Goal: Task Accomplishment & Management: Use online tool/utility

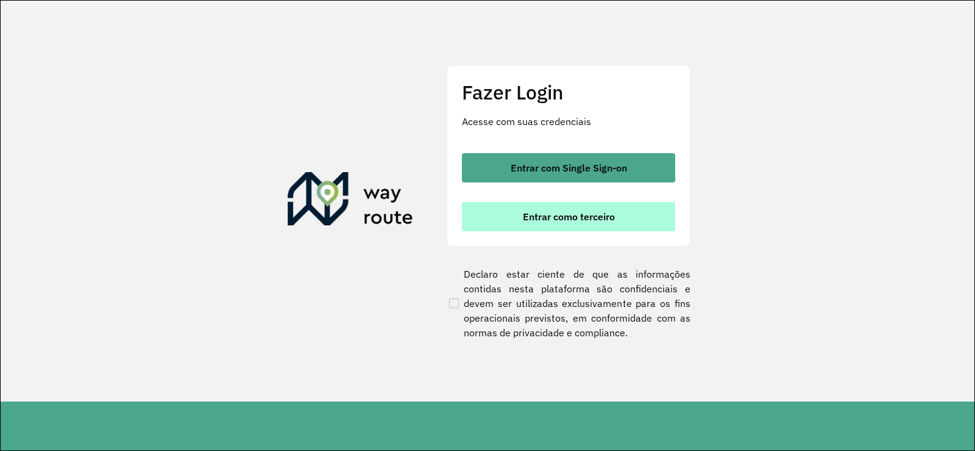
click at [554, 219] on span "Entrar como terceiro" at bounding box center [569, 217] width 92 height 10
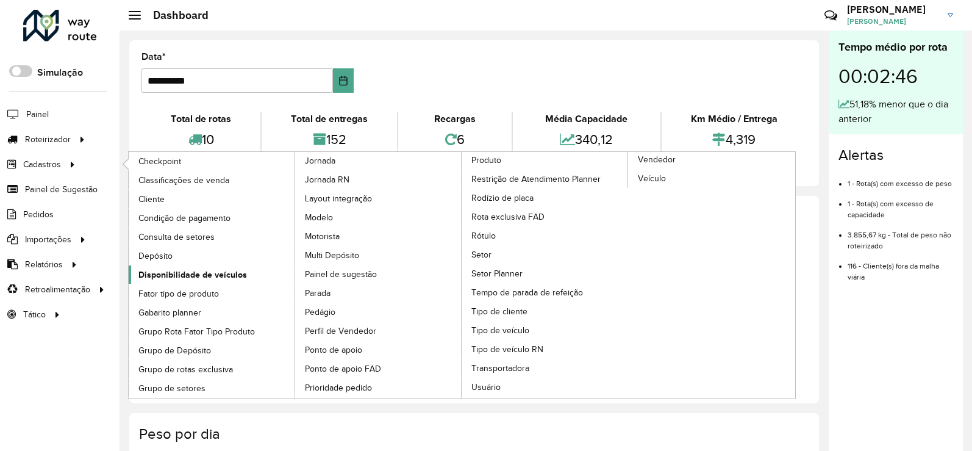
click at [162, 279] on span "Disponibilidade de veículos" at bounding box center [192, 274] width 109 height 13
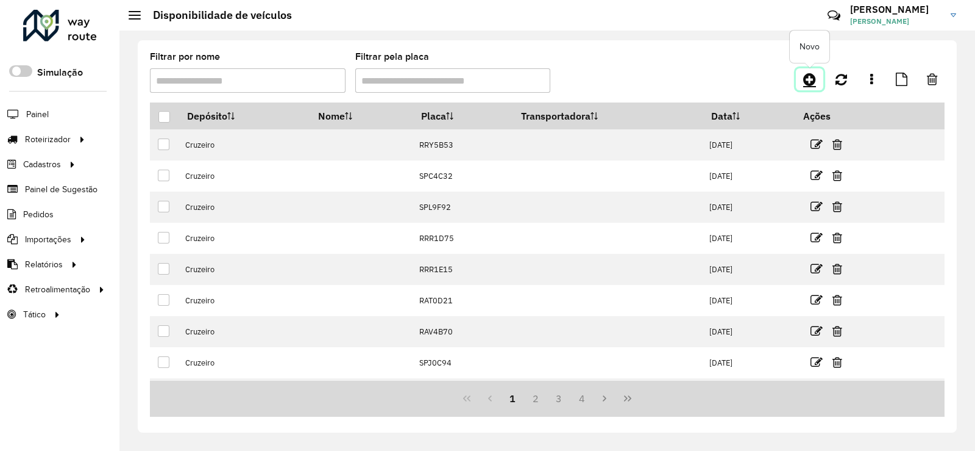
click at [819, 76] on link at bounding box center [809, 79] width 27 height 22
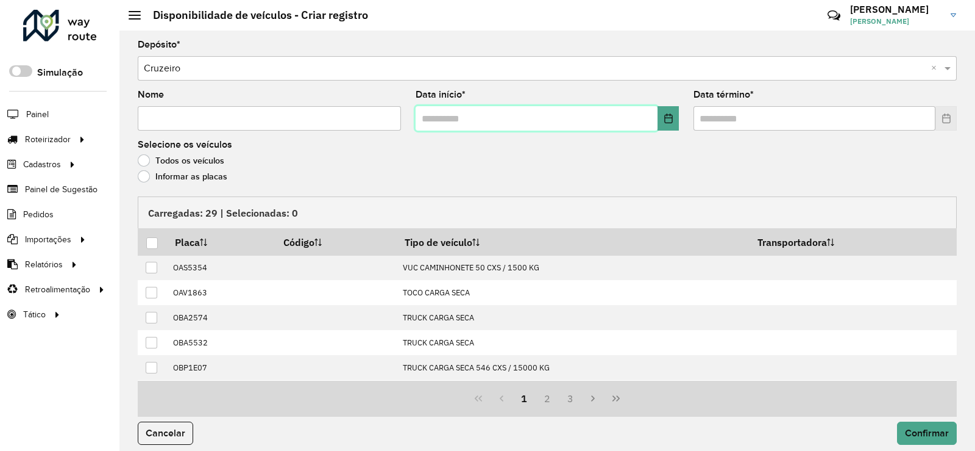
click at [422, 119] on input "text" at bounding box center [537, 118] width 242 height 24
type input "**********"
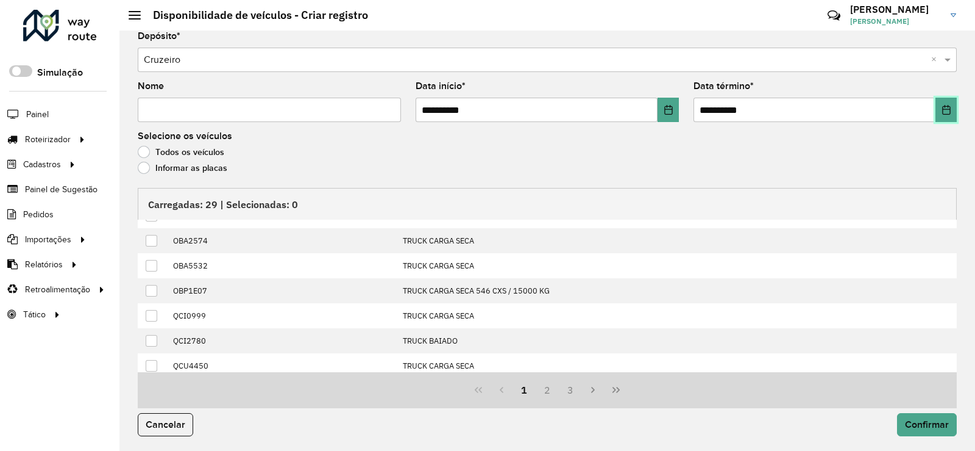
scroll to position [124, 0]
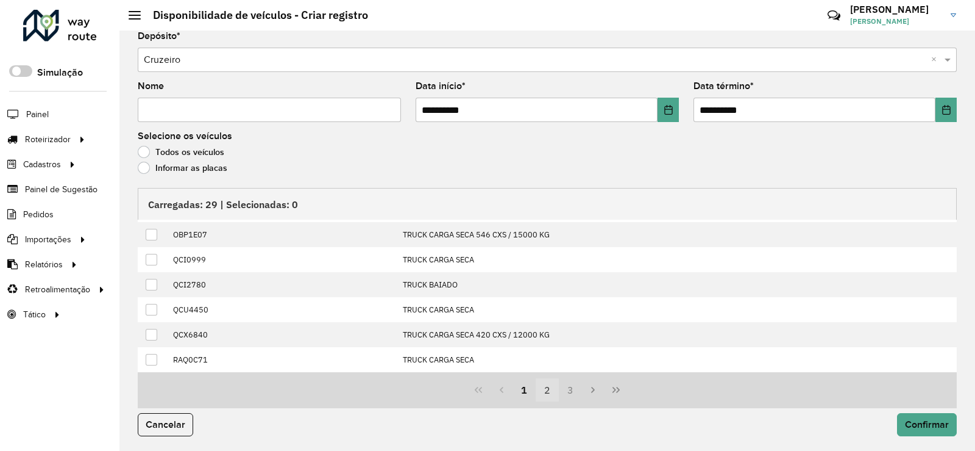
click at [546, 390] on button "2" at bounding box center [547, 389] width 23 height 23
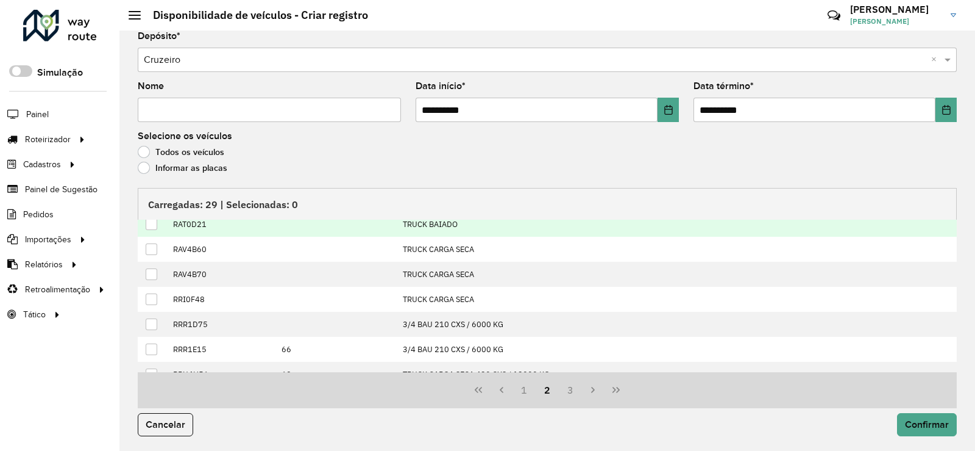
scroll to position [63, 0]
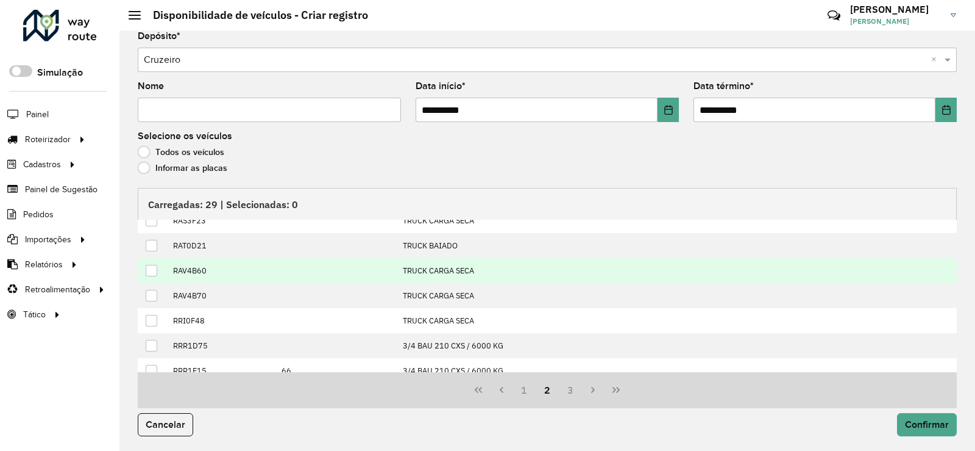
click at [155, 268] on div at bounding box center [152, 271] width 12 height 12
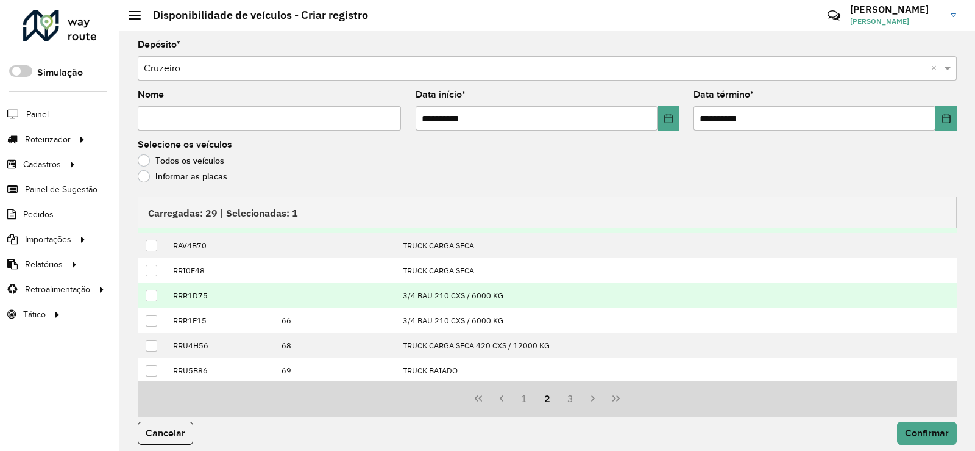
scroll to position [124, 0]
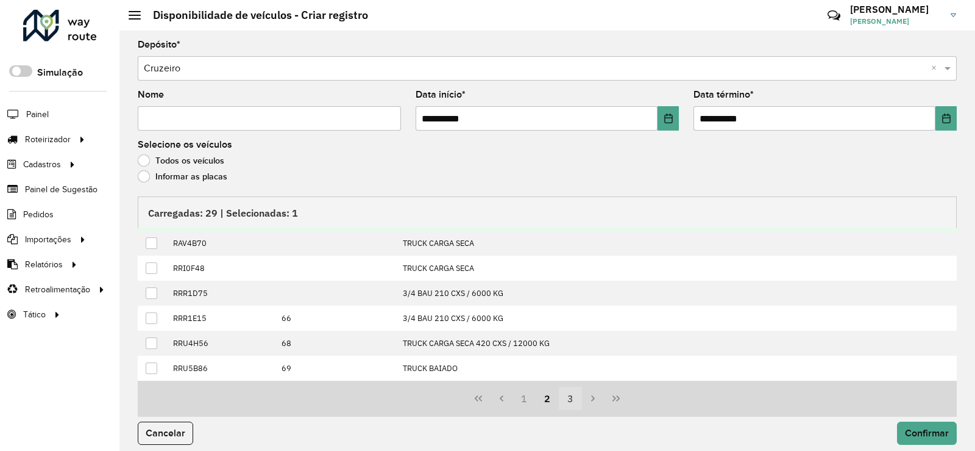
click at [569, 396] on button "3" at bounding box center [570, 398] width 23 height 23
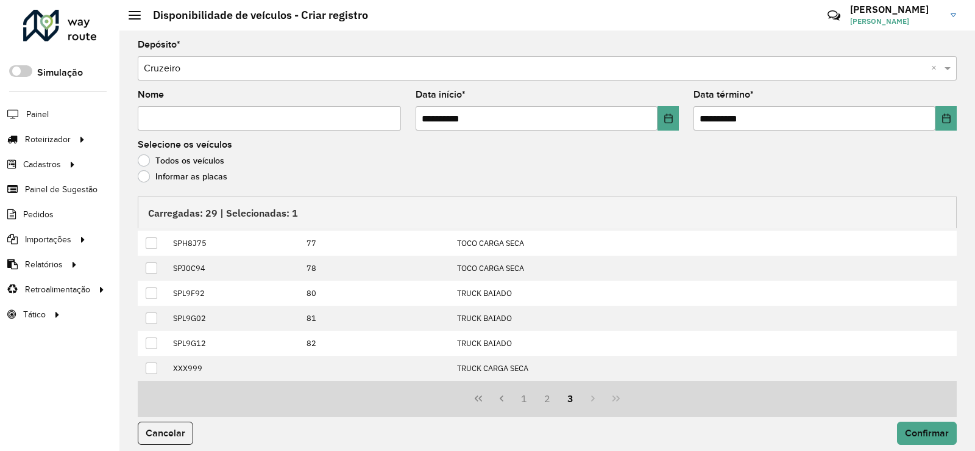
scroll to position [99, 0]
click at [521, 400] on button "1" at bounding box center [524, 398] width 23 height 23
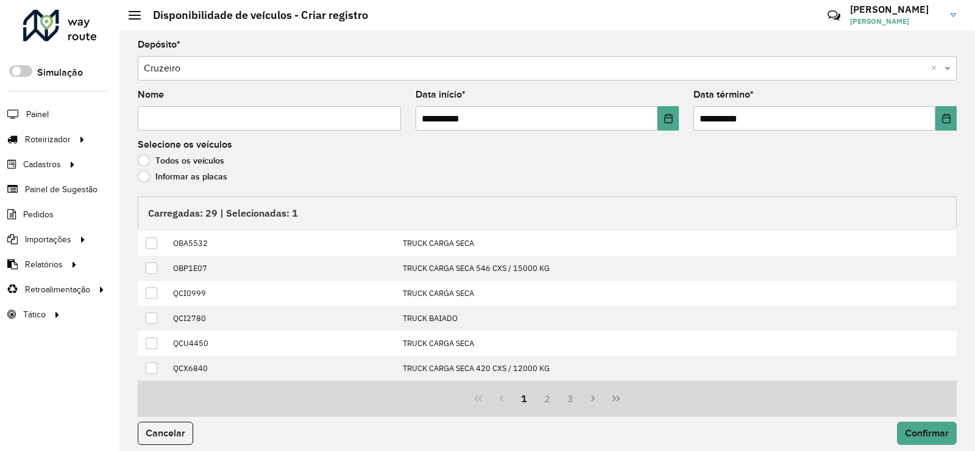
scroll to position [124, 0]
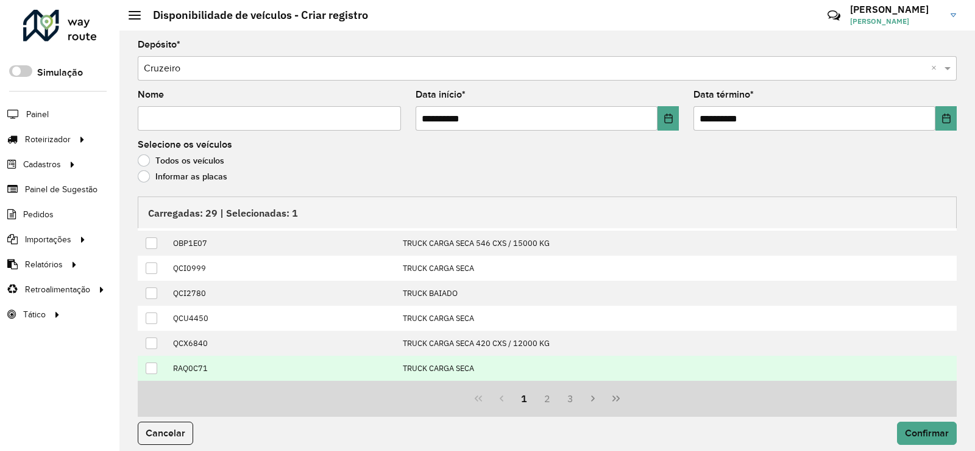
click at [153, 369] on div at bounding box center [152, 368] width 12 height 12
click at [573, 402] on button "3" at bounding box center [570, 398] width 23 height 23
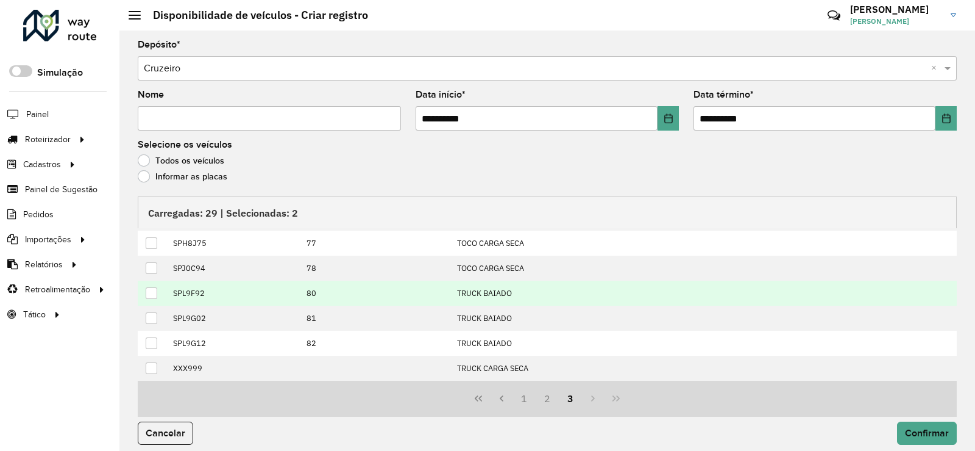
click at [157, 293] on div at bounding box center [152, 293] width 12 height 12
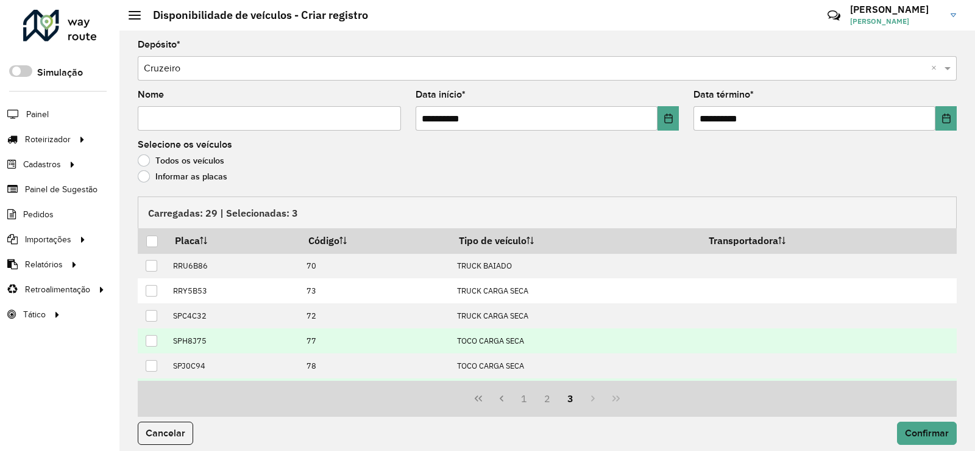
scroll to position [0, 0]
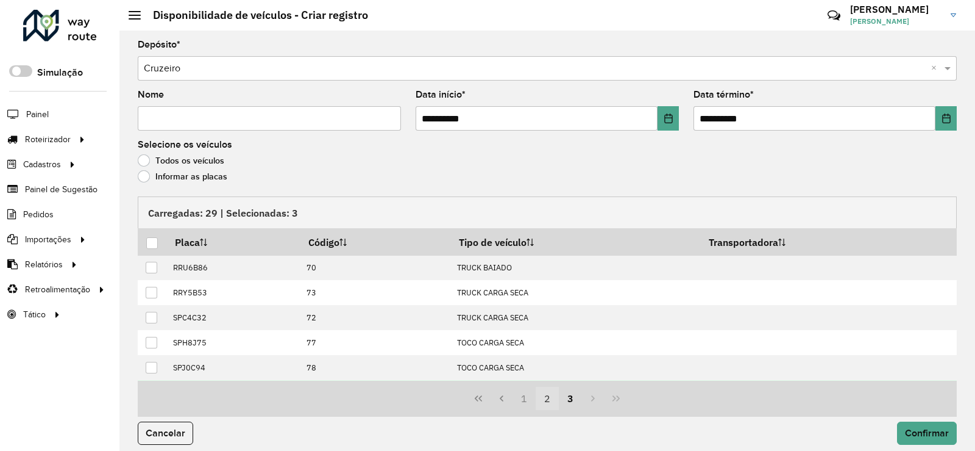
click at [538, 396] on button "2" at bounding box center [547, 398] width 23 height 23
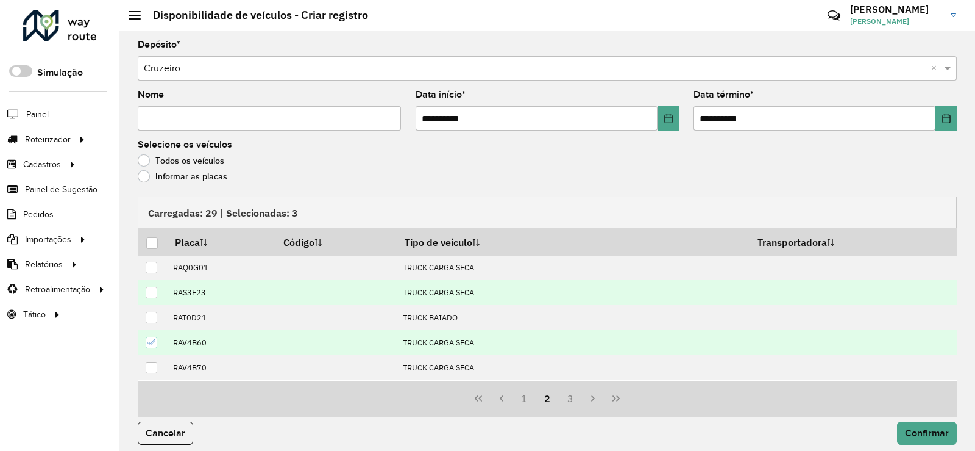
click at [152, 287] on div at bounding box center [152, 293] width 12 height 12
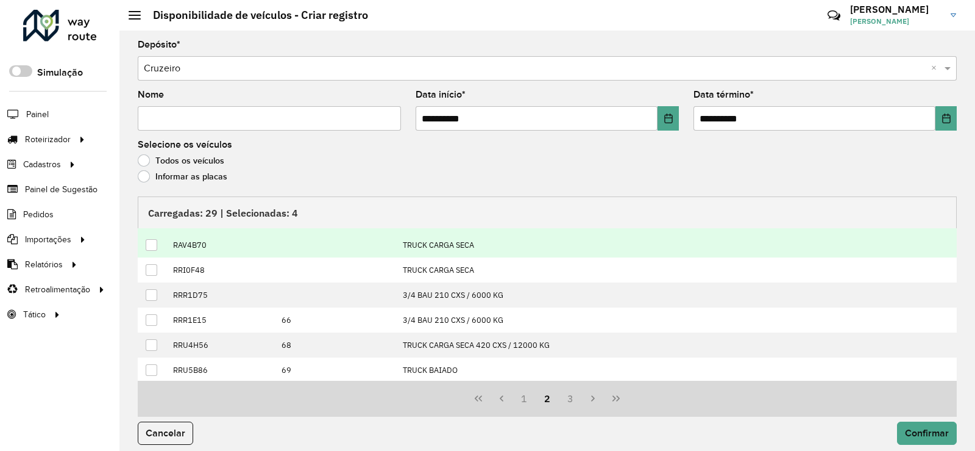
scroll to position [124, 0]
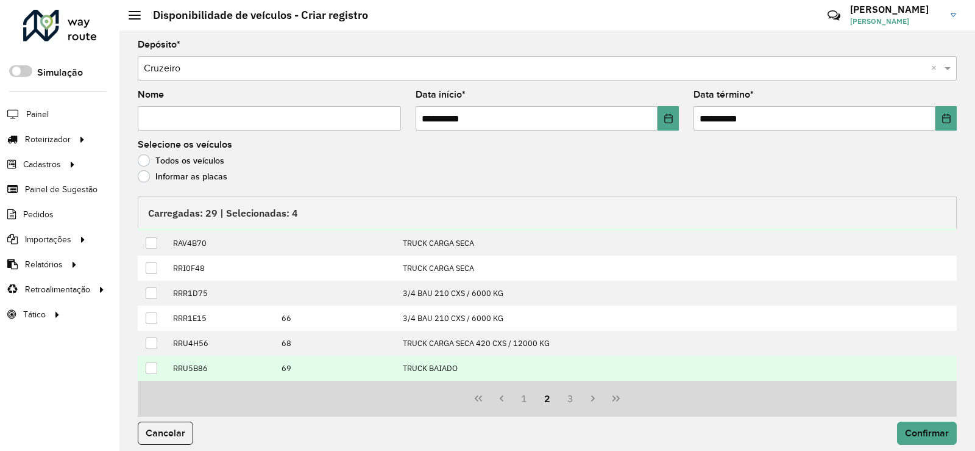
click at [149, 363] on div at bounding box center [152, 368] width 12 height 12
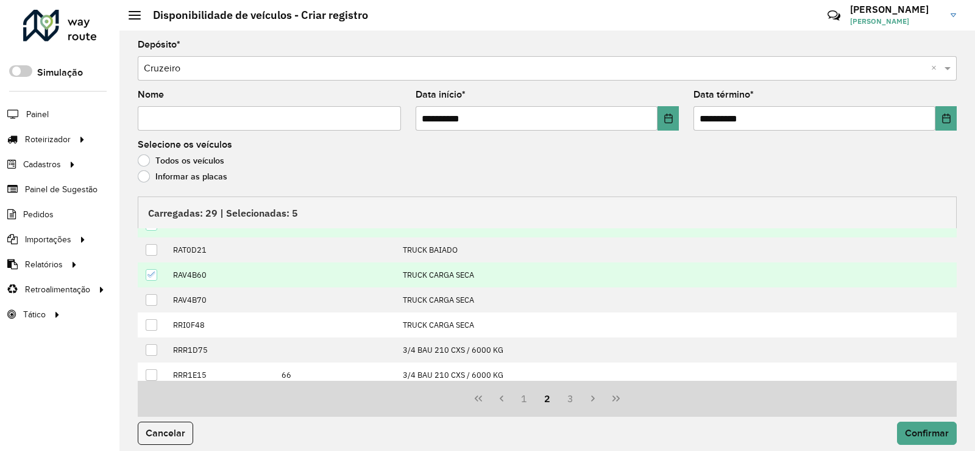
scroll to position [0, 0]
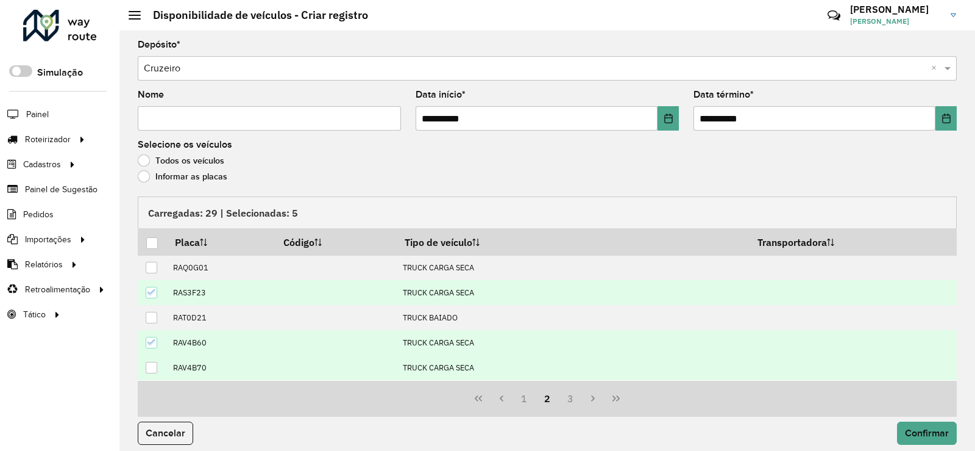
click at [152, 365] on div at bounding box center [152, 368] width 12 height 12
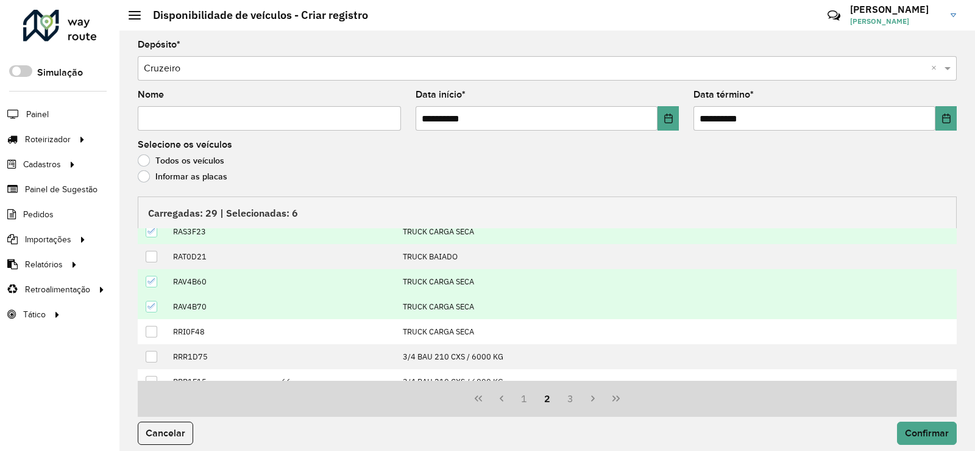
scroll to position [124, 0]
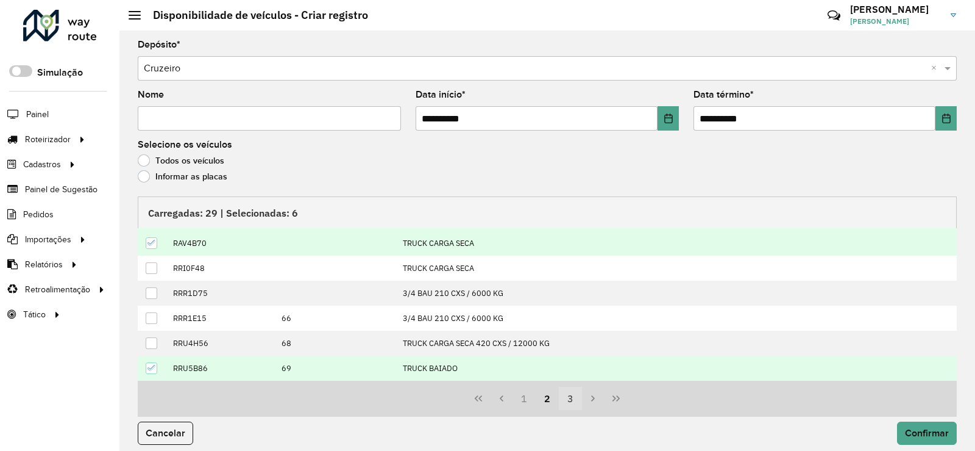
click at [568, 404] on button "3" at bounding box center [570, 398] width 23 height 23
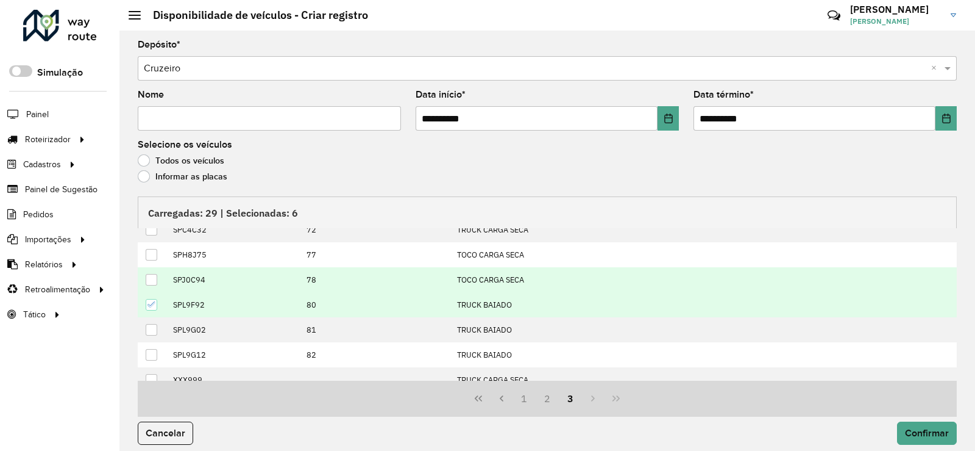
scroll to position [99, 0]
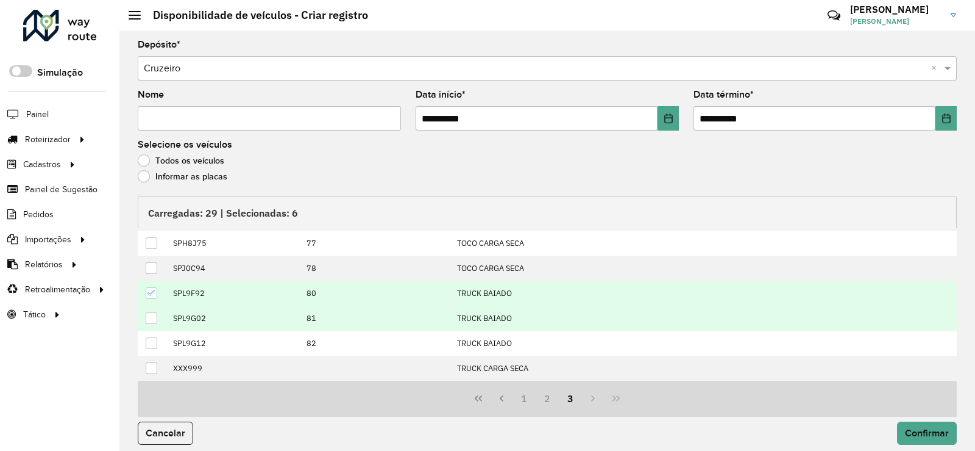
click at [156, 318] on div at bounding box center [152, 318] width 12 height 12
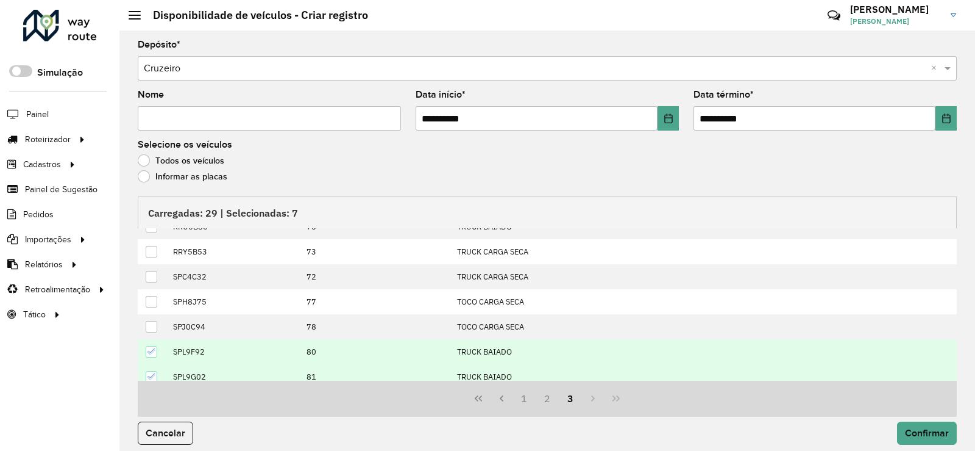
scroll to position [0, 0]
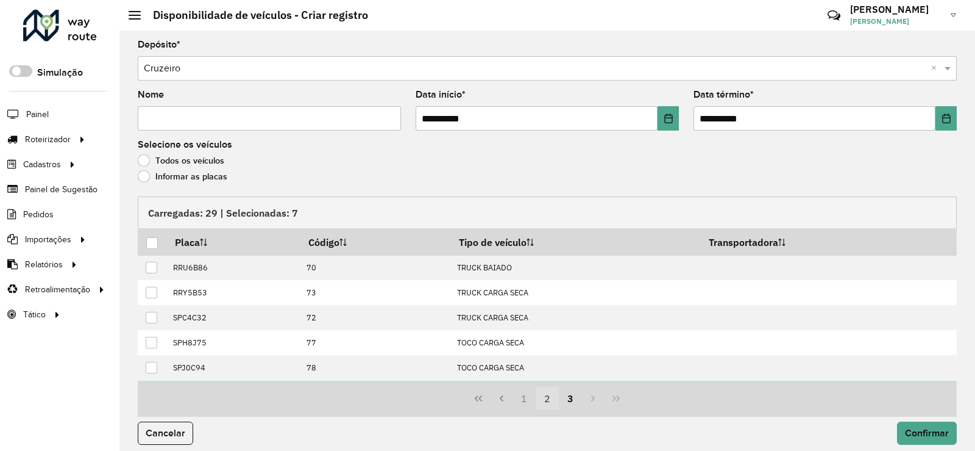
click at [543, 397] on button "2" at bounding box center [547, 398] width 23 height 23
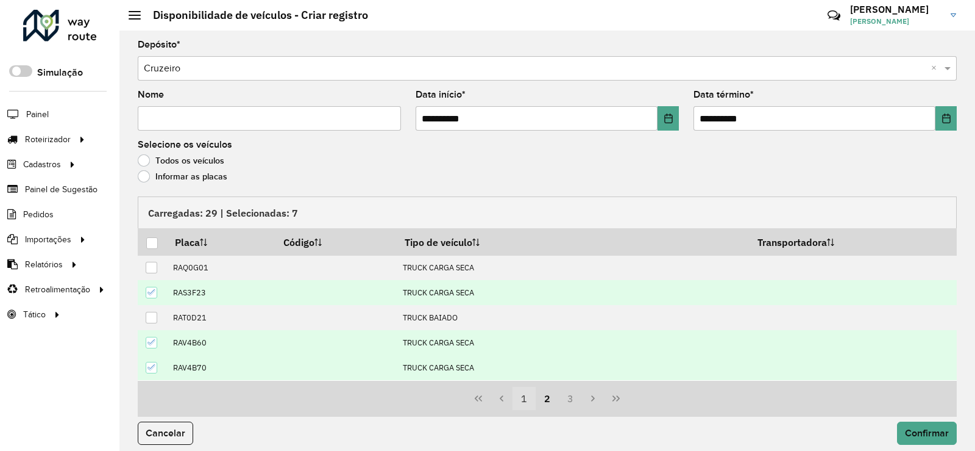
click at [529, 399] on button "1" at bounding box center [524, 398] width 23 height 23
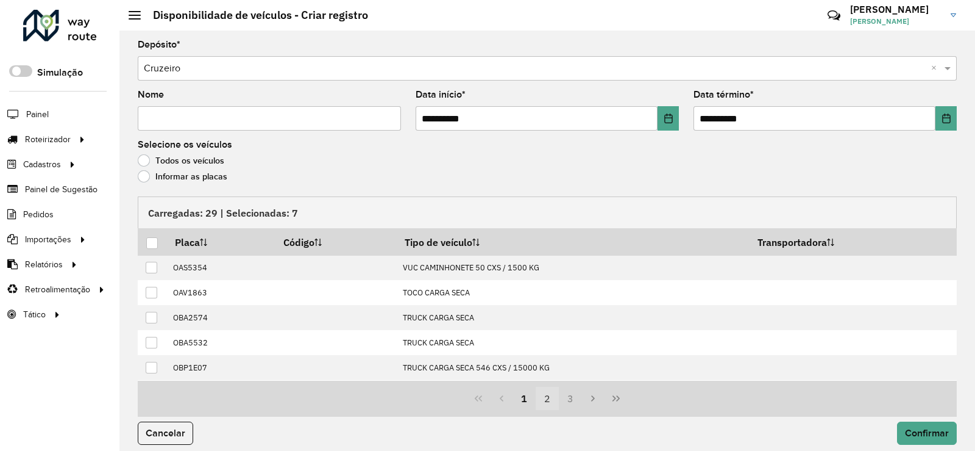
click at [548, 400] on button "2" at bounding box center [547, 398] width 23 height 23
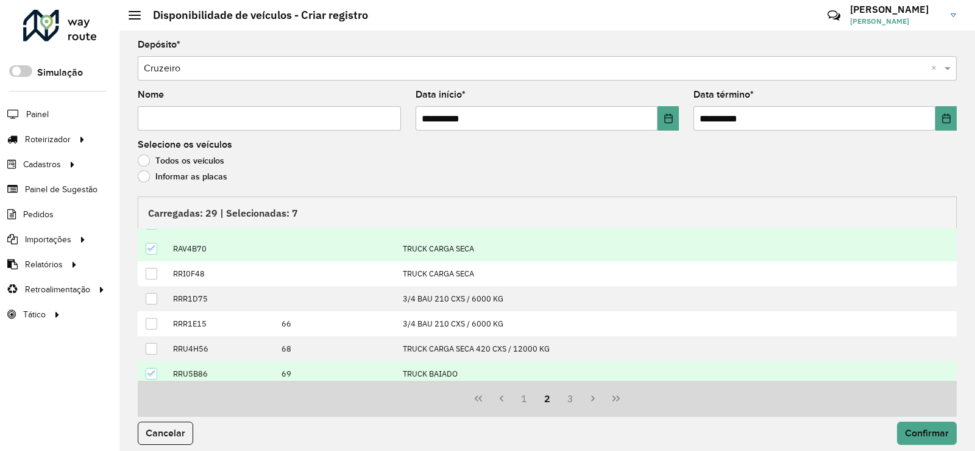
scroll to position [124, 0]
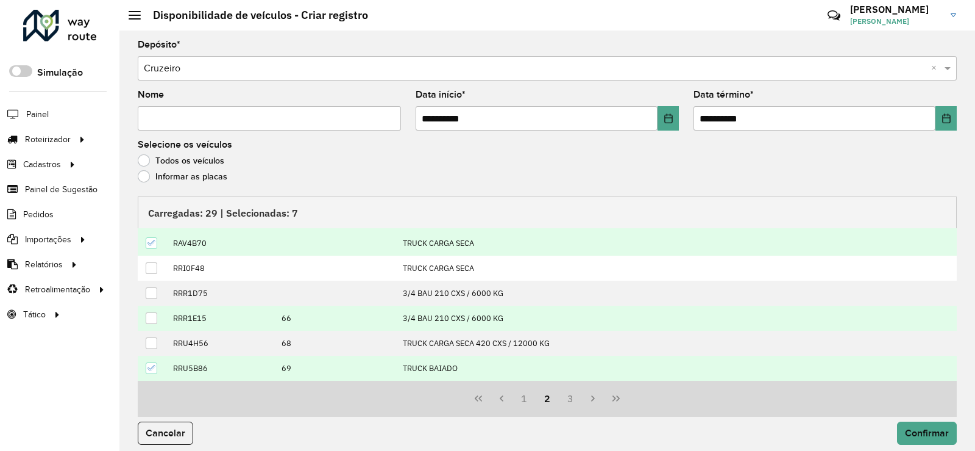
click at [146, 319] on div at bounding box center [152, 318] width 12 height 12
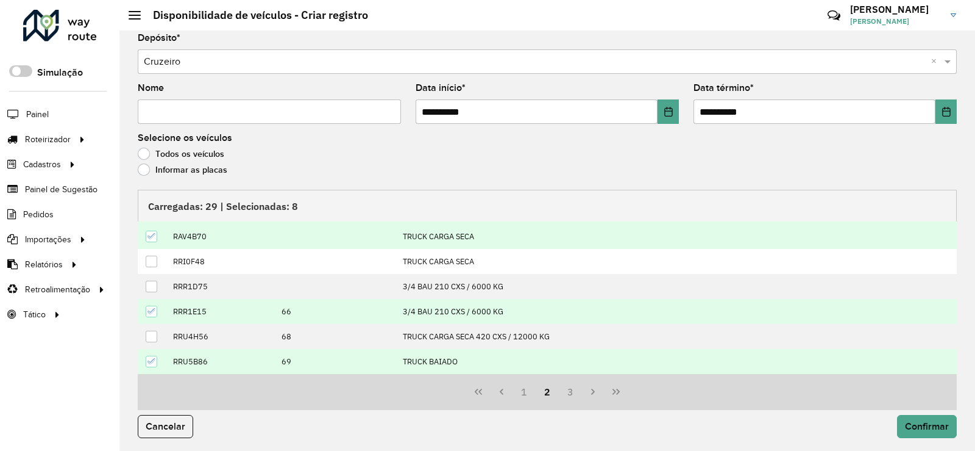
scroll to position [9, 0]
click at [938, 420] on span "Confirmar" at bounding box center [927, 424] width 44 height 10
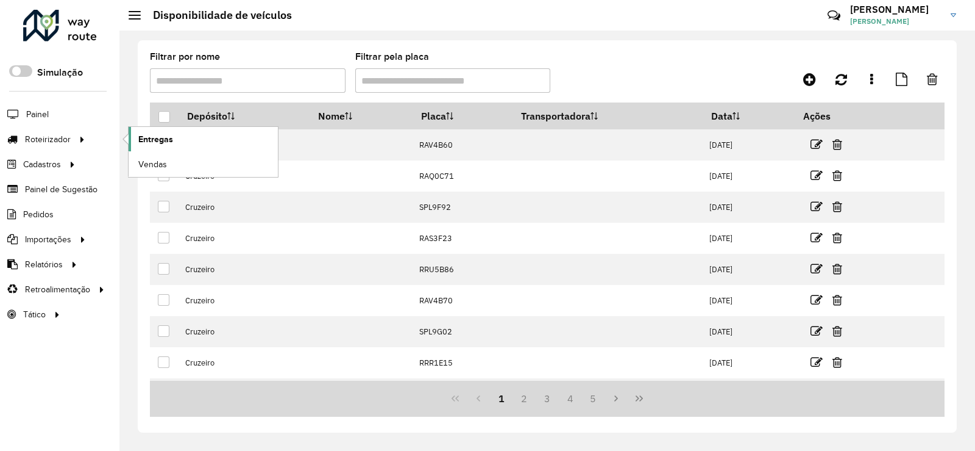
click at [141, 136] on span "Entregas" at bounding box center [155, 139] width 35 height 13
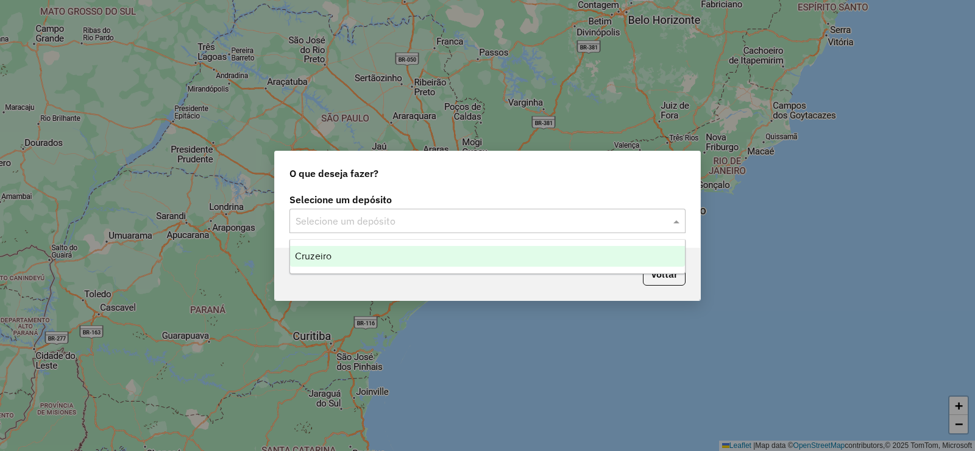
click at [397, 218] on input "text" at bounding box center [476, 221] width 360 height 15
click at [362, 266] on div "Cruzeiro" at bounding box center [487, 256] width 395 height 21
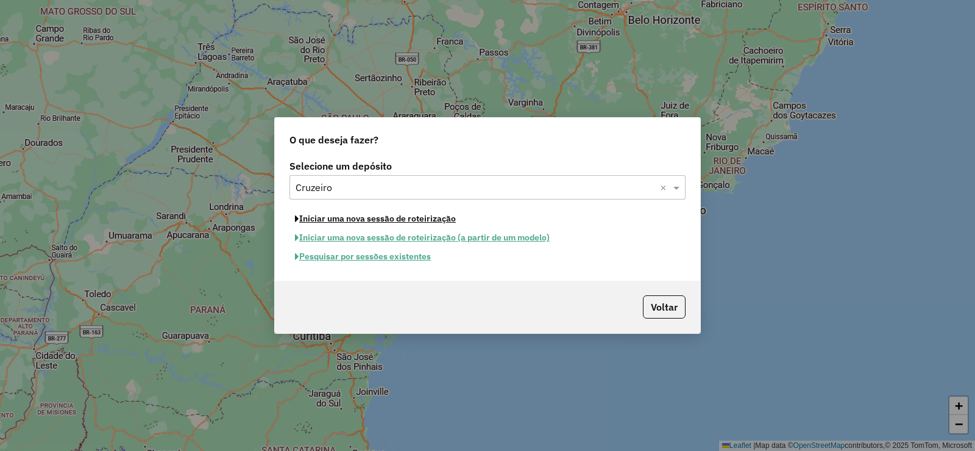
click at [432, 218] on button "Iniciar uma nova sessão de roteirização" at bounding box center [376, 218] width 172 height 19
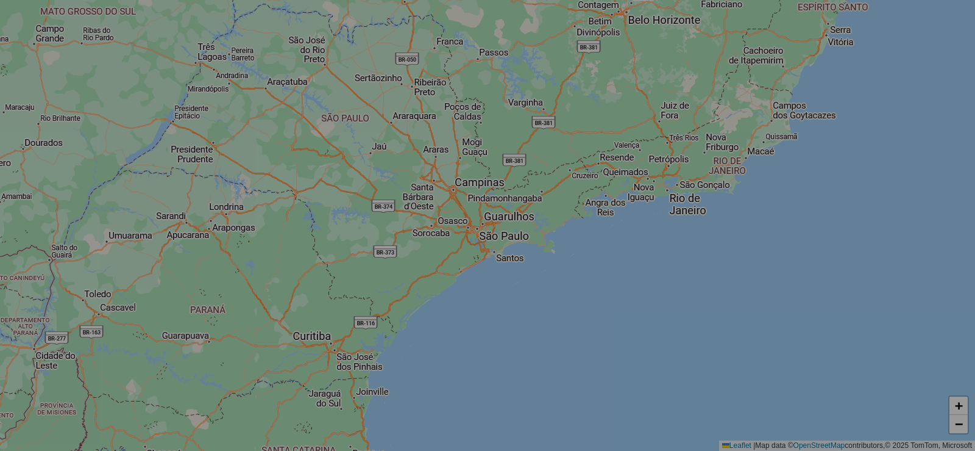
select select "*"
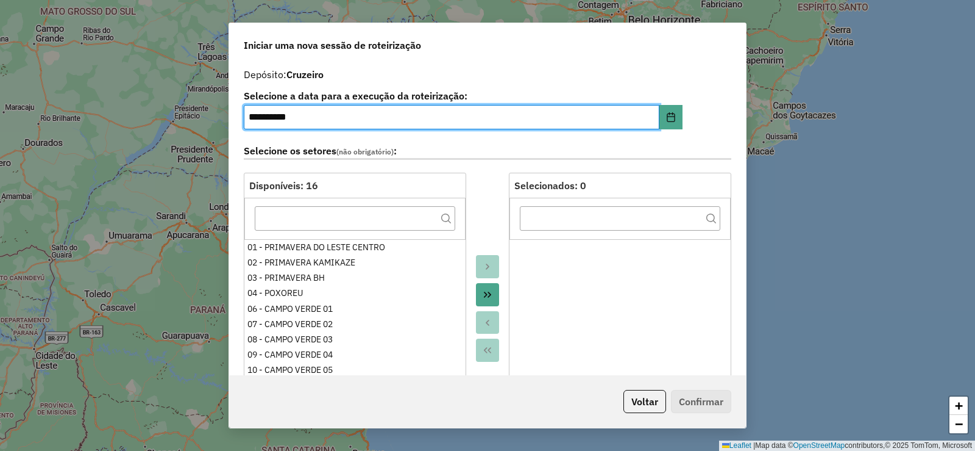
click at [486, 294] on icon "Move All to Target" at bounding box center [488, 295] width 10 height 10
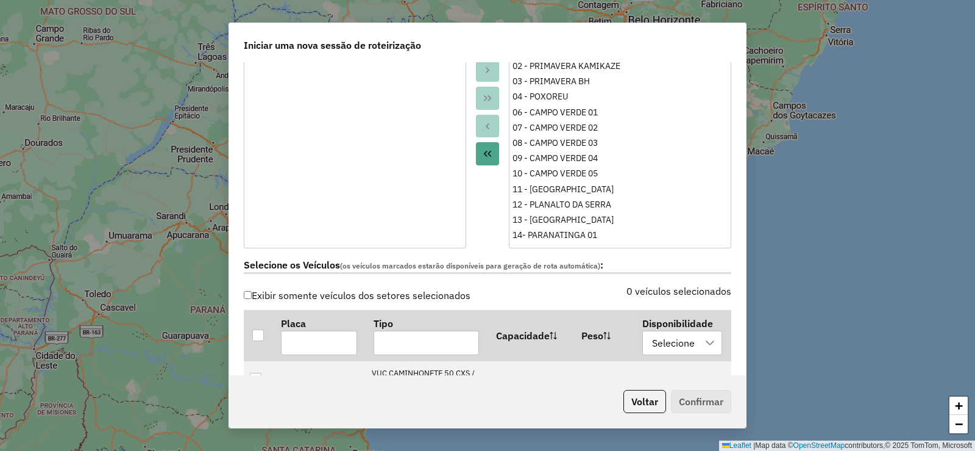
scroll to position [305, 0]
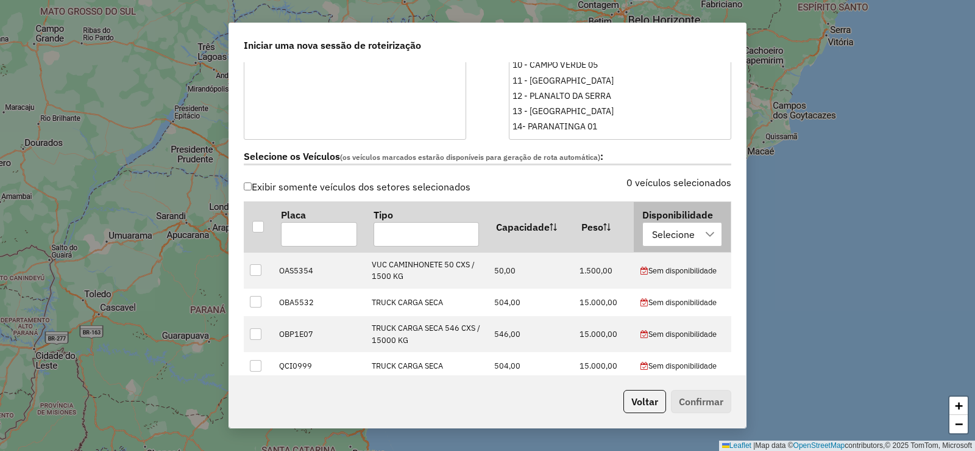
click at [659, 239] on div "Selecione" at bounding box center [673, 234] width 51 height 23
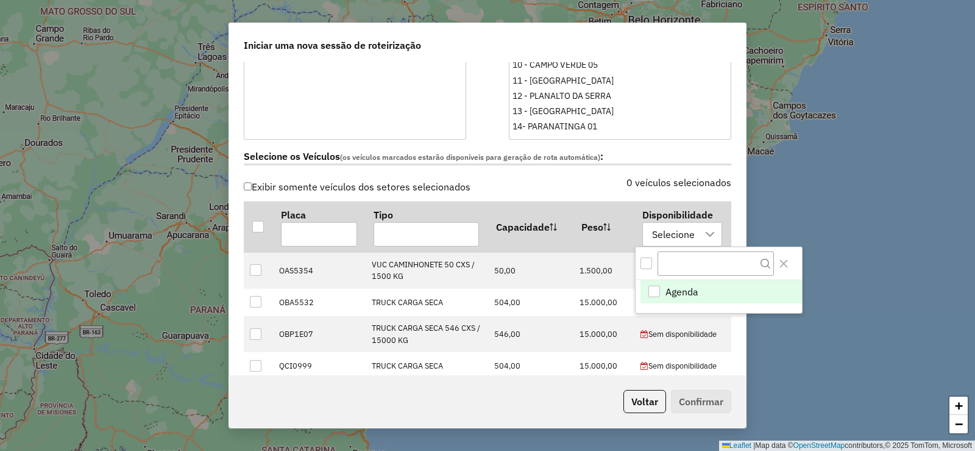
click at [650, 290] on div "Agenda" at bounding box center [655, 291] width 12 height 12
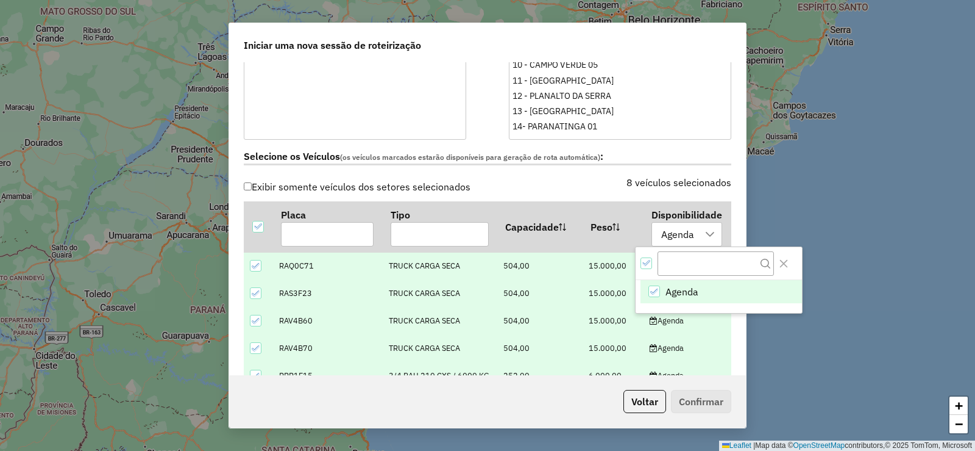
click at [613, 145] on div "Selecione os Veículos (os veículos marcados estarão disponíveis para geração de…" at bounding box center [488, 159] width 502 height 38
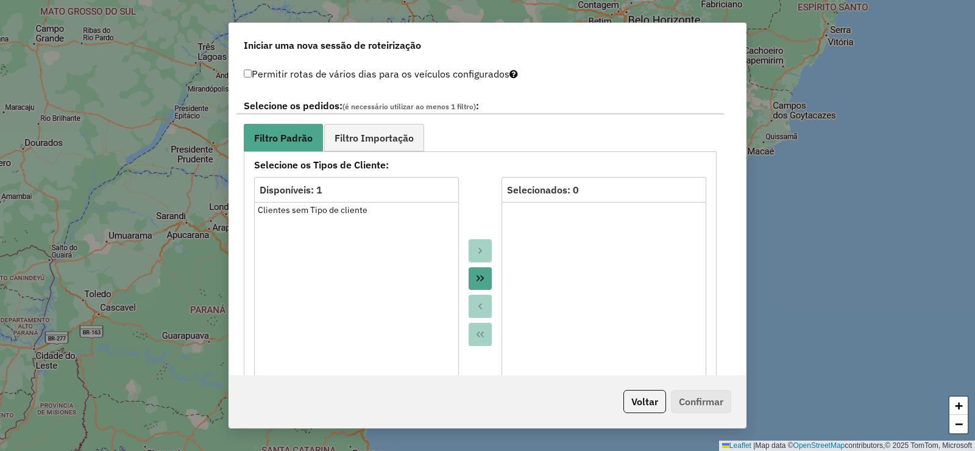
scroll to position [610, 0]
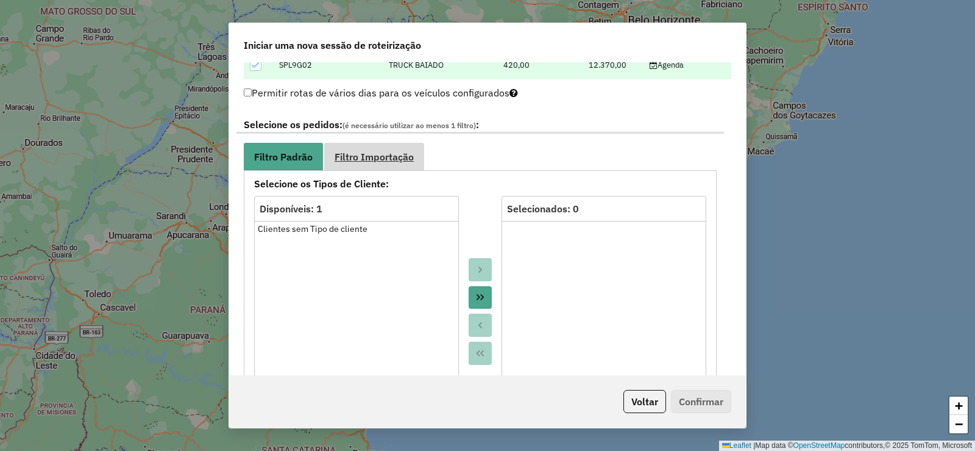
click at [368, 155] on span "Filtro Importação" at bounding box center [374, 157] width 79 height 10
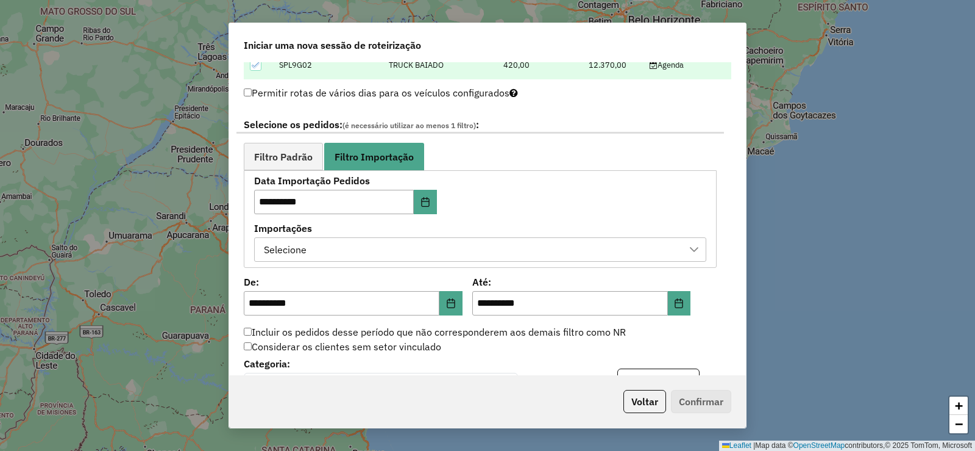
scroll to position [671, 0]
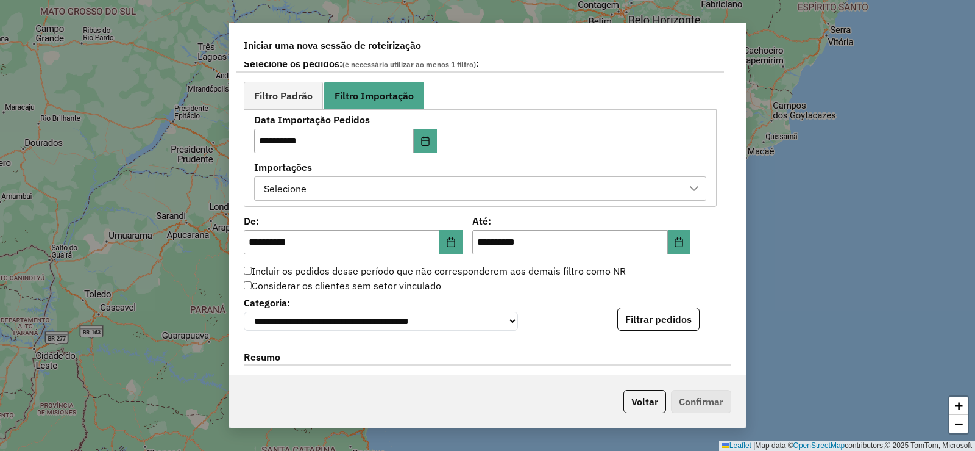
click at [522, 182] on div "Selecione" at bounding box center [471, 188] width 423 height 23
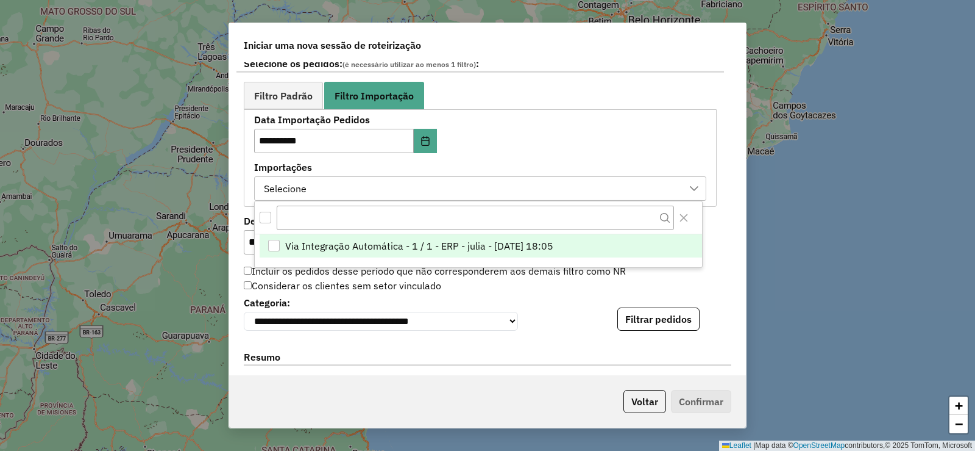
click at [273, 246] on div "Via Integração Automática - 1 / 1 - ERP - julia - 15/08/2025 18:05" at bounding box center [274, 246] width 12 height 12
click at [569, 154] on div "**********" at bounding box center [480, 157] width 452 height 85
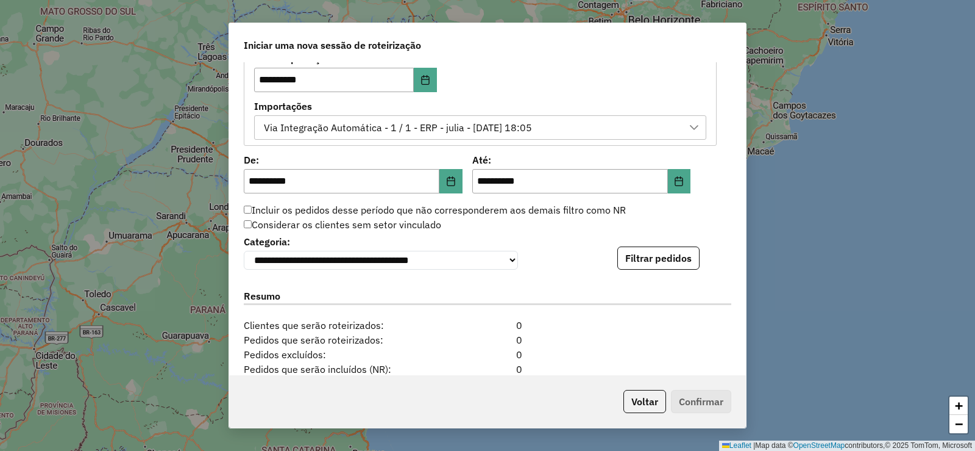
scroll to position [793, 0]
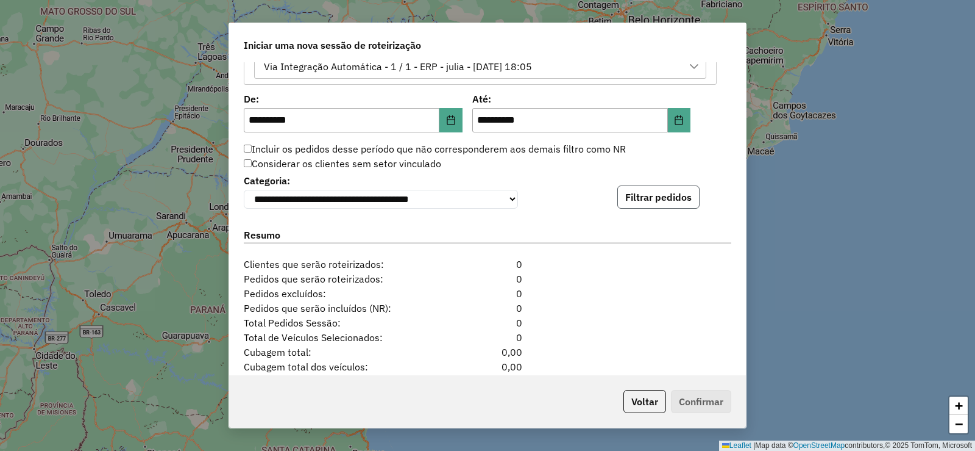
click at [673, 199] on button "Filtrar pedidos" at bounding box center [659, 196] width 82 height 23
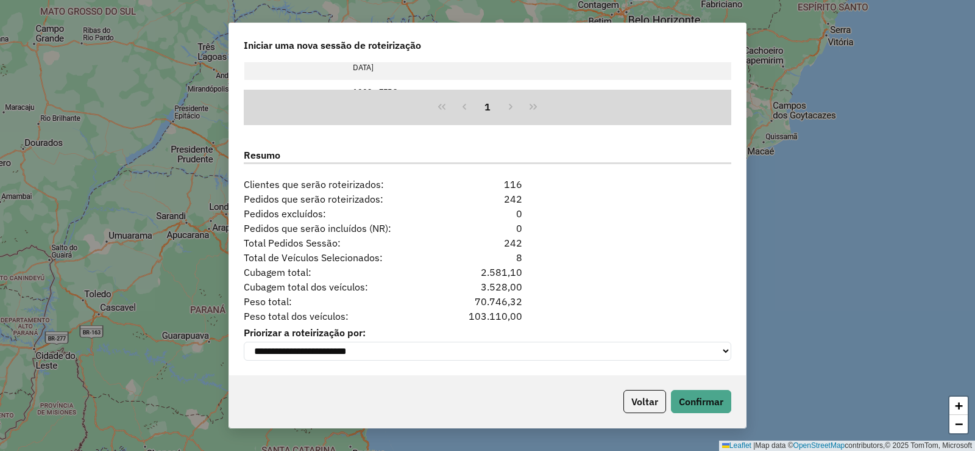
scroll to position [1130, 0]
click at [698, 402] on button "Confirmar" at bounding box center [701, 401] width 60 height 23
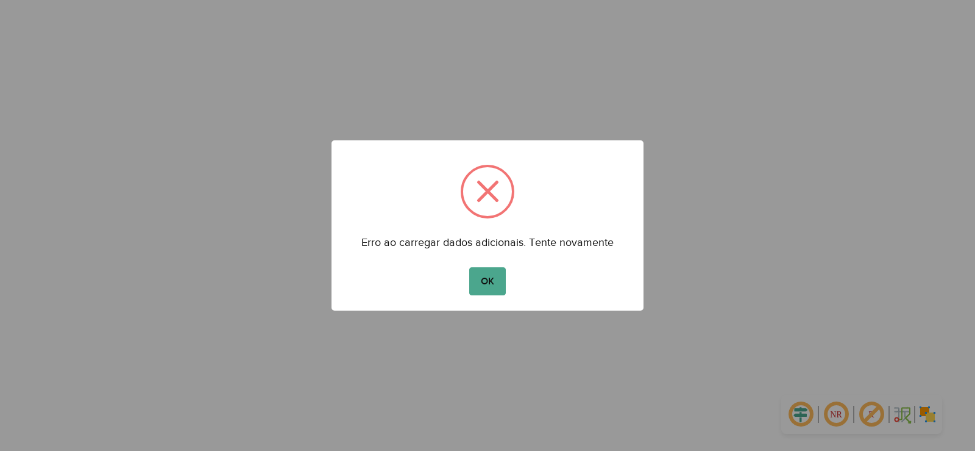
click at [469, 267] on button "OK" at bounding box center [487, 281] width 36 height 28
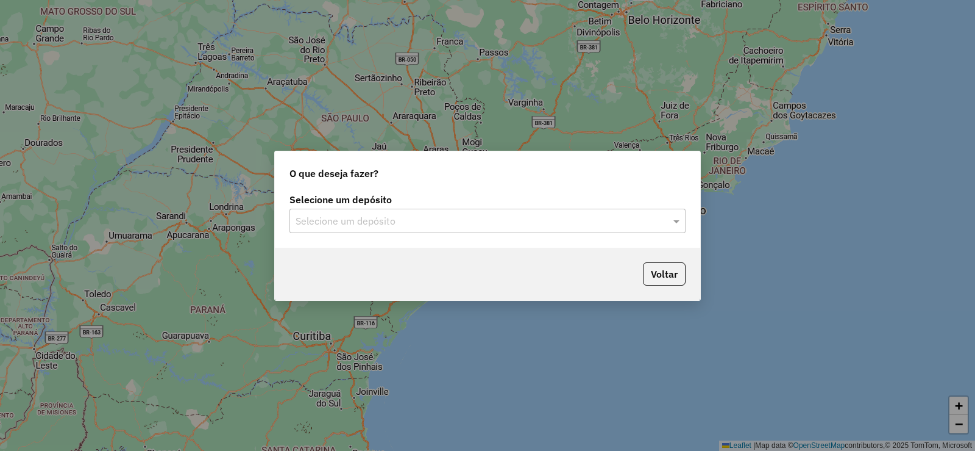
click at [489, 224] on input "text" at bounding box center [476, 221] width 360 height 15
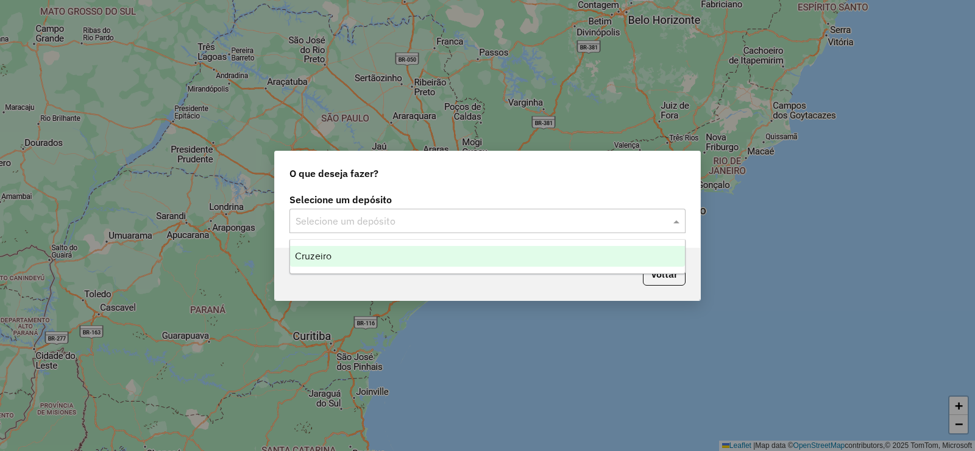
click at [404, 256] on div "Cruzeiro" at bounding box center [487, 256] width 395 height 21
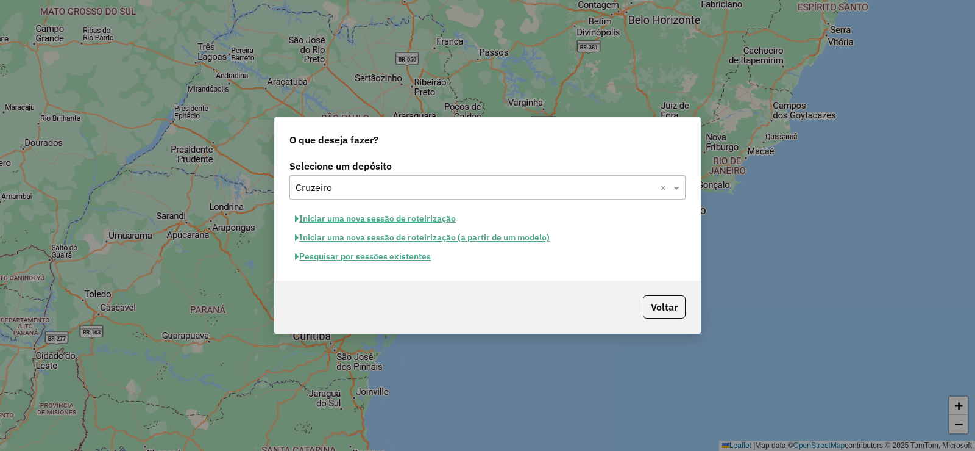
click at [391, 224] on button "Iniciar uma nova sessão de roteirização" at bounding box center [376, 218] width 172 height 19
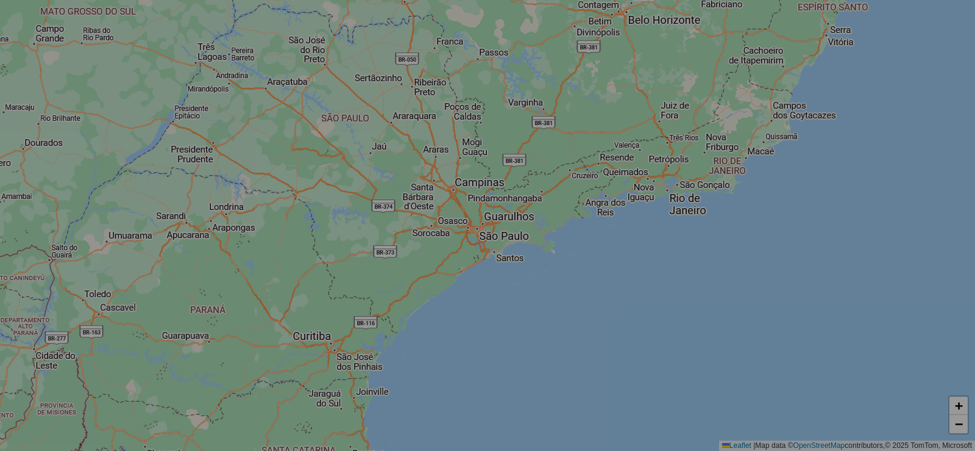
select select "*"
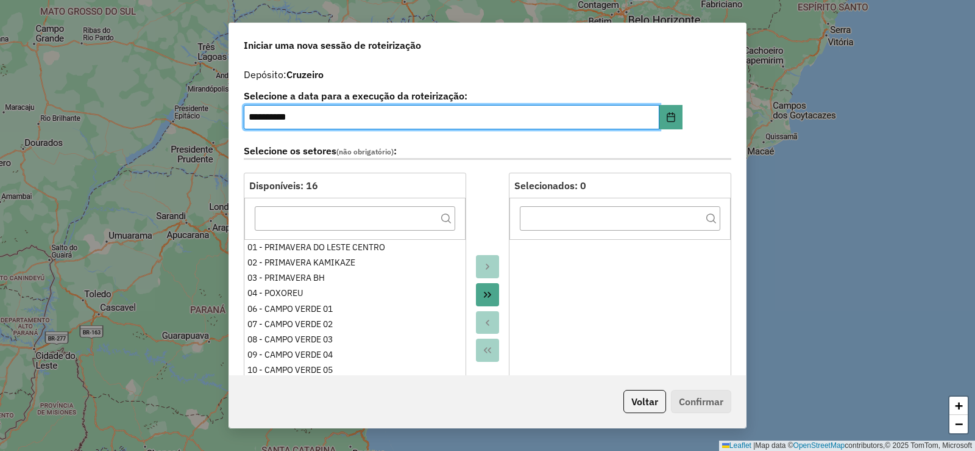
click at [479, 292] on button "Move All to Target" at bounding box center [487, 294] width 23 height 23
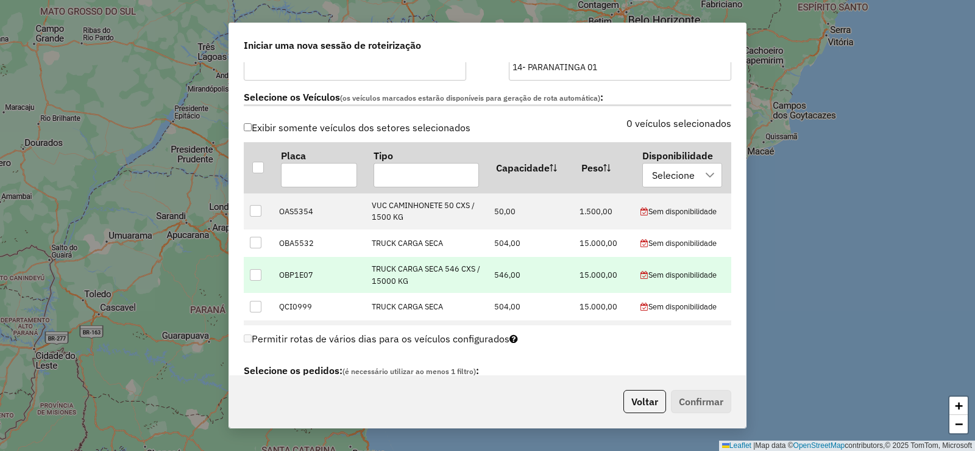
scroll to position [366, 0]
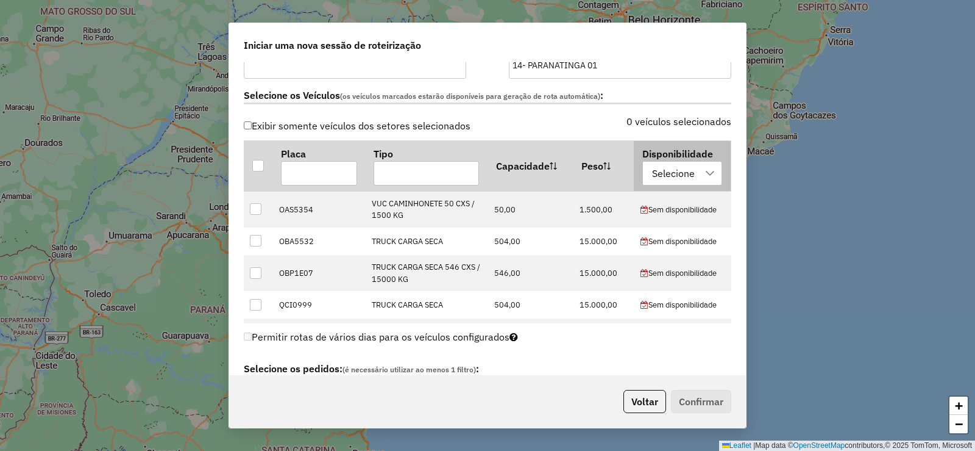
click at [649, 169] on div "Selecione" at bounding box center [673, 173] width 51 height 23
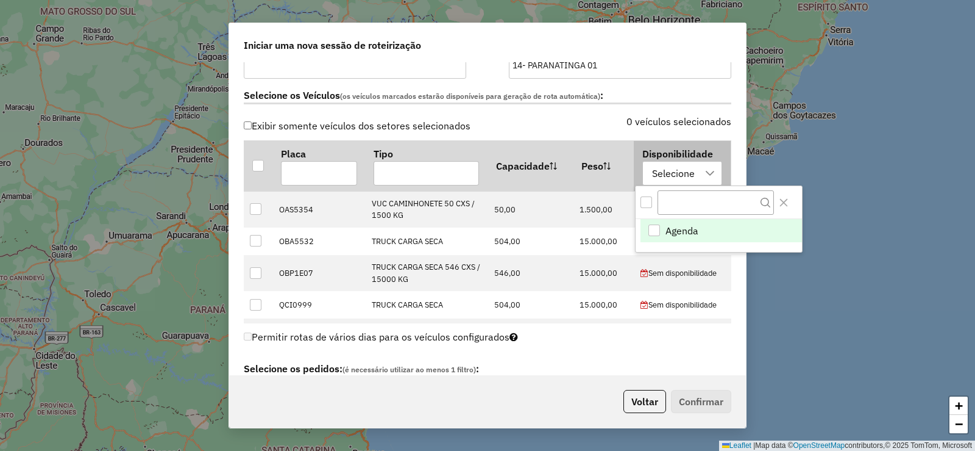
scroll to position [9, 55]
click at [650, 229] on div "Agenda" at bounding box center [655, 230] width 12 height 12
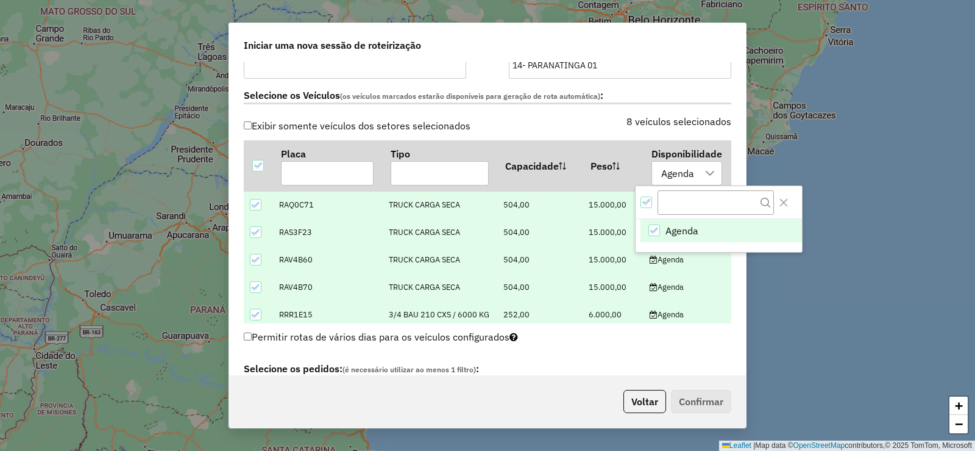
click at [545, 111] on div "Selecione os Veículos (os veículos marcados estarão disponíveis para geração de…" at bounding box center [488, 98] width 502 height 38
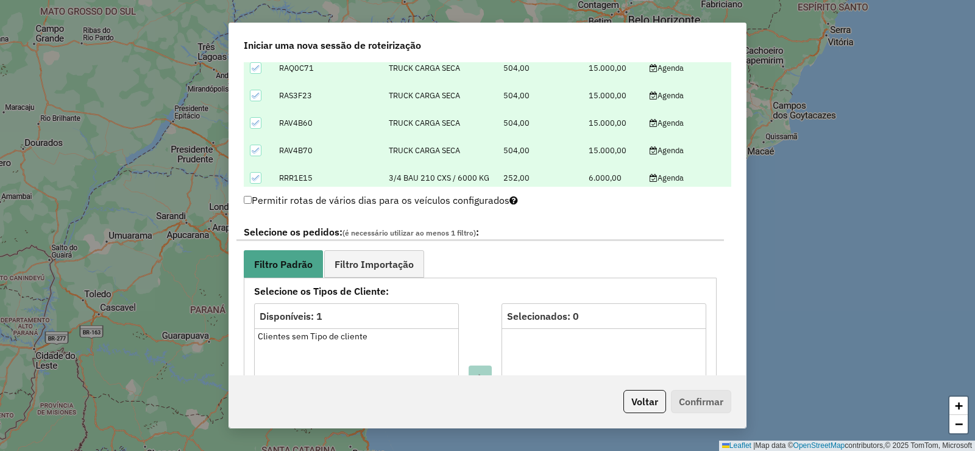
scroll to position [610, 0]
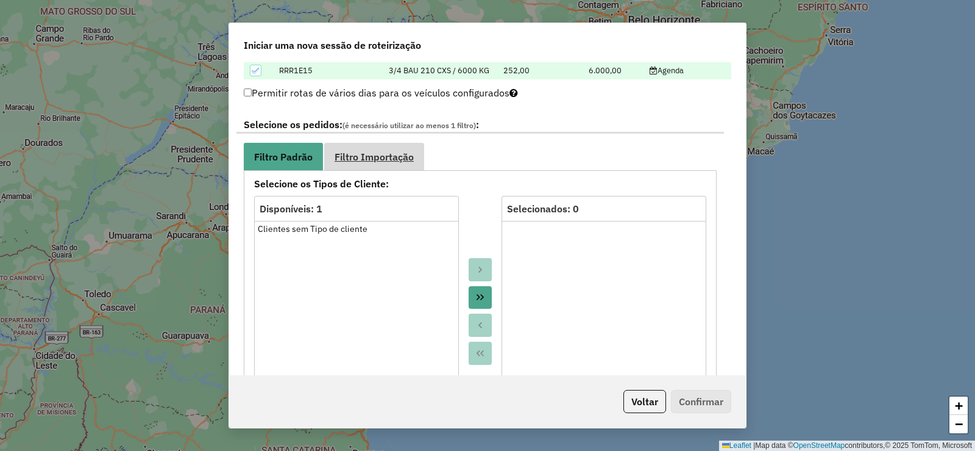
click at [359, 162] on span "Filtro Importação" at bounding box center [374, 157] width 79 height 10
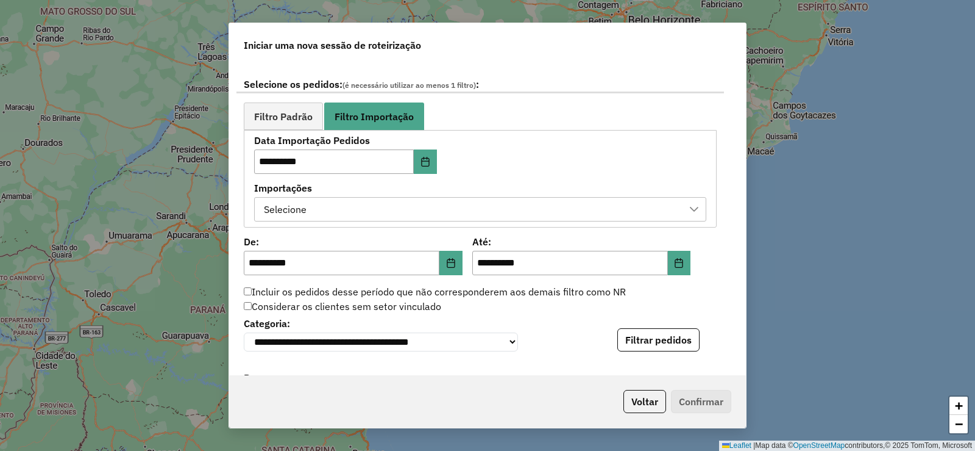
scroll to position [671, 0]
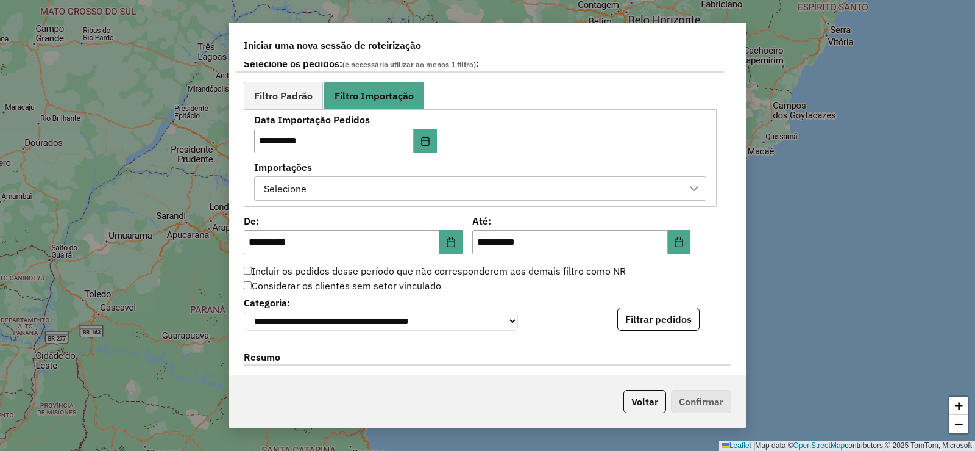
click at [466, 190] on div "Selecione" at bounding box center [471, 188] width 423 height 23
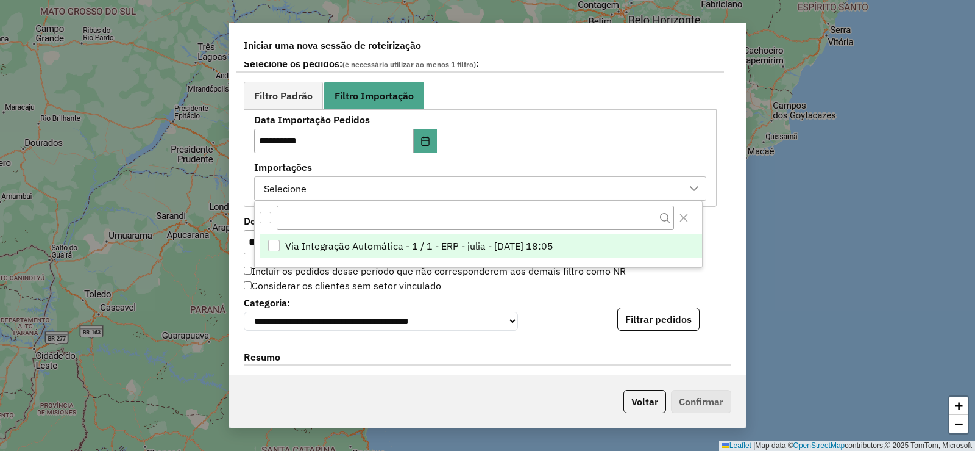
scroll to position [9, 55]
click at [273, 244] on div "Via Integração Automática - 1 / 1 - ERP - julia - 15/08/2025 18:05" at bounding box center [274, 246] width 12 height 12
click at [586, 314] on div "**********" at bounding box center [488, 311] width 488 height 37
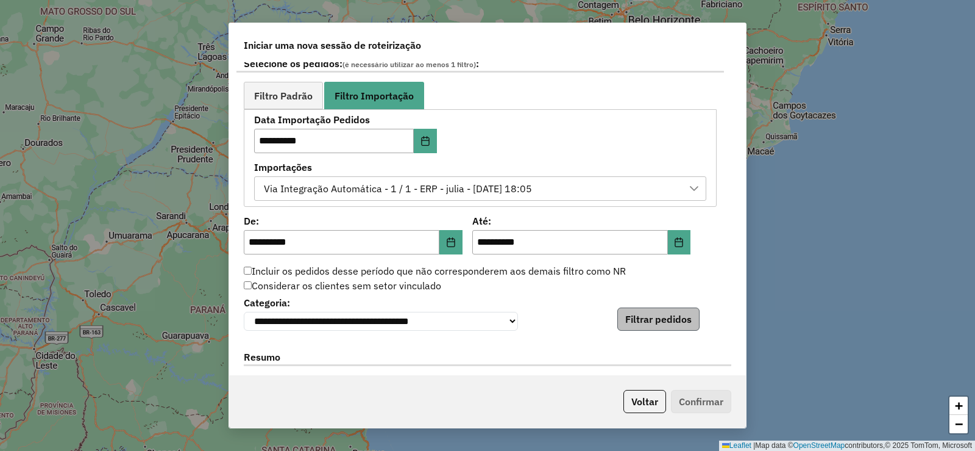
scroll to position [732, 0]
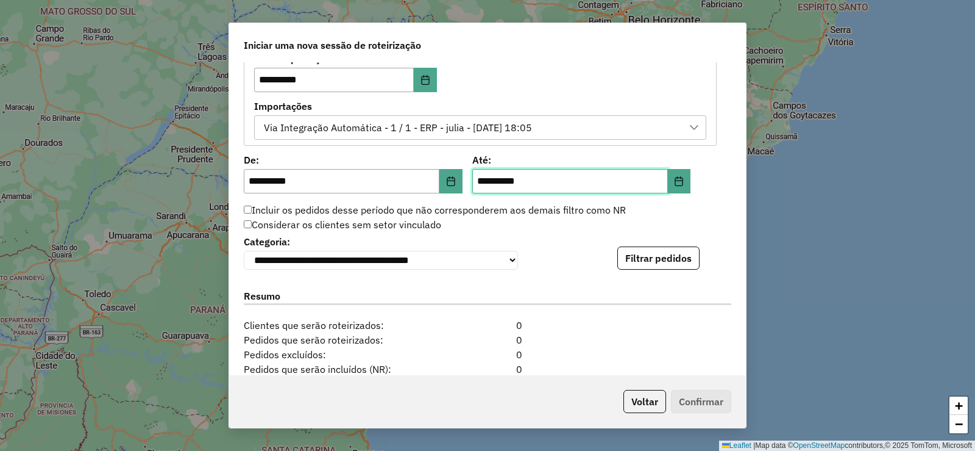
click at [475, 177] on input "**********" at bounding box center [570, 181] width 196 height 24
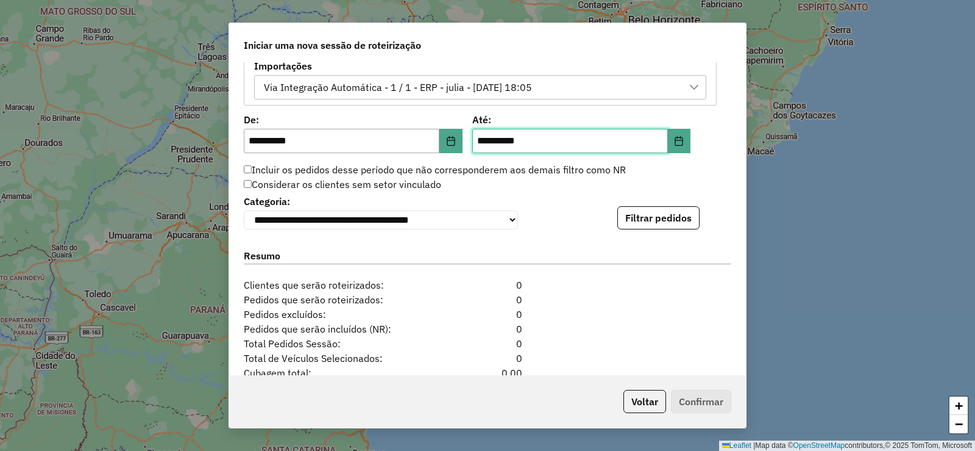
scroll to position [793, 0]
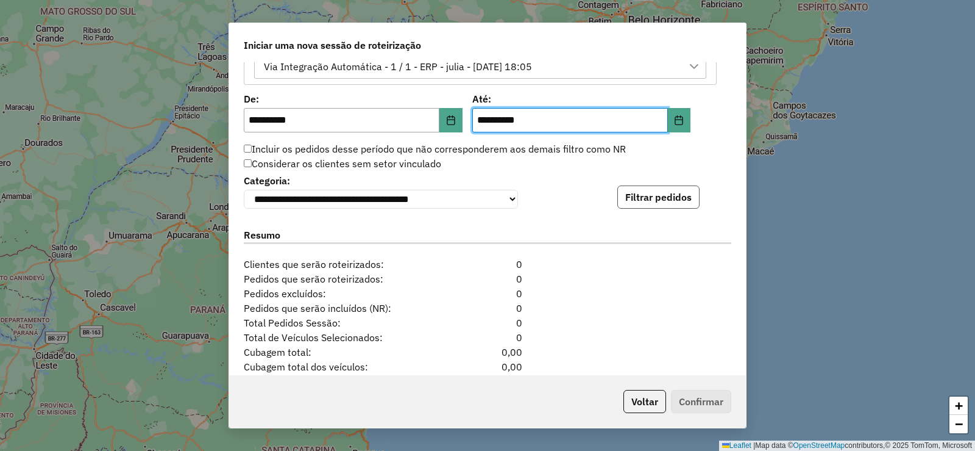
click at [666, 202] on button "Filtrar pedidos" at bounding box center [659, 196] width 82 height 23
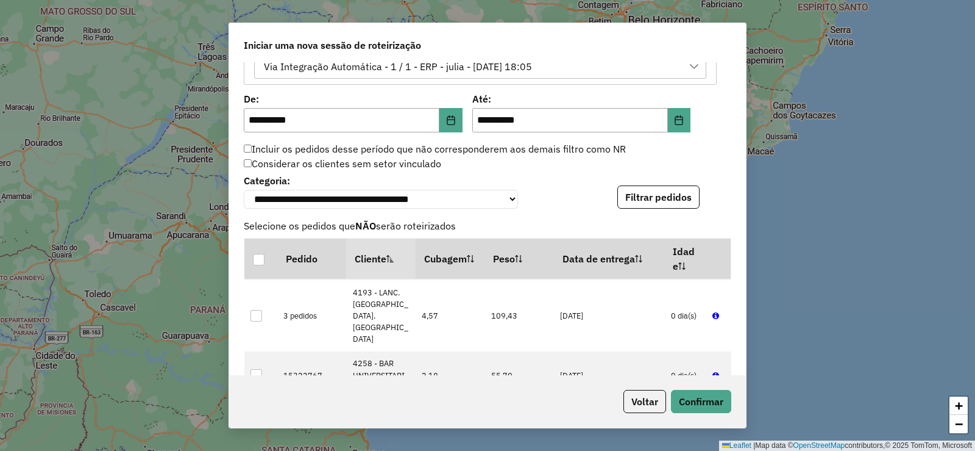
scroll to position [1130, 0]
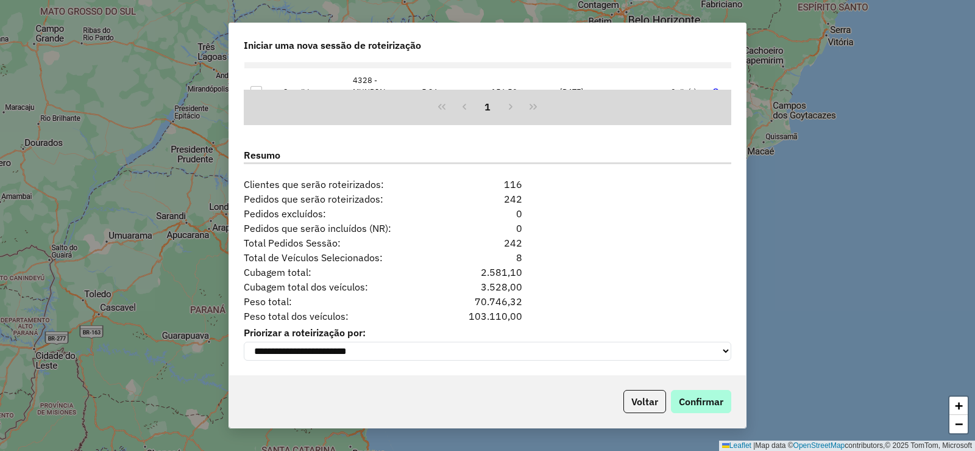
click at [732, 394] on div "Voltar Confirmar" at bounding box center [487, 401] width 517 height 52
click at [723, 395] on button "Confirmar" at bounding box center [701, 401] width 60 height 23
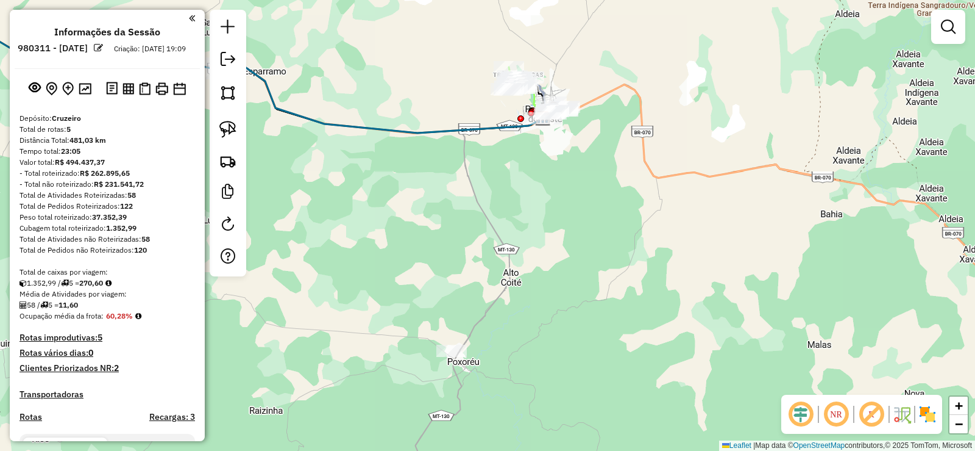
click at [495, 265] on div "Janela de atendimento Grade de atendimento Capacidade Transportadoras Veículos …" at bounding box center [487, 225] width 975 height 451
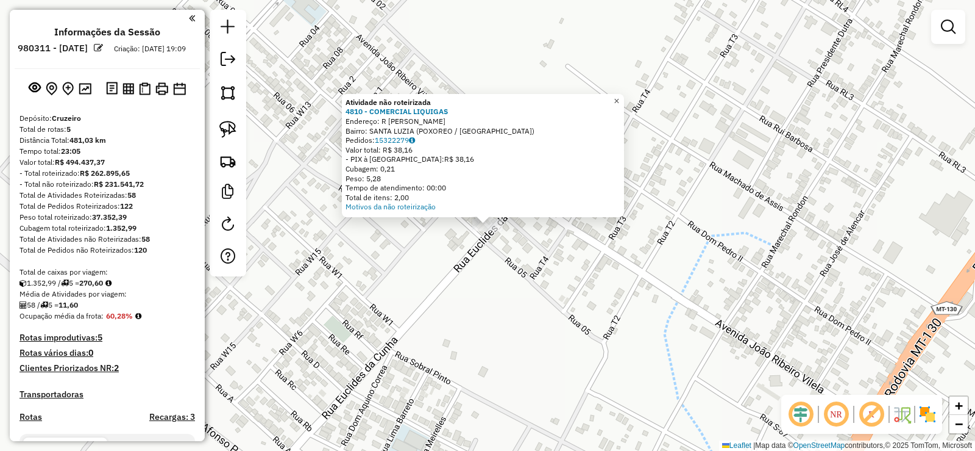
click at [624, 104] on link "×" at bounding box center [617, 101] width 15 height 15
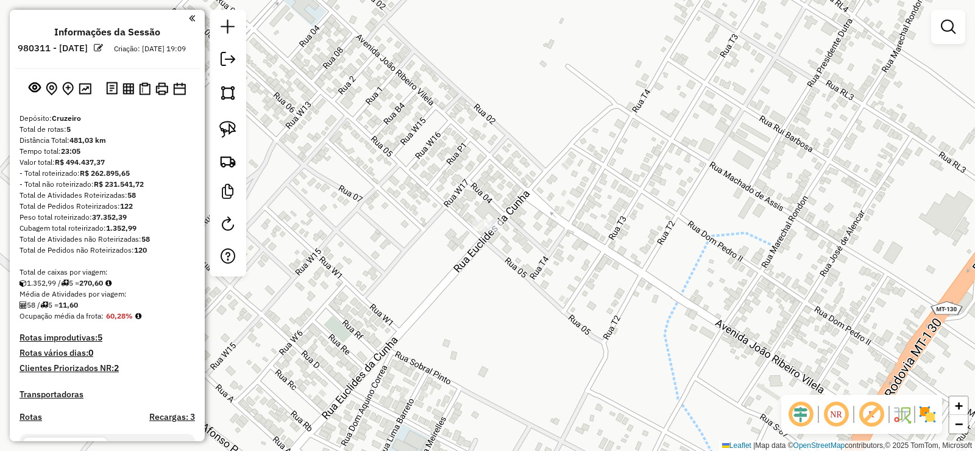
click at [483, 234] on div "Janela de atendimento Grade de atendimento Capacidade Transportadoras Veículos …" at bounding box center [487, 225] width 975 height 451
click at [480, 218] on div "Janela de atendimento Grade de atendimento Capacidade Transportadoras Veículos …" at bounding box center [487, 225] width 975 height 451
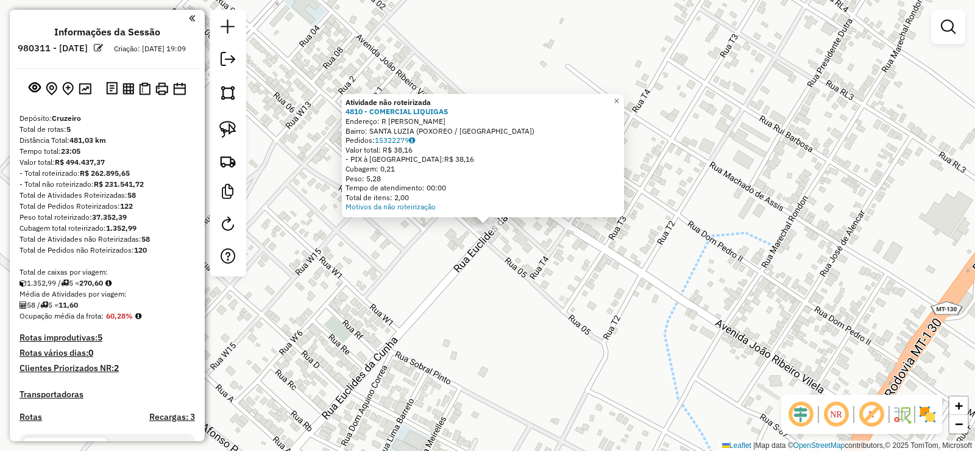
click at [975, 198] on div "Atividade não roteirizada 4810 - COMERCIAL LIQUIGAS Endereço: R EUCLIDES DA CUN…" at bounding box center [487, 225] width 975 height 451
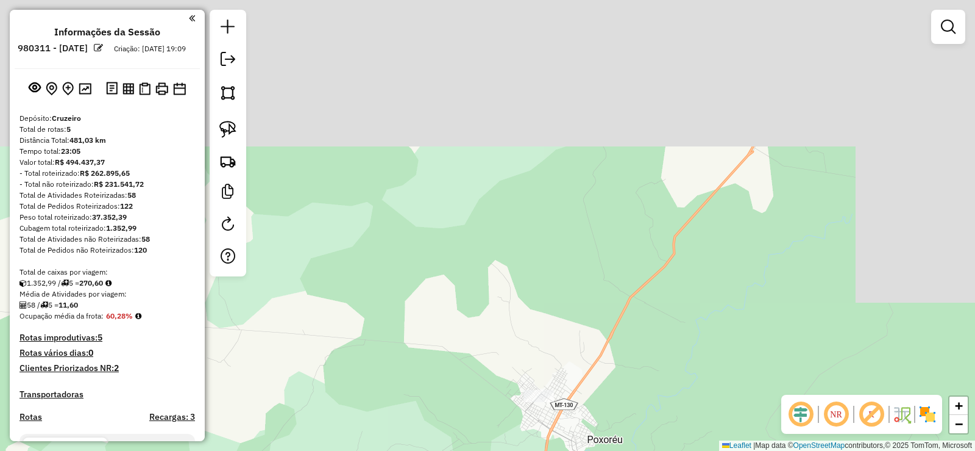
drag, startPoint x: 591, startPoint y: 240, endPoint x: 561, endPoint y: 376, distance: 139.1
click at [561, 376] on div "Janela de atendimento Grade de atendimento Capacidade Transportadoras Veículos …" at bounding box center [487, 225] width 975 height 451
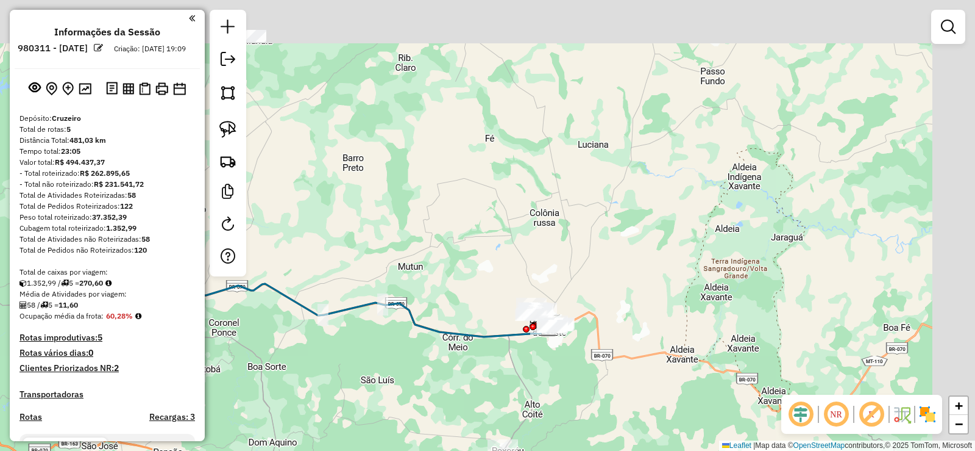
drag, startPoint x: 737, startPoint y: 150, endPoint x: 606, endPoint y: 326, distance: 219.6
click at [648, 327] on div "Janela de atendimento Grade de atendimento Capacidade Transportadoras Veículos …" at bounding box center [487, 225] width 975 height 451
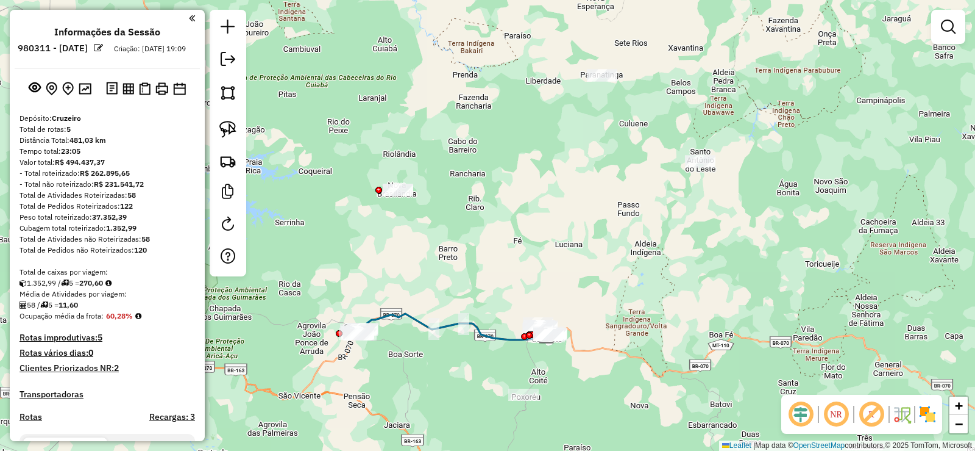
drag, startPoint x: 493, startPoint y: 199, endPoint x: 566, endPoint y: 247, distance: 86.7
click at [566, 247] on div "Janela de atendimento Grade de atendimento Capacidade Transportadoras Veículos …" at bounding box center [487, 225] width 975 height 451
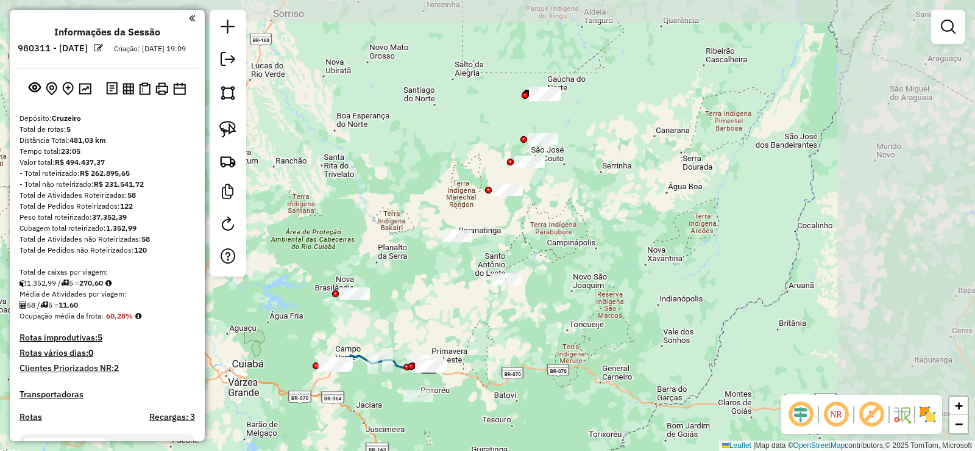
drag, startPoint x: 602, startPoint y: 237, endPoint x: 454, endPoint y: 332, distance: 176.4
click at [454, 332] on div "Janela de atendimento Grade de atendimento Capacidade Transportadoras Veículos …" at bounding box center [487, 225] width 975 height 451
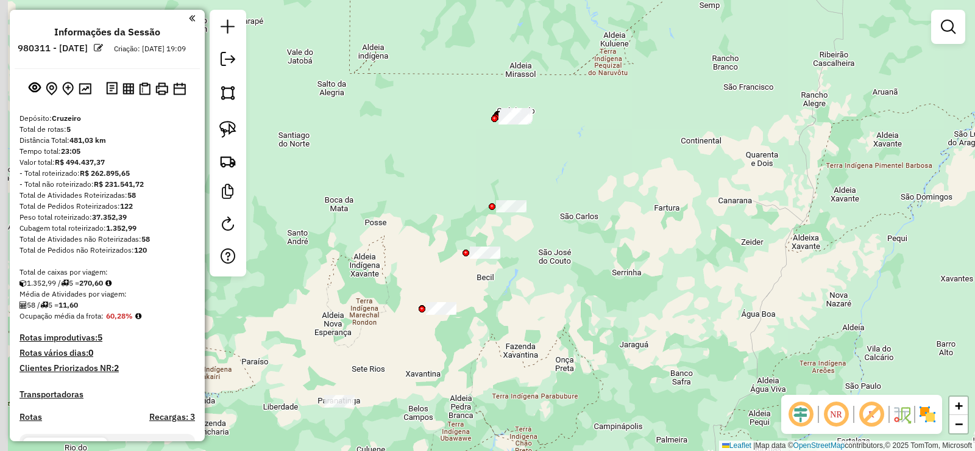
drag, startPoint x: 582, startPoint y: 144, endPoint x: 633, endPoint y: 263, distance: 129.7
click at [633, 263] on div "Janela de atendimento Grade de atendimento Capacidade Transportadoras Veículos …" at bounding box center [487, 225] width 975 height 451
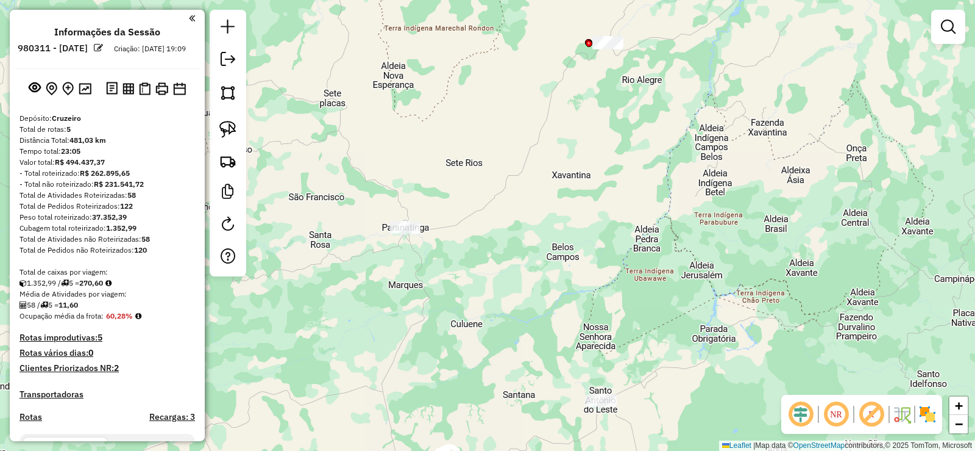
drag, startPoint x: 487, startPoint y: 385, endPoint x: 671, endPoint y: 67, distance: 367.6
click at [672, 53] on div "Janela de atendimento Grade de atendimento Capacidade Transportadoras Veículos …" at bounding box center [487, 225] width 975 height 451
click at [426, 216] on div "Janela de atendimento Grade de atendimento Capacidade Transportadoras Veículos …" at bounding box center [487, 225] width 975 height 451
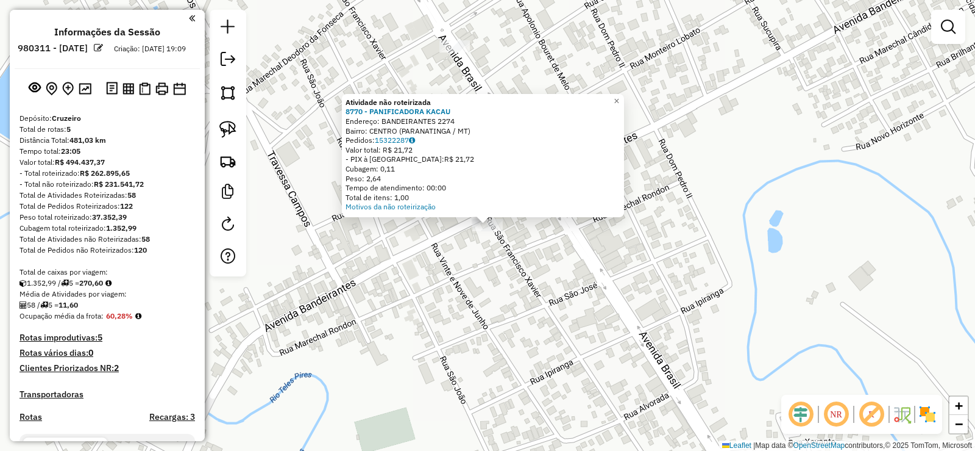
click at [427, 237] on div "Atividade não roteirizada 8770 - PANIFICADORA KACAU Endereço: BANDEIRANTES 2274…" at bounding box center [487, 225] width 975 height 451
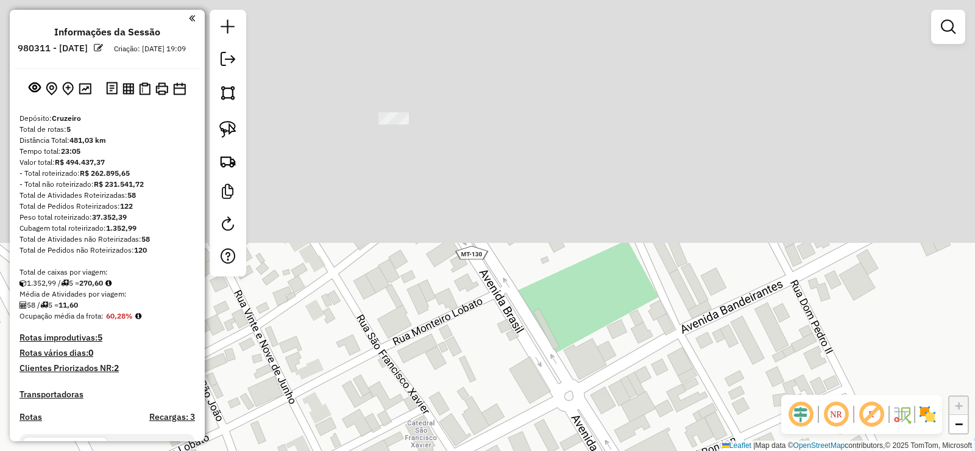
drag, startPoint x: 466, startPoint y: 105, endPoint x: 466, endPoint y: 343, distance: 238.4
click at [466, 343] on div "Janela de atendimento Grade de atendimento Capacidade Transportadoras Veículos …" at bounding box center [487, 225] width 975 height 451
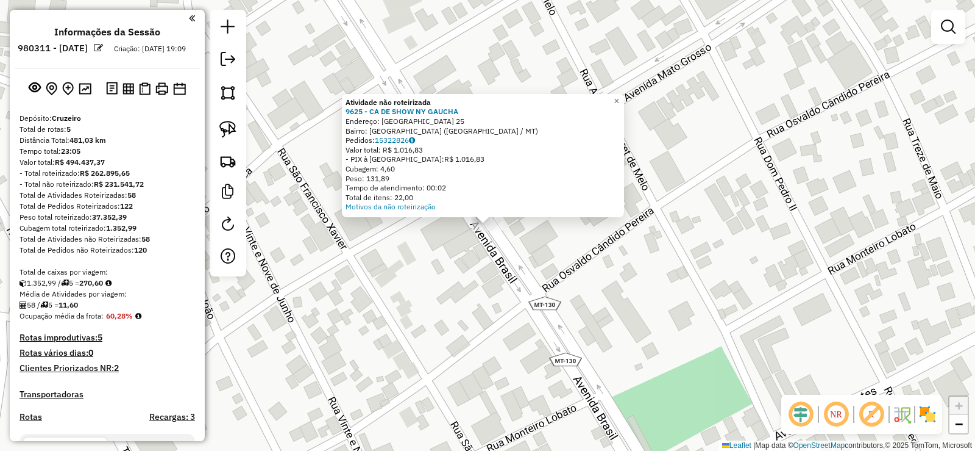
click at [397, 319] on div "Atividade não roteirizada 9625 - CA DE SHOW NY GAUCHA Endereço: SANTA CATARINA …" at bounding box center [487, 225] width 975 height 451
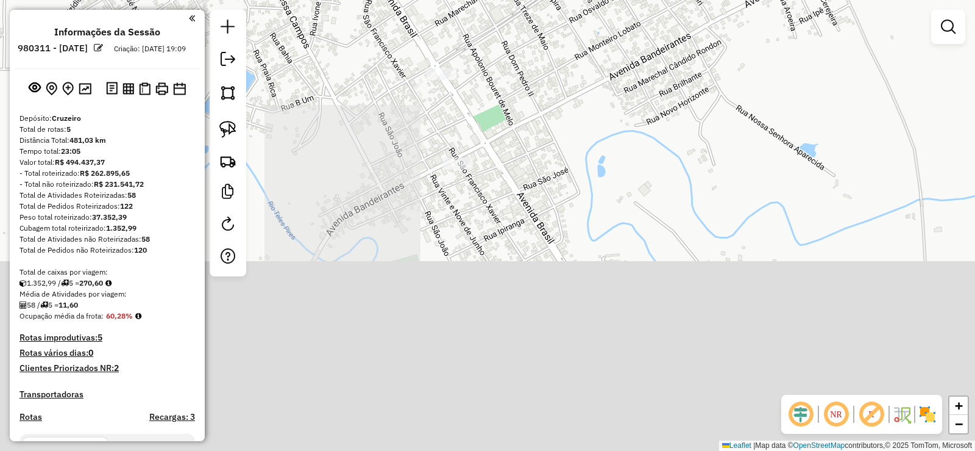
drag, startPoint x: 508, startPoint y: 249, endPoint x: 502, endPoint y: 45, distance: 203.7
click at [502, 45] on div "Janela de atendimento Grade de atendimento Capacidade Transportadoras Veículos …" at bounding box center [487, 225] width 975 height 451
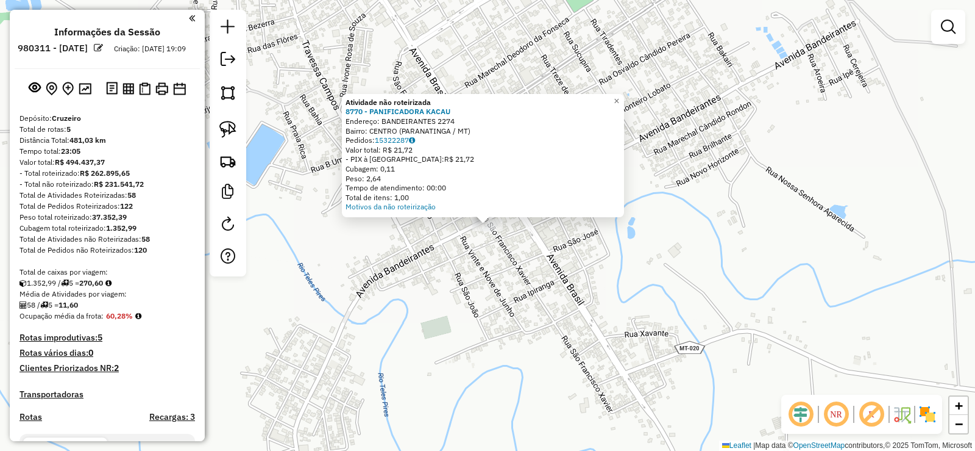
click at [474, 257] on div "Atividade não roteirizada 8770 - PANIFICADORA KACAU Endereço: BANDEIRANTES 2274…" at bounding box center [487, 225] width 975 height 451
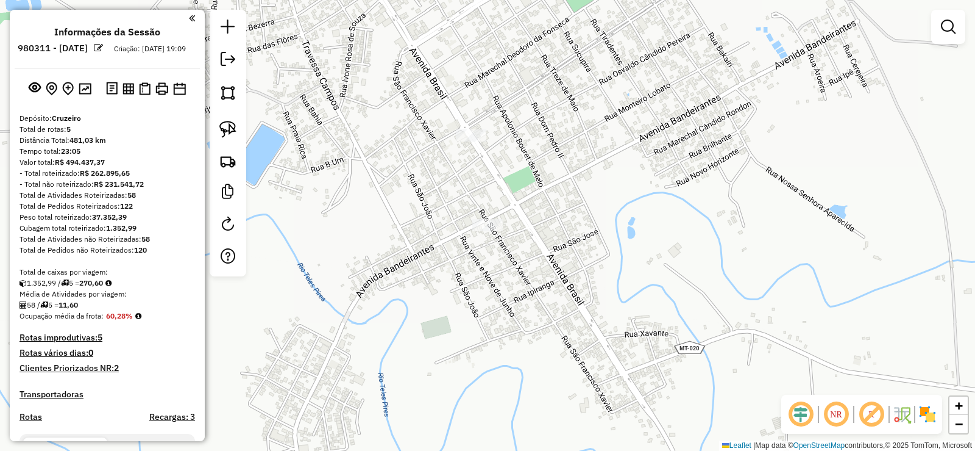
click at [807, 159] on div "Janela de atendimento Grade de atendimento Capacidade Transportadoras Veículos …" at bounding box center [487, 225] width 975 height 451
click at [471, 141] on div at bounding box center [471, 135] width 30 height 12
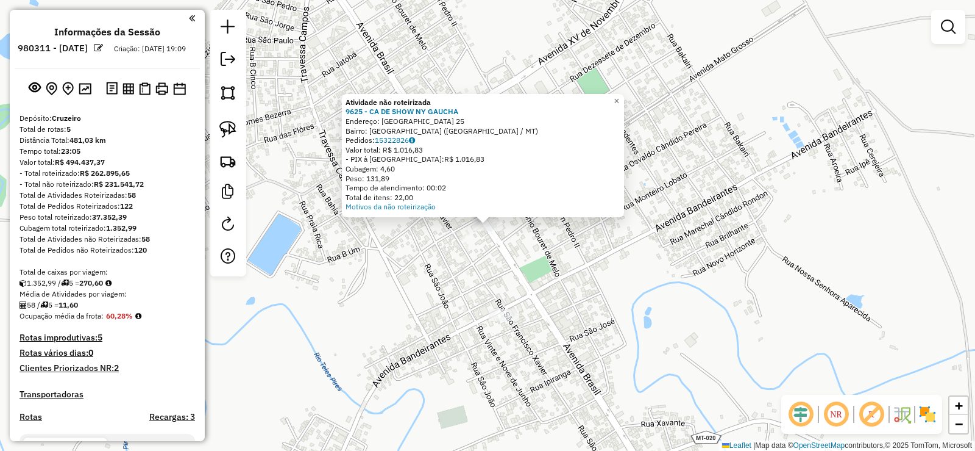
drag, startPoint x: 443, startPoint y: 308, endPoint x: 454, endPoint y: 297, distance: 15.5
click at [443, 307] on div "Atividade não roteirizada 9625 - CA DE SHOW NY GAUCHA Endereço: SANTA CATARINA …" at bounding box center [487, 225] width 975 height 451
click at [618, 93] on div "Atividade não roteirizada 9625 - CA DE SHOW NY GAUCHA Endereço: SANTA CATARINA …" at bounding box center [483, 153] width 282 height 123
click at [619, 97] on span "×" at bounding box center [616, 99] width 5 height 10
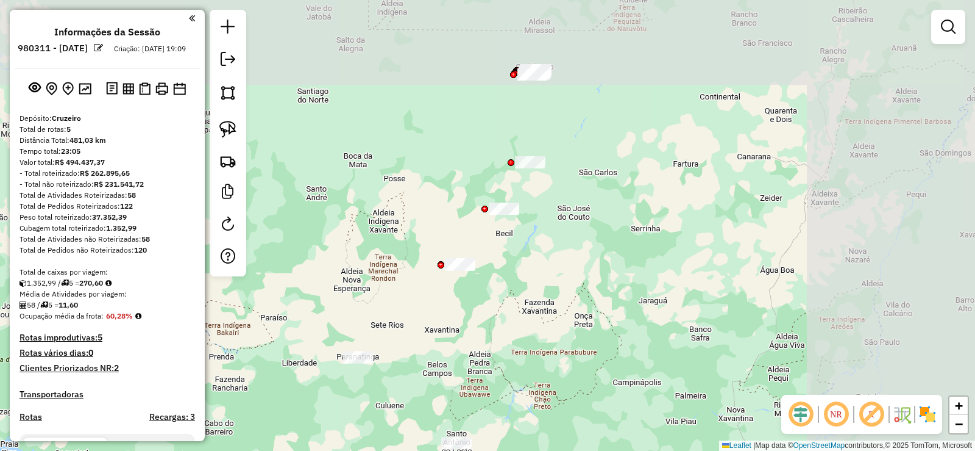
drag, startPoint x: 667, startPoint y: 178, endPoint x: 485, endPoint y: 325, distance: 234.1
click at [485, 325] on div "Janela de atendimento Grade de atendimento Capacidade Transportadoras Veículos …" at bounding box center [487, 225] width 975 height 451
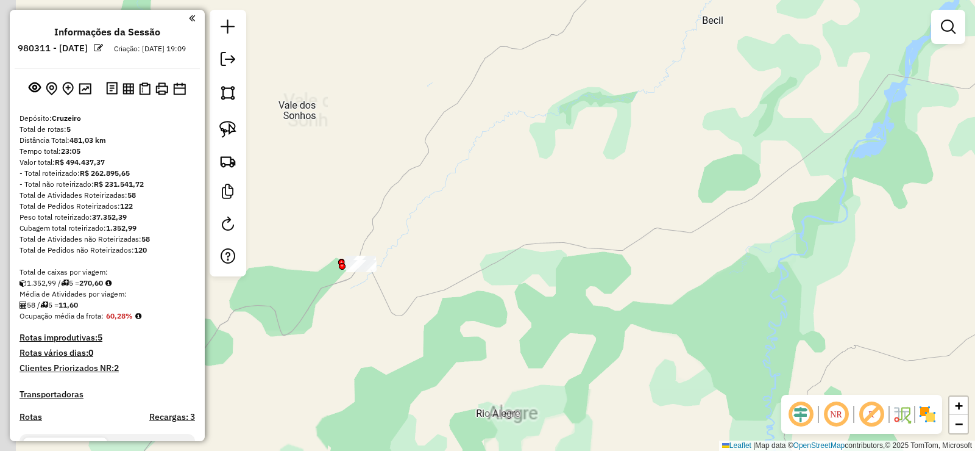
drag, startPoint x: 465, startPoint y: 251, endPoint x: 490, endPoint y: 256, distance: 25.6
click at [490, 255] on div "Janela de atendimento Grade de atendimento Capacidade Transportadoras Veículos …" at bounding box center [487, 225] width 975 height 451
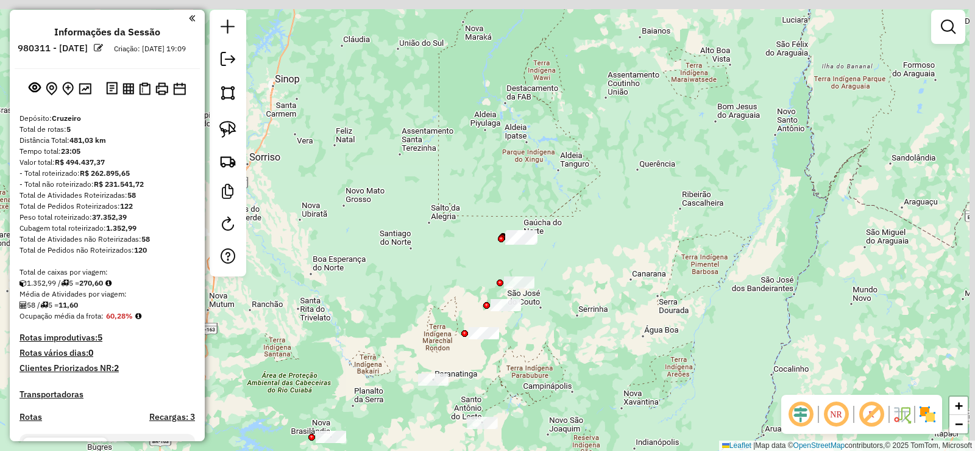
drag, startPoint x: 611, startPoint y: 134, endPoint x: 469, endPoint y: 387, distance: 290.1
click at [469, 387] on div "Janela de atendimento Grade de atendimento Capacidade Transportadoras Veículos …" at bounding box center [487, 225] width 975 height 451
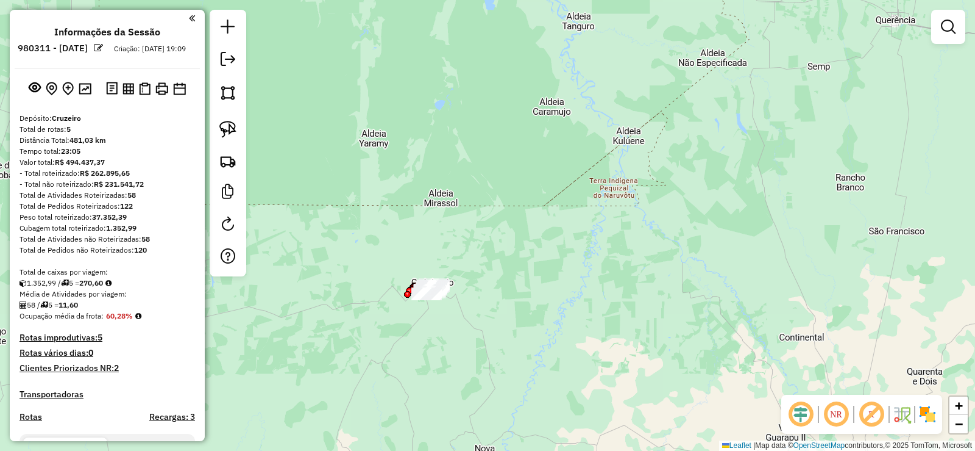
drag, startPoint x: 481, startPoint y: 319, endPoint x: 533, endPoint y: 290, distance: 59.8
click at [533, 290] on div "Janela de atendimento Grade de atendimento Capacidade Transportadoras Veículos …" at bounding box center [487, 225] width 975 height 451
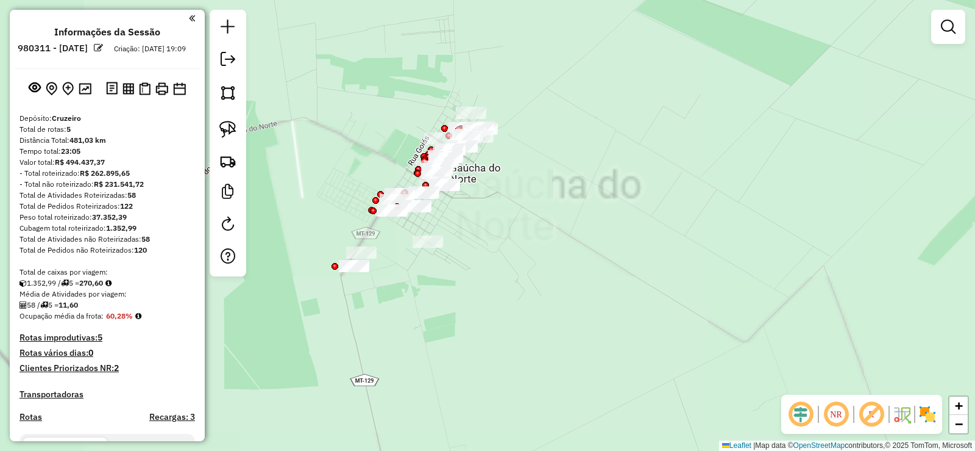
drag, startPoint x: 451, startPoint y: 227, endPoint x: 547, endPoint y: 248, distance: 99.3
click at [546, 247] on div "Janela de atendimento Grade de atendimento Capacidade Transportadoras Veículos …" at bounding box center [487, 225] width 975 height 451
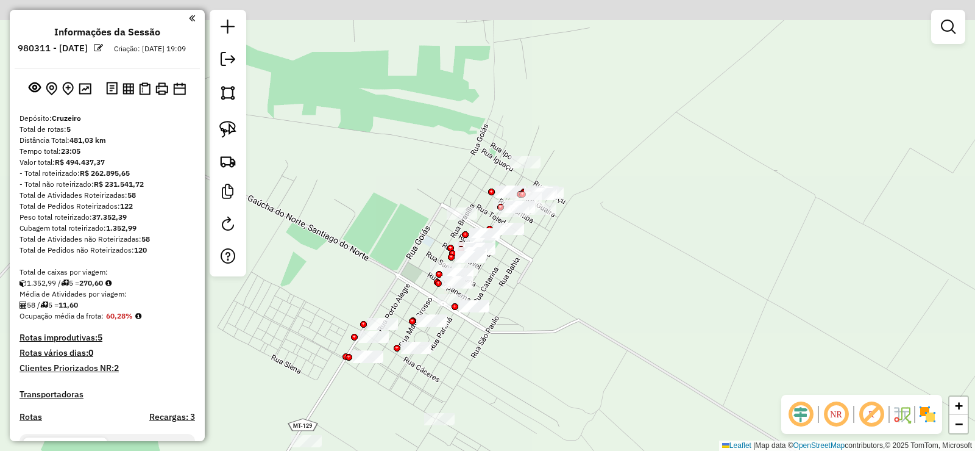
drag, startPoint x: 458, startPoint y: 180, endPoint x: 503, endPoint y: 320, distance: 146.7
click at [503, 320] on div "Janela de atendimento Grade de atendimento Capacidade Transportadoras Veículos …" at bounding box center [487, 225] width 975 height 451
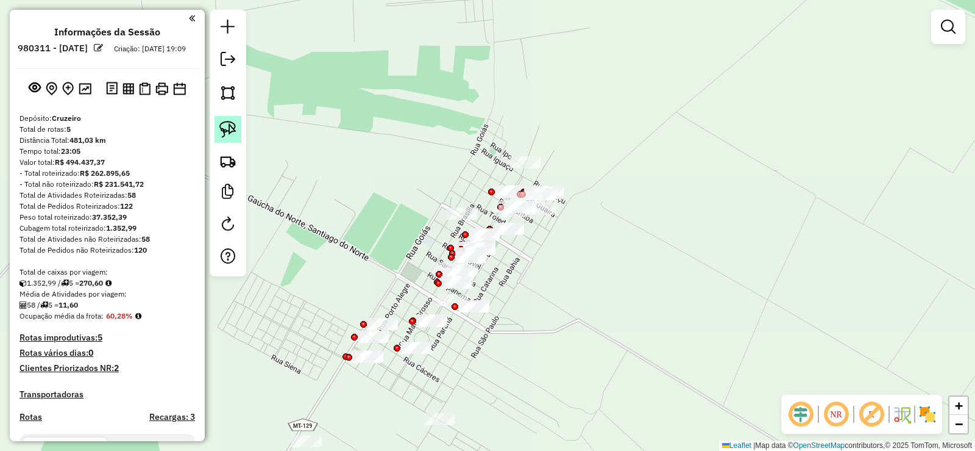
click at [227, 134] on img at bounding box center [227, 129] width 17 height 17
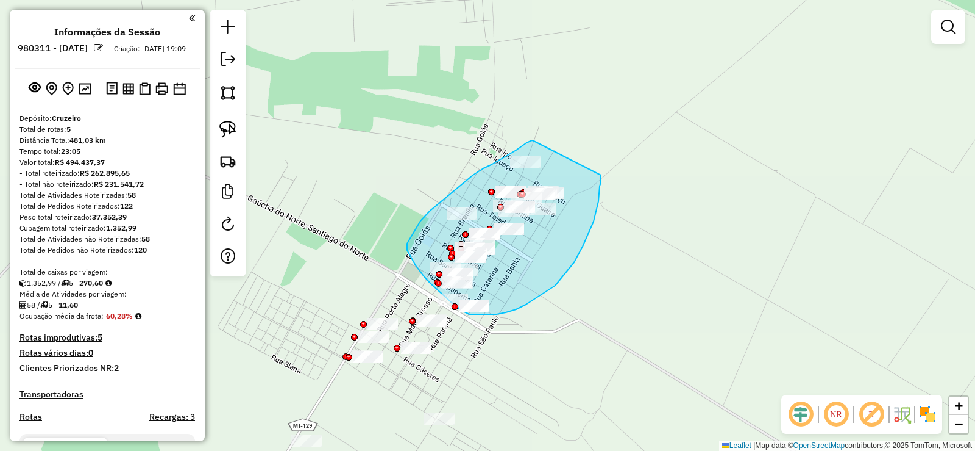
drag, startPoint x: 534, startPoint y: 141, endPoint x: 601, endPoint y: 173, distance: 74.4
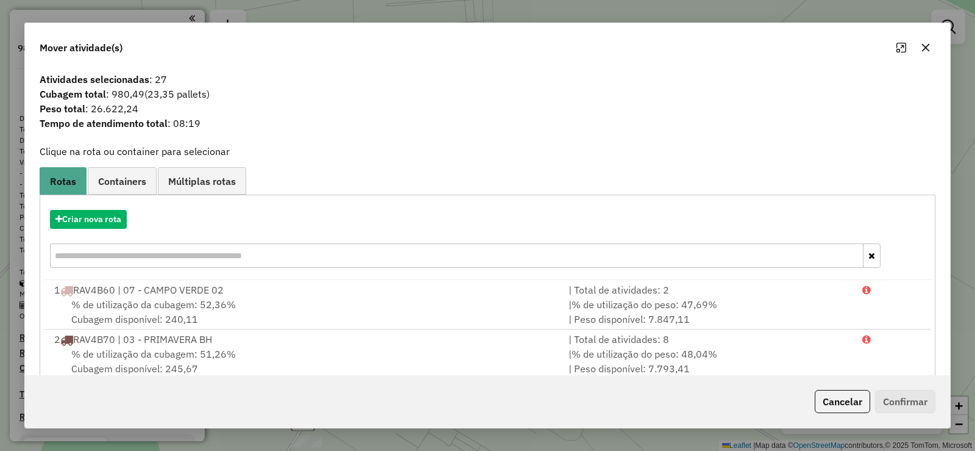
click at [934, 47] on button "button" at bounding box center [926, 48] width 20 height 20
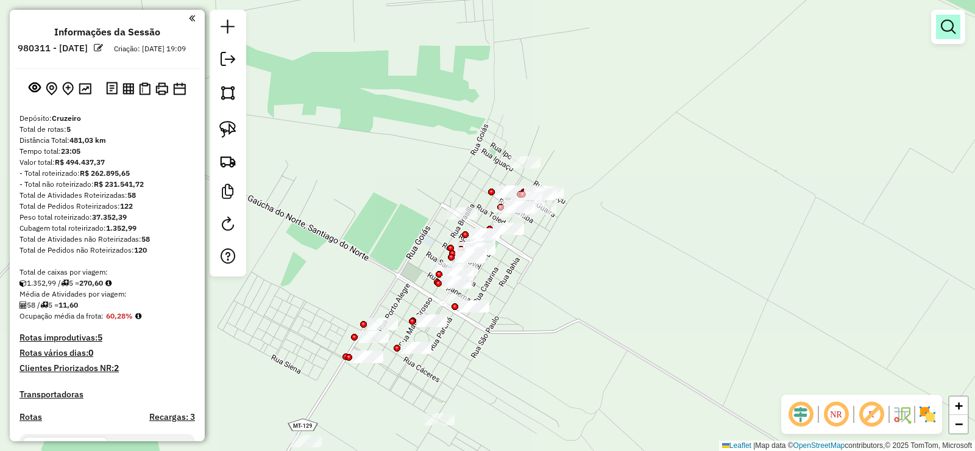
click at [942, 27] on em at bounding box center [948, 27] width 15 height 15
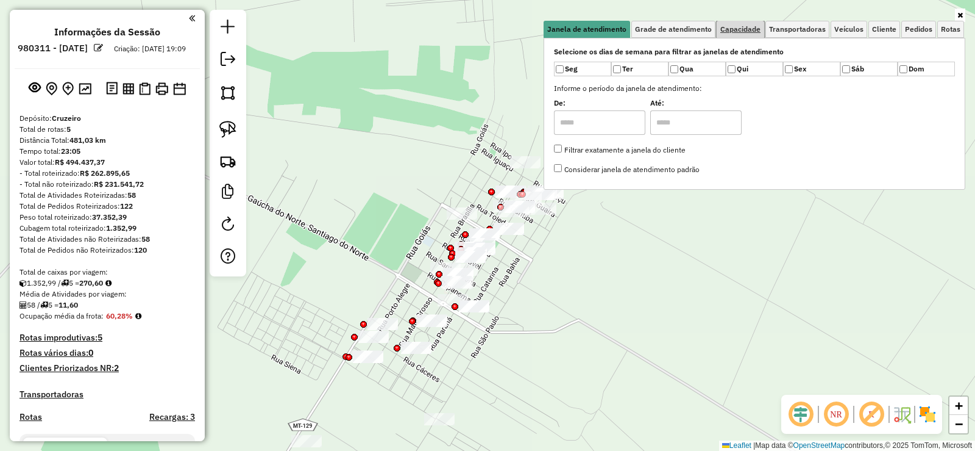
click at [752, 35] on link "Capacidade" at bounding box center [741, 29] width 48 height 17
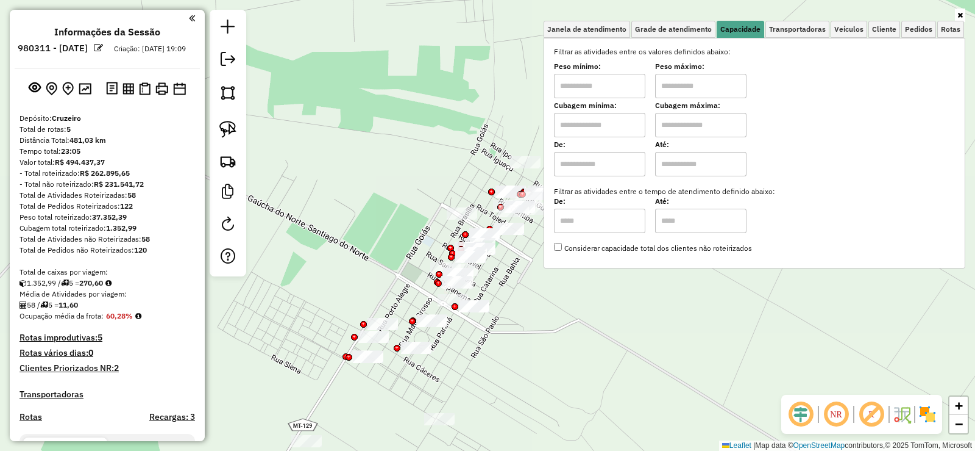
click at [566, 85] on input "text" at bounding box center [599, 86] width 91 height 24
type input "*******"
type input "********"
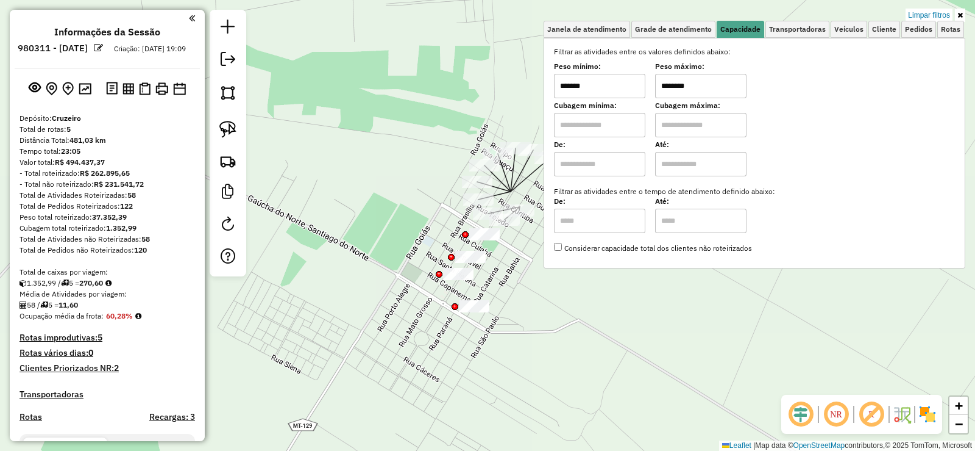
click at [962, 13] on icon at bounding box center [960, 15] width 5 height 7
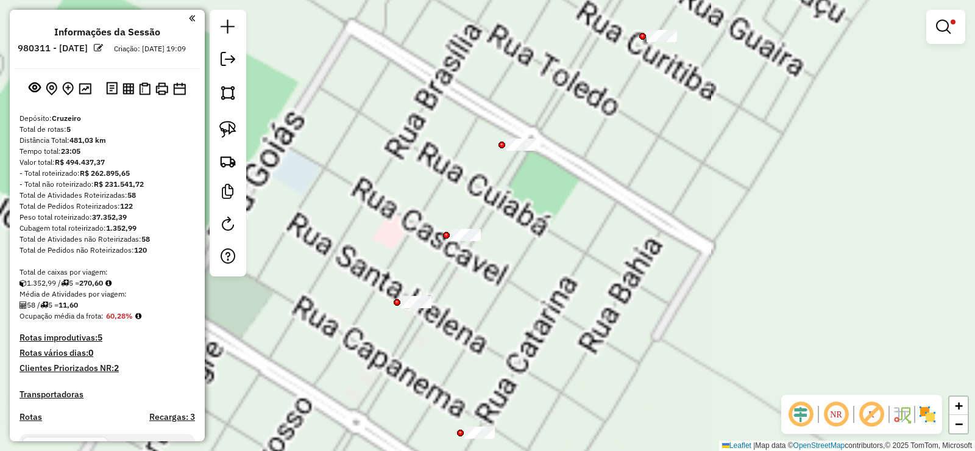
drag, startPoint x: 537, startPoint y: 269, endPoint x: 541, endPoint y: 258, distance: 11.8
click at [541, 258] on div "Limpar filtros Janela de atendimento Grade de atendimento Capacidade Transporta…" at bounding box center [487, 225] width 975 height 451
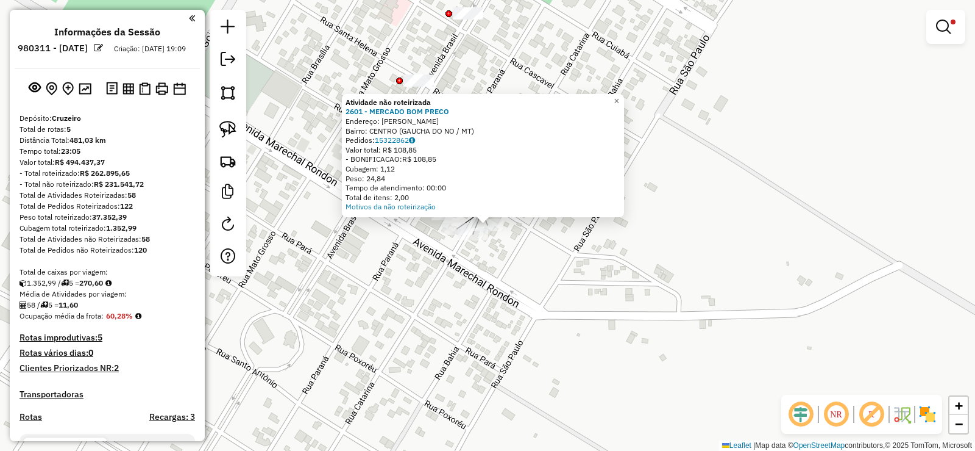
click at [485, 262] on div "Atividade não roteirizada 2601 - MERCADO BOM PRECO Endereço: R CAPANEMA Bairro:…" at bounding box center [487, 225] width 975 height 451
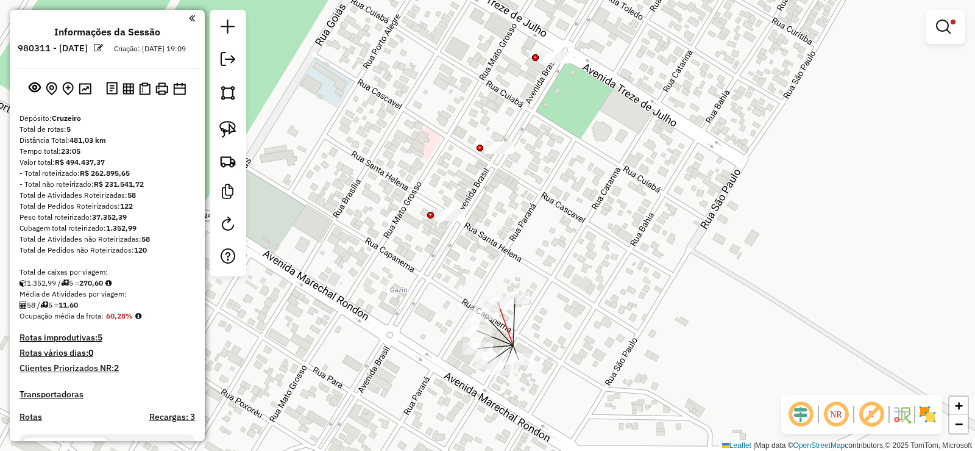
drag, startPoint x: 478, startPoint y: 214, endPoint x: 513, endPoint y: 370, distance: 159.9
click at [513, 370] on div "Limpar filtros Janela de atendimento Grade de atendimento Capacidade Transporta…" at bounding box center [487, 225] width 975 height 451
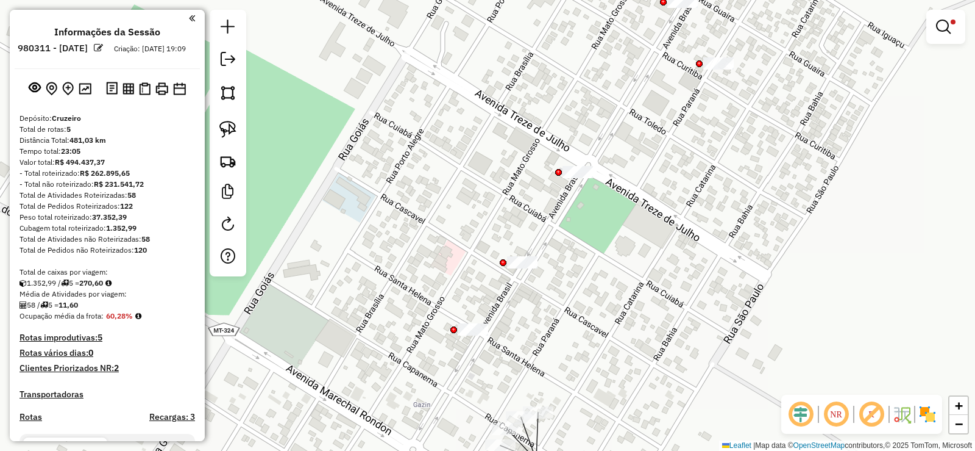
click at [468, 340] on div "Limpar filtros Janela de atendimento Grade de atendimento Capacidade Transporta…" at bounding box center [487, 225] width 975 height 451
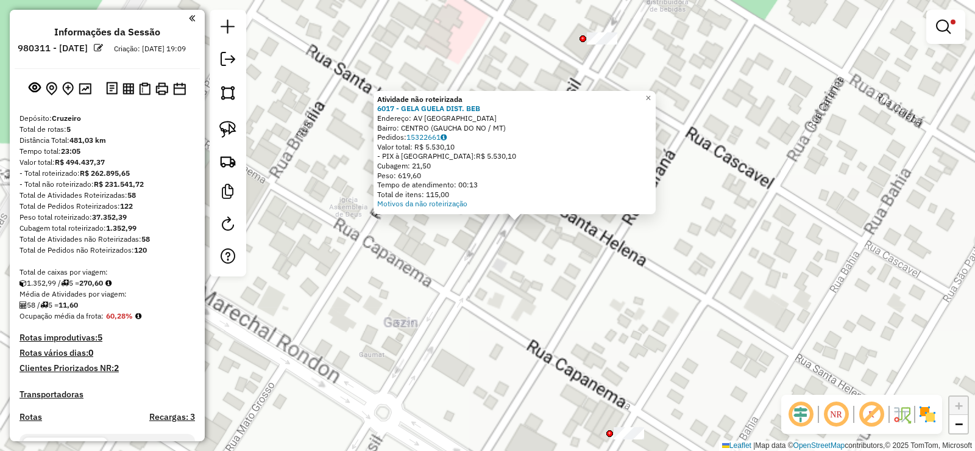
click at [453, 248] on div "Atividade não roteirizada 6017 - GELA GUELA DIST. BEB Endereço: AV BRASIL Bairr…" at bounding box center [487, 225] width 975 height 451
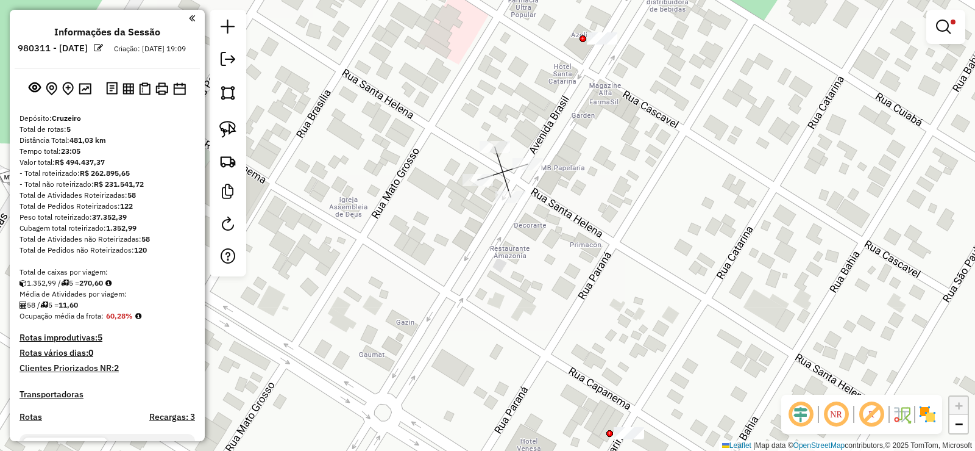
click at [467, 173] on div "Limpar filtros Janela de atendimento Grade de atendimento Capacidade Transporta…" at bounding box center [487, 225] width 975 height 451
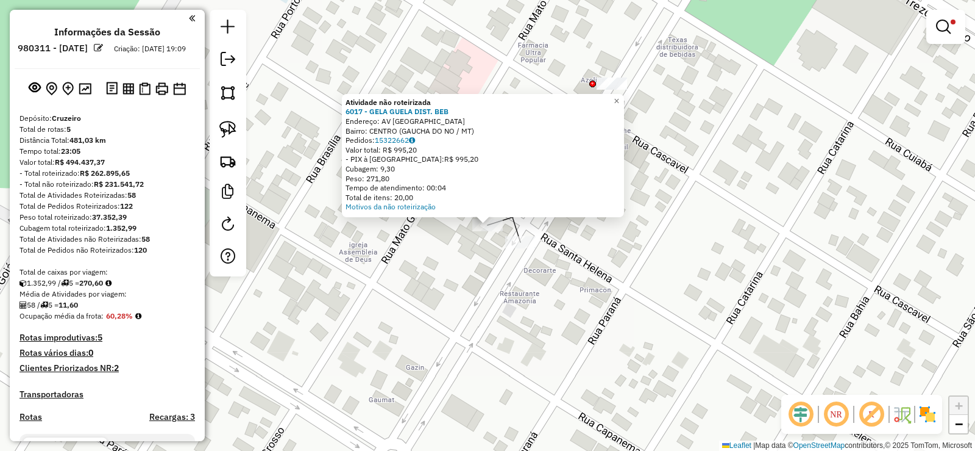
click at [447, 304] on div "Atividade não roteirizada 6017 - GELA GUELA DIST. BEB Endereço: AV BRASIL Bairr…" at bounding box center [487, 225] width 975 height 451
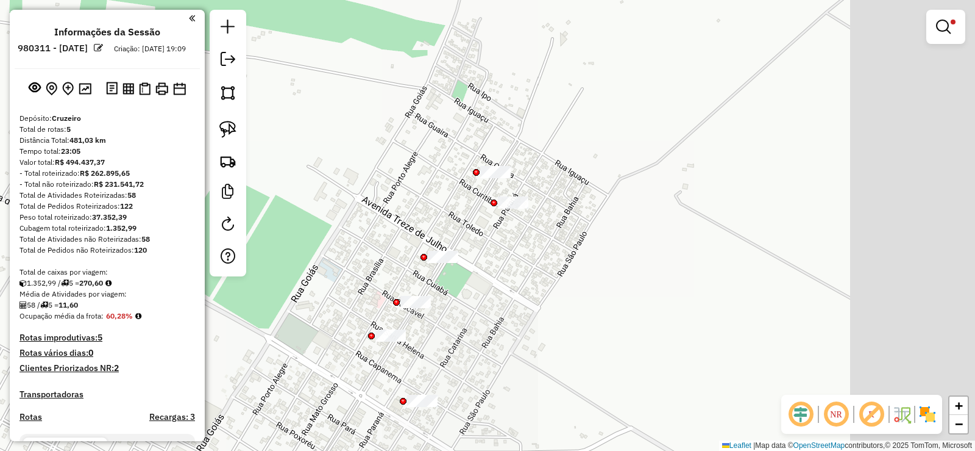
drag, startPoint x: 545, startPoint y: 270, endPoint x: 451, endPoint y: 324, distance: 108.7
click at [451, 324] on div "Limpar filtros Janela de atendimento Grade de atendimento Capacidade Transporta…" at bounding box center [487, 225] width 975 height 451
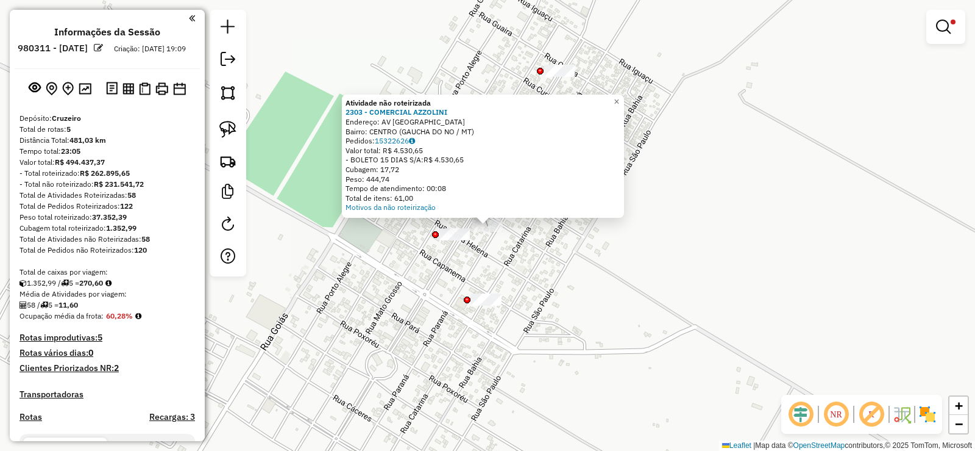
drag, startPoint x: 521, startPoint y: 265, endPoint x: 494, endPoint y: 351, distance: 90.0
click at [494, 351] on div "Atividade não roteirizada 2303 - COMERCIAL AZZOLINI Endereço: AV BRASIL Bairro:…" at bounding box center [487, 225] width 975 height 451
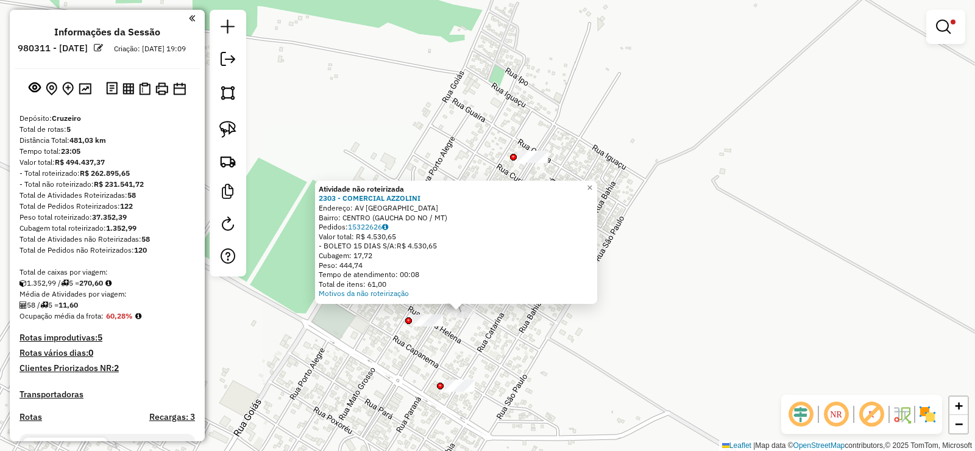
click at [482, 330] on div "Atividade não roteirizada 2303 - COMERCIAL AZZOLINI Endereço: AV BRASIL Bairro:…" at bounding box center [487, 225] width 975 height 451
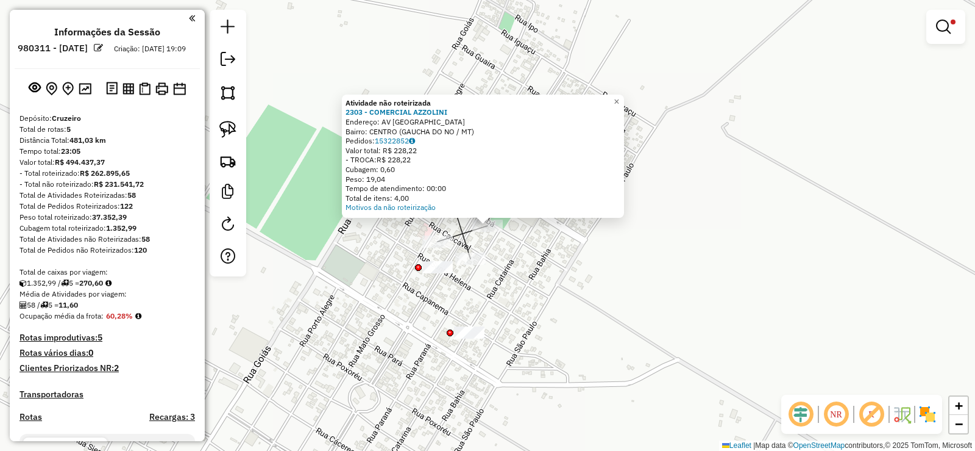
click at [507, 294] on div "Atividade não roteirizada 2303 - COMERCIAL AZZOLINI Endereço: AV BRASIL Bairro:…" at bounding box center [487, 225] width 975 height 451
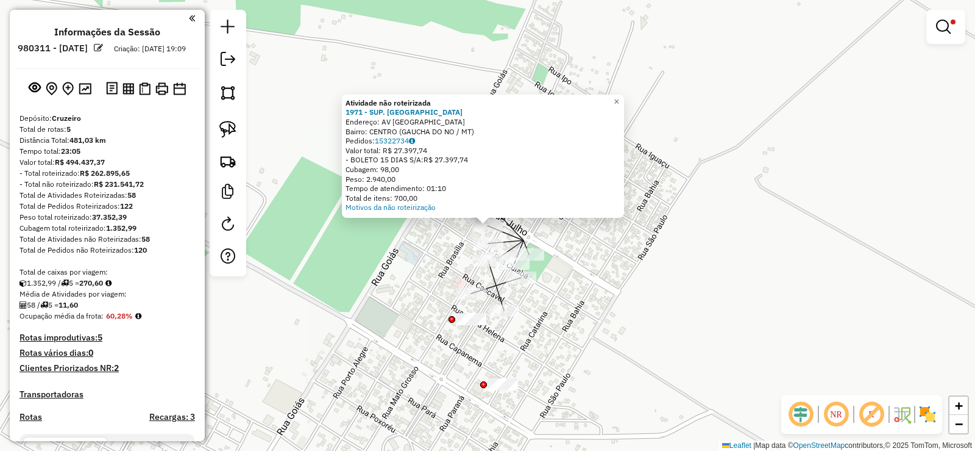
click at [480, 254] on div "Atividade não roteirizada 1971 - SUP. BARATEIRO Endereço: AV BRASIL Bairro: CEN…" at bounding box center [487, 225] width 975 height 451
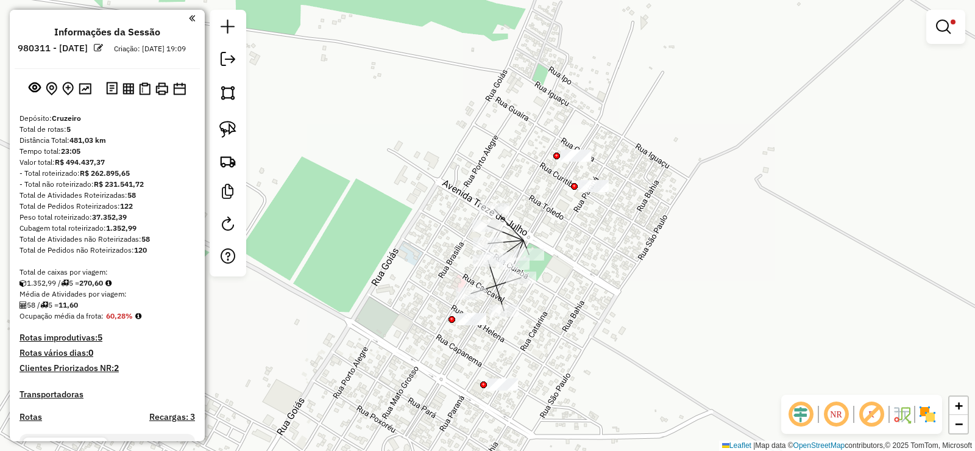
click at [525, 246] on div "Limpar filtros Janela de atendimento Grade de atendimento Capacidade Transporta…" at bounding box center [487, 225] width 975 height 451
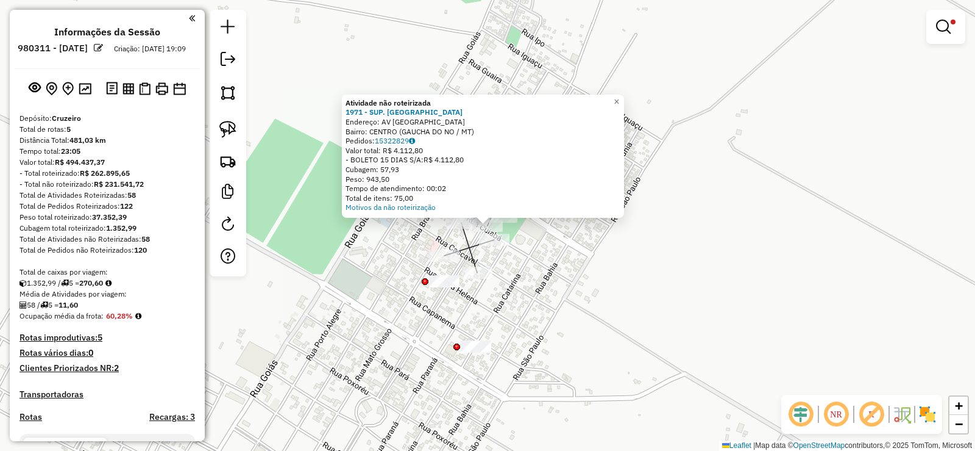
click at [516, 257] on div "Atividade não roteirizada 1971 - SUP. BARATEIRO Endereço: AV BRASIL Bairro: CEN…" at bounding box center [487, 225] width 975 height 451
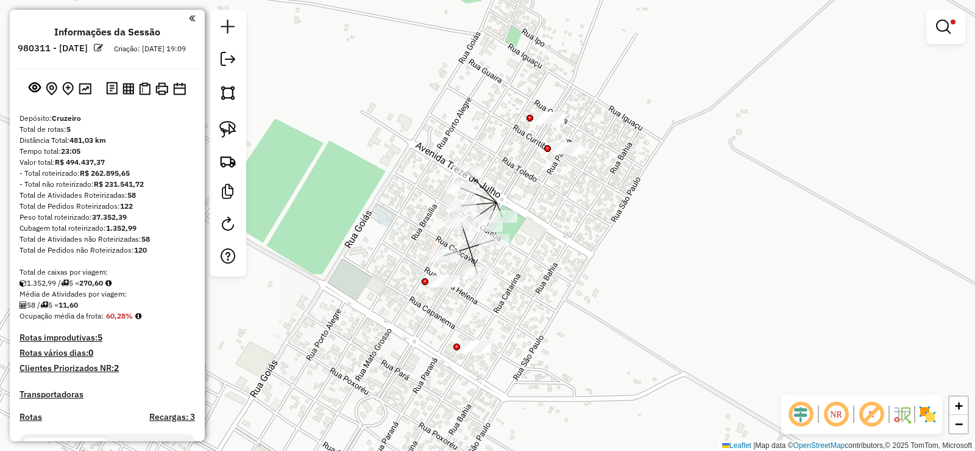
click at [516, 191] on div "Limpar filtros Janela de atendimento Grade de atendimento Capacidade Transporta…" at bounding box center [487, 225] width 975 height 451
click at [496, 203] on icon at bounding box center [492, 213] width 9 height 23
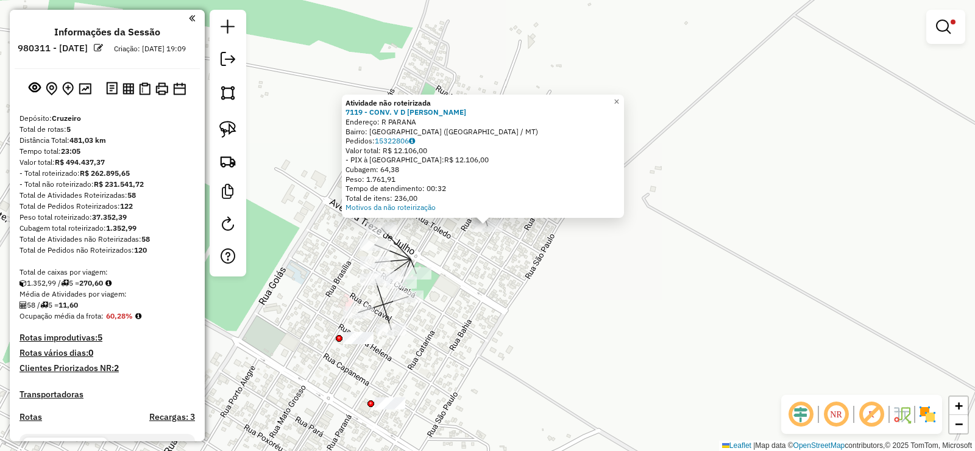
click at [497, 254] on div "Atividade não roteirizada 7119 - CONV. V D ALVES Endereço: R PARANA Bairro: VIL…" at bounding box center [487, 225] width 975 height 451
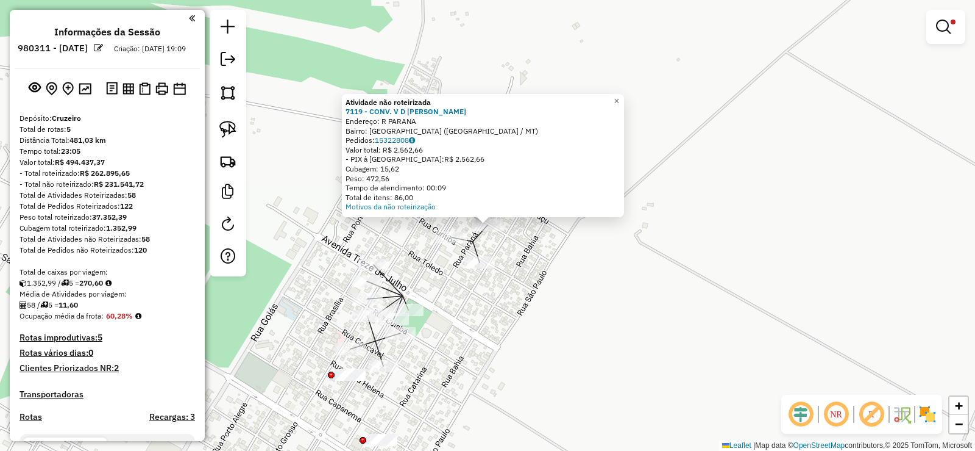
click at [415, 275] on div "Atividade não roteirizada 7119 - CONV. V D ALVES Endereço: R PARANA Bairro: VIL…" at bounding box center [487, 225] width 975 height 451
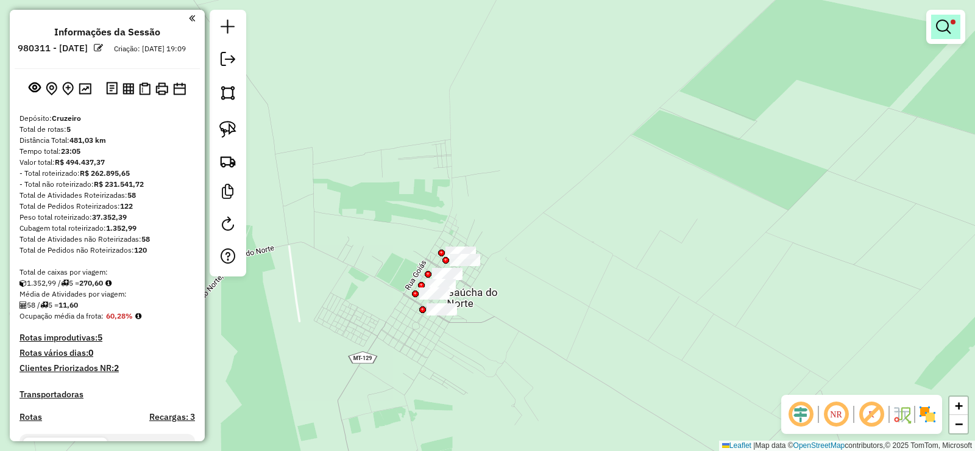
click at [941, 32] on em at bounding box center [943, 27] width 15 height 15
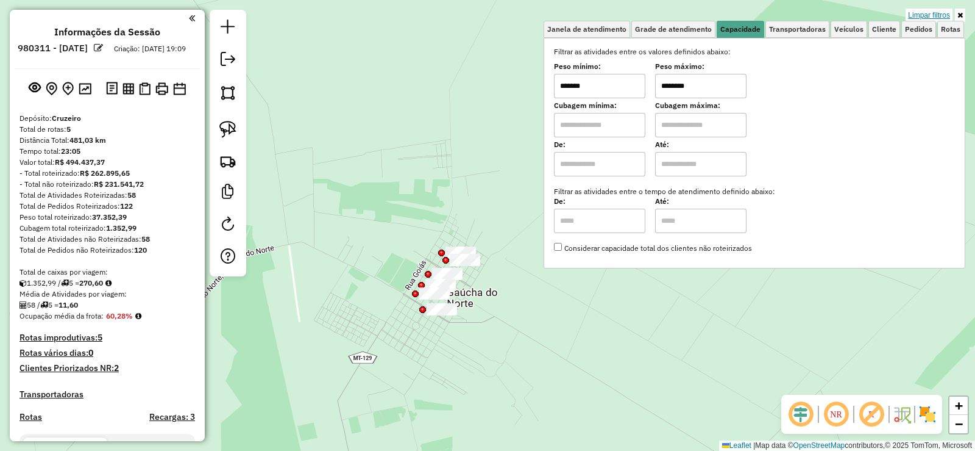
click at [921, 11] on link "Limpar filtros" at bounding box center [929, 15] width 47 height 13
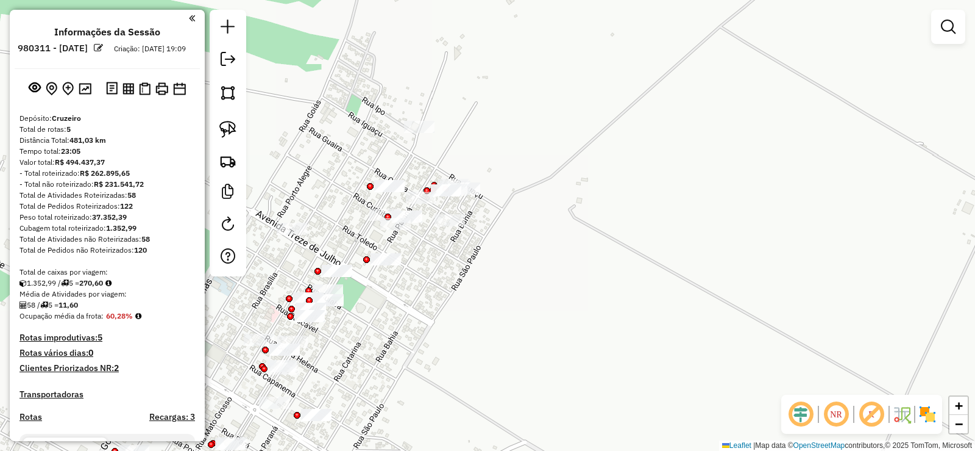
drag, startPoint x: 466, startPoint y: 232, endPoint x: 557, endPoint y: 282, distance: 103.7
click at [557, 282] on div "Janela de atendimento Grade de atendimento Capacidade Transportadoras Veículos …" at bounding box center [487, 225] width 975 height 451
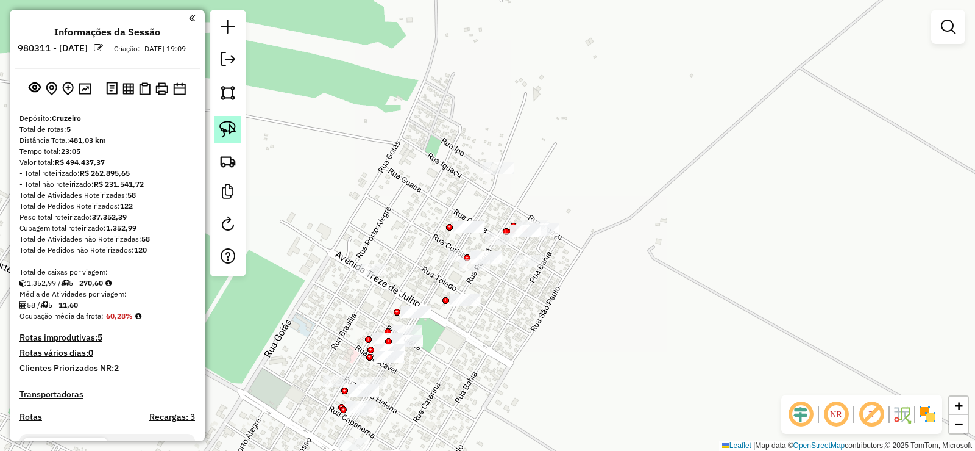
click at [226, 130] on img at bounding box center [227, 129] width 17 height 17
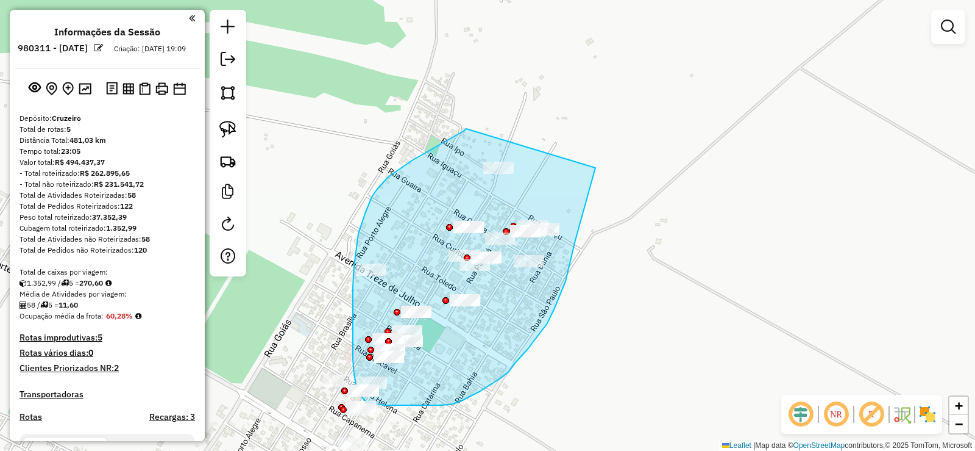
drag, startPoint x: 456, startPoint y: 135, endPoint x: 602, endPoint y: 147, distance: 146.2
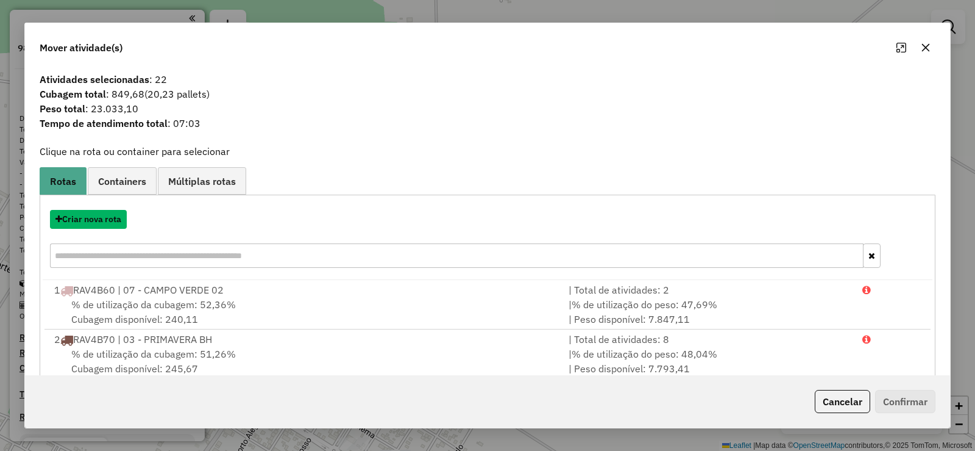
click at [97, 219] on button "Criar nova rota" at bounding box center [88, 219] width 77 height 19
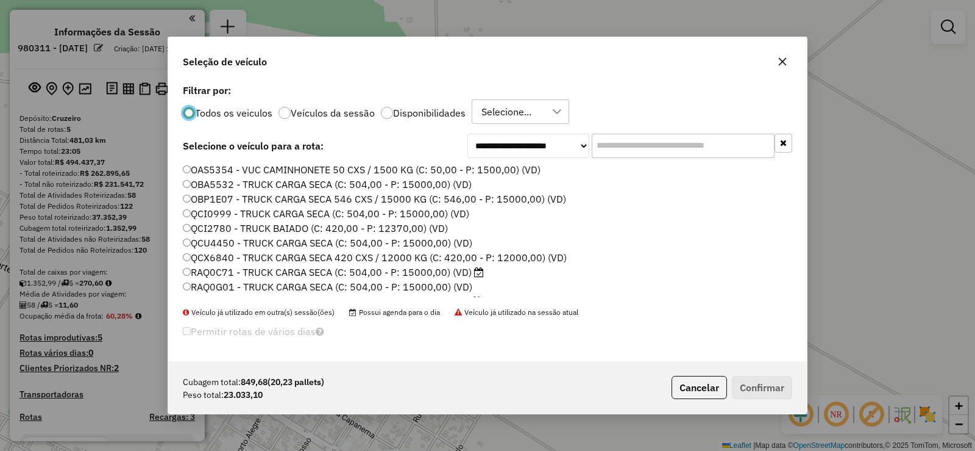
scroll to position [7, 4]
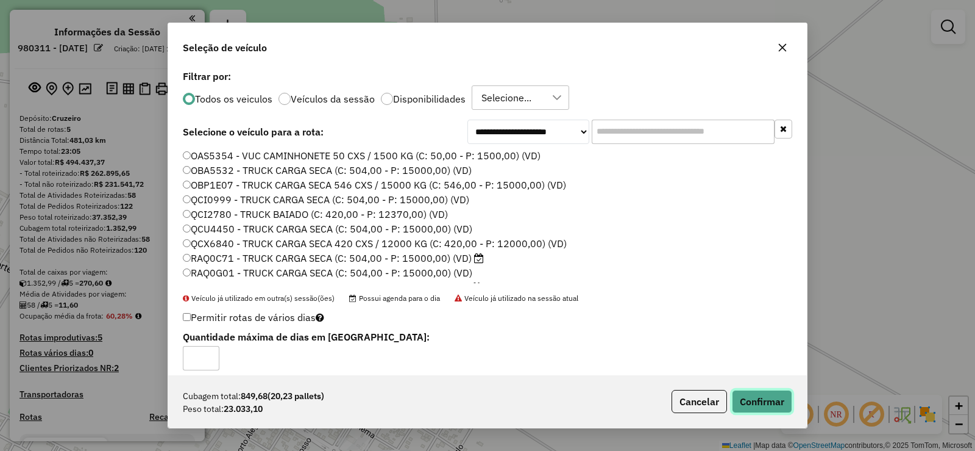
click at [763, 398] on button "Confirmar" at bounding box center [762, 401] width 60 height 23
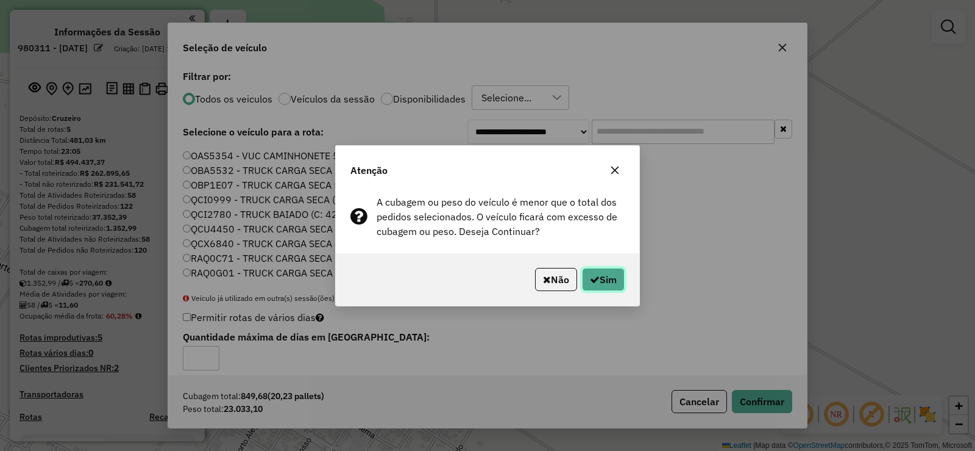
click at [603, 277] on button "Sim" at bounding box center [603, 279] width 43 height 23
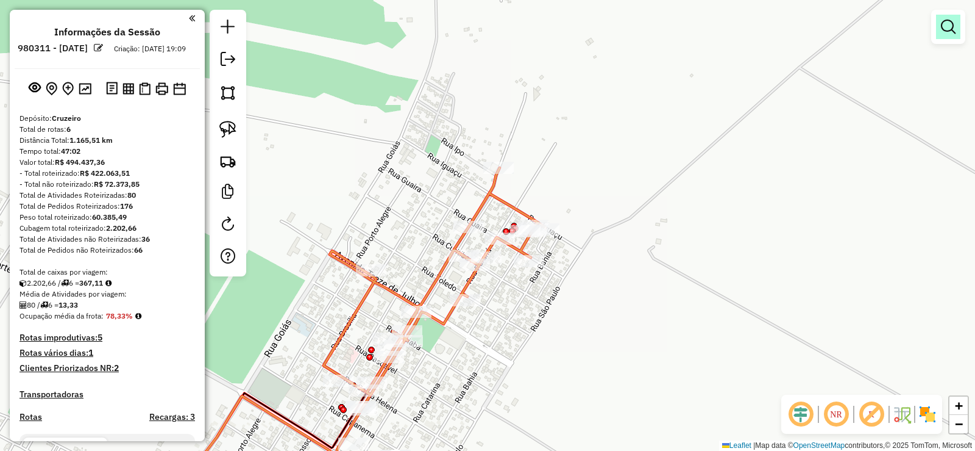
click at [949, 20] on em at bounding box center [948, 27] width 15 height 15
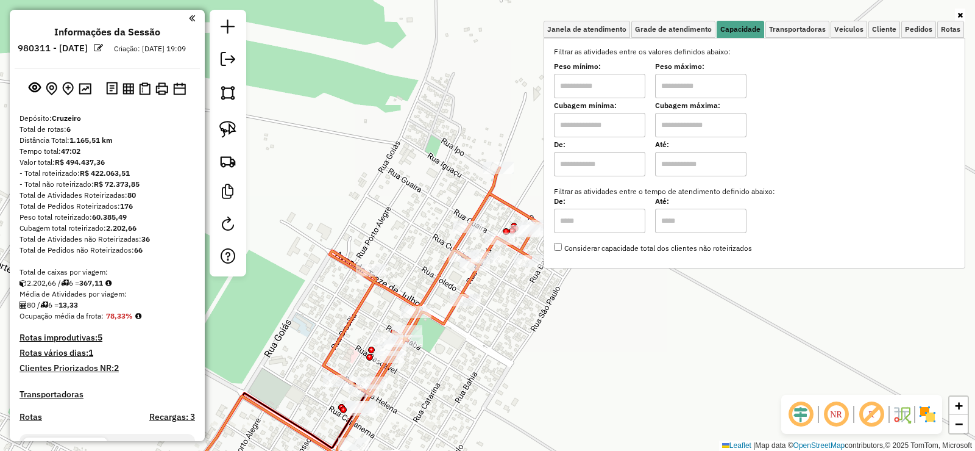
click at [630, 99] on div "Filtrar as atividades entre os valores definidos abaixo: Peso mínimo: Peso máxi…" at bounding box center [754, 149] width 401 height 207
click at [610, 82] on input "text" at bounding box center [599, 86] width 91 height 24
type input "*******"
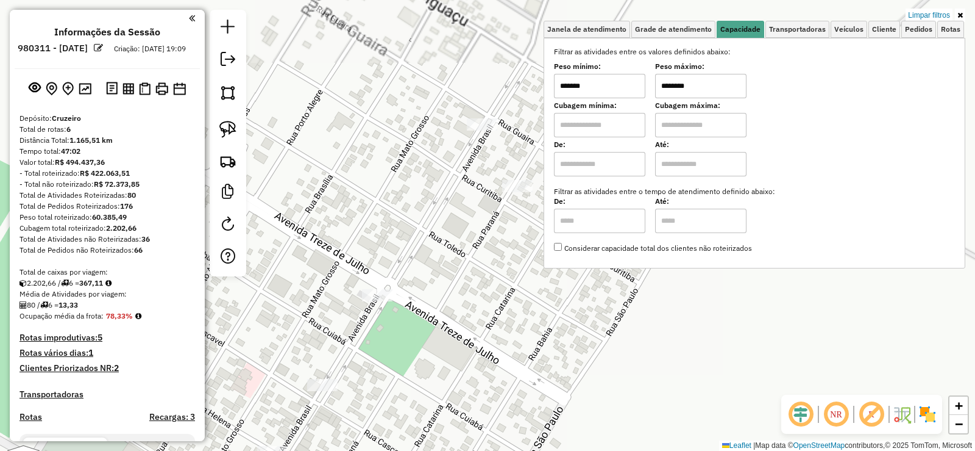
type input "********"
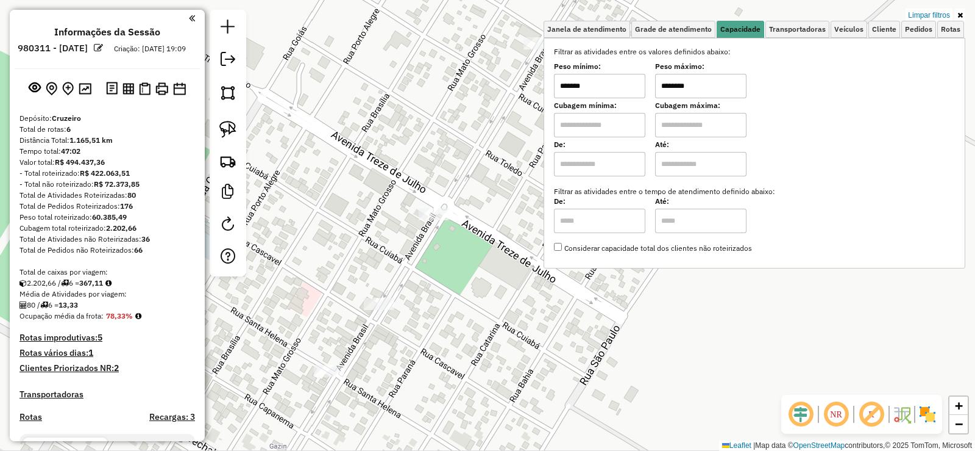
drag, startPoint x: 425, startPoint y: 318, endPoint x: 482, endPoint y: 237, distance: 98.9
click at [482, 237] on div "Limpar filtros Janela de atendimento Grade de atendimento Capacidade Transporta…" at bounding box center [487, 225] width 975 height 451
select select "**********"
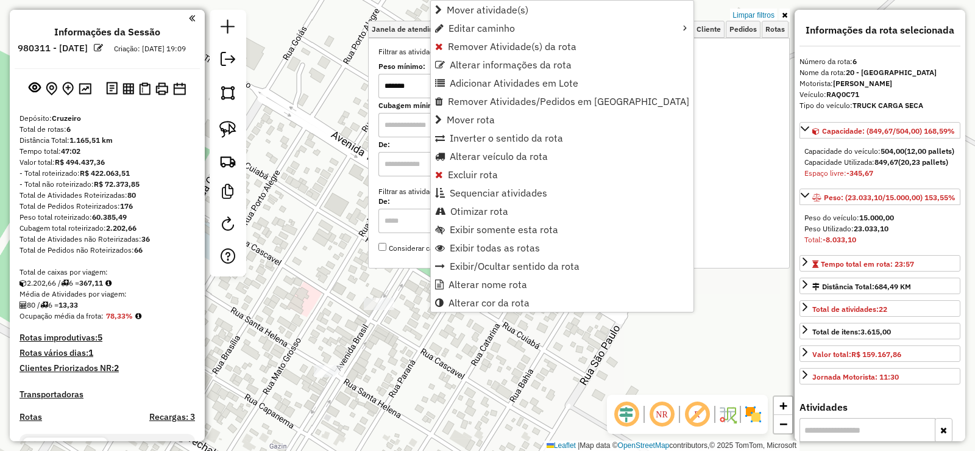
scroll to position [719, 0]
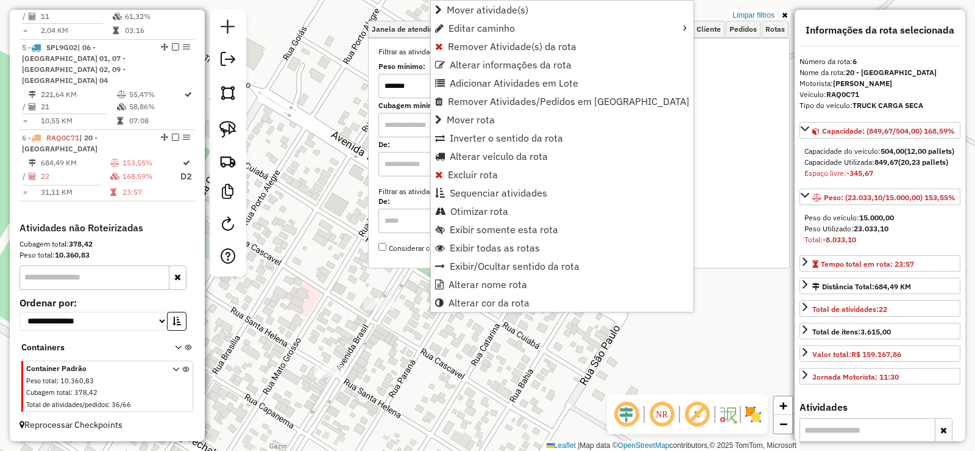
click at [349, 162] on div "Limpar filtros Janela de atendimento Grade de atendimento Capacidade Transporta…" at bounding box center [487, 225] width 975 height 451
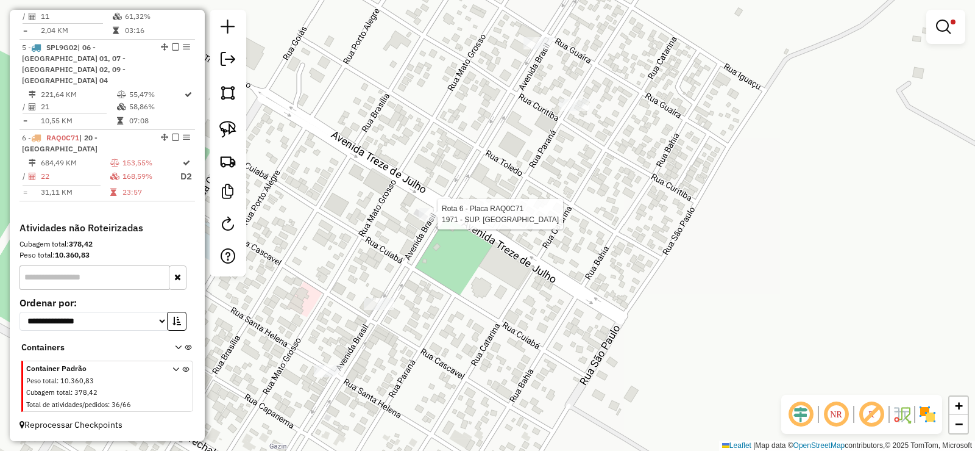
select select "**********"
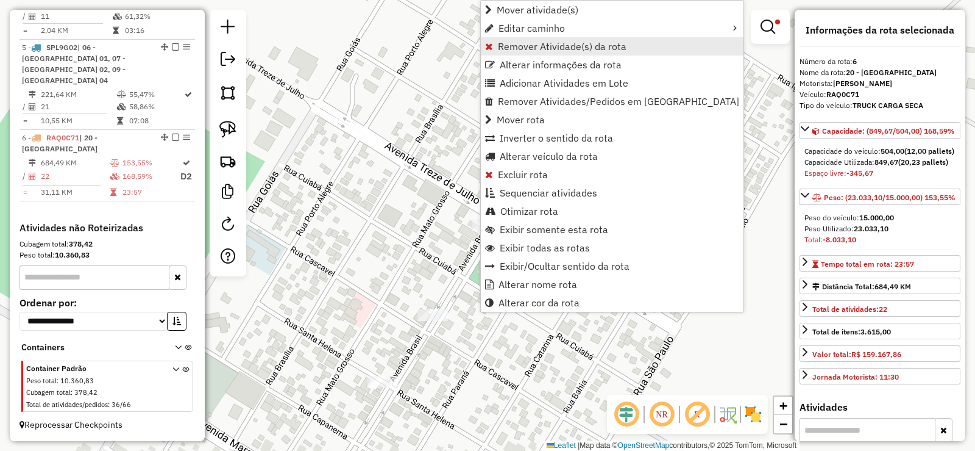
click at [539, 51] on span "Remover Atividade(s) da rota" at bounding box center [562, 46] width 129 height 10
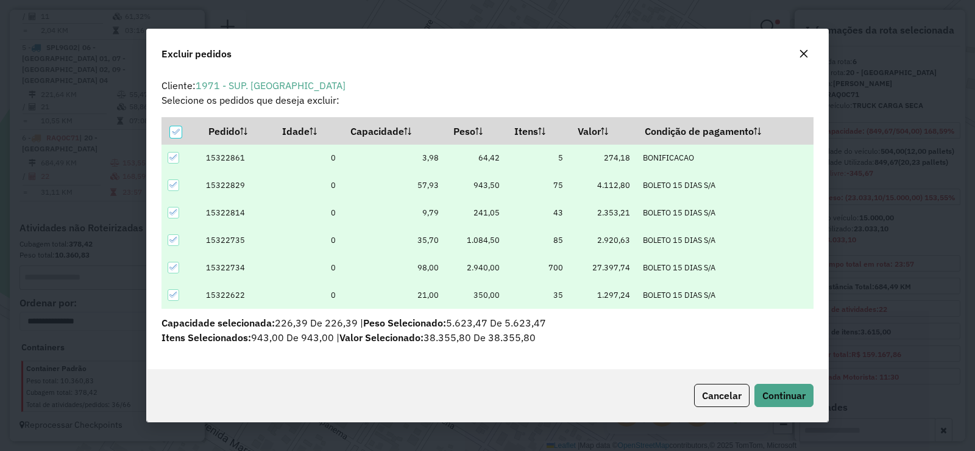
scroll to position [0, 0]
click at [787, 394] on span "Continuar" at bounding box center [784, 395] width 43 height 12
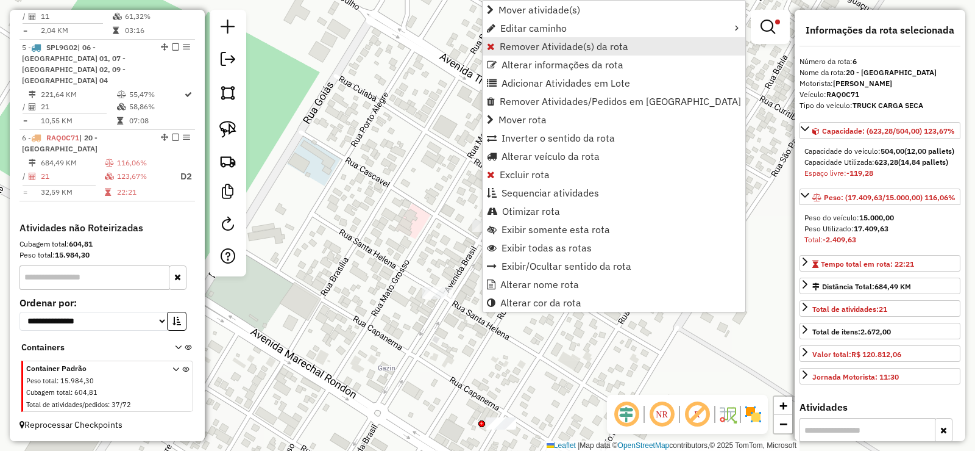
click at [506, 48] on span "Remover Atividade(s) da rota" at bounding box center [564, 46] width 129 height 10
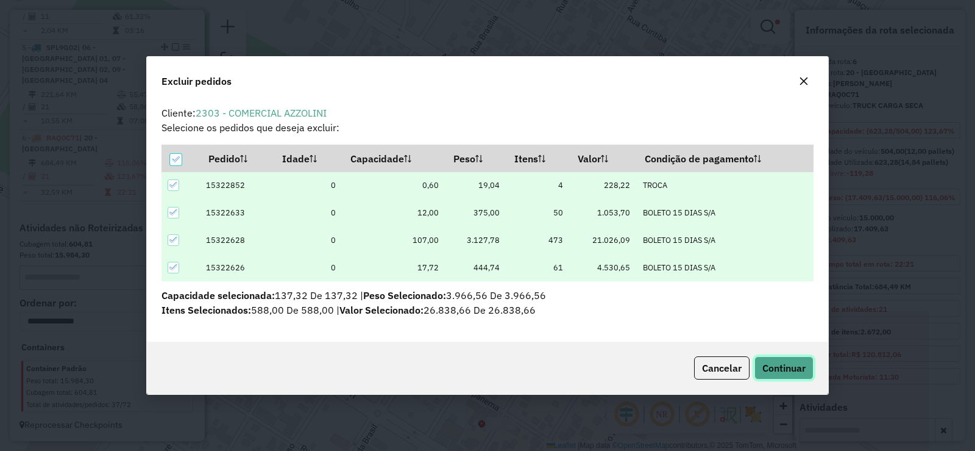
click at [799, 373] on span "Continuar" at bounding box center [784, 368] width 43 height 12
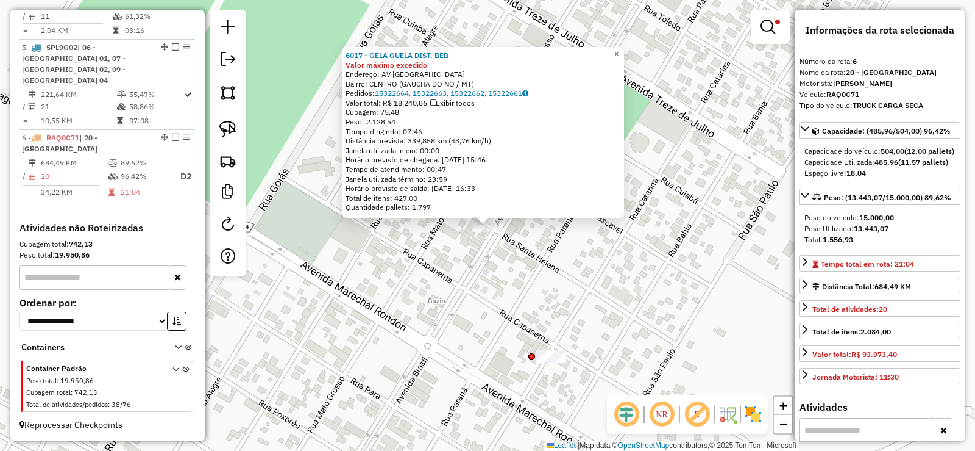
click at [435, 287] on div "6017 - GELA GUELA DIST. BEB Valor máximo excedido Endereço: AV BRASIL Bairro: C…" at bounding box center [487, 225] width 975 height 451
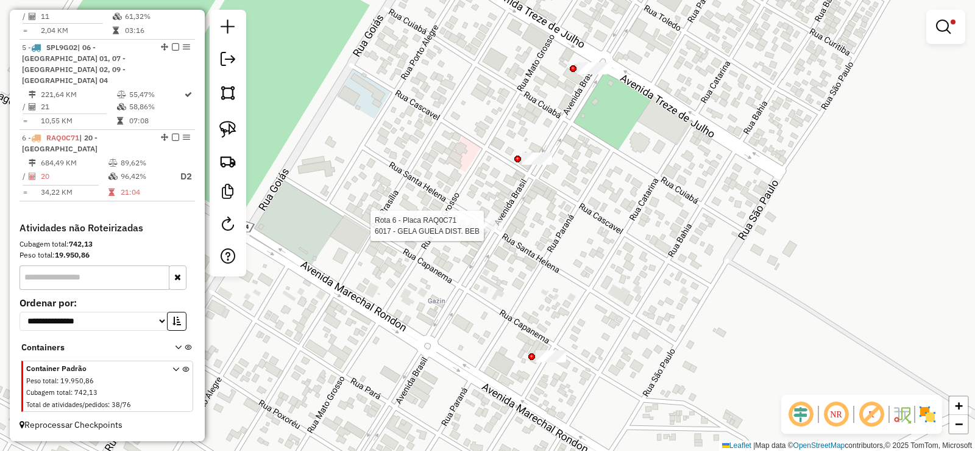
select select "**********"
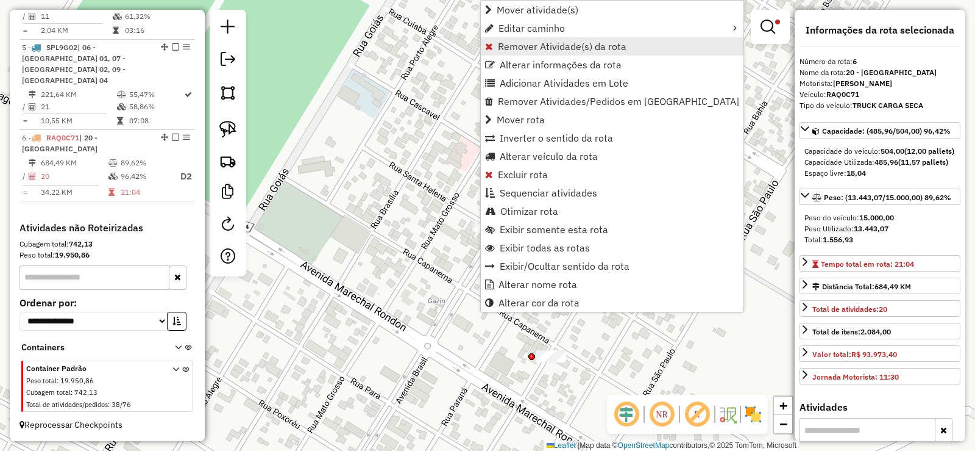
click at [505, 51] on span "Remover Atividade(s) da rota" at bounding box center [562, 46] width 129 height 10
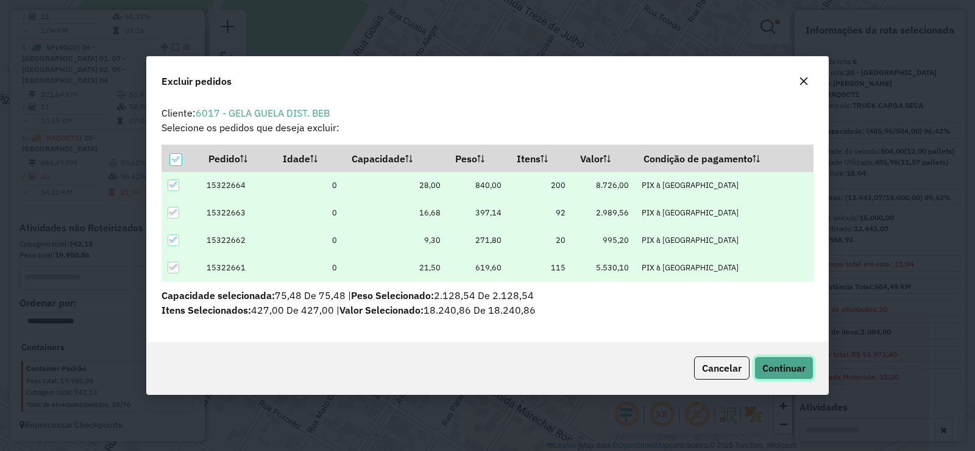
click at [790, 362] on span "Continuar" at bounding box center [784, 368] width 43 height 12
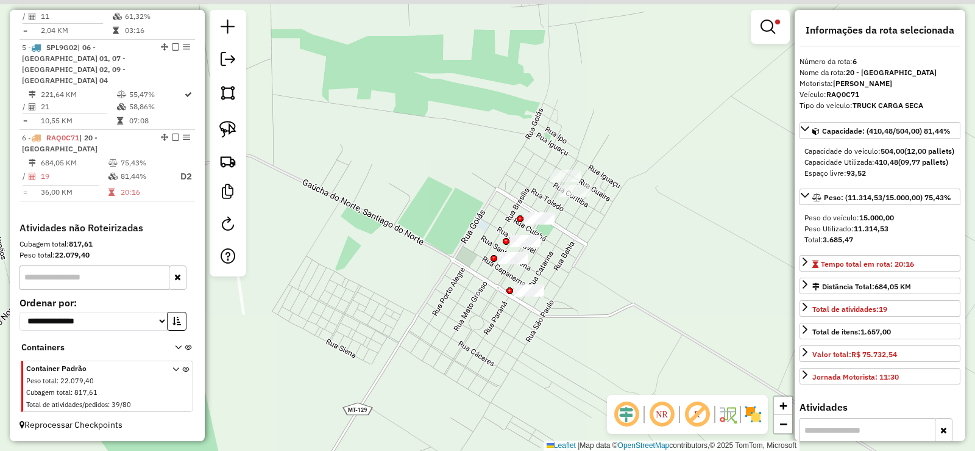
drag, startPoint x: 634, startPoint y: 168, endPoint x: 593, endPoint y: 232, distance: 75.4
click at [593, 232] on div "Limpar filtros Janela de atendimento Grade de atendimento Capacidade Transporta…" at bounding box center [487, 225] width 975 height 451
click at [788, 30] on div at bounding box center [770, 27] width 39 height 34
click at [776, 32] on link at bounding box center [770, 27] width 29 height 24
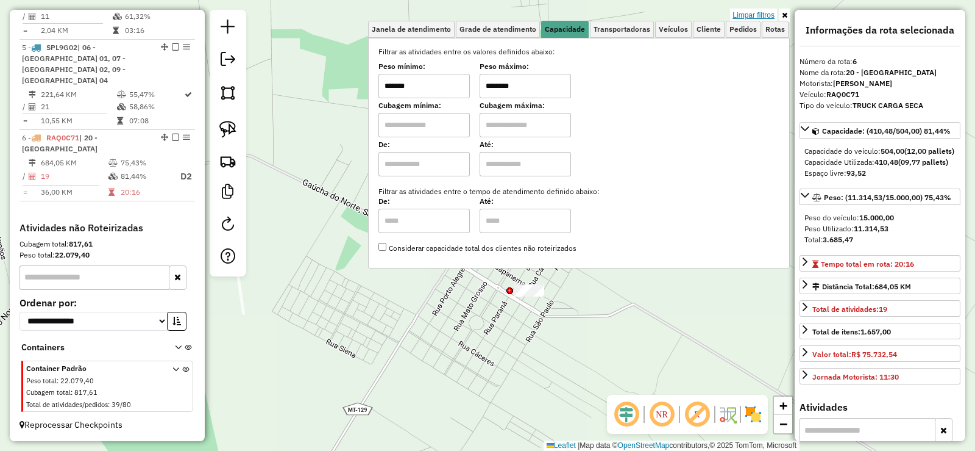
click at [757, 9] on link "Limpar filtros" at bounding box center [753, 15] width 47 height 13
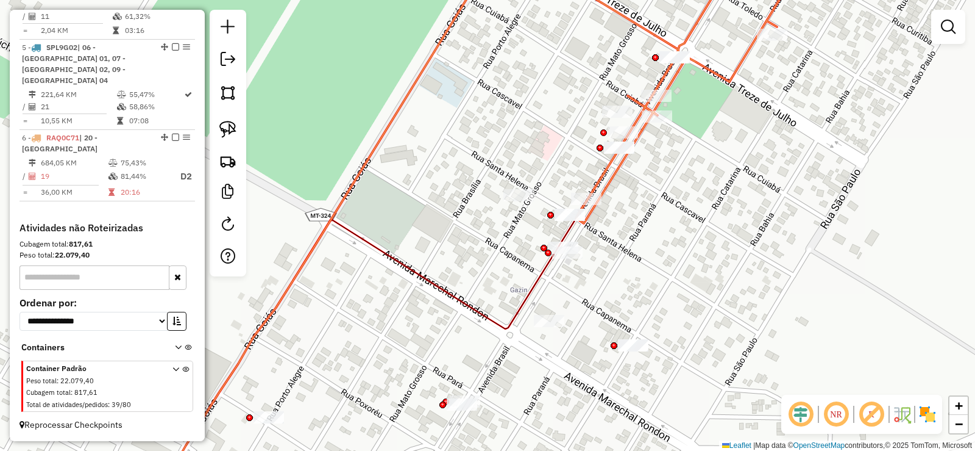
drag, startPoint x: 686, startPoint y: 171, endPoint x: 590, endPoint y: 255, distance: 127.9
click at [590, 255] on div "Janela de atendimento Grade de atendimento Capacidade Transportadoras Veículos …" at bounding box center [487, 225] width 975 height 451
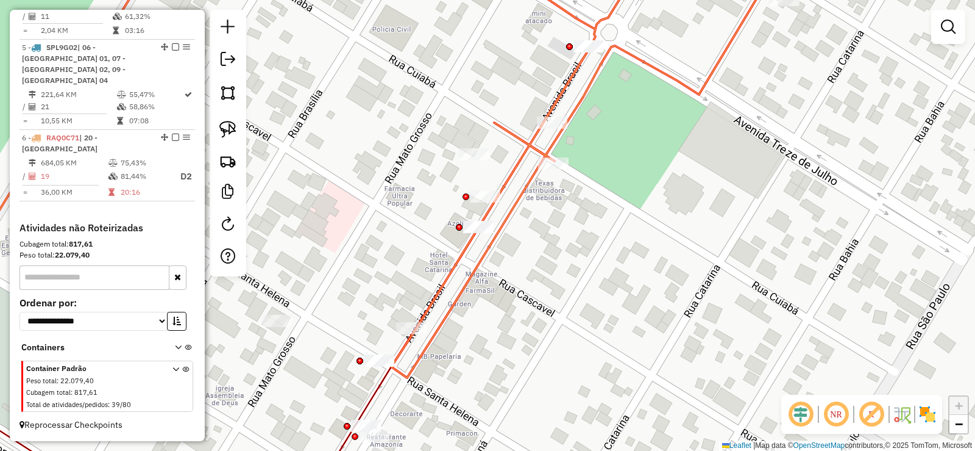
click at [501, 224] on icon at bounding box center [592, 166] width 402 height 422
select select "**********"
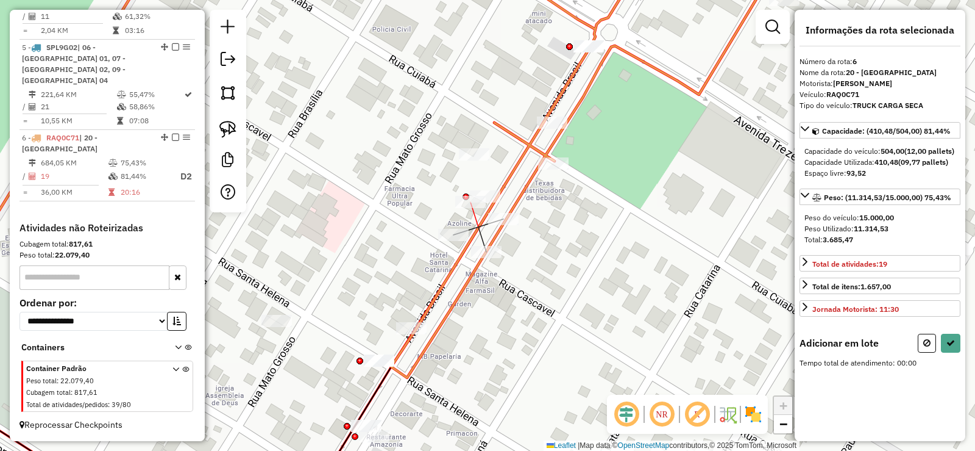
click at [472, 208] on div at bounding box center [470, 202] width 30 height 12
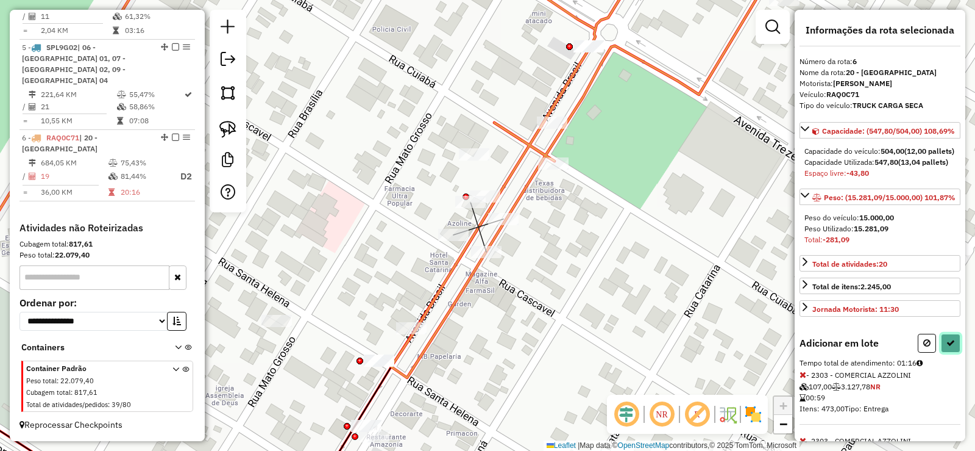
click at [950, 347] on icon at bounding box center [951, 342] width 9 height 9
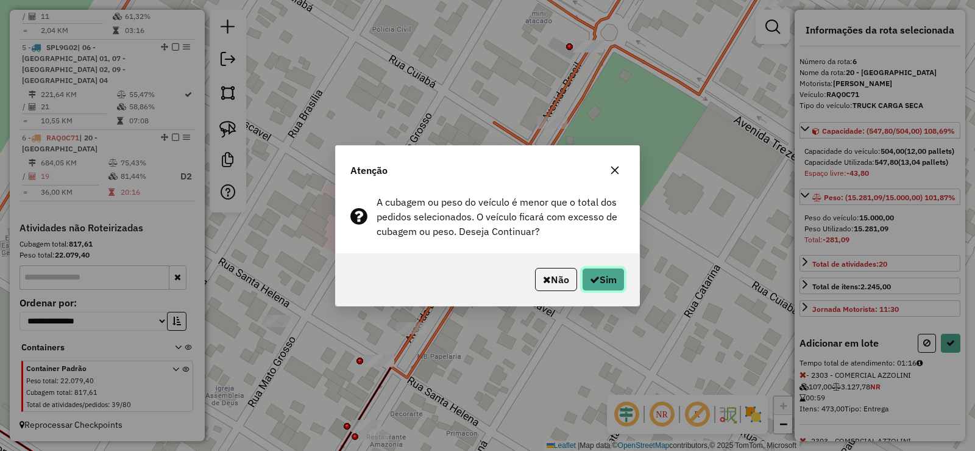
click at [601, 281] on button "Sim" at bounding box center [603, 279] width 43 height 23
select select "**********"
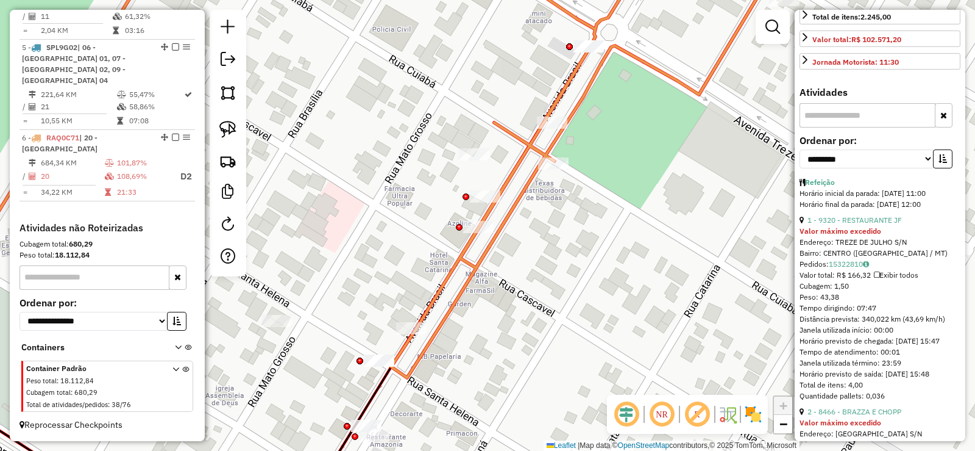
scroll to position [122, 0]
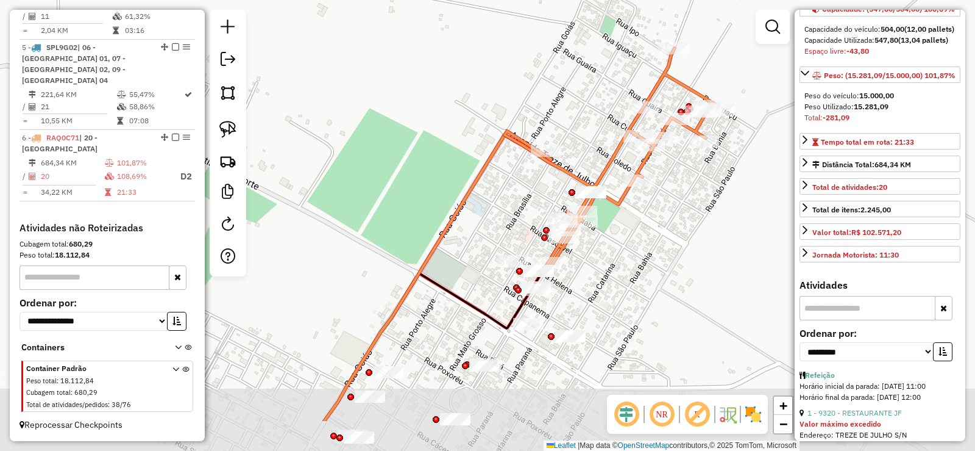
drag, startPoint x: 605, startPoint y: 345, endPoint x: 600, endPoint y: 270, distance: 75.1
click at [600, 270] on div "Janela de atendimento Grade de atendimento Capacidade Transportadoras Veículos …" at bounding box center [487, 225] width 975 height 451
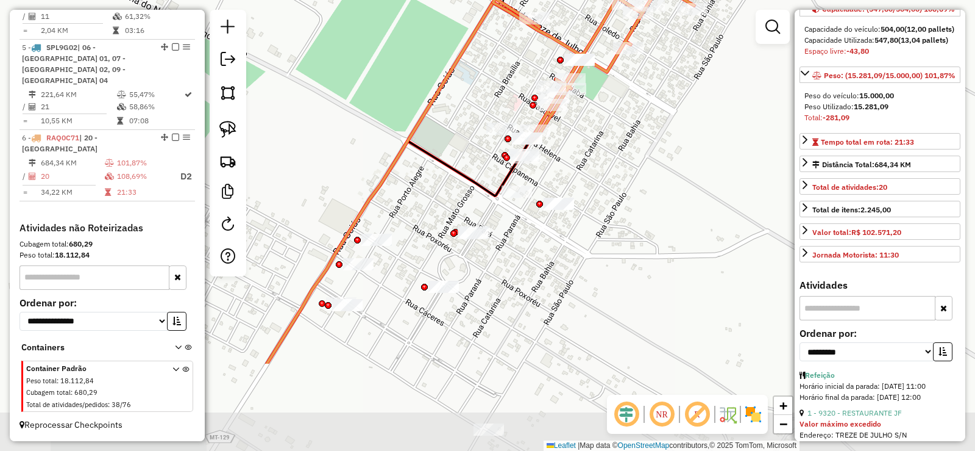
drag, startPoint x: 629, startPoint y: 246, endPoint x: 599, endPoint y: 126, distance: 123.6
click at [616, 113] on div "Janela de atendimento Grade de atendimento Capacidade Transportadoras Veículos …" at bounding box center [487, 225] width 975 height 451
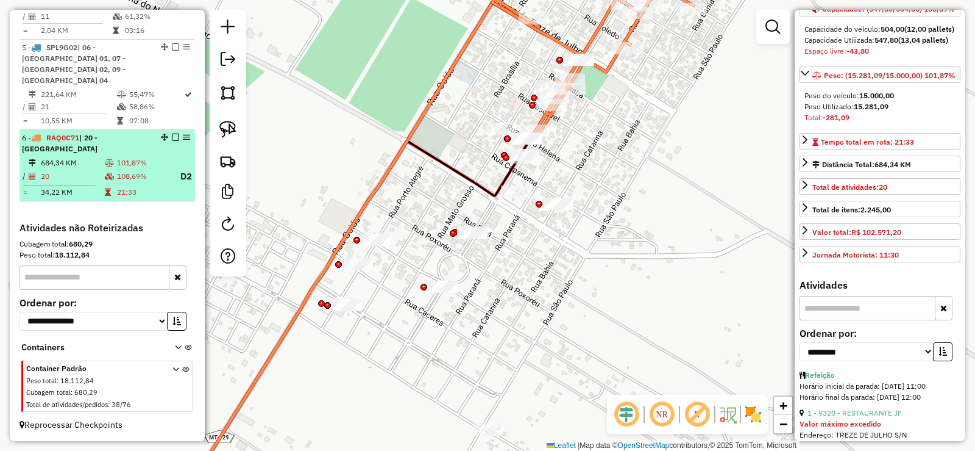
click at [173, 139] on em at bounding box center [175, 137] width 7 height 7
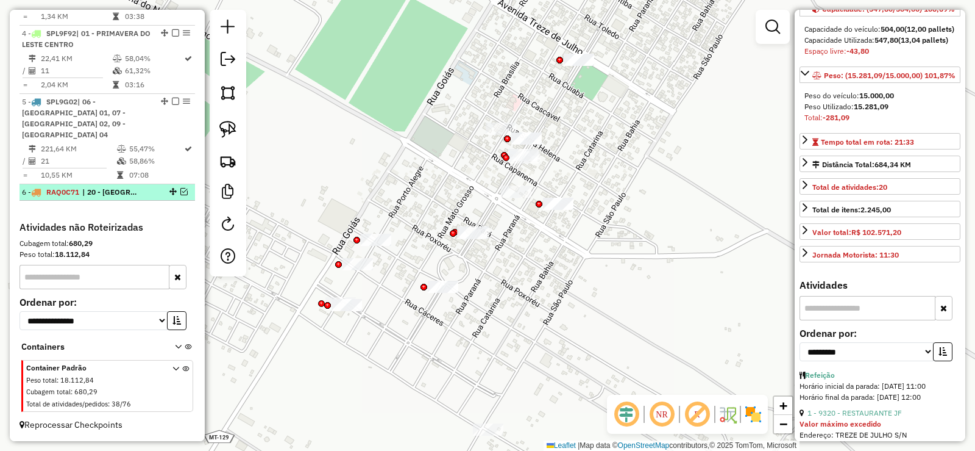
scroll to position [665, 0]
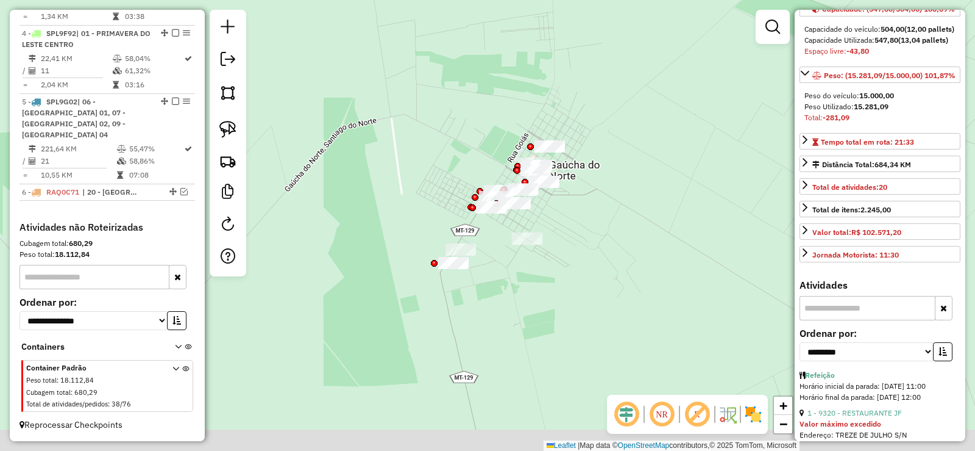
drag, startPoint x: 593, startPoint y: 287, endPoint x: 538, endPoint y: 260, distance: 60.8
click at [580, 259] on div "Janela de atendimento Grade de atendimento Capacidade Transportadoras Veículos …" at bounding box center [487, 225] width 975 height 451
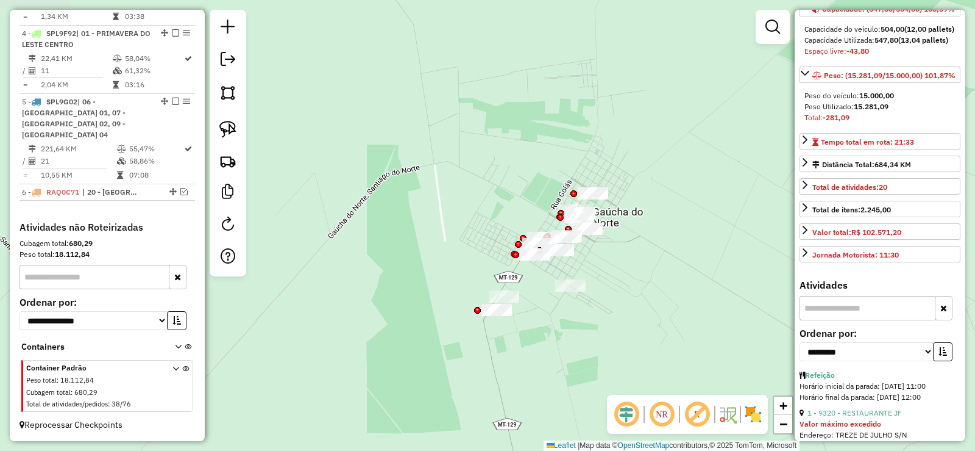
drag, startPoint x: 553, startPoint y: 340, endPoint x: 491, endPoint y: 171, distance: 179.4
click at [491, 171] on div "Janela de atendimento Grade de atendimento Capacidade Transportadoras Veículos …" at bounding box center [487, 225] width 975 height 451
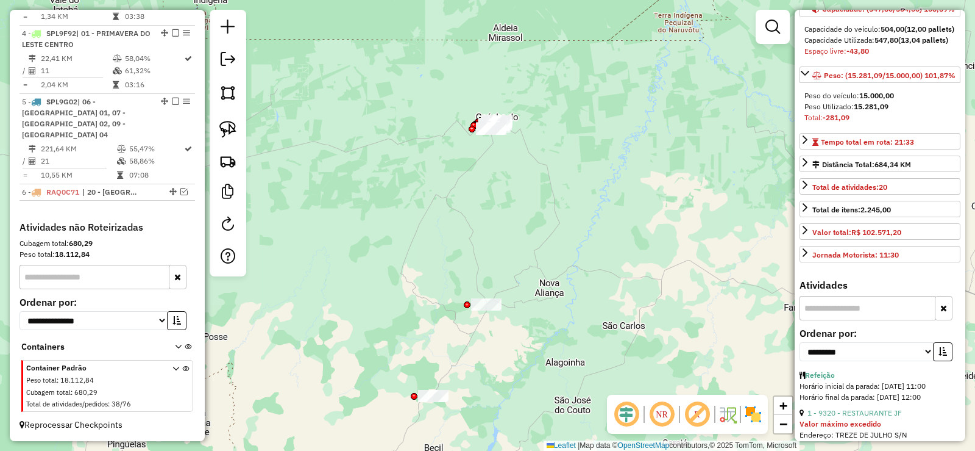
drag, startPoint x: 508, startPoint y: 277, endPoint x: 500, endPoint y: 193, distance: 83.9
click at [500, 192] on div "Janela de atendimento Grade de atendimento Capacidade Transportadoras Veículos …" at bounding box center [487, 225] width 975 height 451
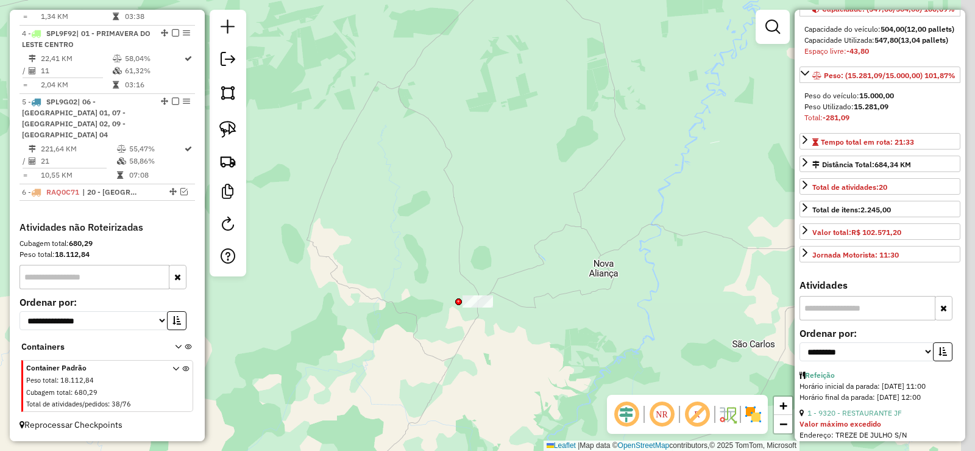
drag, startPoint x: 475, startPoint y: 384, endPoint x: 432, endPoint y: 416, distance: 53.7
click at [432, 444] on div "Janela de atendimento Grade de atendimento Capacidade Transportadoras Veículos …" at bounding box center [487, 225] width 975 height 451
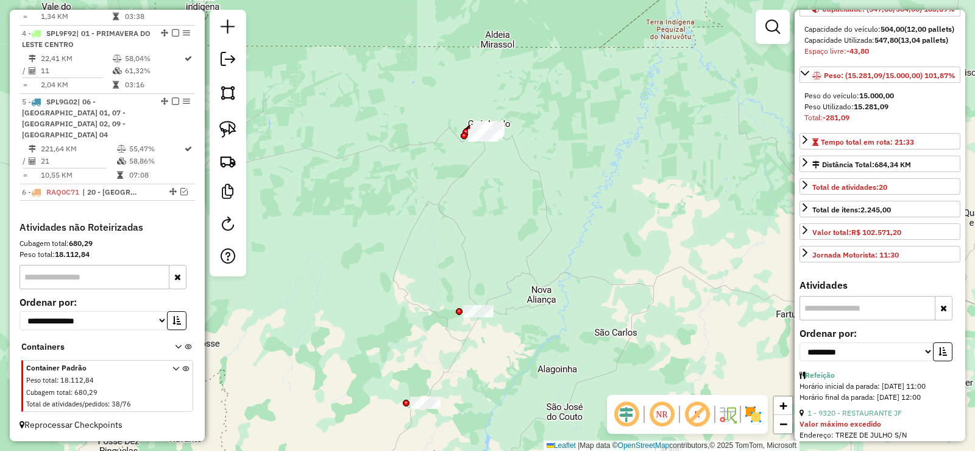
drag, startPoint x: 563, startPoint y: 142, endPoint x: 519, endPoint y: 236, distance: 103.9
click at [529, 235] on div "Janela de atendimento Grade de atendimento Capacidade Transportadoras Veículos …" at bounding box center [487, 225] width 975 height 451
click at [237, 132] on link at bounding box center [228, 129] width 27 height 27
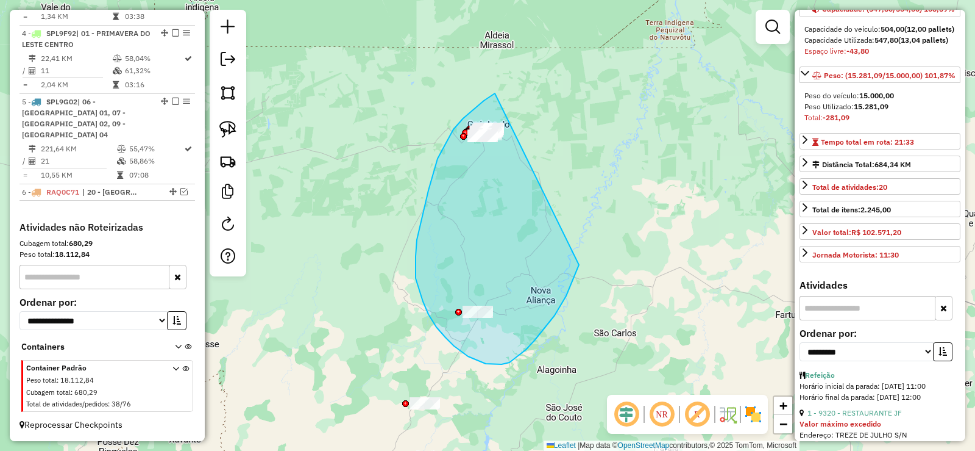
drag, startPoint x: 454, startPoint y: 129, endPoint x: 590, endPoint y: 237, distance: 173.2
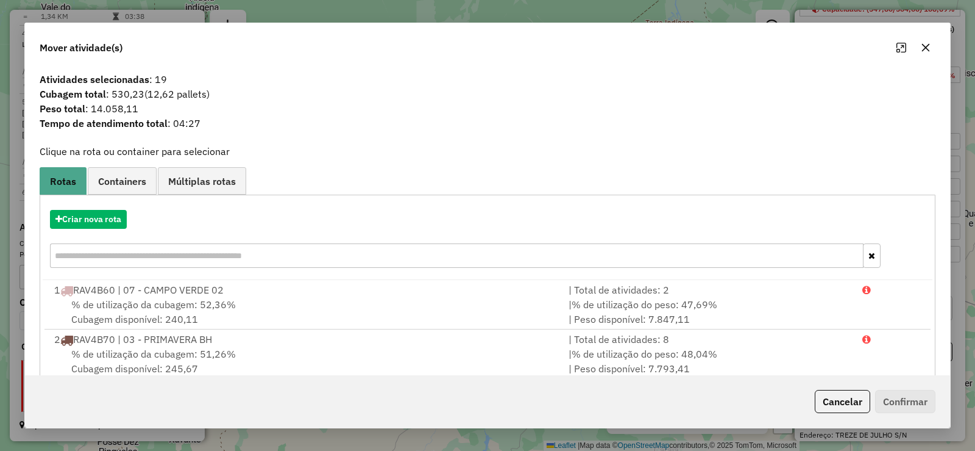
click at [925, 46] on icon "button" at bounding box center [926, 48] width 8 height 8
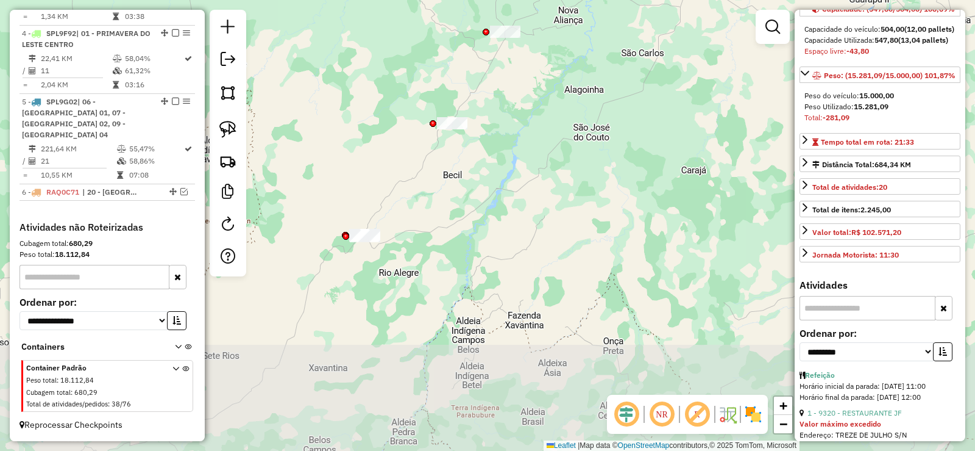
drag, startPoint x: 469, startPoint y: 321, endPoint x: 490, endPoint y: 62, distance: 260.5
click at [490, 62] on div "Janela de atendimento Grade de atendimento Capacidade Transportadoras Veículos …" at bounding box center [487, 225] width 975 height 451
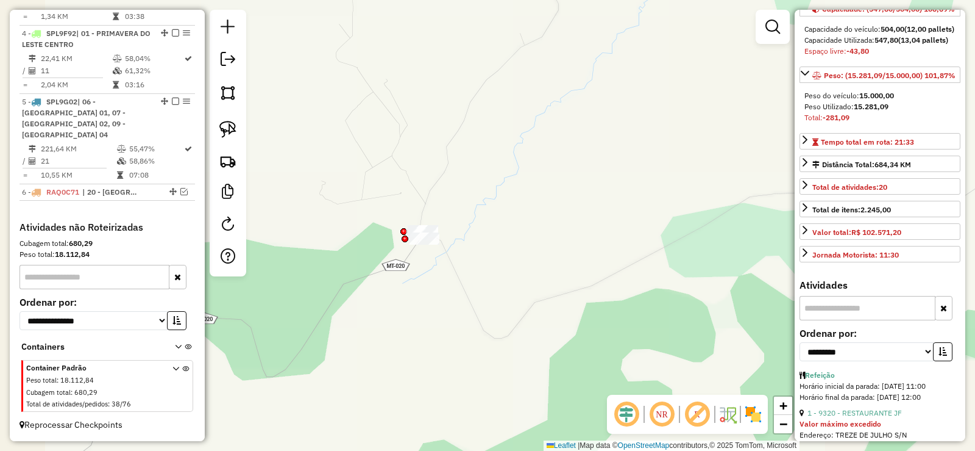
drag, startPoint x: 363, startPoint y: 246, endPoint x: 502, endPoint y: 205, distance: 144.3
click at [502, 205] on div "Janela de atendimento Grade de atendimento Capacidade Transportadoras Veículos …" at bounding box center [487, 225] width 975 height 451
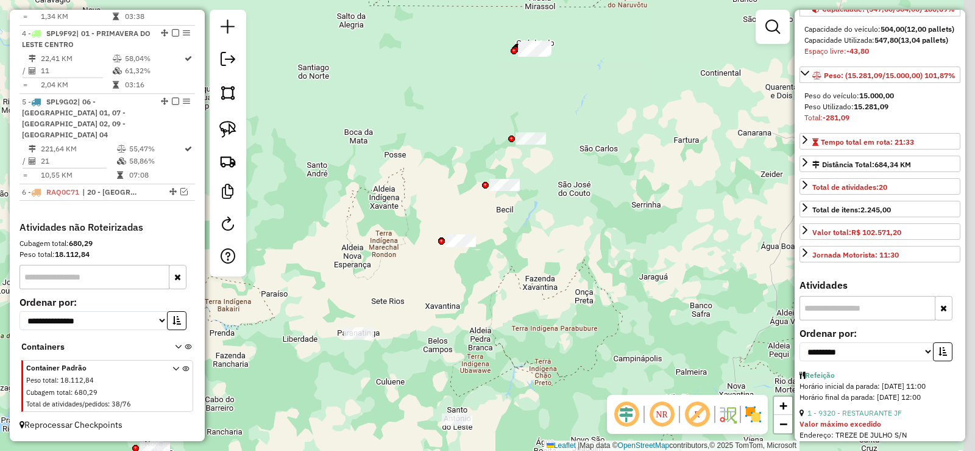
drag, startPoint x: 488, startPoint y: 288, endPoint x: 451, endPoint y: 280, distance: 37.3
click at [451, 280] on div "Janela de atendimento Grade de atendimento Capacidade Transportadoras Veículos …" at bounding box center [487, 225] width 975 height 451
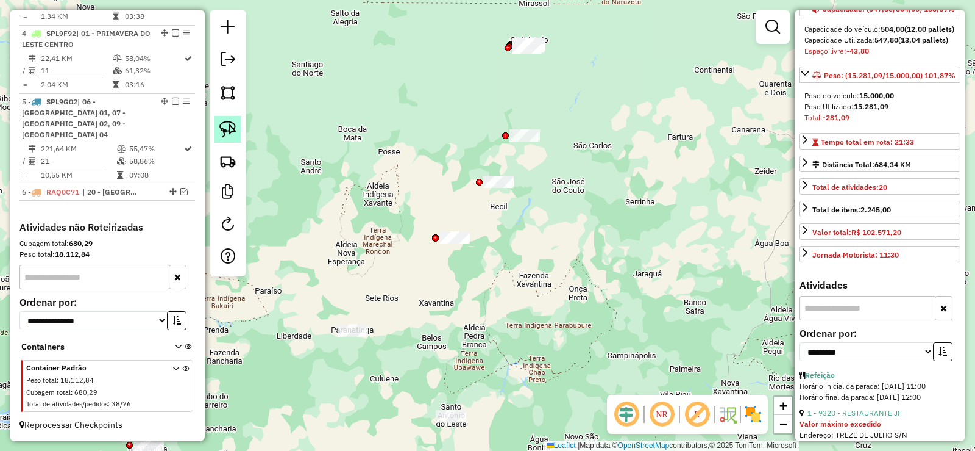
click at [229, 121] on img at bounding box center [227, 129] width 17 height 17
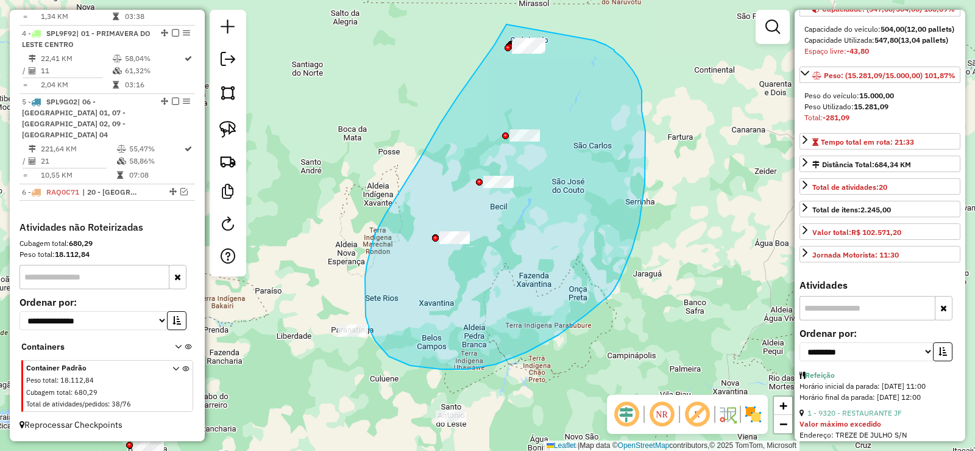
drag, startPoint x: 458, startPoint y: 96, endPoint x: 588, endPoint y: 36, distance: 142.4
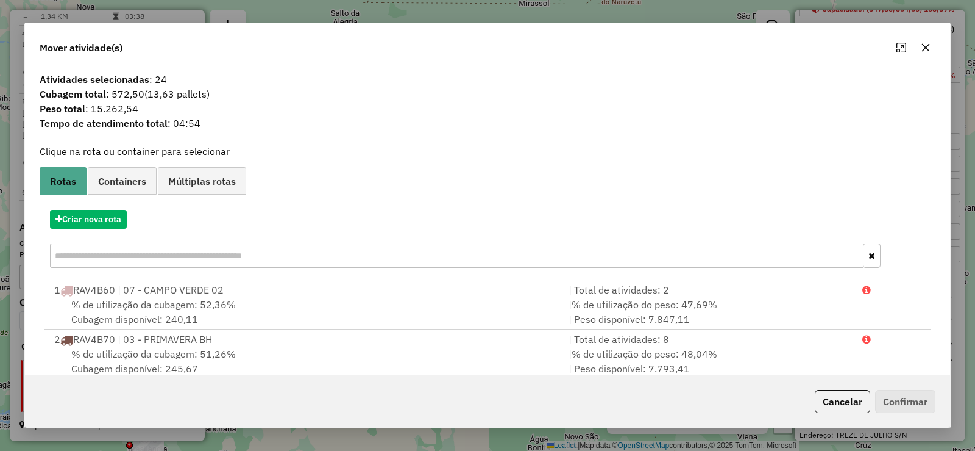
click at [931, 54] on button "button" at bounding box center [926, 48] width 20 height 20
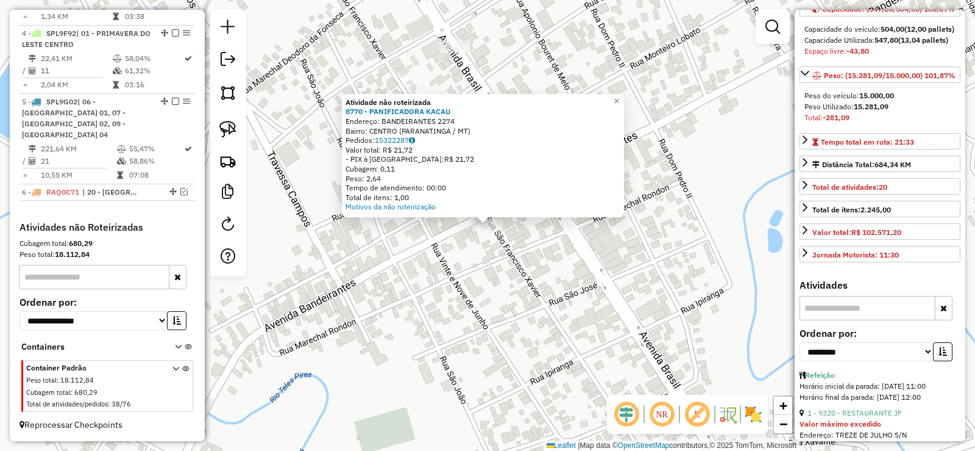
click at [649, 84] on div "Atividade não roteirizada 8770 - PANIFICADORA KACAU Endereço: BANDEIRANTES 2274…" at bounding box center [487, 225] width 975 height 451
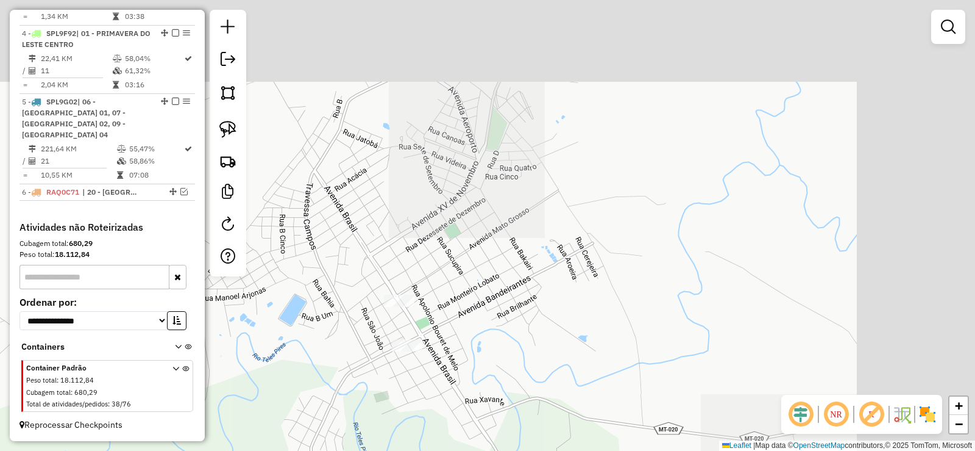
drag, startPoint x: 643, startPoint y: 122, endPoint x: 399, endPoint y: 338, distance: 326.1
click at [399, 338] on div "Janela de atendimento Grade de atendimento Capacidade Transportadoras Veículos …" at bounding box center [487, 225] width 975 height 451
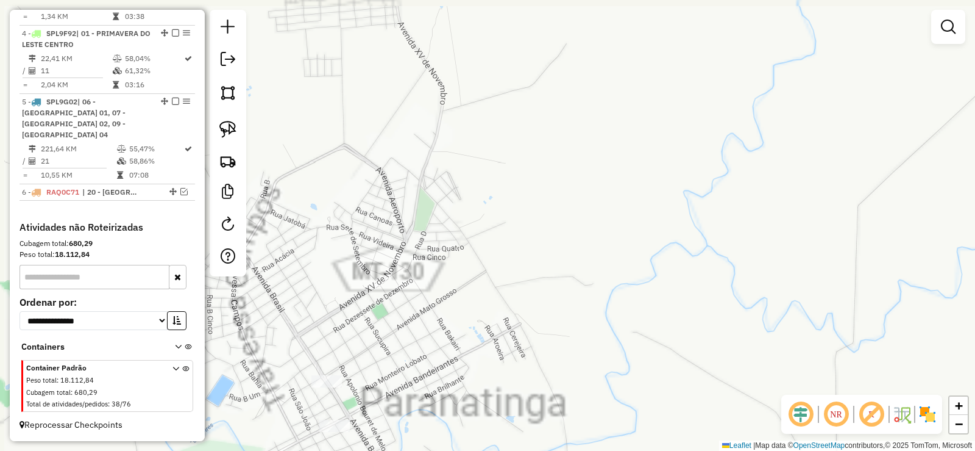
drag, startPoint x: 413, startPoint y: 292, endPoint x: 488, endPoint y: 237, distance: 92.4
click at [486, 238] on div "Janela de atendimento Grade de atendimento Capacidade Transportadoras Veículos …" at bounding box center [487, 225] width 975 height 451
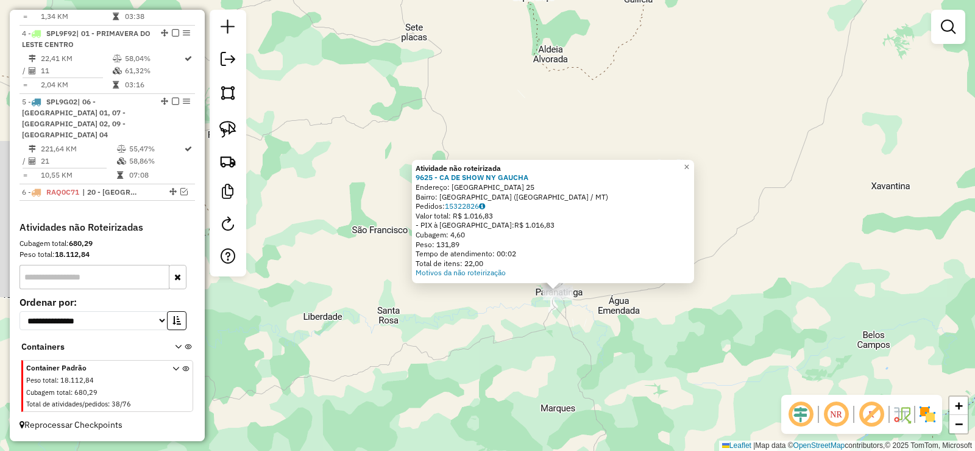
click at [657, 329] on div "Atividade não roteirizada 9625 - CA DE SHOW NY GAUCHA Endereço: SANTA CATARINA …" at bounding box center [487, 225] width 975 height 451
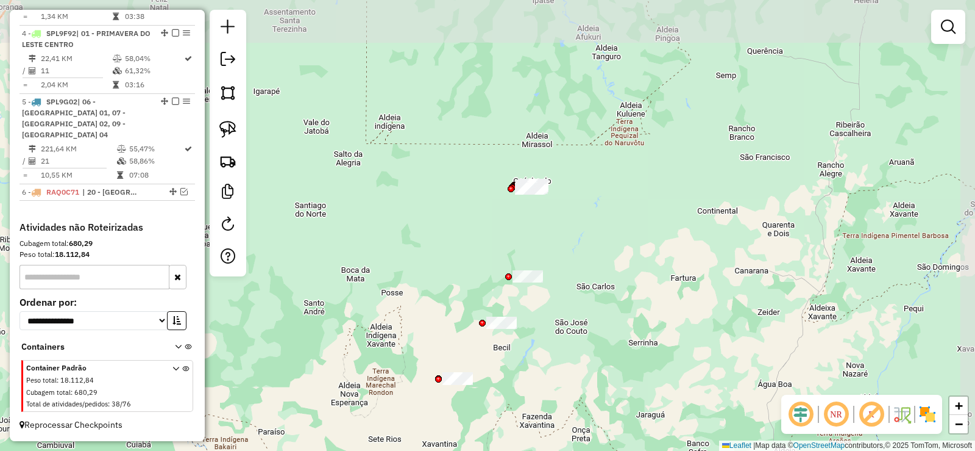
drag, startPoint x: 704, startPoint y: 185, endPoint x: 410, endPoint y: 402, distance: 365.3
click at [410, 402] on div "Janela de atendimento Grade de atendimento Capacidade Transportadoras Veículos …" at bounding box center [487, 225] width 975 height 451
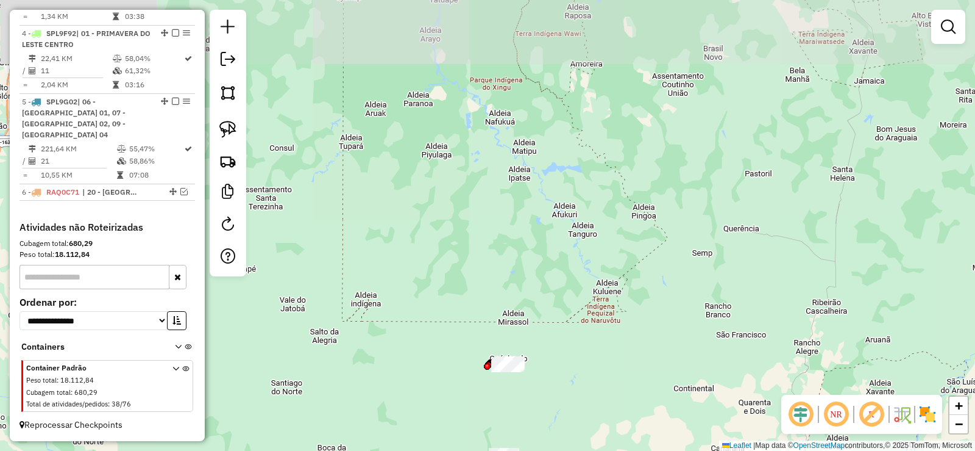
drag, startPoint x: 625, startPoint y: 138, endPoint x: 610, endPoint y: 346, distance: 207.8
click at [611, 346] on div "Janela de atendimento Grade de atendimento Capacidade Transportadoras Veículos …" at bounding box center [487, 225] width 975 height 451
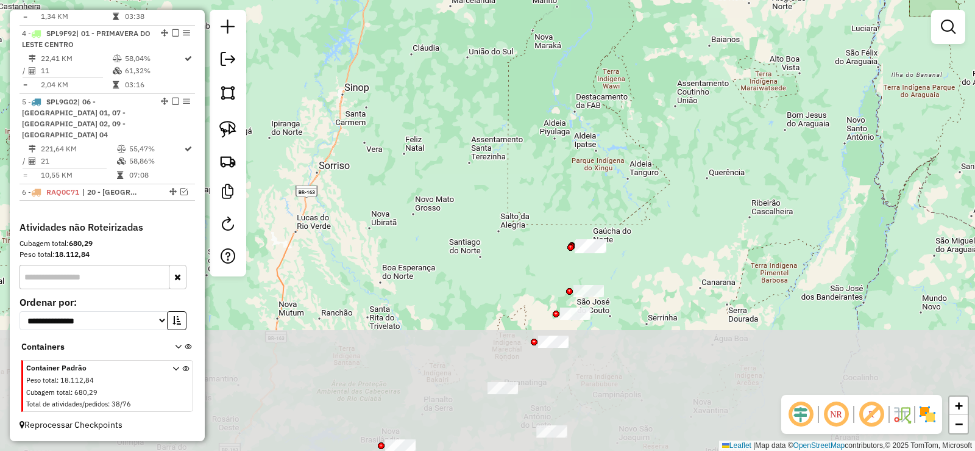
drag, startPoint x: 604, startPoint y: 370, endPoint x: 647, endPoint y: 218, distance: 157.8
click at [647, 218] on div "Janela de atendimento Grade de atendimento Capacidade Transportadoras Veículos …" at bounding box center [487, 225] width 975 height 451
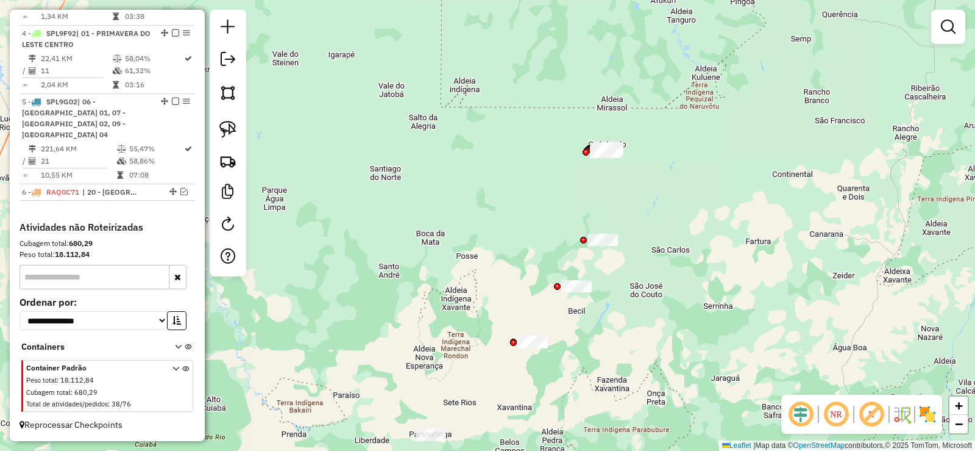
drag, startPoint x: 614, startPoint y: 277, endPoint x: 652, endPoint y: 192, distance: 92.8
click at [652, 192] on div "Janela de atendimento Grade de atendimento Capacidade Transportadoras Veículos …" at bounding box center [487, 225] width 975 height 451
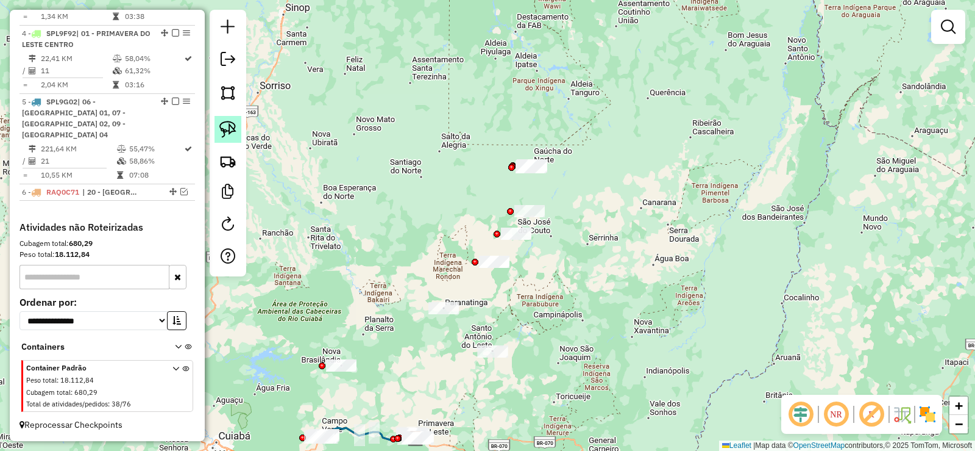
click at [226, 134] on img at bounding box center [227, 129] width 17 height 17
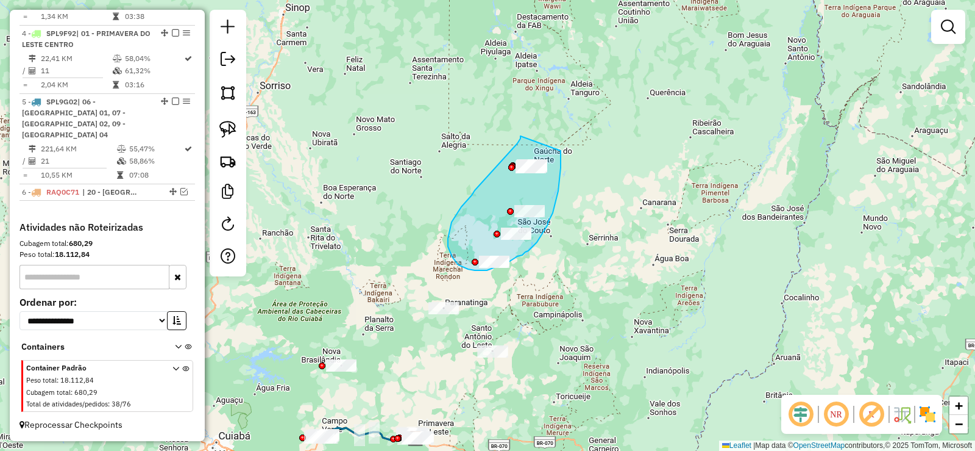
drag, startPoint x: 521, startPoint y: 136, endPoint x: 563, endPoint y: 130, distance: 43.0
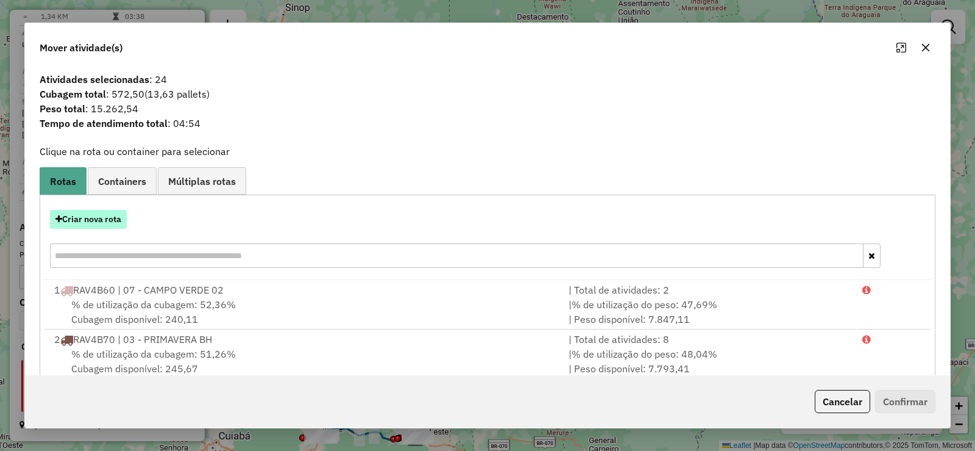
click at [105, 217] on button "Criar nova rota" at bounding box center [88, 219] width 77 height 19
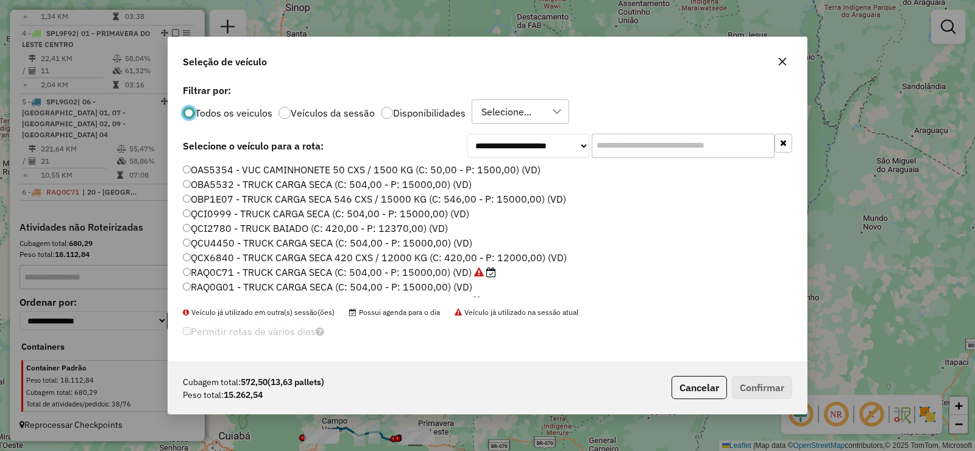
scroll to position [61, 0]
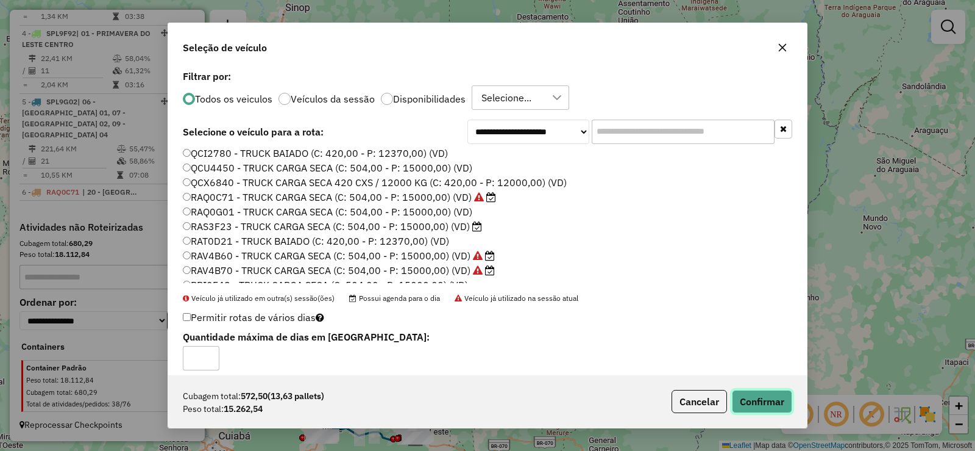
click at [780, 405] on button "Confirmar" at bounding box center [762, 401] width 60 height 23
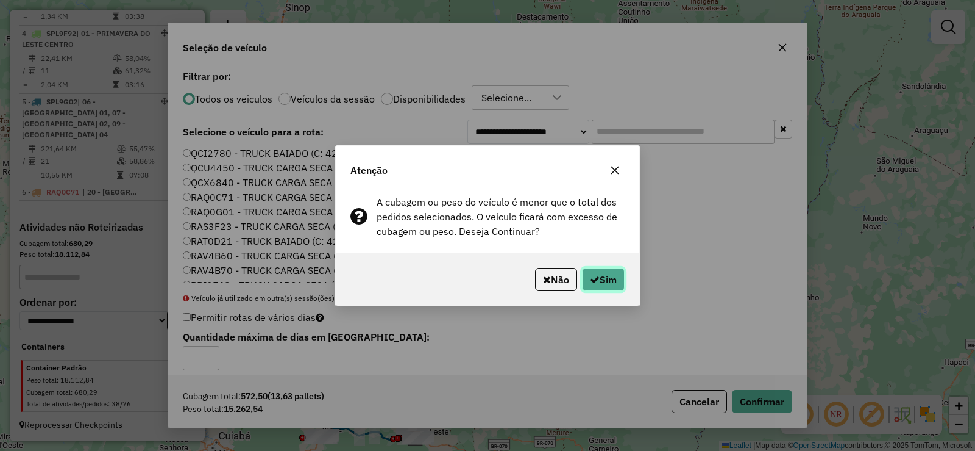
click at [604, 277] on button "Sim" at bounding box center [603, 279] width 43 height 23
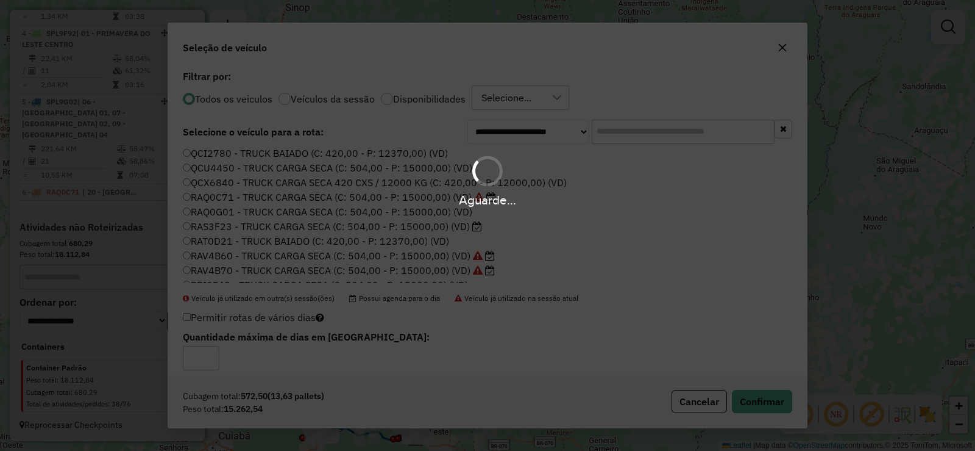
scroll to position [719, 0]
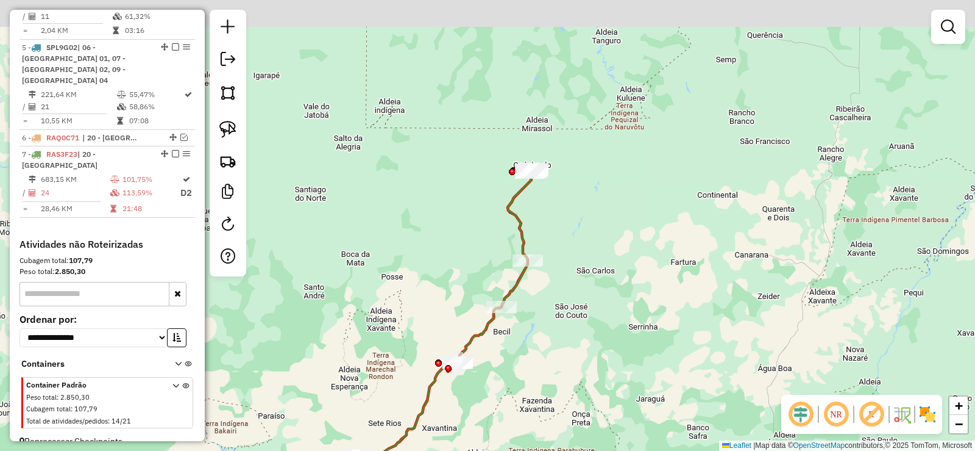
drag, startPoint x: 553, startPoint y: 155, endPoint x: 551, endPoint y: 244, distance: 89.6
click at [555, 266] on div "Janela de atendimento Grade de atendimento Capacidade Transportadoras Veículos …" at bounding box center [487, 225] width 975 height 451
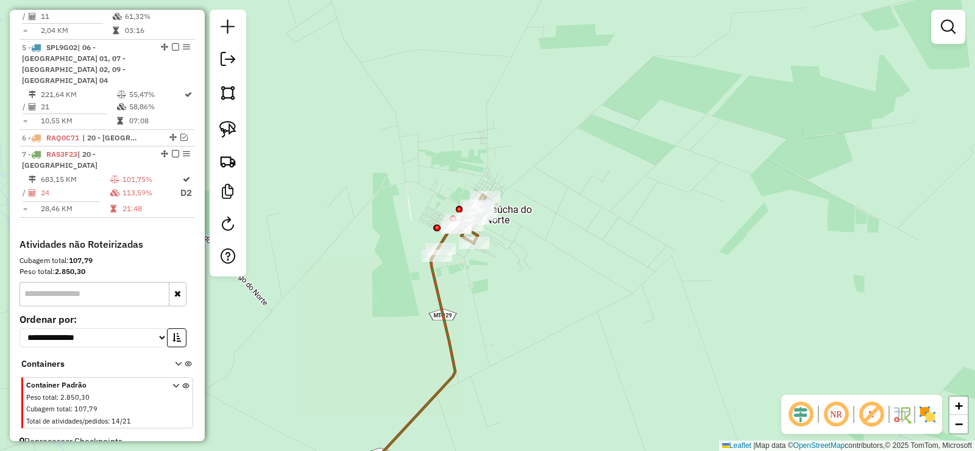
click at [435, 282] on icon at bounding box center [414, 344] width 144 height 301
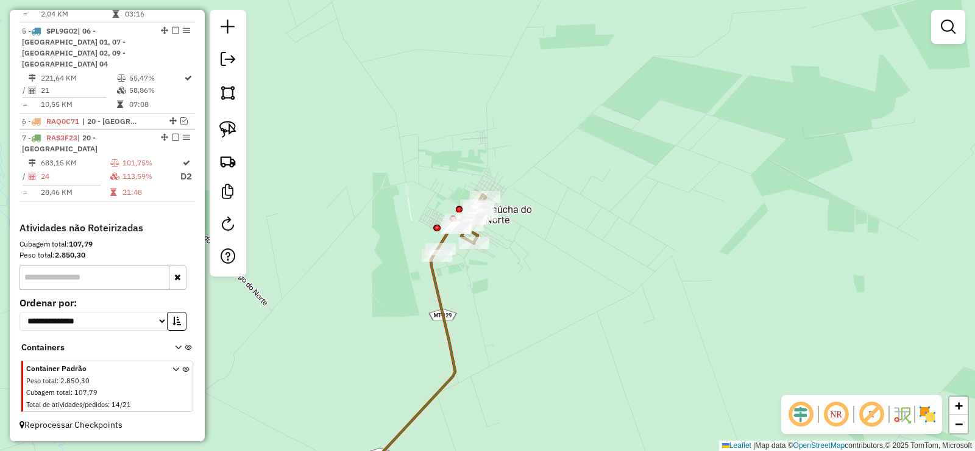
select select "**********"
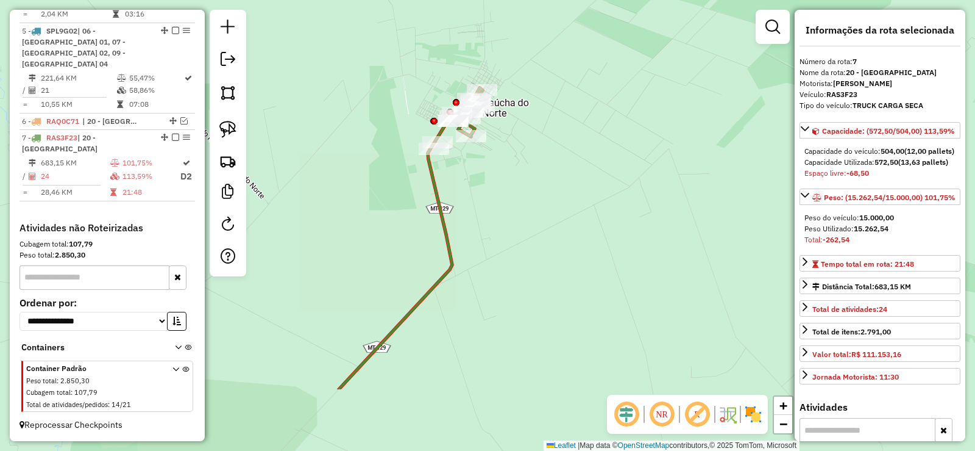
drag, startPoint x: 502, startPoint y: 342, endPoint x: 499, endPoint y: 236, distance: 106.1
click at [499, 236] on div "Janela de atendimento Grade de atendimento Capacidade Transportadoras Veículos …" at bounding box center [487, 225] width 975 height 451
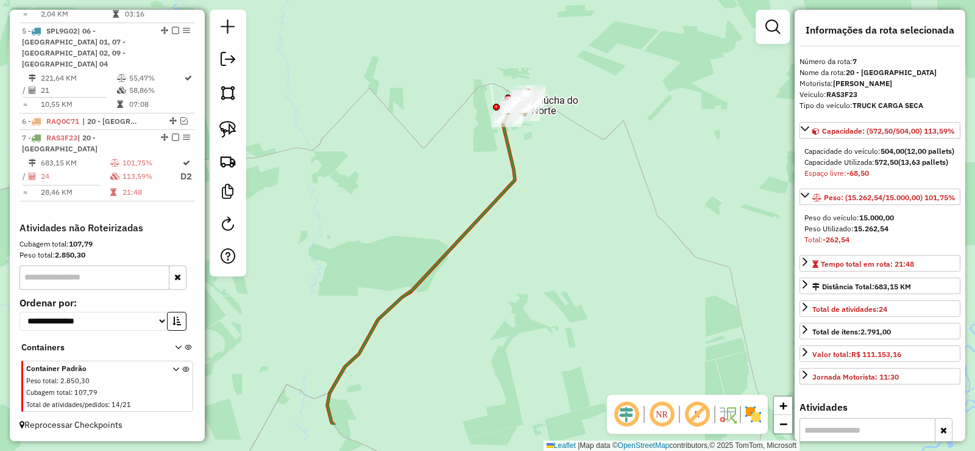
drag, startPoint x: 493, startPoint y: 302, endPoint x: 693, endPoint y: 82, distance: 297.8
click at [693, 82] on div "Janela de atendimento Grade de atendimento Capacidade Transportadoras Veículos …" at bounding box center [487, 225] width 975 height 451
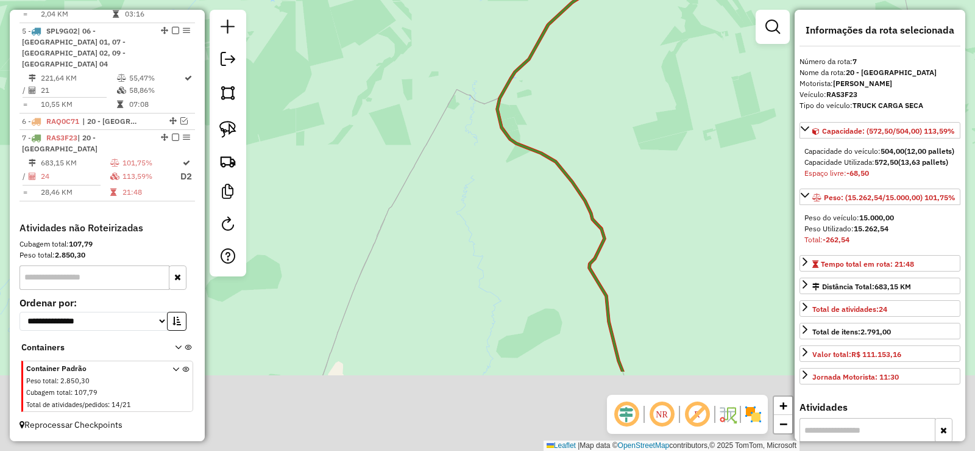
drag, startPoint x: 624, startPoint y: 219, endPoint x: 622, endPoint y: 94, distance: 124.4
click at [622, 95] on div "Janela de atendimento Grade de atendimento Capacidade Transportadoras Veículos …" at bounding box center [487, 225] width 975 height 451
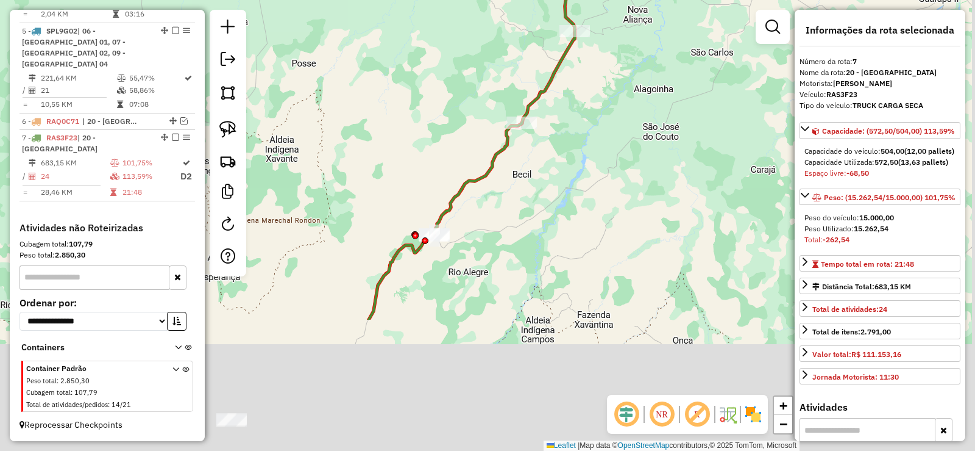
drag, startPoint x: 513, startPoint y: 179, endPoint x: 479, endPoint y: 23, distance: 159.8
click at [479, 23] on div "Janela de atendimento Grade de atendimento Capacidade Transportadoras Veículos …" at bounding box center [487, 225] width 975 height 451
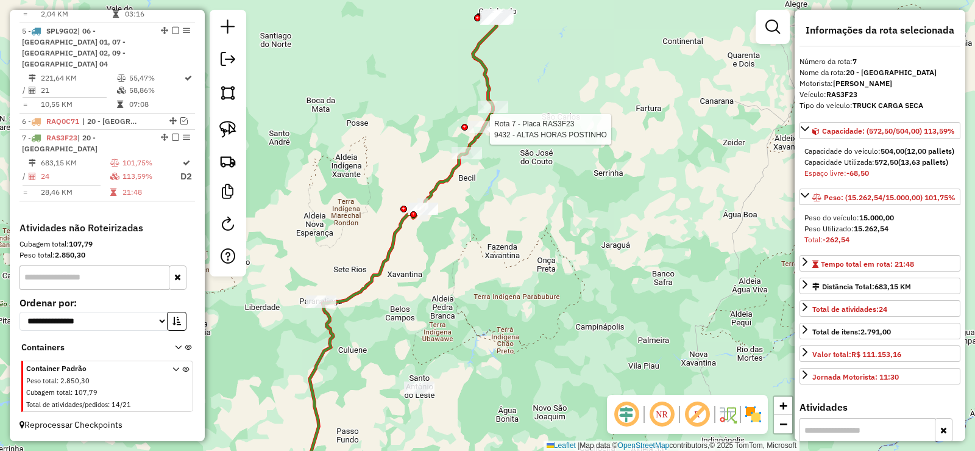
click at [470, 131] on div at bounding box center [484, 127] width 30 height 12
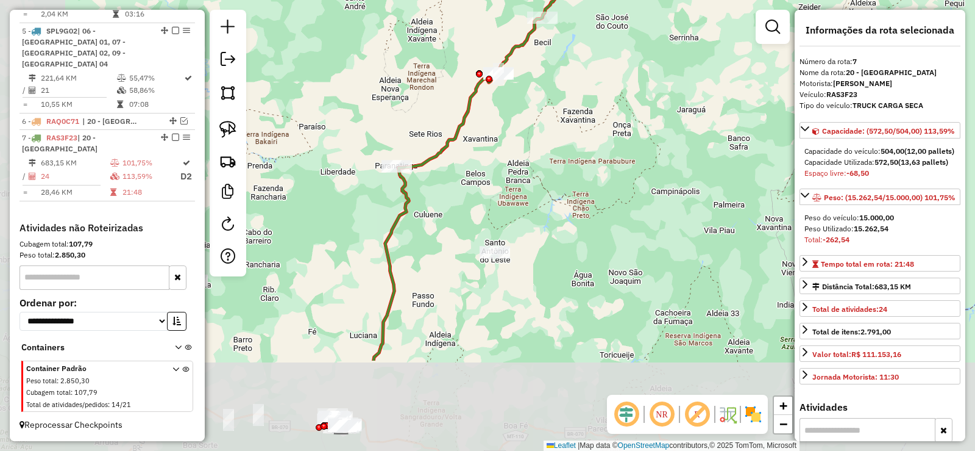
drag, startPoint x: 374, startPoint y: 223, endPoint x: 440, endPoint y: 102, distance: 137.0
click at [440, 102] on div "Janela de atendimento Grade de atendimento Capacidade Transportadoras Veículos …" at bounding box center [487, 225] width 975 height 451
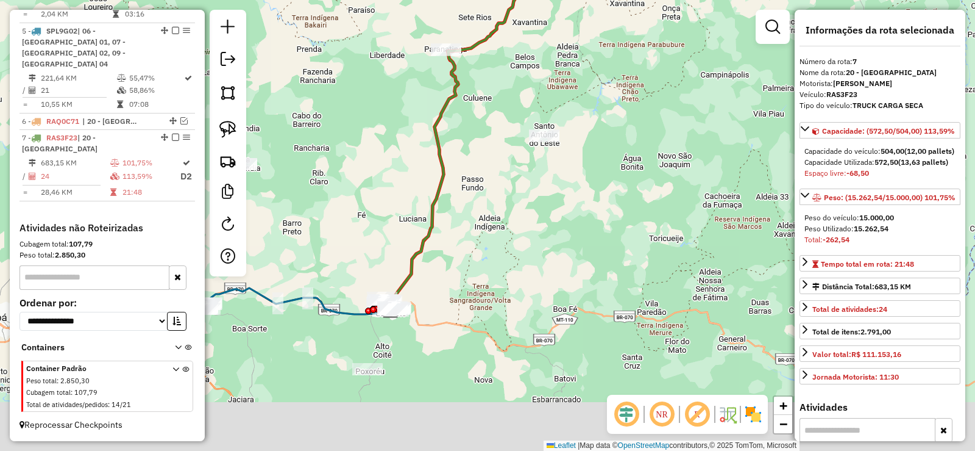
drag, startPoint x: 468, startPoint y: 259, endPoint x: 512, endPoint y: 152, distance: 115.6
click at [512, 152] on div "Janela de atendimento Grade de atendimento Capacidade Transportadoras Veículos …" at bounding box center [487, 225] width 975 height 451
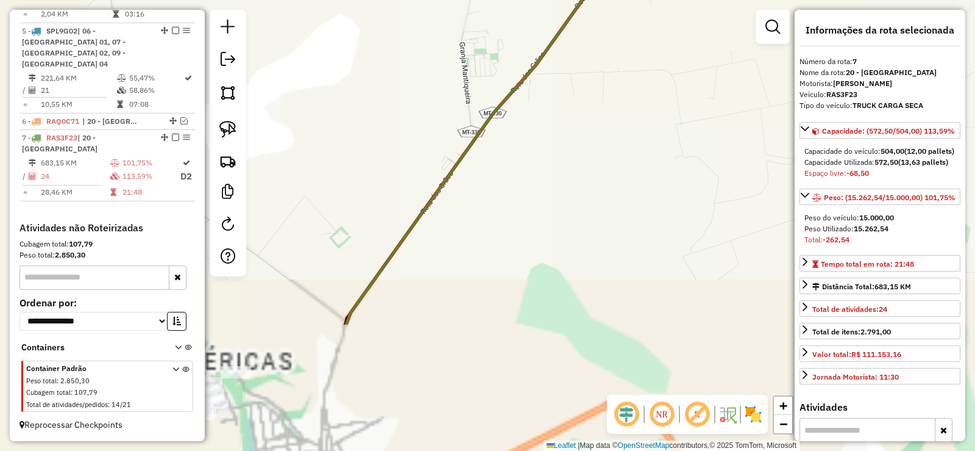
drag, startPoint x: 354, startPoint y: 202, endPoint x: 650, endPoint y: -74, distance: 404.6
click at [650, 0] on html "Aguarde... Pop-up bloqueado! Seu navegador bloqueou automáticamente a abertura …" at bounding box center [487, 225] width 975 height 451
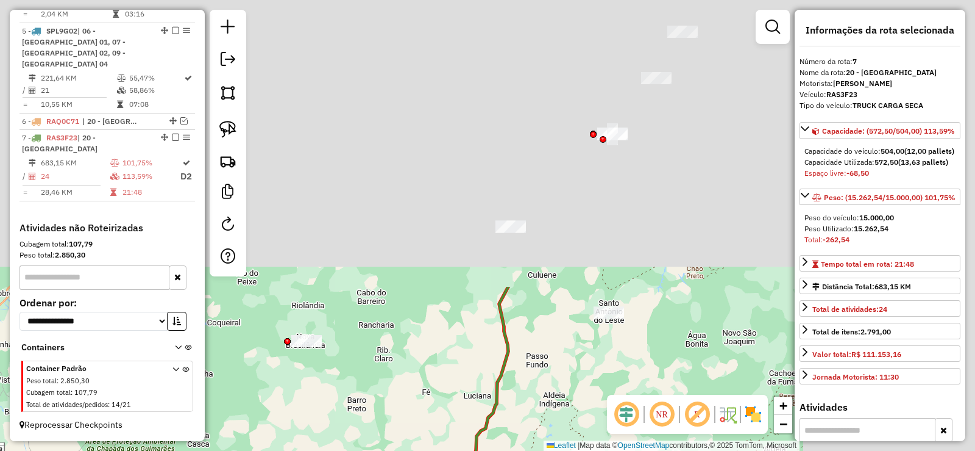
drag, startPoint x: 711, startPoint y: 85, endPoint x: 513, endPoint y: 463, distance: 426.5
click at [513, 450] on html "Aguarde... Pop-up bloqueado! Seu navegador bloqueou automáticamente a abertura …" at bounding box center [487, 225] width 975 height 451
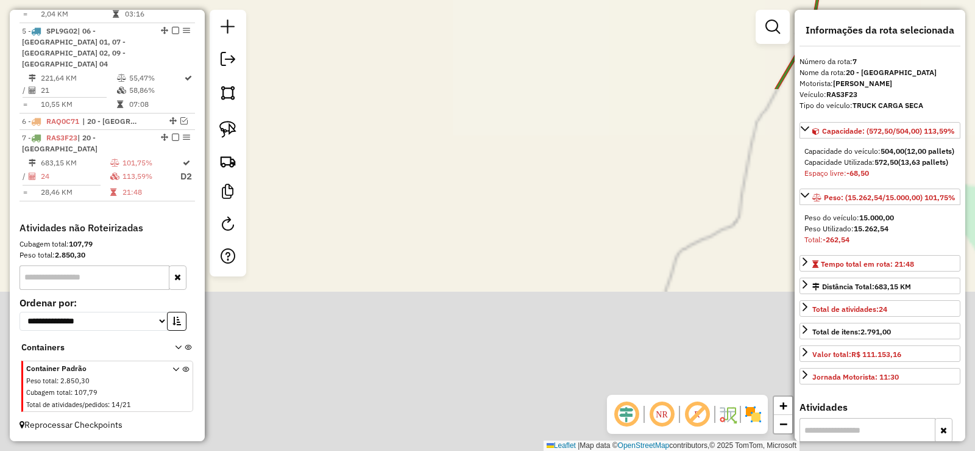
drag, startPoint x: 485, startPoint y: 158, endPoint x: 538, endPoint y: 164, distance: 53.4
click at [605, 0] on html "Aguarde... Pop-up bloqueado! Seu navegador bloqueou automáticamente a abertura …" at bounding box center [487, 225] width 975 height 451
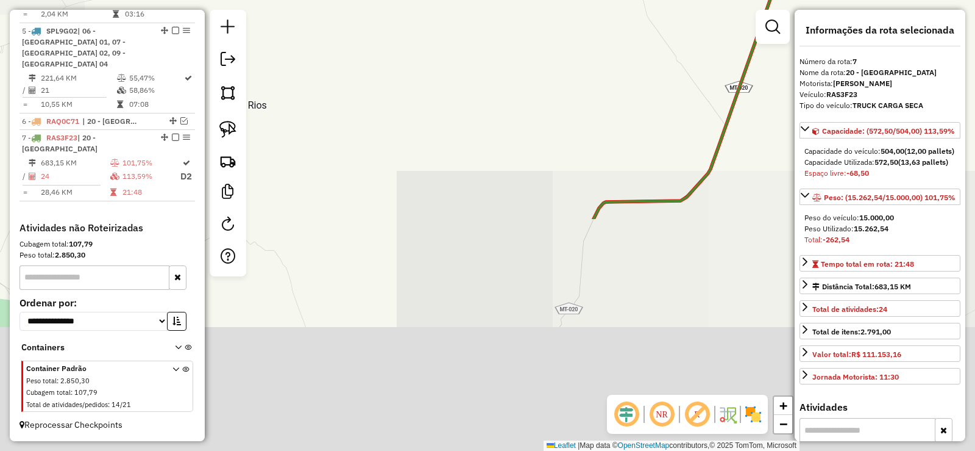
drag, startPoint x: 594, startPoint y: 50, endPoint x: 547, endPoint y: 134, distance: 95.5
click at [594, 34] on div "Janela de atendimento Grade de atendimento Capacidade Transportadoras Veículos …" at bounding box center [487, 225] width 975 height 451
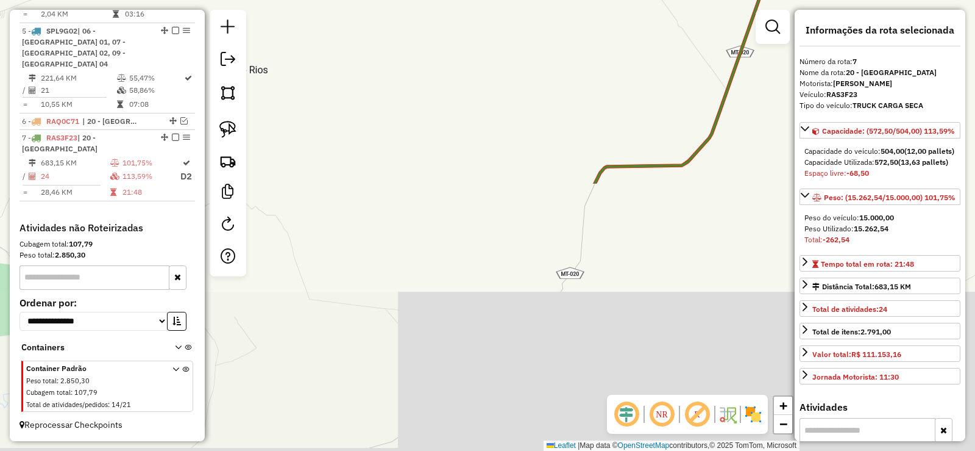
drag, startPoint x: 557, startPoint y: 163, endPoint x: 639, endPoint y: 10, distance: 174.3
click at [639, 10] on div "Janela de atendimento Grade de atendimento Capacidade Transportadoras Veículos …" at bounding box center [487, 225] width 975 height 451
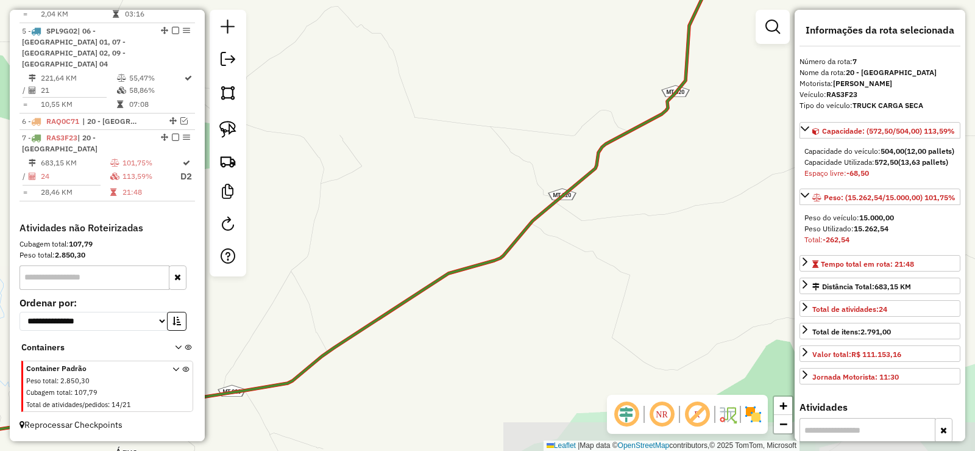
drag, startPoint x: 555, startPoint y: 176, endPoint x: 730, endPoint y: 83, distance: 198.5
click at [718, 83] on div "Janela de atendimento Grade de atendimento Capacidade Transportadoras Veículos …" at bounding box center [487, 225] width 975 height 451
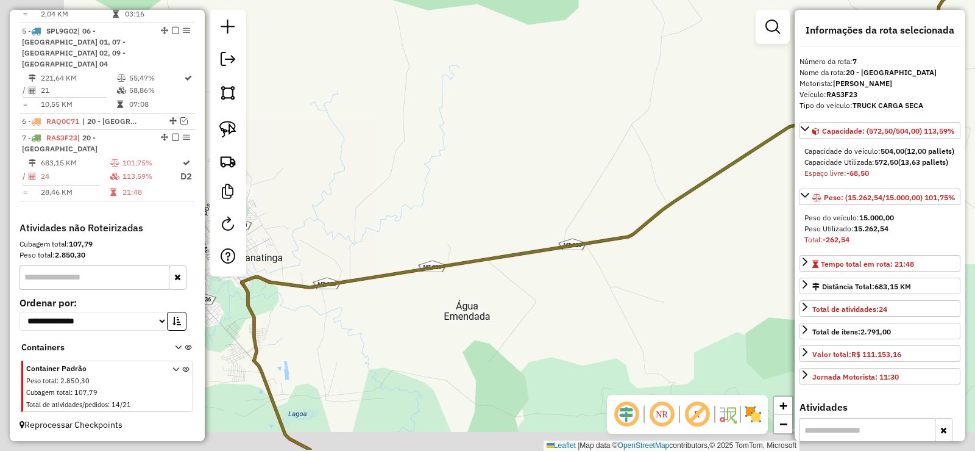
drag, startPoint x: 571, startPoint y: 116, endPoint x: 814, endPoint y: 21, distance: 261.4
click at [807, 21] on hb-router-mapa "Informações da Sessão 980311 - 16/08/2025 Criação: 15/08/2025 19:09 Depósito: C…" at bounding box center [487, 225] width 975 height 451
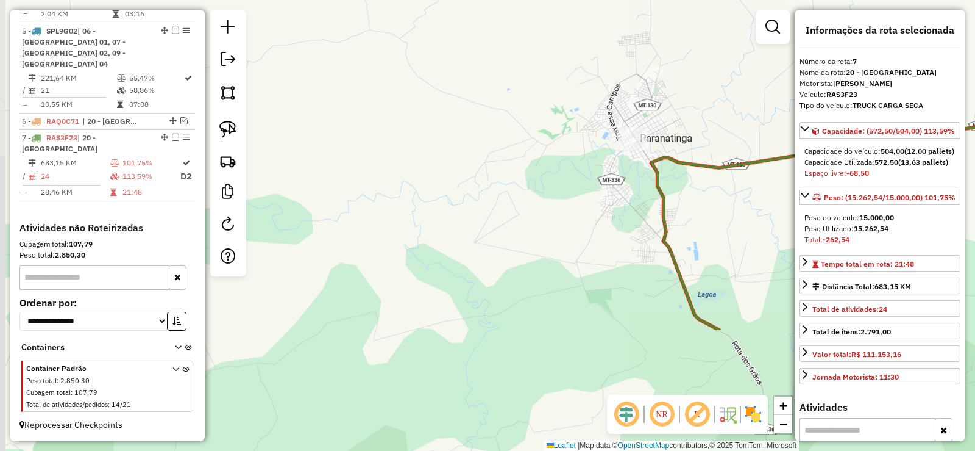
drag, startPoint x: 569, startPoint y: 175, endPoint x: 482, endPoint y: 194, distance: 89.9
click at [482, 194] on div "Janela de atendimento Grade de atendimento Capacidade Transportadoras Veículos …" at bounding box center [487, 225] width 975 height 451
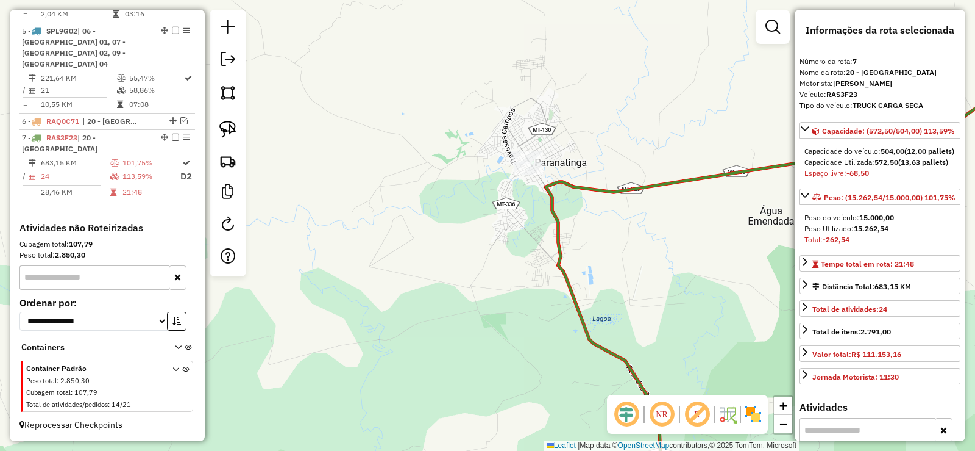
click at [600, 190] on icon at bounding box center [809, 270] width 527 height 451
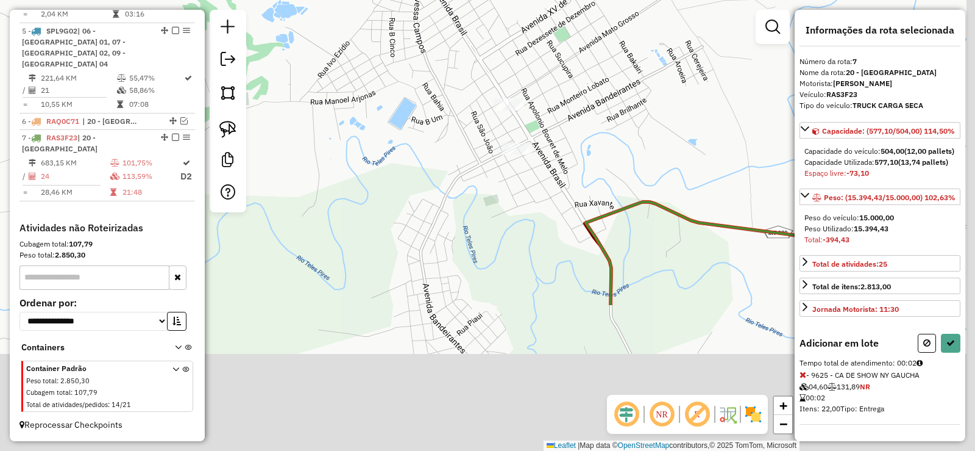
drag, startPoint x: 580, startPoint y: 285, endPoint x: 394, endPoint y: 76, distance: 280.2
click at [394, 76] on div "Janela de atendimento Grade de atendimento Capacidade Transportadoras Veículos …" at bounding box center [487, 225] width 975 height 451
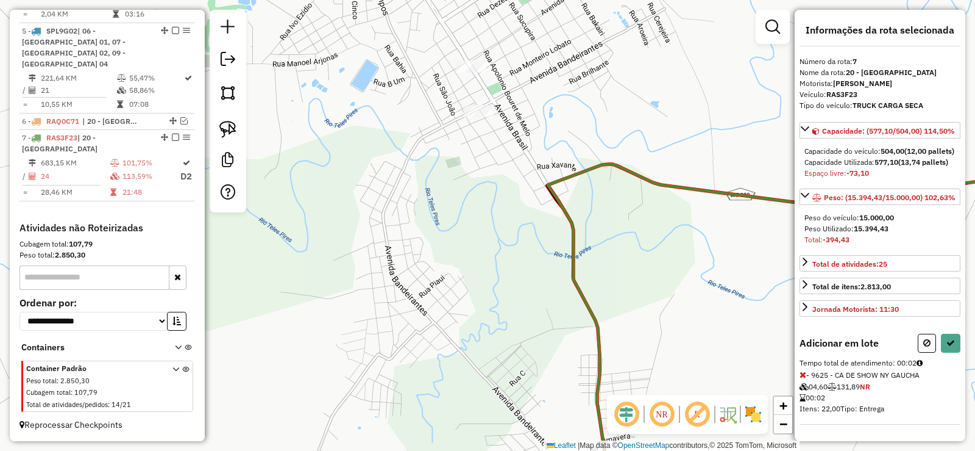
click at [548, 181] on icon at bounding box center [810, 330] width 525 height 332
click at [549, 186] on icon at bounding box center [810, 330] width 525 height 332
click at [629, 171] on icon at bounding box center [810, 330] width 525 height 332
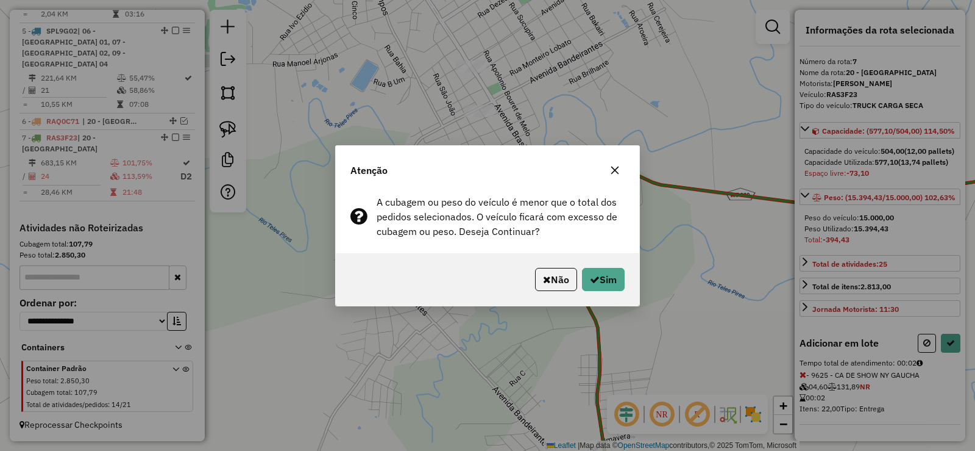
click at [615, 169] on icon "button" at bounding box center [615, 170] width 8 height 8
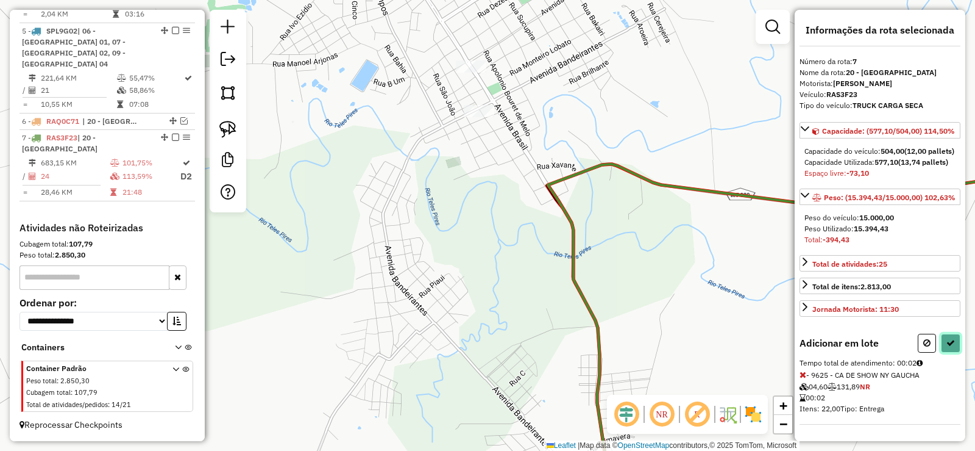
click at [947, 347] on icon at bounding box center [951, 342] width 9 height 9
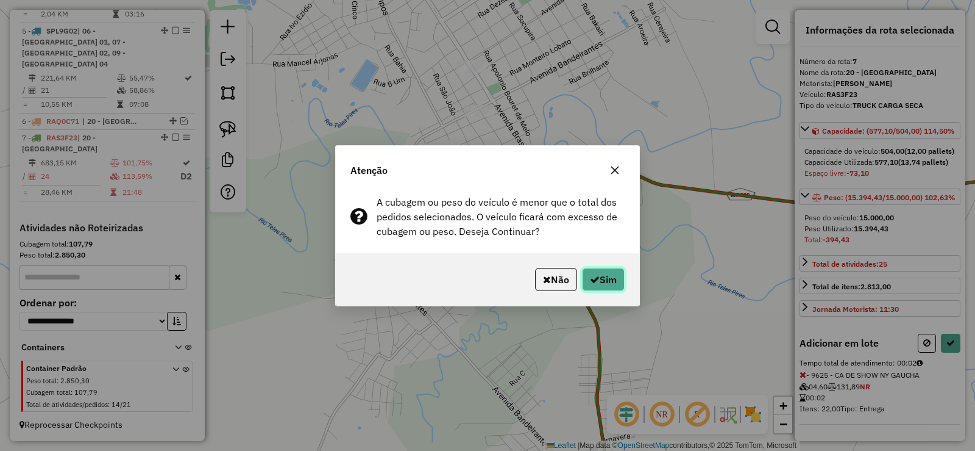
click at [597, 281] on icon "button" at bounding box center [595, 279] width 10 height 10
select select "**********"
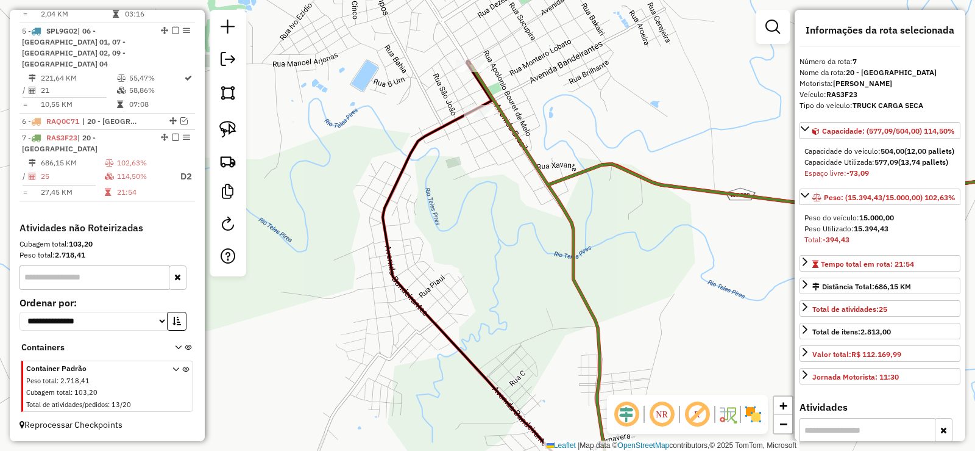
click at [547, 185] on icon at bounding box center [772, 135] width 601 height 139
click at [607, 163] on icon at bounding box center [772, 135] width 601 height 139
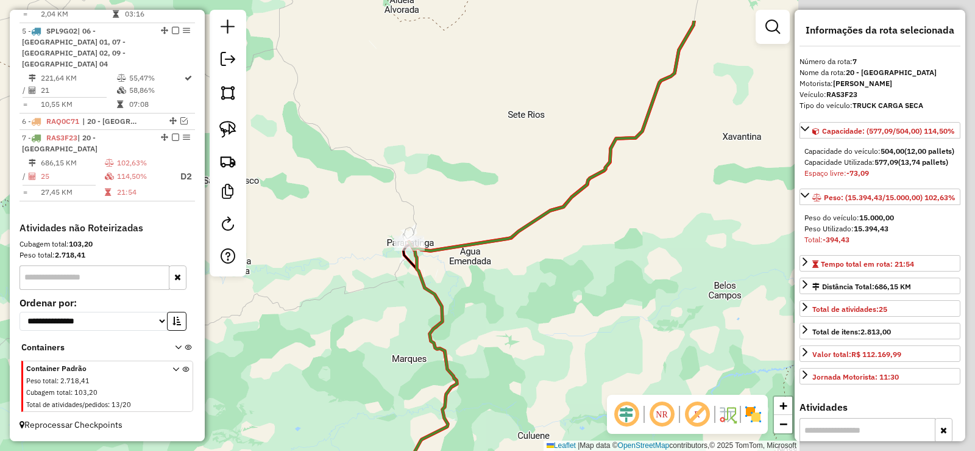
drag, startPoint x: 630, startPoint y: 126, endPoint x: 248, endPoint y: 263, distance: 406.9
click at [205, 279] on div "Janela de atendimento Grade de atendimento Capacidade Transportadoras Veículos …" at bounding box center [487, 225] width 975 height 451
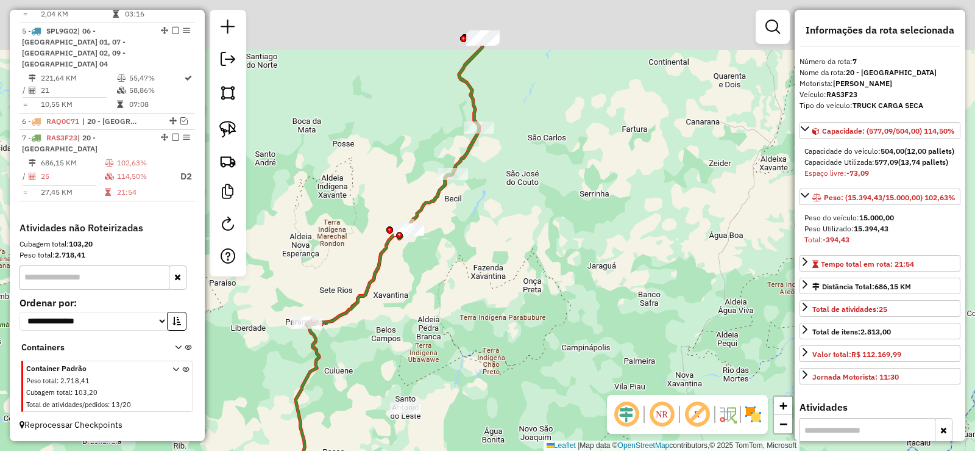
drag, startPoint x: 479, startPoint y: 163, endPoint x: 515, endPoint y: 271, distance: 113.2
click at [514, 272] on div "Janela de atendimento Grade de atendimento Capacidade Transportadoras Veículos …" at bounding box center [487, 225] width 975 height 451
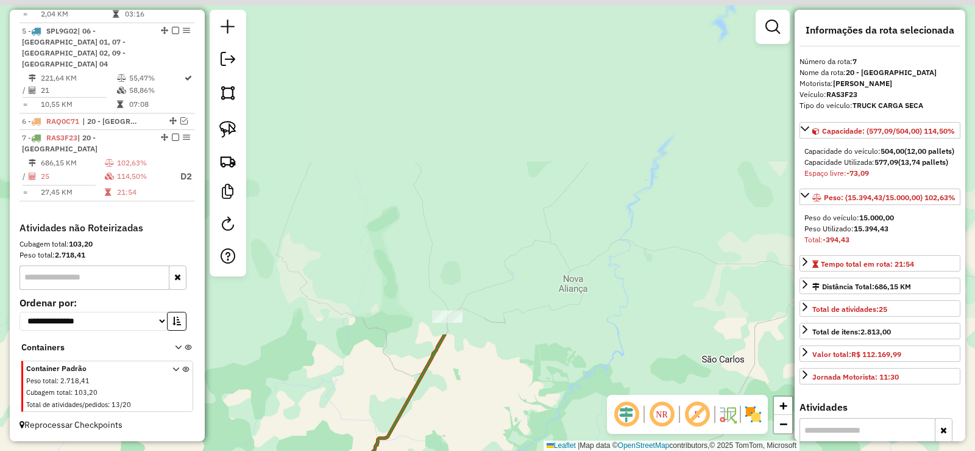
drag, startPoint x: 595, startPoint y: 385, endPoint x: 633, endPoint y: 474, distance: 97.3
click at [633, 450] on html "Aguarde... Pop-up bloqueado! Seu navegador bloqueou automáticamente a abertura …" at bounding box center [487, 225] width 975 height 451
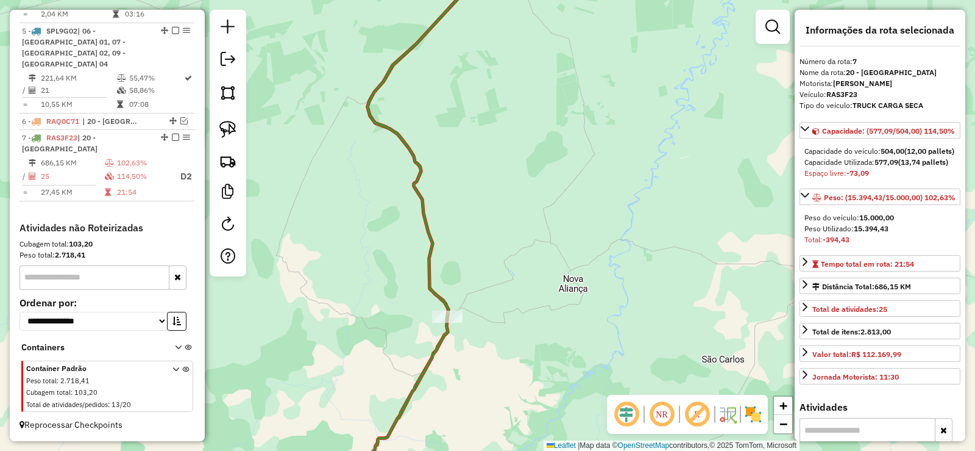
drag, startPoint x: 430, startPoint y: 436, endPoint x: 435, endPoint y: 474, distance: 38.6
click at [435, 450] on html "Aguarde... Pop-up bloqueado! Seu navegador bloqueou automáticamente a abertura …" at bounding box center [487, 225] width 975 height 451
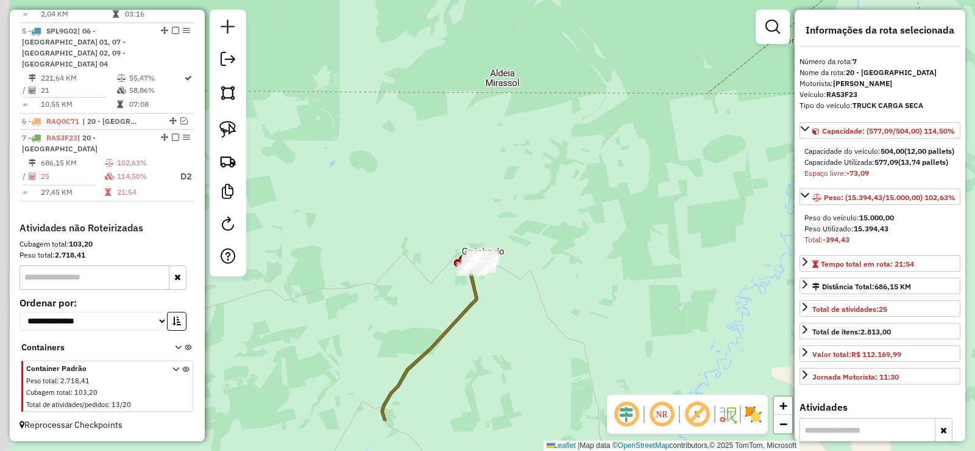
drag, startPoint x: 505, startPoint y: 326, endPoint x: 540, endPoint y: 290, distance: 50.5
click at [547, 293] on div "Janela de atendimento Grade de atendimento Capacidade Transportadoras Veículos …" at bounding box center [487, 225] width 975 height 451
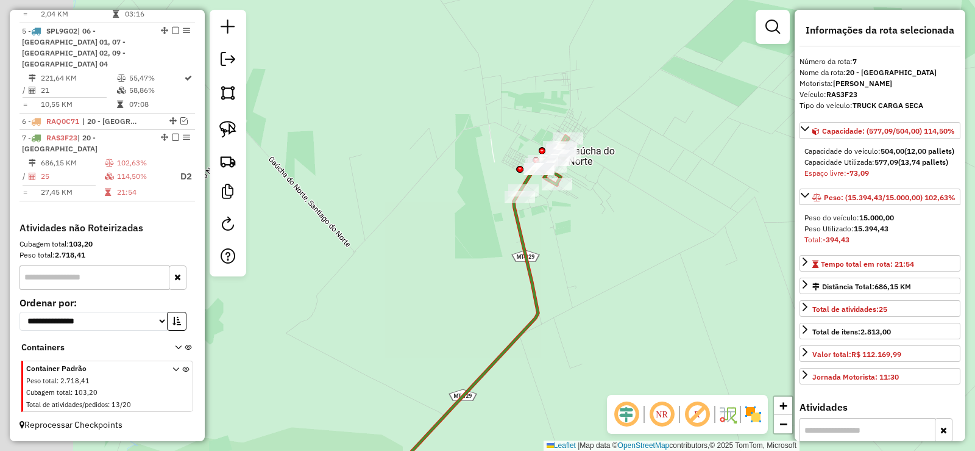
drag, startPoint x: 641, startPoint y: 218, endPoint x: 707, endPoint y: 207, distance: 67.3
click at [707, 205] on div "Janela de atendimento Grade de atendimento Capacidade Transportadoras Veículos …" at bounding box center [487, 225] width 975 height 451
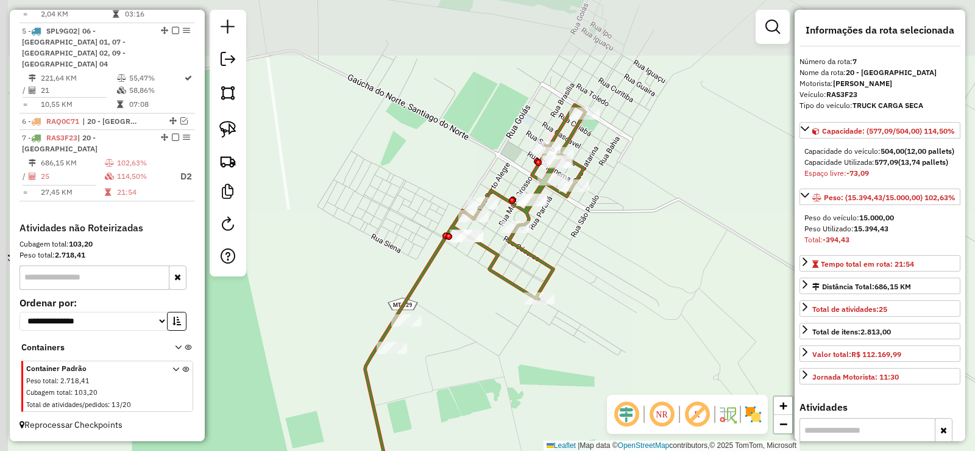
drag, startPoint x: 571, startPoint y: 138, endPoint x: 658, endPoint y: 301, distance: 184.4
click at [658, 301] on div "Janela de atendimento Grade de atendimento Capacidade Transportadoras Veículos …" at bounding box center [487, 225] width 975 height 451
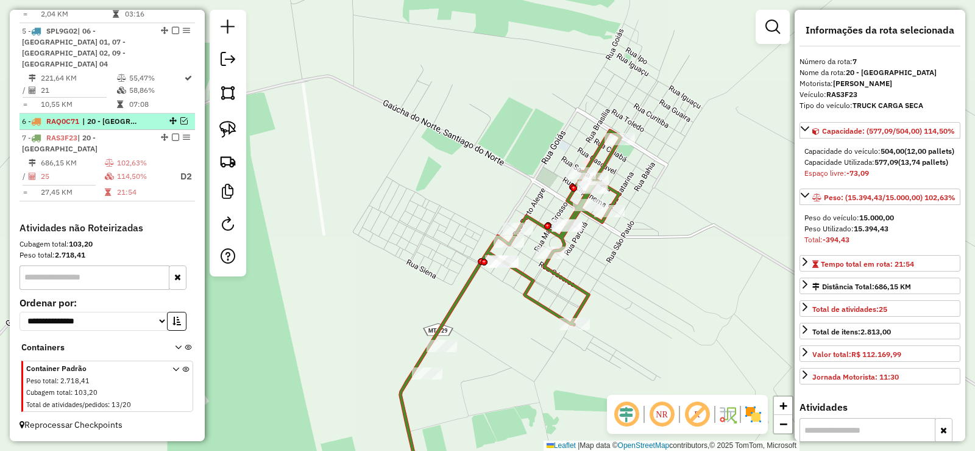
click at [180, 120] on em at bounding box center [183, 120] width 7 height 7
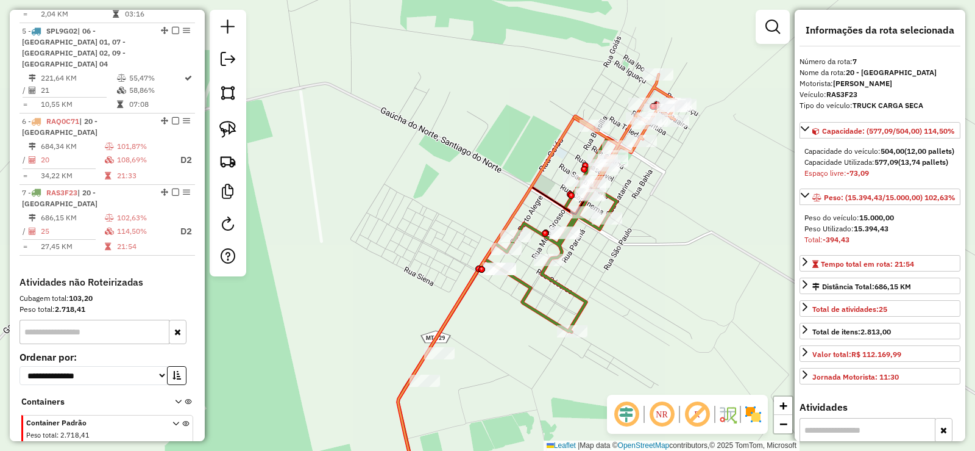
drag, startPoint x: 681, startPoint y: 205, endPoint x: 593, endPoint y: 224, distance: 89.8
click at [596, 226] on div "Janela de atendimento Grade de atendimento Capacidade Transportadoras Veículos …" at bounding box center [487, 225] width 975 height 451
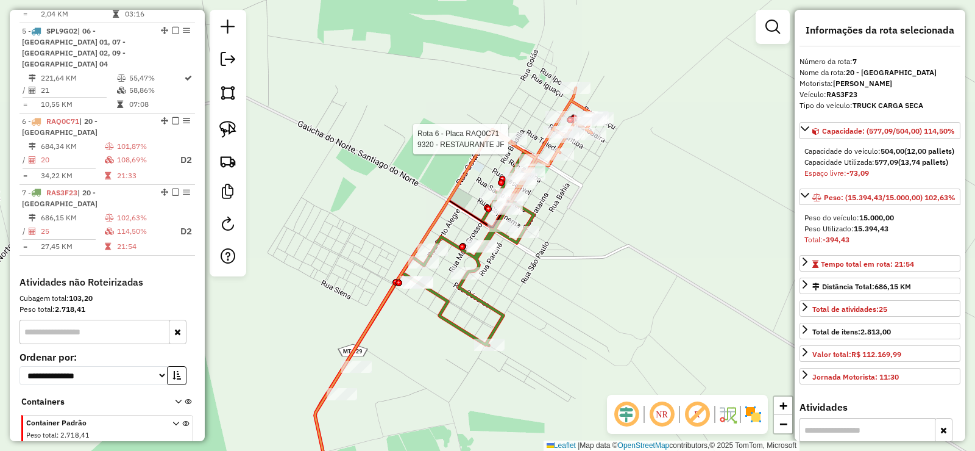
click at [518, 145] on div at bounding box center [512, 139] width 30 height 12
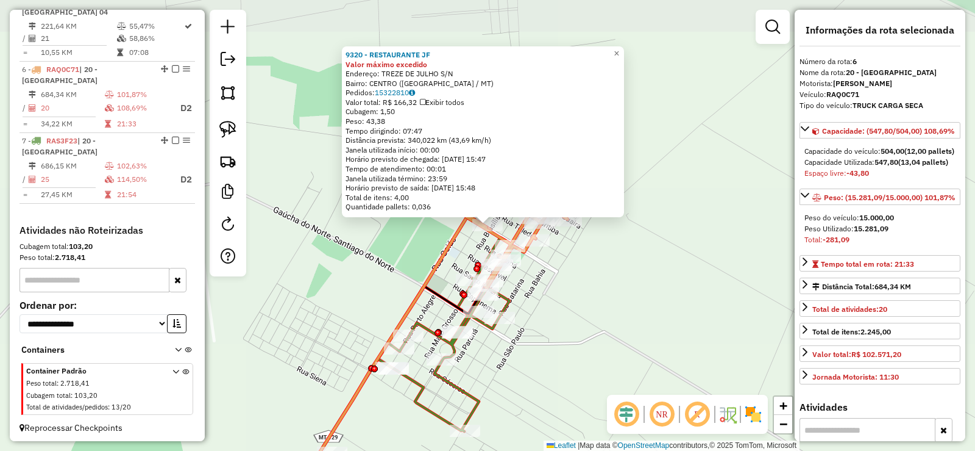
scroll to position [791, 0]
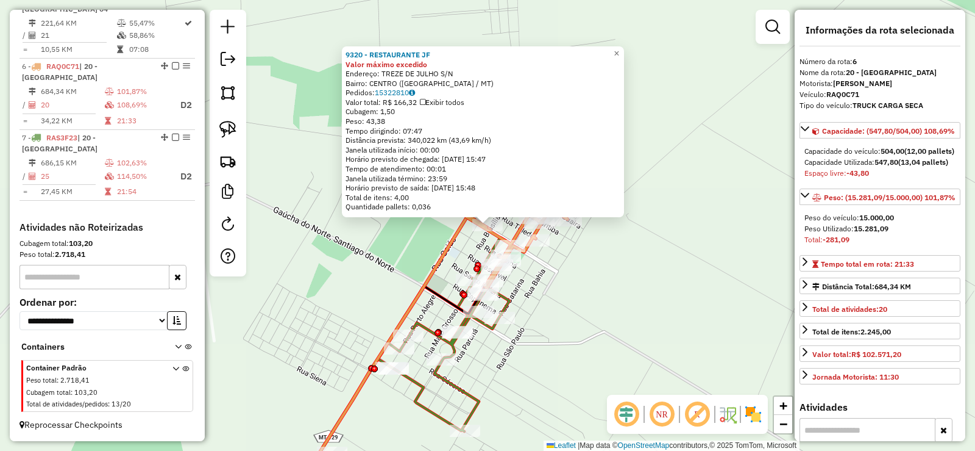
click at [539, 292] on div "9320 - RESTAURANTE JF Valor máximo excedido Endereço: TREZE DE JULHO S/N Bairro…" at bounding box center [487, 225] width 975 height 451
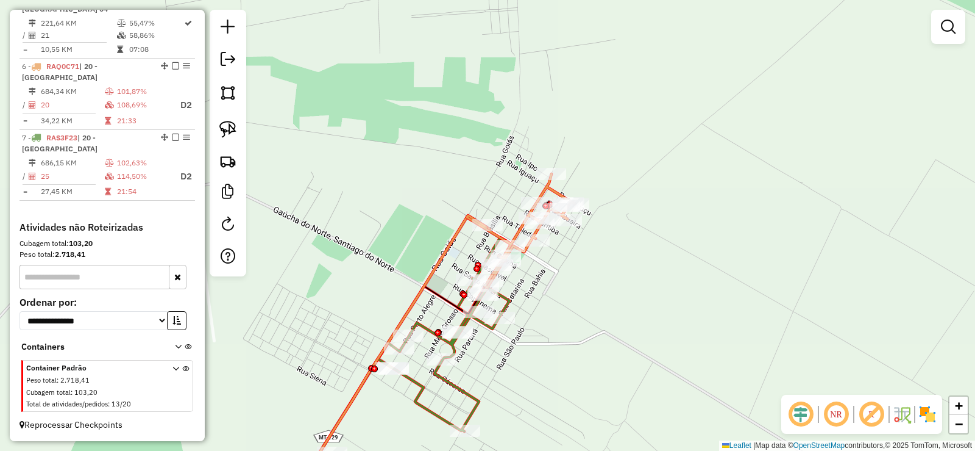
click at [552, 185] on icon at bounding box center [521, 230] width 108 height 113
select select "**********"
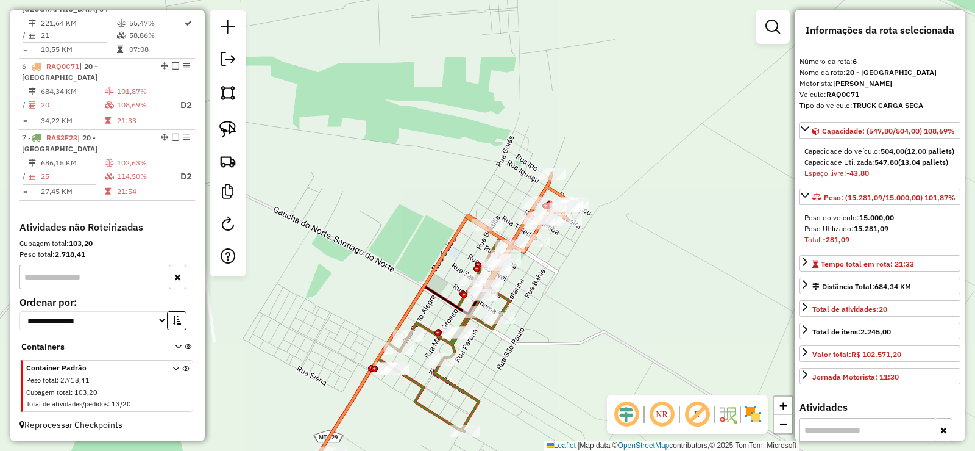
click at [422, 392] on icon at bounding box center [402, 366] width 218 height 258
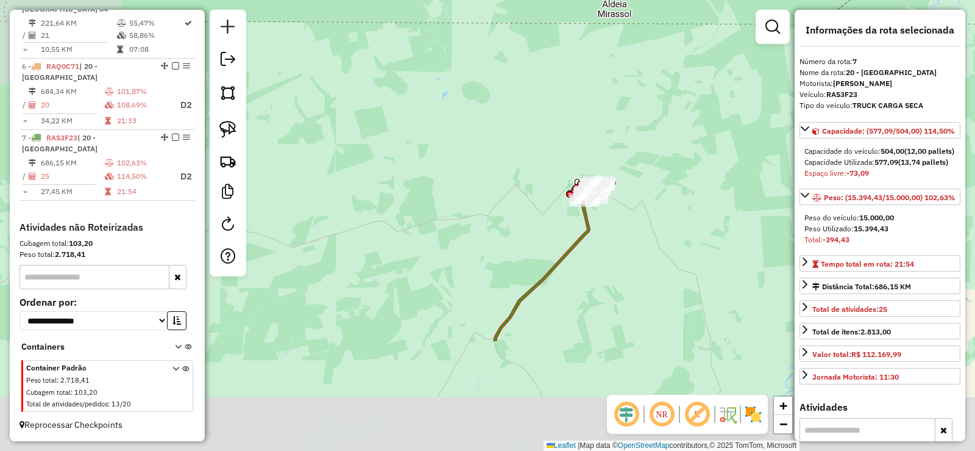
drag, startPoint x: 521, startPoint y: 402, endPoint x: 608, endPoint y: 243, distance: 181.1
click at [608, 243] on div "Janela de atendimento Grade de atendimento Capacidade Transportadoras Veículos …" at bounding box center [487, 225] width 975 height 451
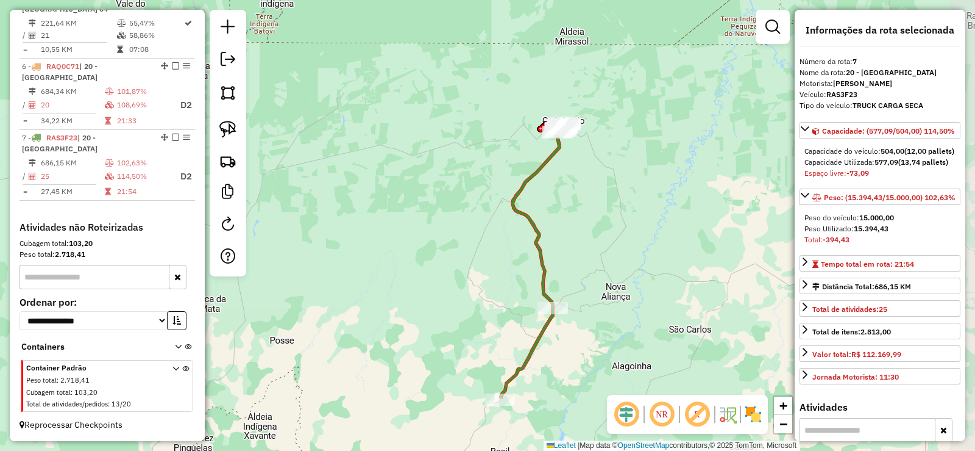
drag, startPoint x: 611, startPoint y: 281, endPoint x: 496, endPoint y: 216, distance: 132.9
click at [588, 239] on div "Janela de atendimento Grade de atendimento Capacidade Transportadoras Veículos …" at bounding box center [487, 225] width 975 height 451
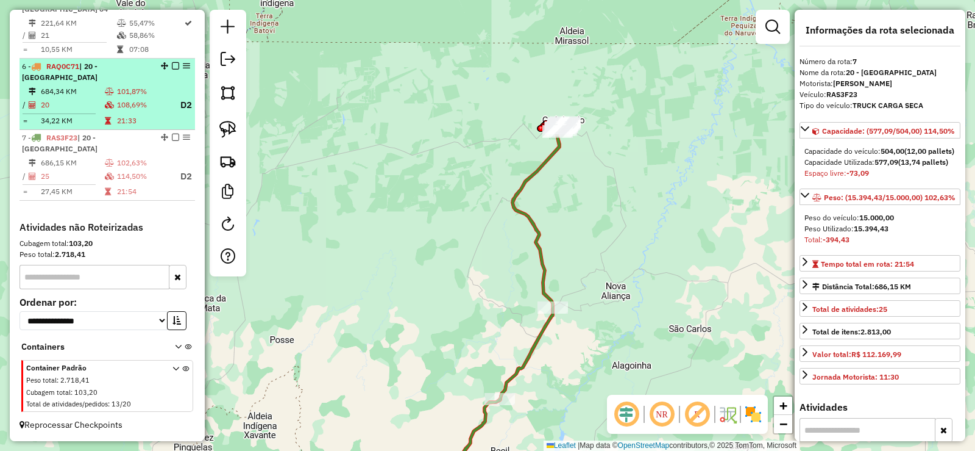
click at [173, 65] on em at bounding box center [175, 65] width 7 height 7
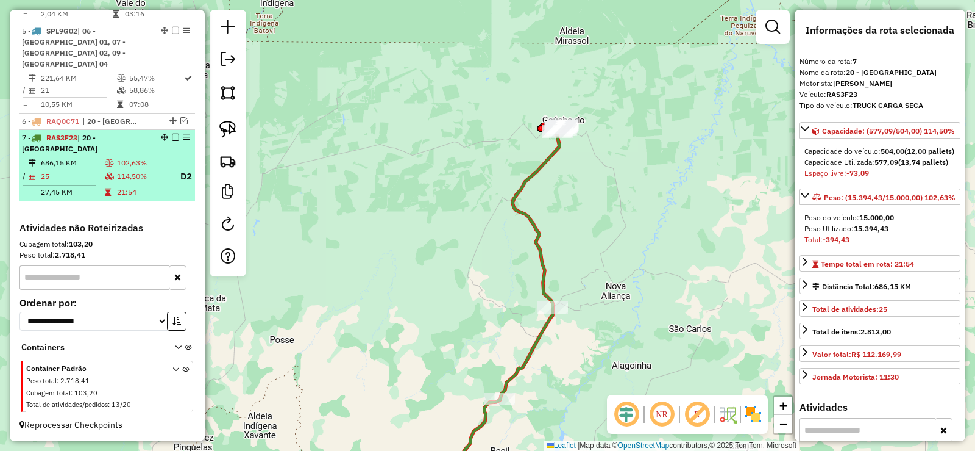
click at [174, 135] on em at bounding box center [175, 137] width 7 height 7
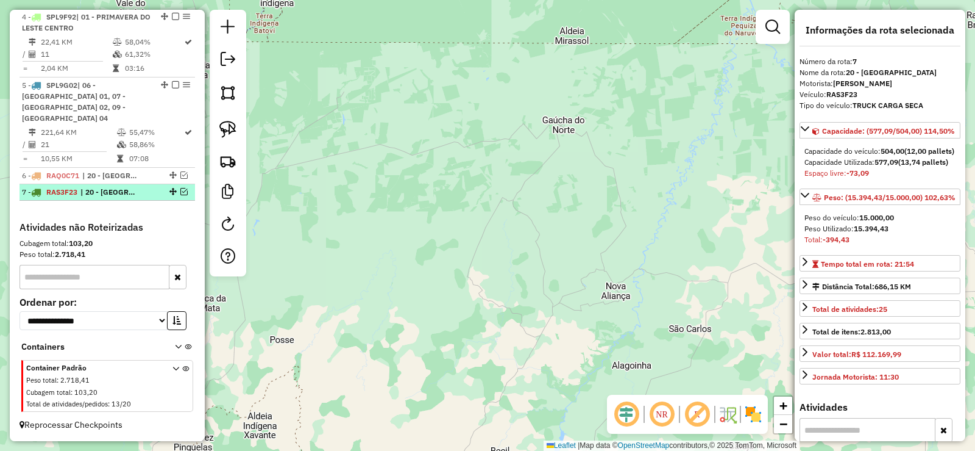
scroll to position [682, 0]
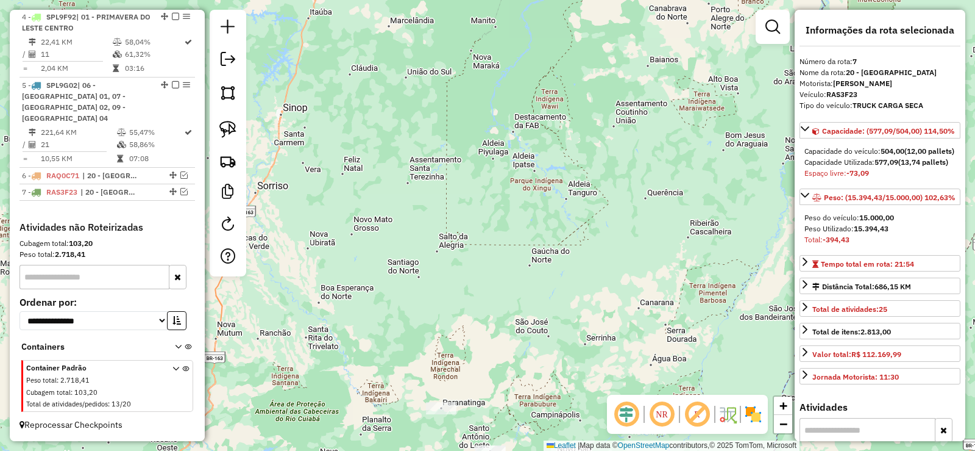
drag, startPoint x: 518, startPoint y: 340, endPoint x: 569, endPoint y: 135, distance: 211.1
click at [569, 135] on div "Janela de atendimento Grade de atendimento Capacidade Transportadoras Veículos …" at bounding box center [487, 225] width 975 height 451
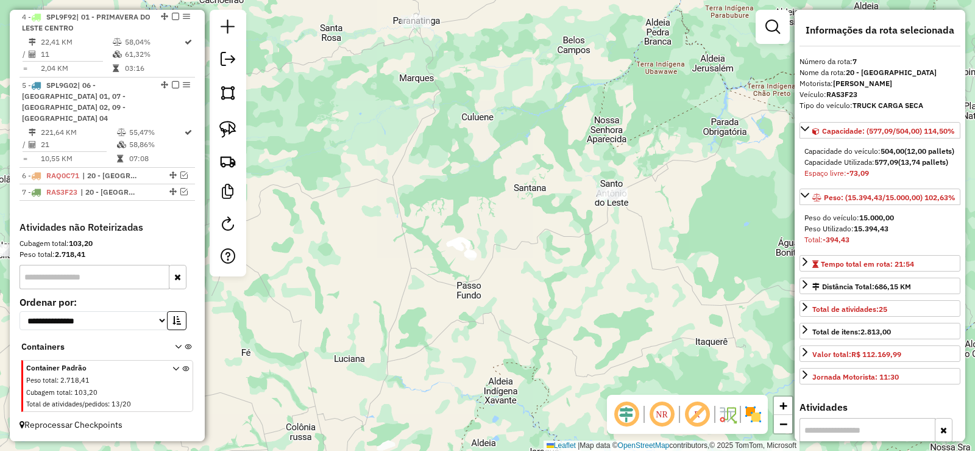
drag, startPoint x: 527, startPoint y: 235, endPoint x: 661, endPoint y: 227, distance: 133.7
click at [661, 227] on div "Janela de atendimento Grade de atendimento Capacidade Transportadoras Veículos …" at bounding box center [487, 225] width 975 height 451
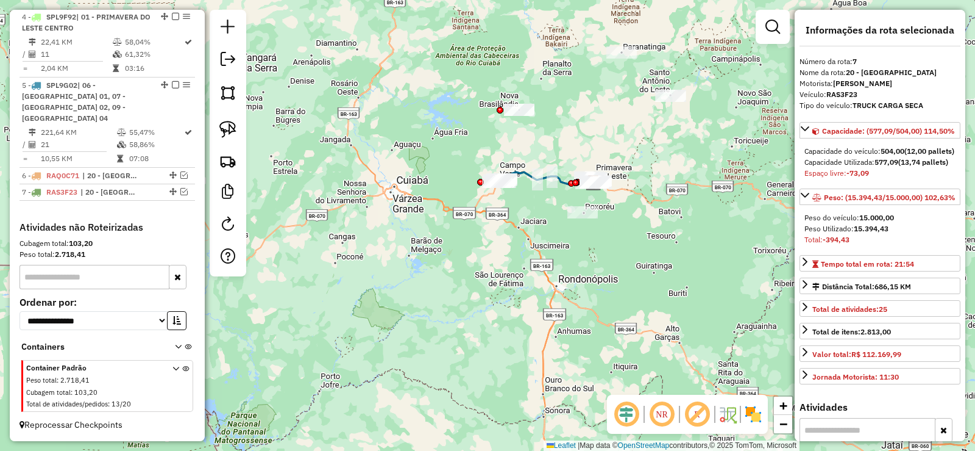
drag, startPoint x: 571, startPoint y: 224, endPoint x: 548, endPoint y: 139, distance: 88.4
click at [548, 139] on div "Janela de atendimento Grade de atendimento Capacidade Transportadoras Veículos …" at bounding box center [487, 225] width 975 height 451
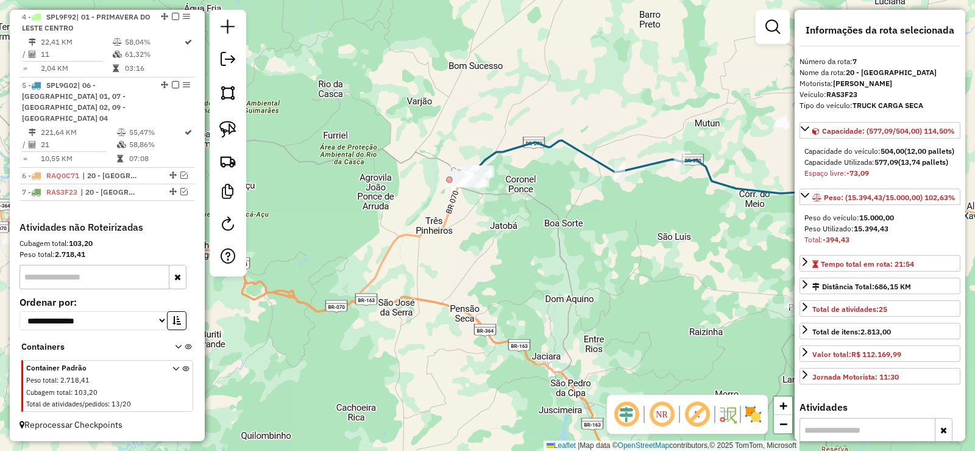
drag, startPoint x: 447, startPoint y: 257, endPoint x: 537, endPoint y: 201, distance: 105.9
click at [575, 230] on div "Janela de atendimento Grade de atendimento Capacidade Transportadoras Veículos …" at bounding box center [487, 225] width 975 height 451
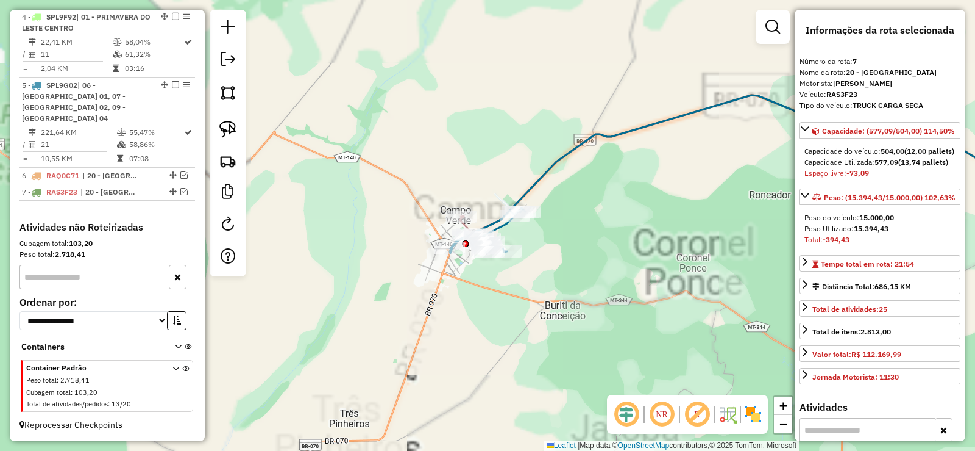
drag, startPoint x: 491, startPoint y: 179, endPoint x: 567, endPoint y: 260, distance: 110.4
click at [567, 260] on div "Janela de atendimento Grade de atendimento Capacidade Transportadoras Veículos …" at bounding box center [487, 225] width 975 height 451
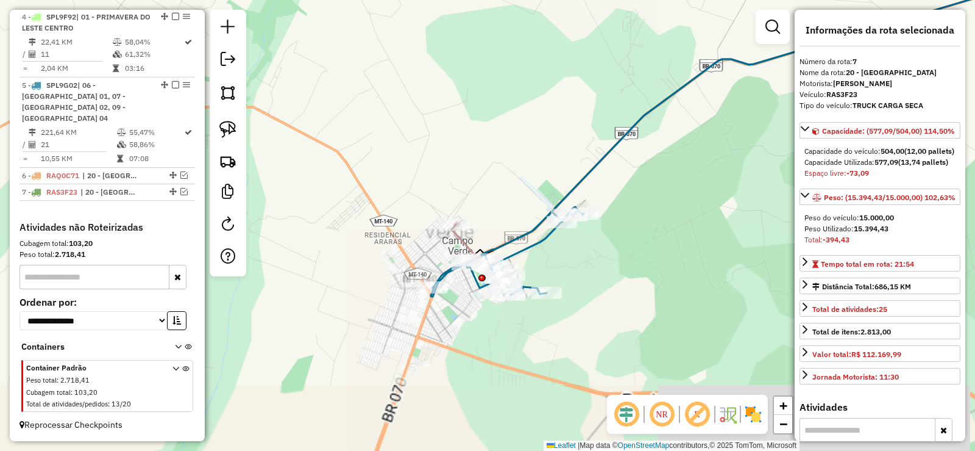
drag, startPoint x: 512, startPoint y: 156, endPoint x: 390, endPoint y: 149, distance: 122.8
click at [517, 98] on div "Janela de atendimento Grade de atendimento Capacidade Transportadoras Veículos …" at bounding box center [487, 225] width 975 height 451
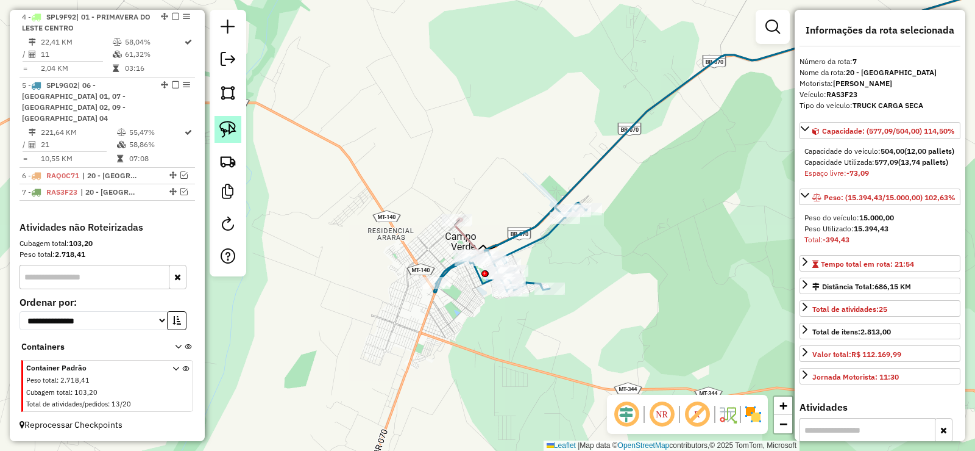
click at [235, 130] on img at bounding box center [227, 129] width 17 height 17
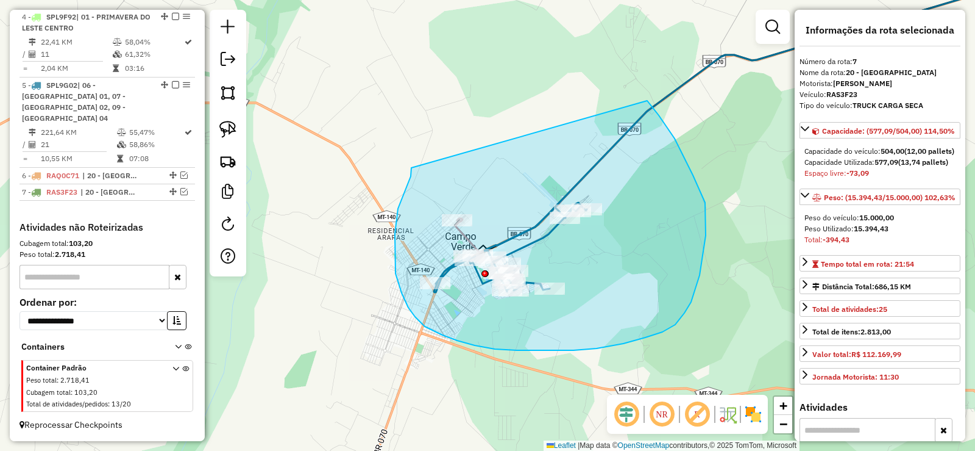
drag, startPoint x: 411, startPoint y: 168, endPoint x: 513, endPoint y: 24, distance: 175.4
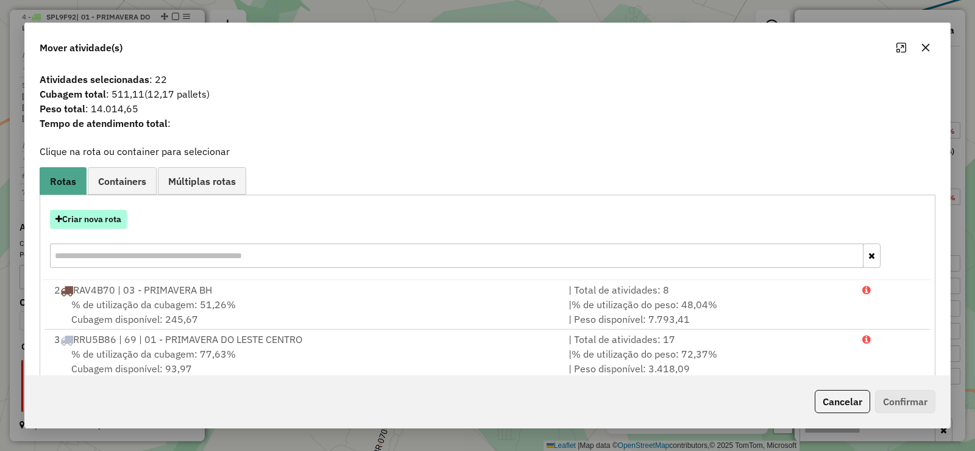
click at [79, 217] on button "Criar nova rota" at bounding box center [88, 219] width 77 height 19
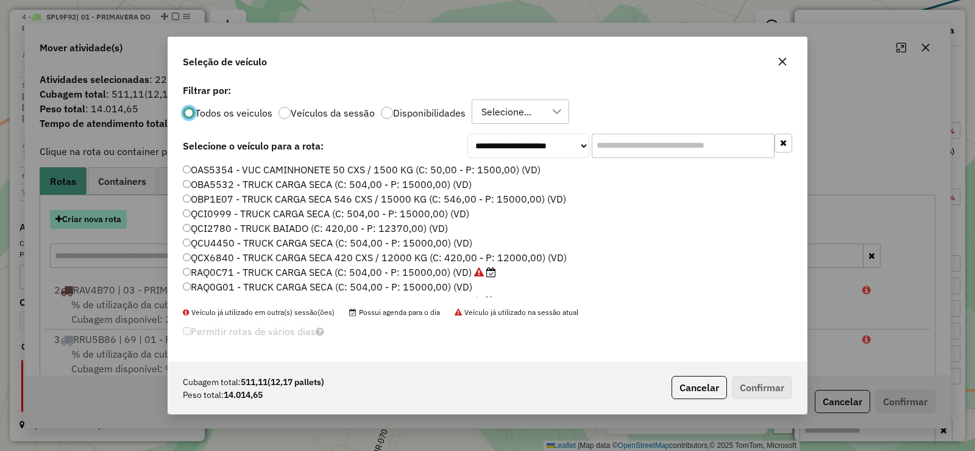
scroll to position [7, 4]
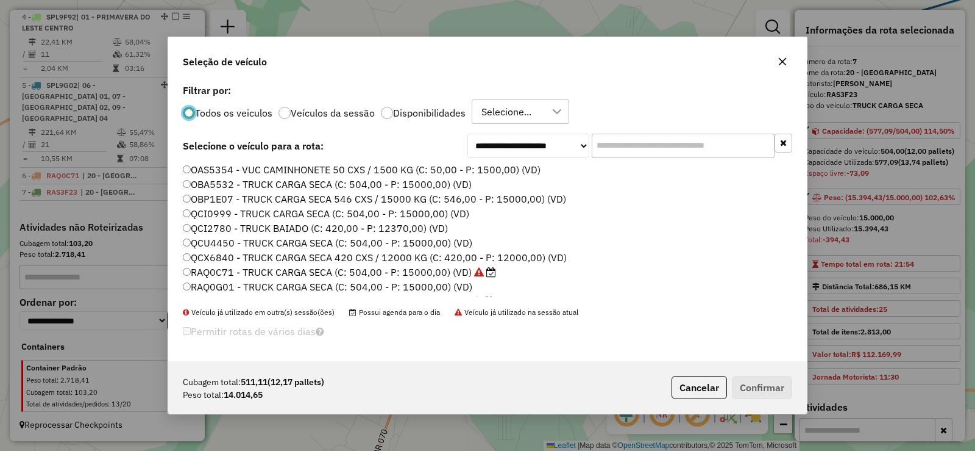
click at [787, 60] on icon "button" at bounding box center [783, 62] width 10 height 10
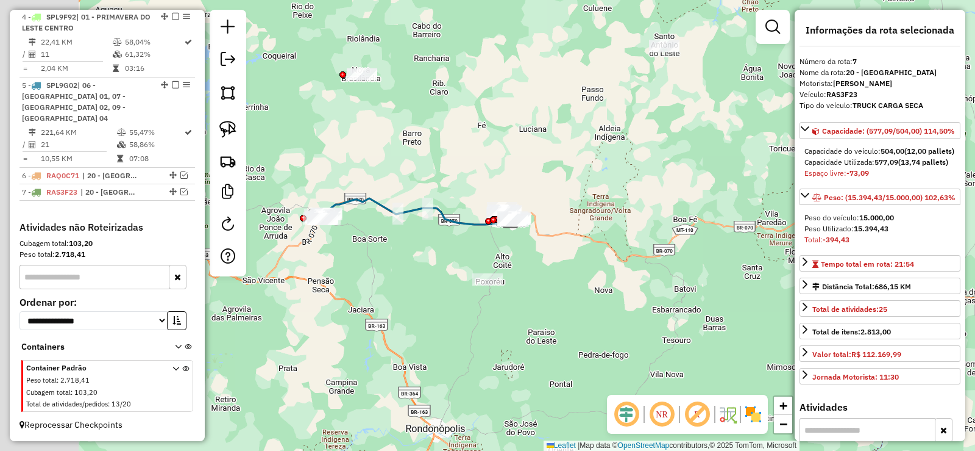
drag, startPoint x: 483, startPoint y: 211, endPoint x: 572, endPoint y: 208, distance: 89.0
click at [572, 208] on div "Janela de atendimento Grade de atendimento Capacidade Transportadoras Veículos …" at bounding box center [487, 225] width 975 height 451
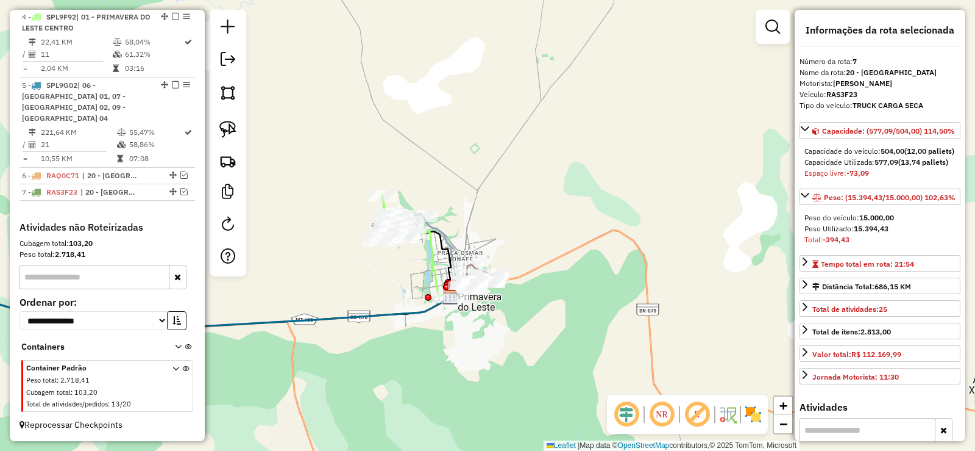
drag, startPoint x: 603, startPoint y: 179, endPoint x: 615, endPoint y: 179, distance: 11.6
click at [611, 178] on div "Janela de atendimento Grade de atendimento Capacidade Transportadoras Veículos …" at bounding box center [487, 225] width 975 height 451
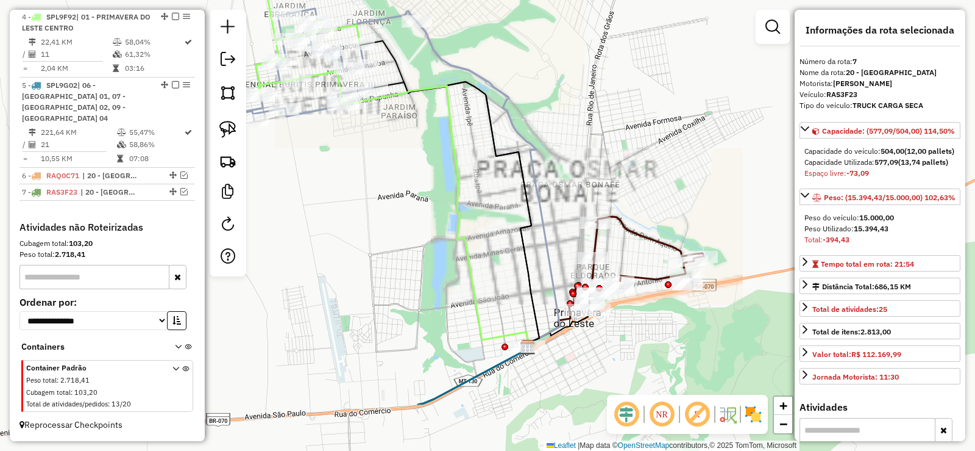
drag, startPoint x: 582, startPoint y: 119, endPoint x: 597, endPoint y: 79, distance: 43.4
click at [597, 79] on div "Janela de atendimento Grade de atendimento Capacidade Transportadoras Veículos …" at bounding box center [487, 225] width 975 height 451
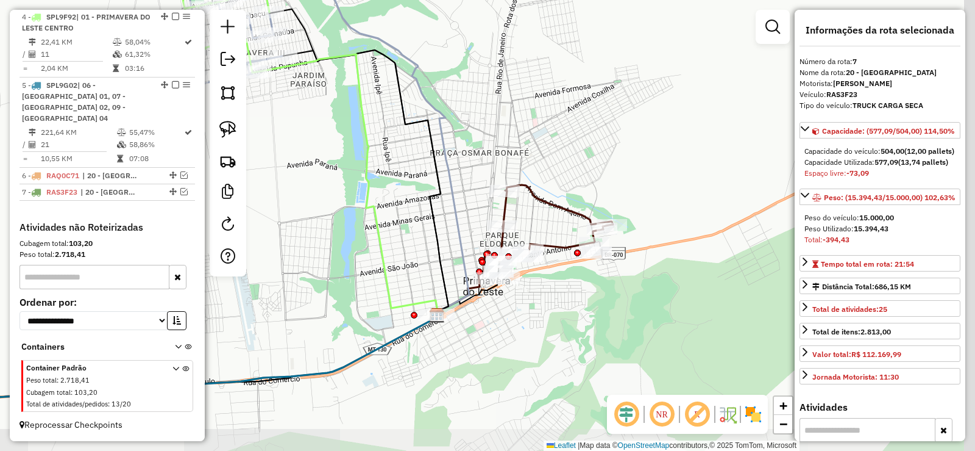
drag, startPoint x: 561, startPoint y: 104, endPoint x: 456, endPoint y: 91, distance: 106.2
click at [469, 85] on div "Janela de atendimento Grade de atendimento Capacidade Transportadoras Veículos …" at bounding box center [487, 225] width 975 height 451
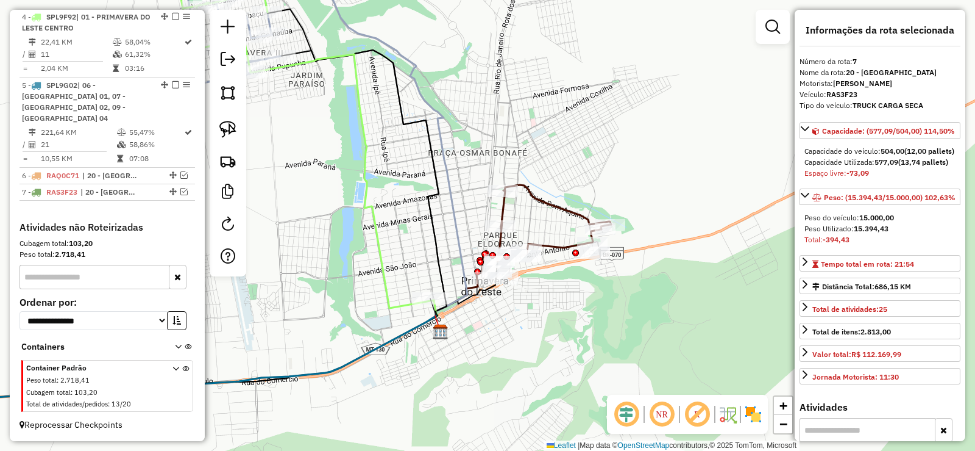
click at [503, 329] on div "Janela de atendimento Grade de atendimento Capacidade Transportadoras Veículos …" at bounding box center [487, 225] width 975 height 451
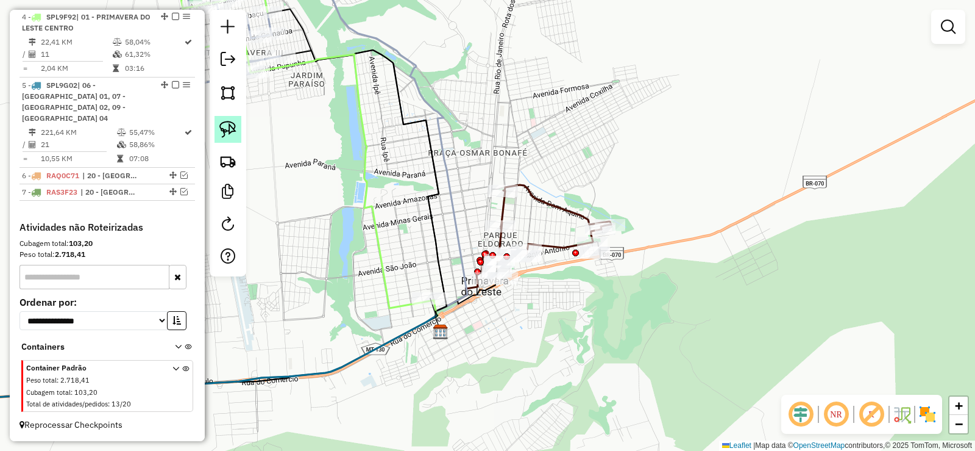
click at [227, 127] on img at bounding box center [227, 129] width 17 height 17
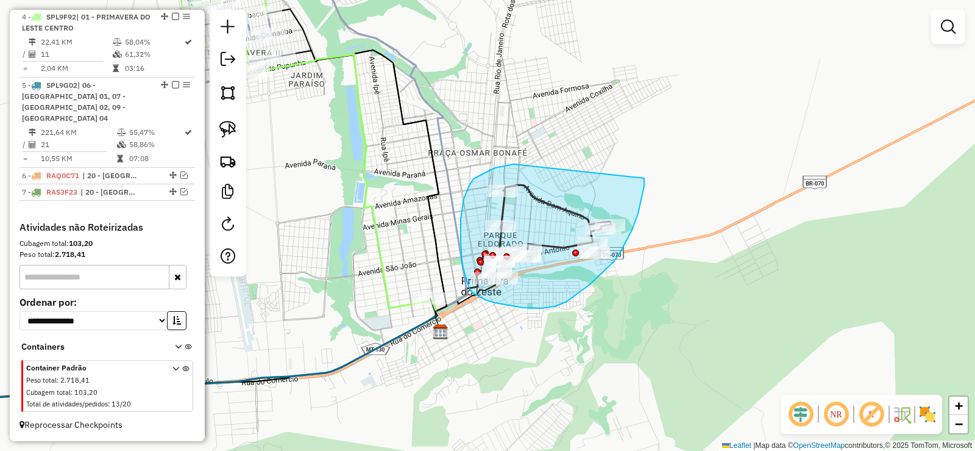
drag, startPoint x: 501, startPoint y: 166, endPoint x: 644, endPoint y: 166, distance: 142.7
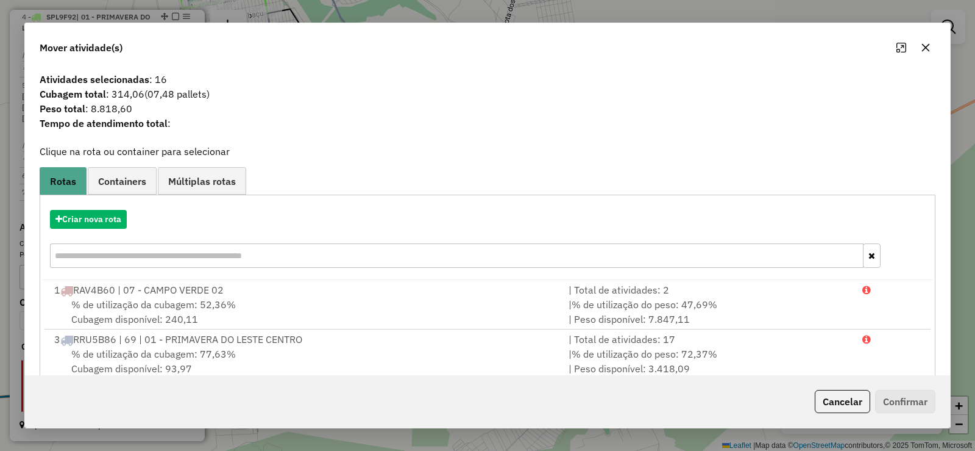
click at [921, 49] on icon "button" at bounding box center [926, 48] width 10 height 10
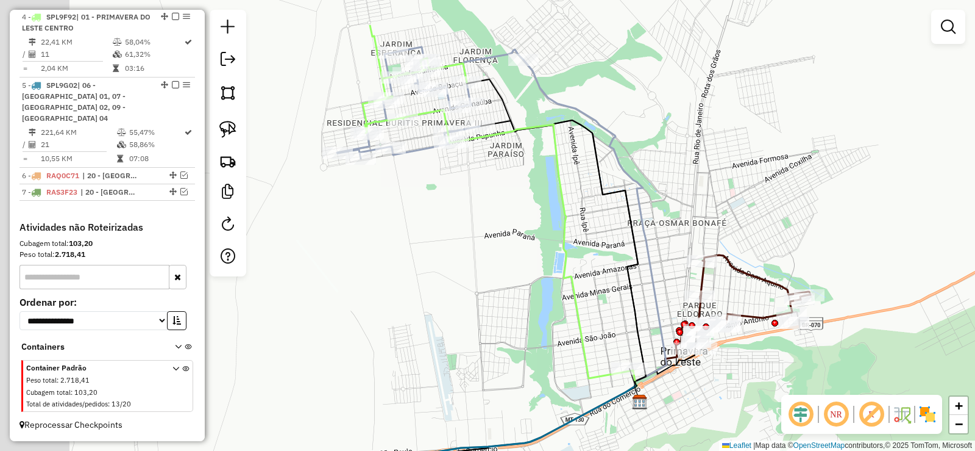
drag, startPoint x: 377, startPoint y: 121, endPoint x: 627, endPoint y: 229, distance: 271.4
click at [627, 229] on div "Janela de atendimento Grade de atendimento Capacidade Transportadoras Veículos …" at bounding box center [487, 225] width 975 height 451
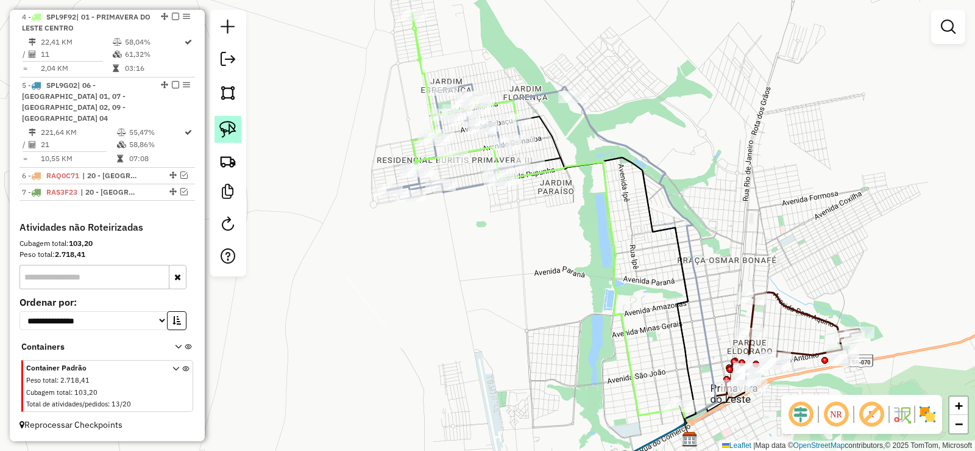
click at [236, 130] on img at bounding box center [227, 129] width 17 height 17
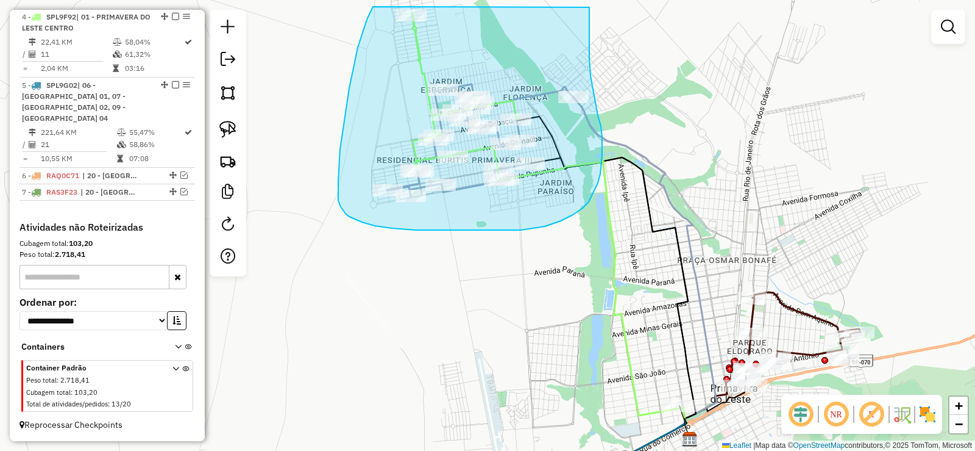
drag, startPoint x: 373, startPoint y: 7, endPoint x: 590, endPoint y: -18, distance: 217.8
click at [590, 0] on html "Aguarde... Pop-up bloqueado! Seu navegador bloqueou automáticamente a abertura …" at bounding box center [487, 225] width 975 height 451
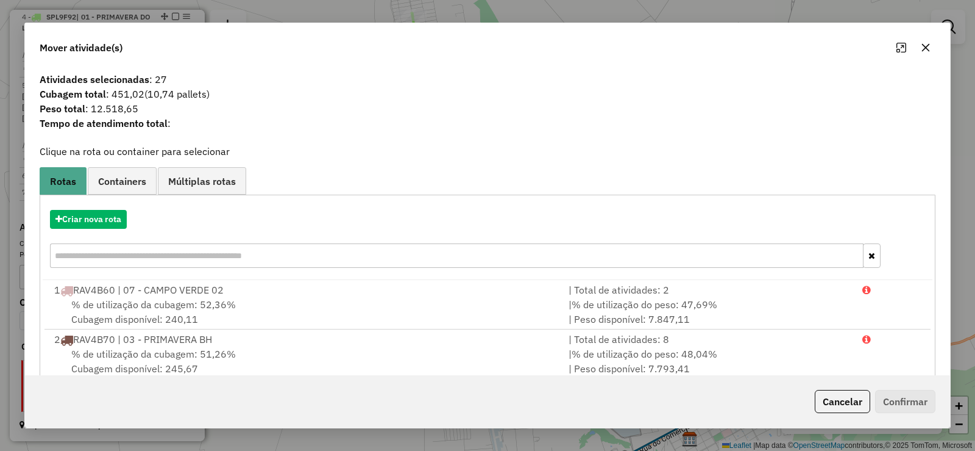
click at [923, 42] on button "button" at bounding box center [926, 48] width 20 height 20
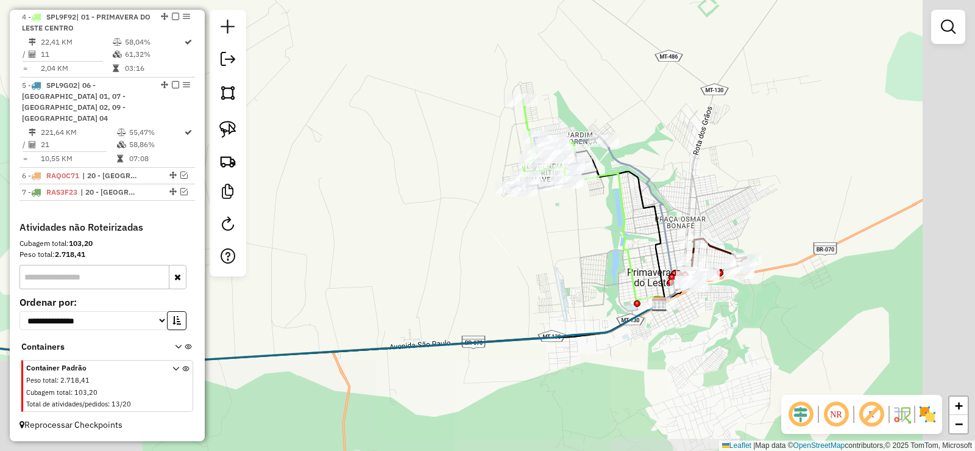
drag, startPoint x: 802, startPoint y: 209, endPoint x: 694, endPoint y: 174, distance: 113.5
click at [694, 174] on div "Janela de atendimento Grade de atendimento Capacidade Transportadoras Veículos …" at bounding box center [487, 225] width 975 height 451
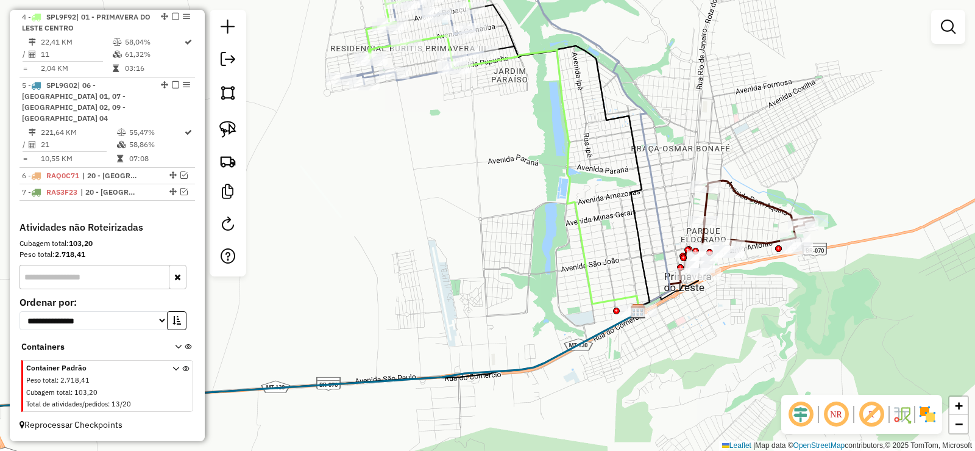
drag, startPoint x: 466, startPoint y: 358, endPoint x: 477, endPoint y: 294, distance: 64.9
click at [477, 294] on div "Janela de atendimento Grade de atendimento Capacidade Transportadoras Veículos …" at bounding box center [487, 225] width 975 height 451
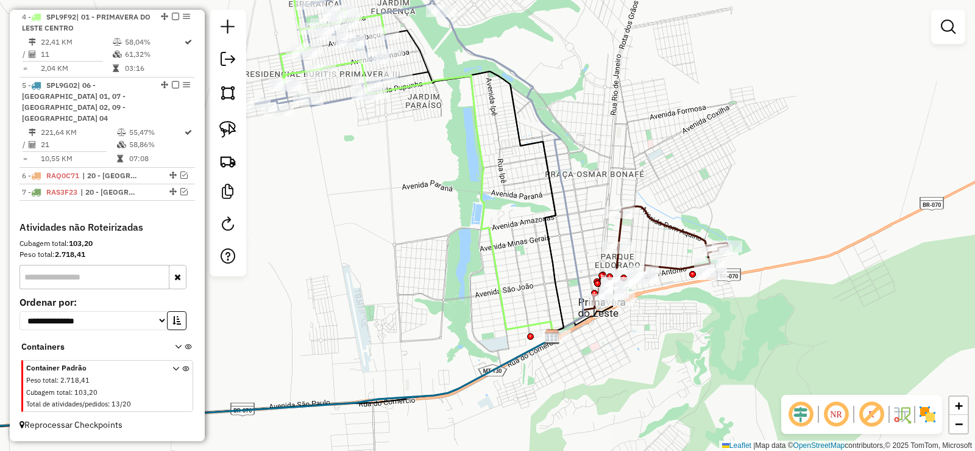
drag, startPoint x: 762, startPoint y: 223, endPoint x: 676, endPoint y: 249, distance: 89.7
click at [676, 249] on div "Janela de atendimento Grade de atendimento Capacidade Transportadoras Veículos …" at bounding box center [487, 225] width 975 height 451
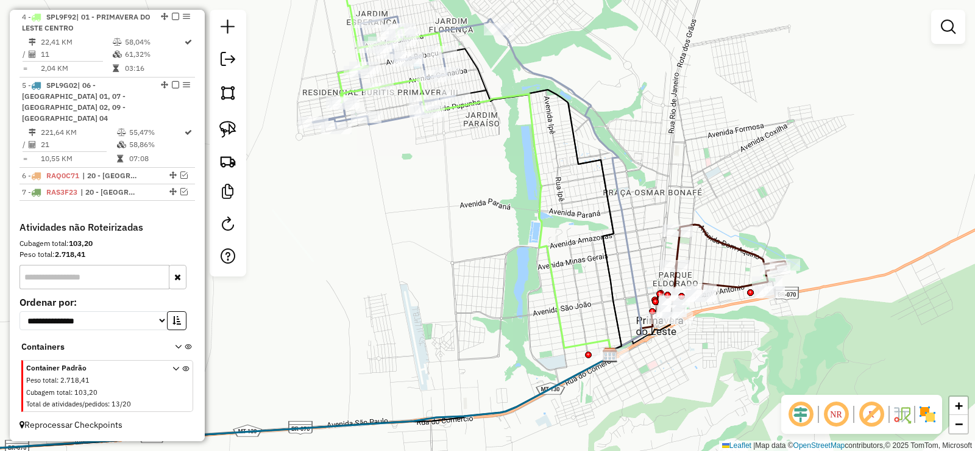
drag, startPoint x: 399, startPoint y: 212, endPoint x: 457, endPoint y: 230, distance: 60.7
click at [457, 230] on div "Janela de atendimento Grade de atendimento Capacidade Transportadoras Veículos …" at bounding box center [487, 225] width 975 height 451
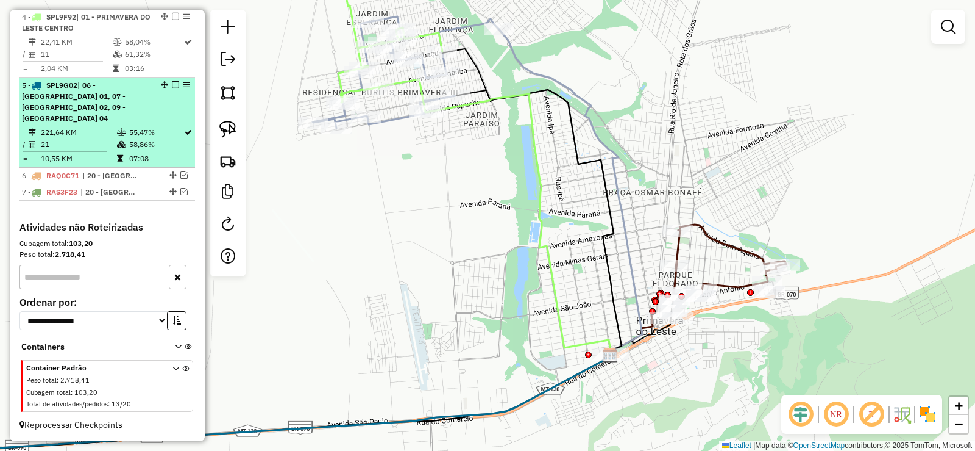
drag, startPoint x: 108, startPoint y: 93, endPoint x: 106, endPoint y: 112, distance: 19.0
click at [106, 112] on span "| 06 - CAMPO VERDE 01, 07 - CAMPO VERDE 02, 09 - CAMPO VERDE 04" at bounding box center [74, 101] width 104 height 42
select select "**********"
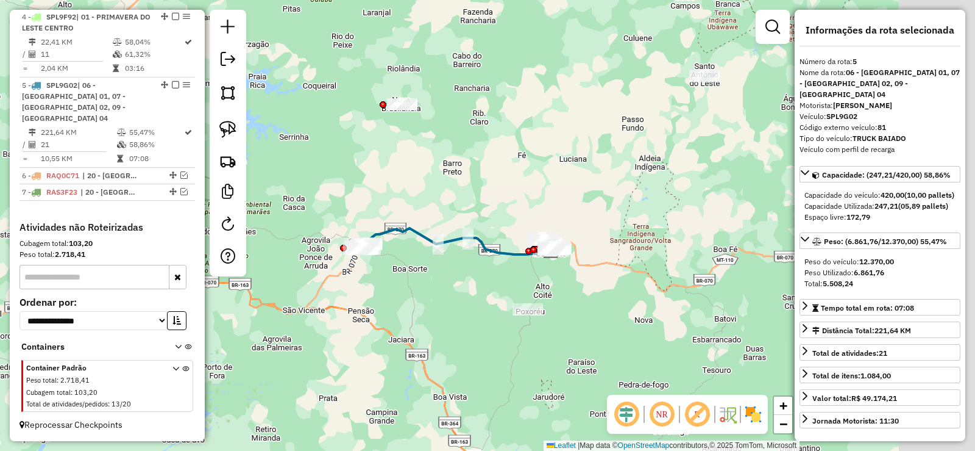
drag, startPoint x: 675, startPoint y: 194, endPoint x: 535, endPoint y: 187, distance: 139.8
click at [535, 187] on div "Janela de atendimento Grade de atendimento Capacidade Transportadoras Veículos …" at bounding box center [487, 225] width 975 height 451
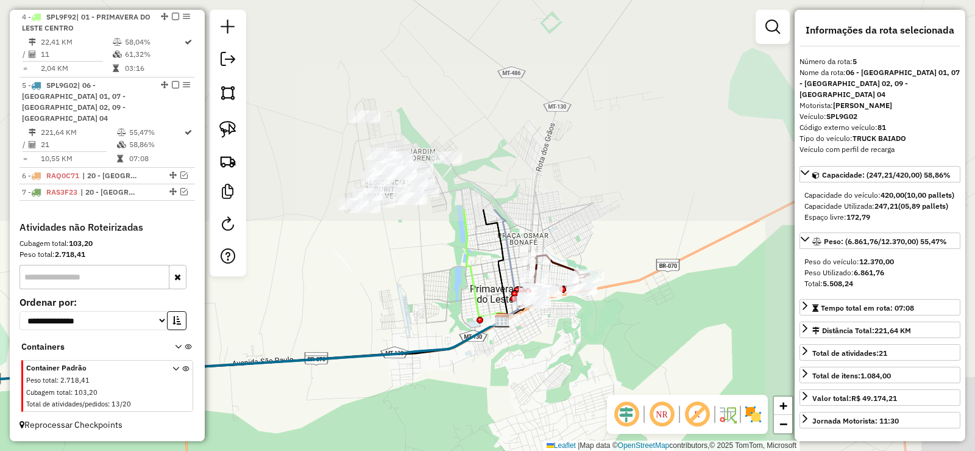
drag, startPoint x: 473, startPoint y: 171, endPoint x: 304, endPoint y: 328, distance: 230.8
click at [304, 328] on div "Janela de atendimento Grade de atendimento Capacidade Transportadoras Veículos …" at bounding box center [487, 225] width 975 height 451
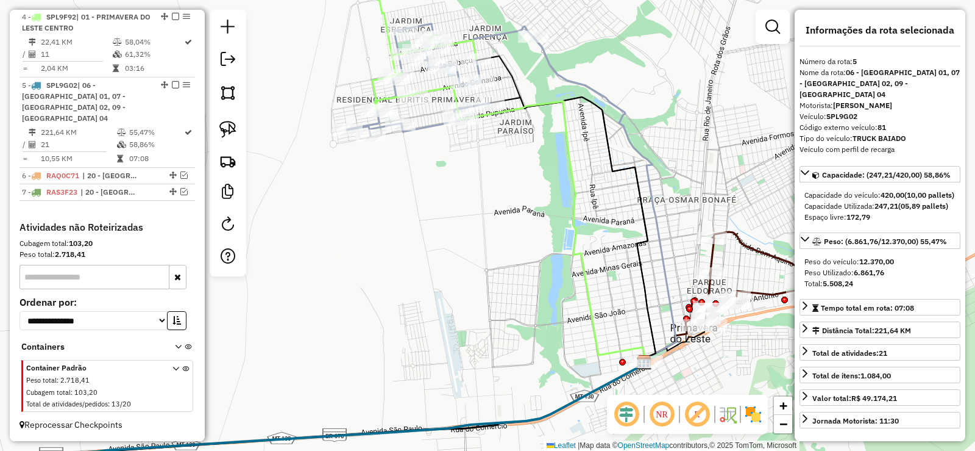
drag, startPoint x: 362, startPoint y: 275, endPoint x: 279, endPoint y: 335, distance: 102.5
click at [279, 335] on div "Janela de atendimento Grade de atendimento Capacidade Transportadoras Veículos …" at bounding box center [487, 225] width 975 height 451
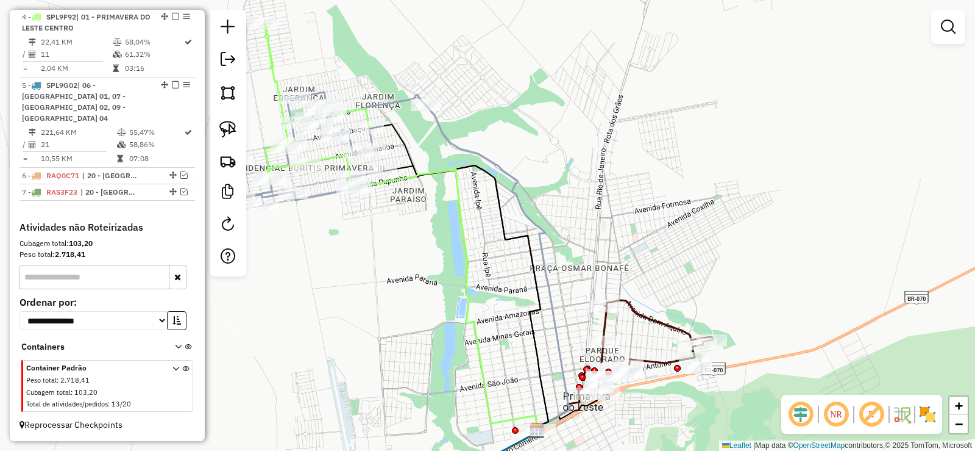
drag, startPoint x: 503, startPoint y: 202, endPoint x: 396, endPoint y: 271, distance: 127.2
click at [396, 271] on div "Janela de atendimento Grade de atendimento Capacidade Transportadoras Veículos …" at bounding box center [487, 225] width 975 height 451
click at [269, 52] on icon at bounding box center [316, 104] width 105 height 167
select select "**********"
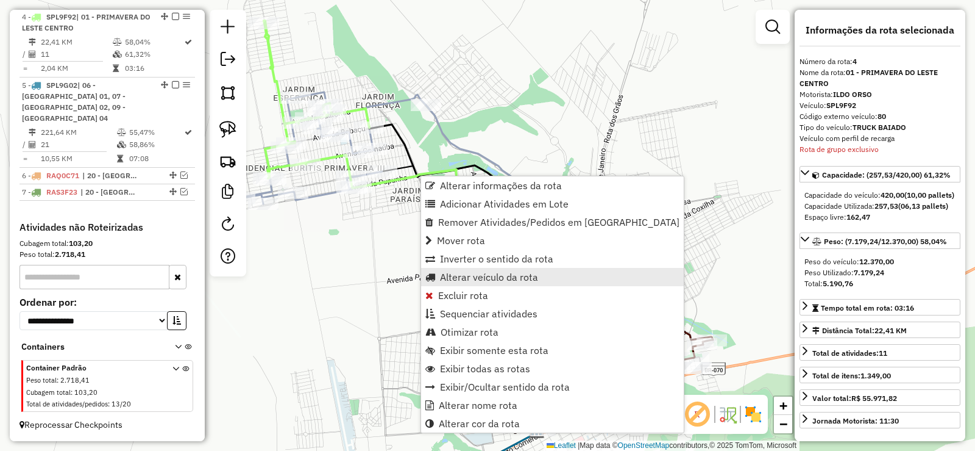
click at [465, 280] on span "Alterar veículo da rota" at bounding box center [489, 277] width 98 height 10
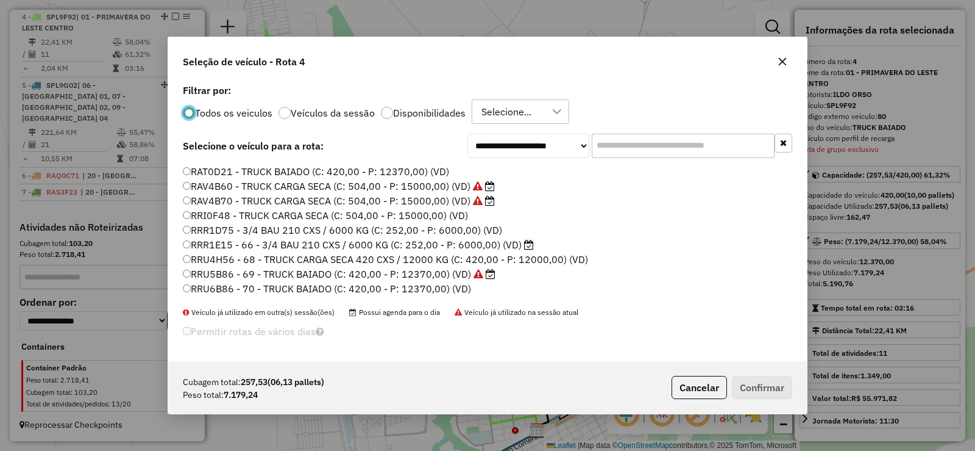
scroll to position [261, 0]
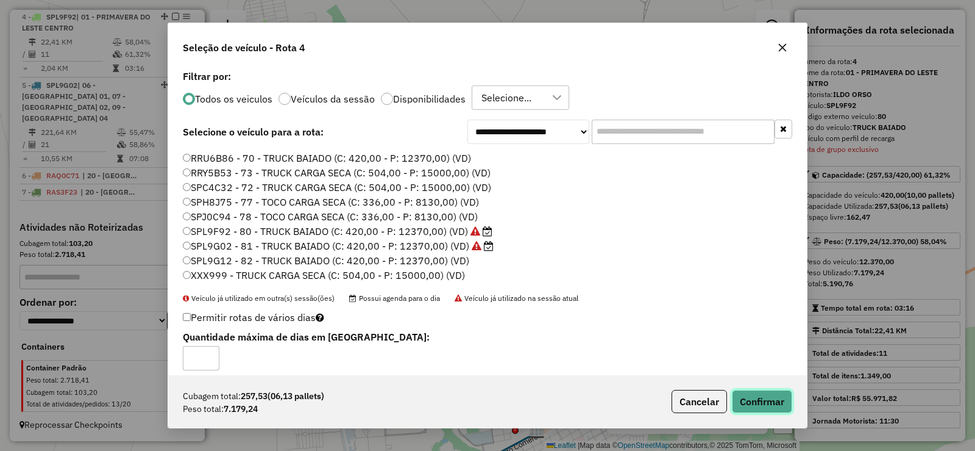
click at [771, 396] on button "Confirmar" at bounding box center [762, 401] width 60 height 23
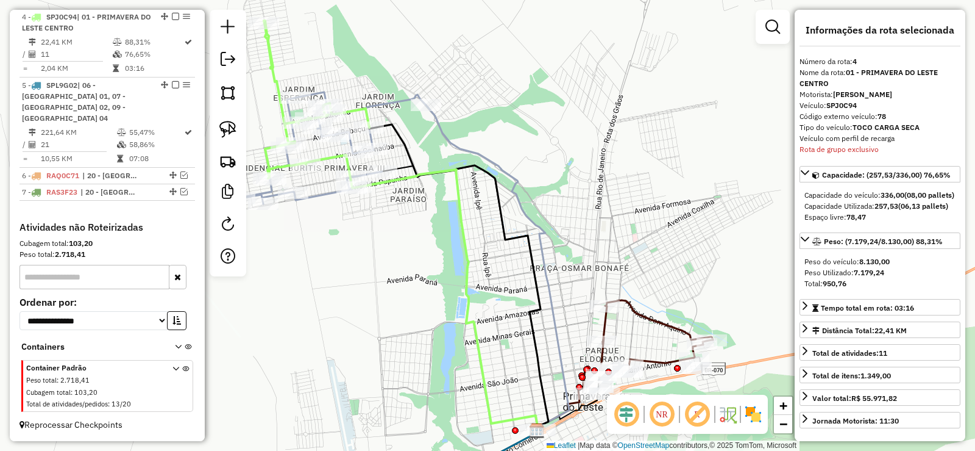
click at [850, 95] on strong "MARCOS DANIEL NEIS" at bounding box center [862, 94] width 59 height 9
click at [393, 186] on icon at bounding box center [448, 300] width 183 height 262
click at [706, 129] on div "Janela de atendimento Grade de atendimento Capacidade Transportadoras Veículos …" at bounding box center [487, 225] width 975 height 451
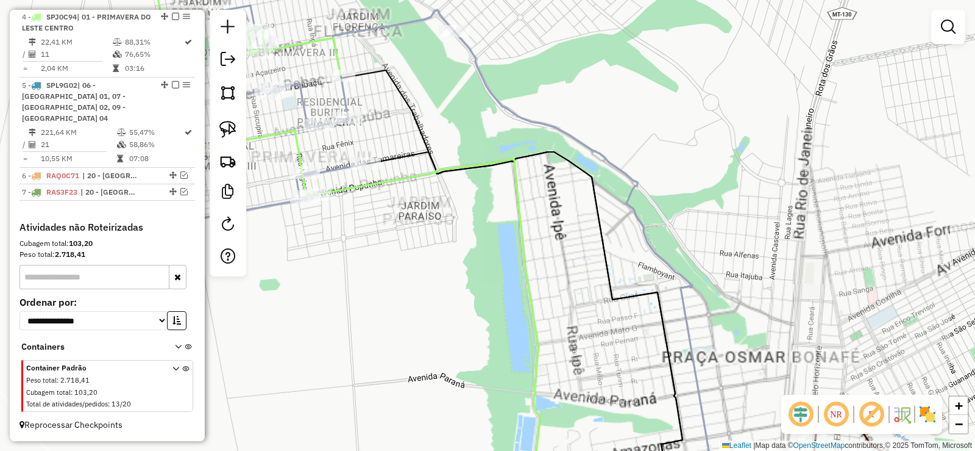
drag, startPoint x: 403, startPoint y: 232, endPoint x: 465, endPoint y: 248, distance: 64.0
click at [465, 248] on div "Janela de atendimento Grade de atendimento Capacidade Transportadoras Veículos …" at bounding box center [487, 225] width 975 height 451
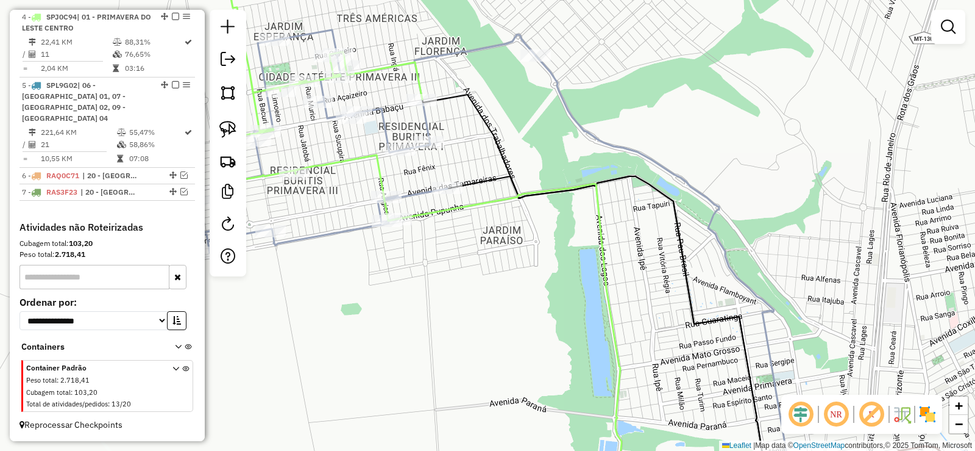
click at [481, 204] on icon at bounding box center [515, 339] width 236 height 312
select select "**********"
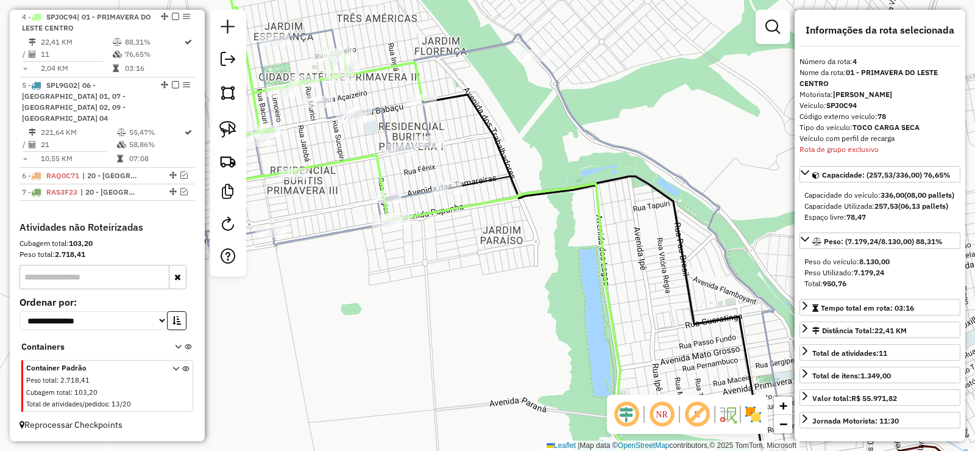
scroll to position [621, 0]
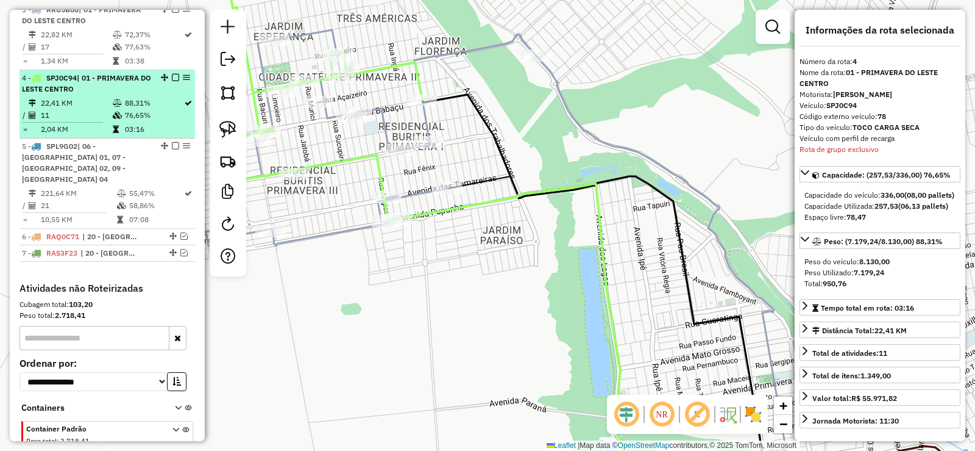
click at [173, 81] on em at bounding box center [175, 77] width 7 height 7
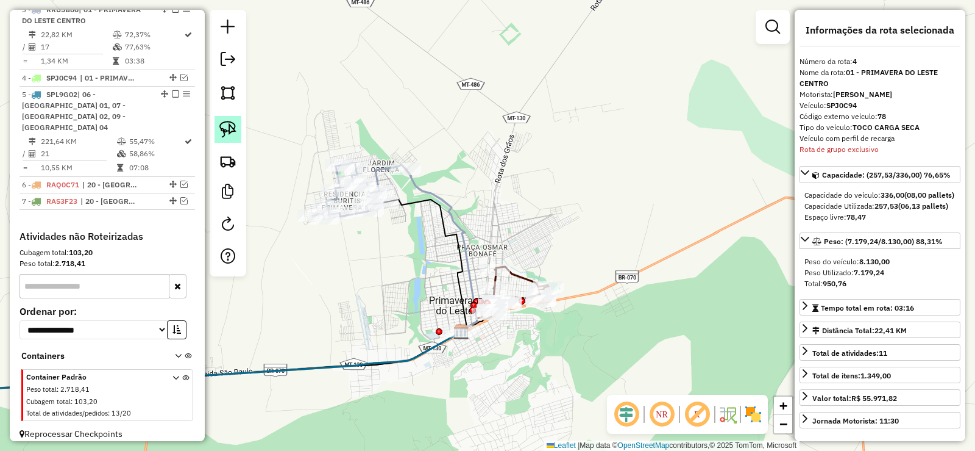
click at [226, 126] on img at bounding box center [227, 129] width 17 height 17
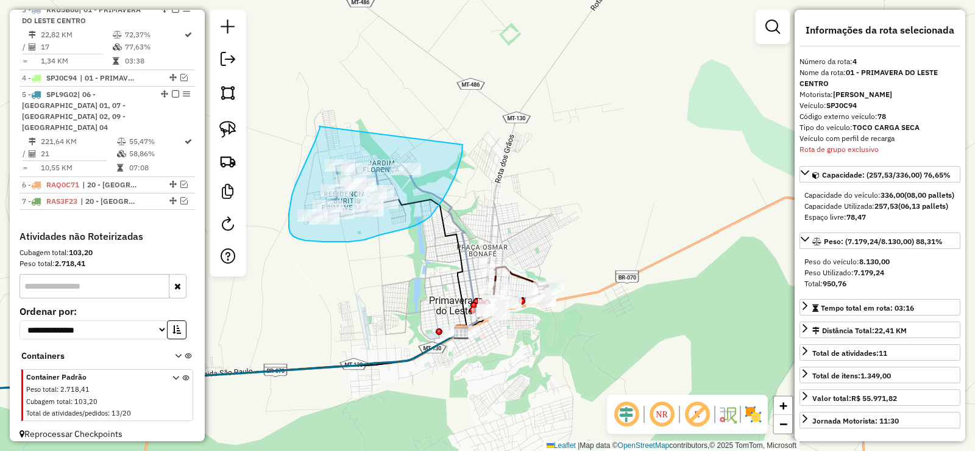
drag, startPoint x: 319, startPoint y: 126, endPoint x: 463, endPoint y: 144, distance: 144.3
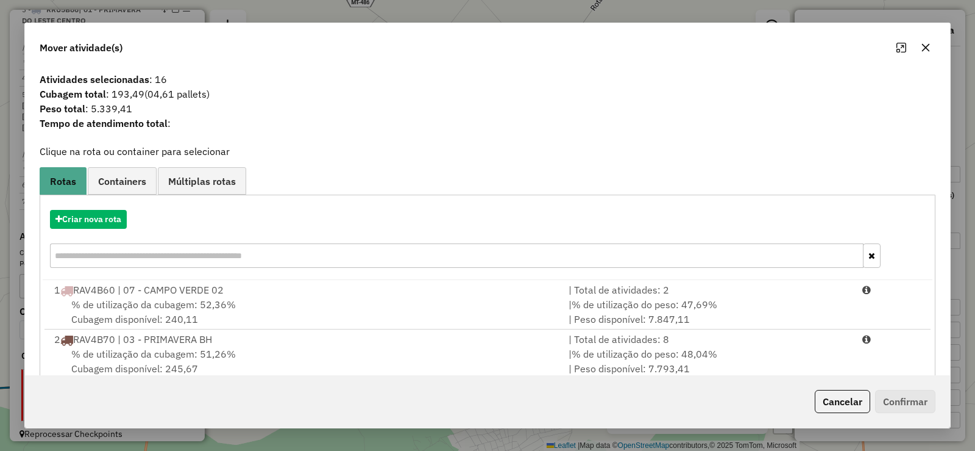
click at [931, 49] on button "button" at bounding box center [926, 48] width 20 height 20
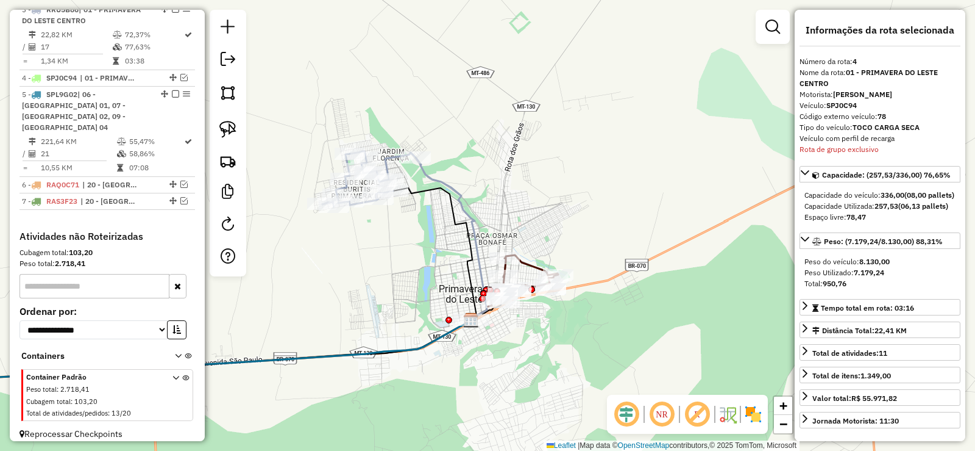
drag, startPoint x: 563, startPoint y: 325, endPoint x: 593, endPoint y: 282, distance: 52.6
click at [593, 282] on div "Janela de atendimento Grade de atendimento Capacidade Transportadoras Veículos …" at bounding box center [487, 225] width 975 height 451
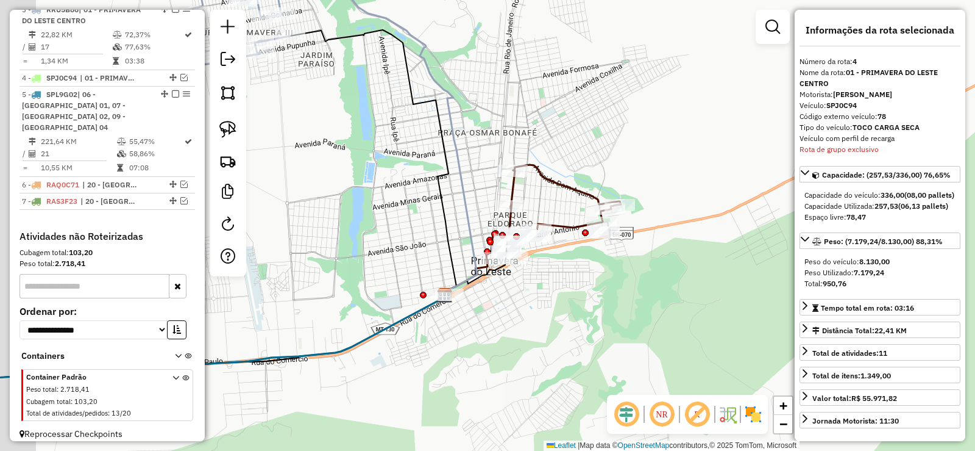
drag, startPoint x: 520, startPoint y: 248, endPoint x: 581, endPoint y: 248, distance: 61.0
click at [581, 248] on div "Janela de atendimento Grade de atendimento Capacidade Transportadoras Veículos …" at bounding box center [487, 225] width 975 height 451
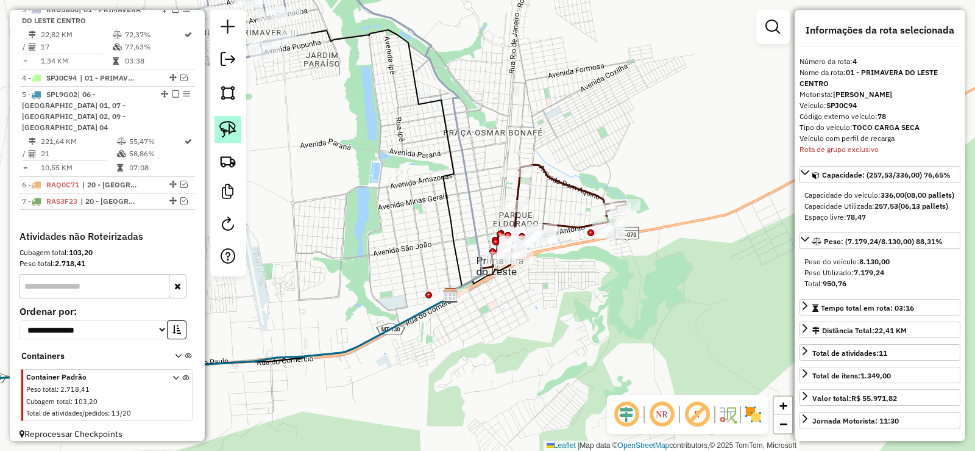
click at [232, 132] on img at bounding box center [227, 129] width 17 height 17
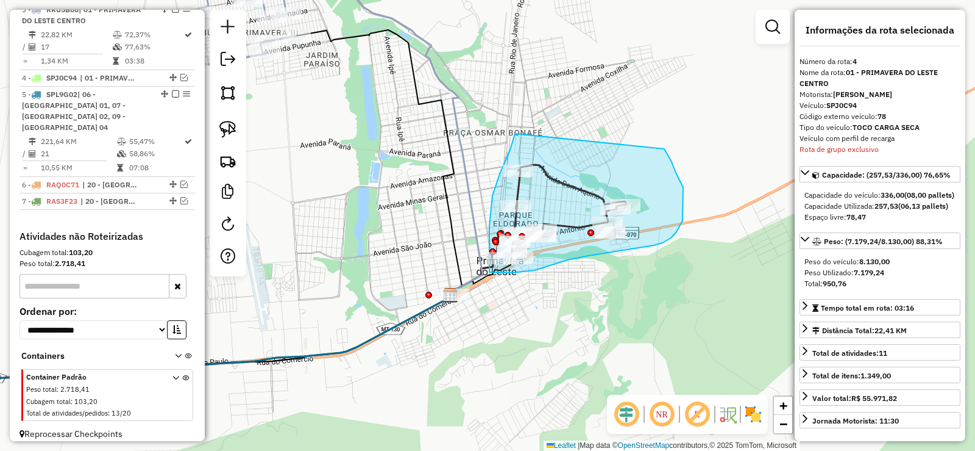
drag, startPoint x: 513, startPoint y: 141, endPoint x: 664, endPoint y: 149, distance: 151.4
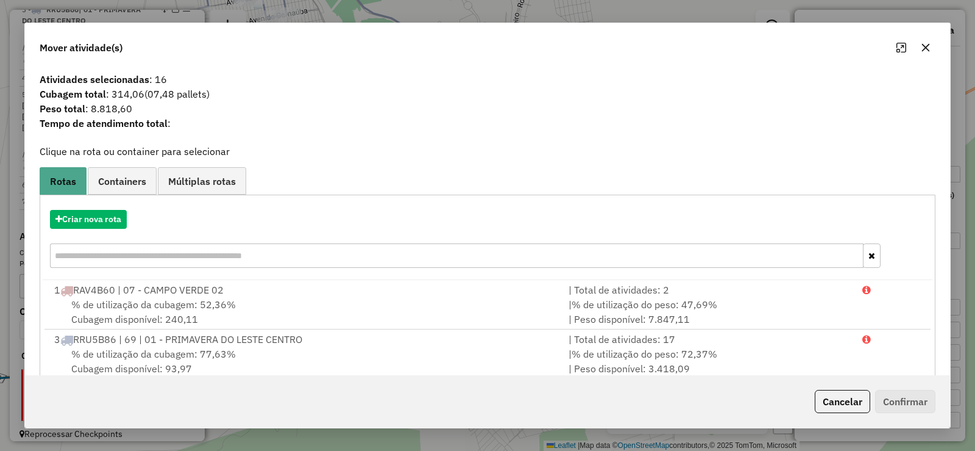
click at [926, 46] on icon "button" at bounding box center [926, 48] width 10 height 10
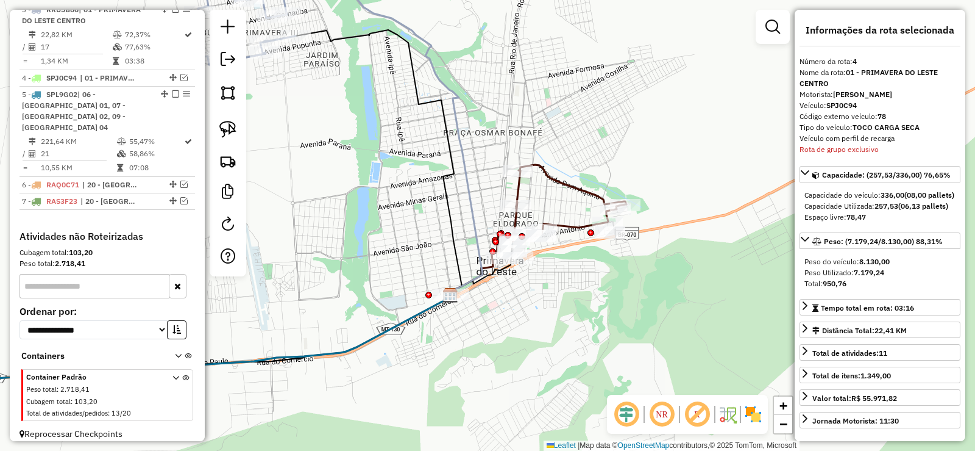
click at [755, 25] on div "Janela de atendimento Grade de atendimento Capacidade Transportadoras Veículos …" at bounding box center [487, 225] width 975 height 451
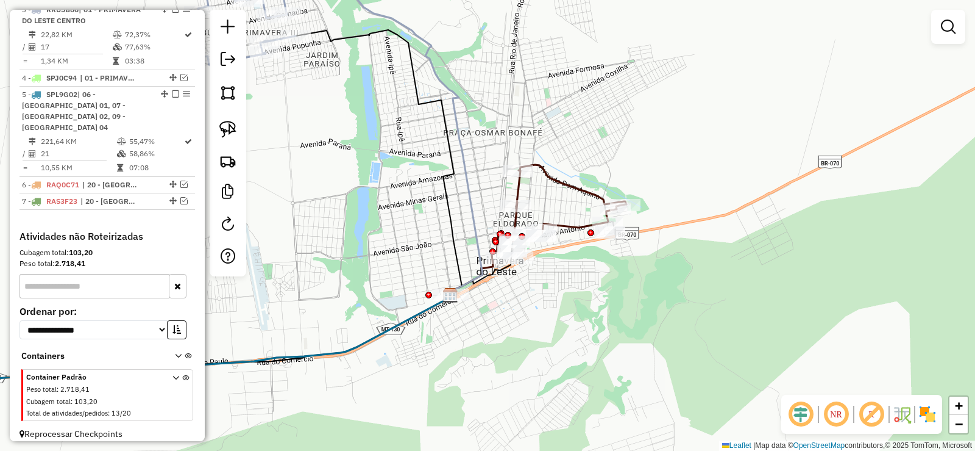
click at [931, 27] on div "Janela de atendimento Grade de atendimento Capacidade Transportadoras Veículos …" at bounding box center [487, 225] width 975 height 451
click at [954, 37] on link at bounding box center [948, 27] width 24 height 24
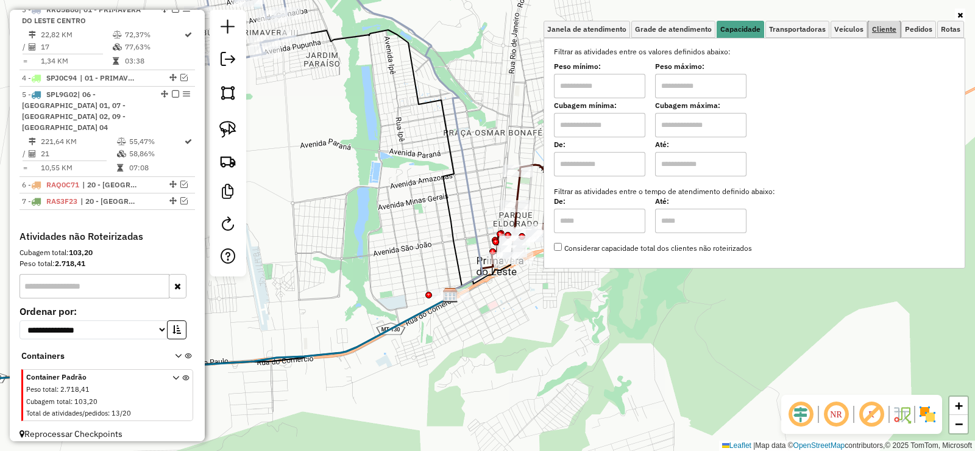
click at [882, 31] on span "Cliente" at bounding box center [884, 29] width 24 height 7
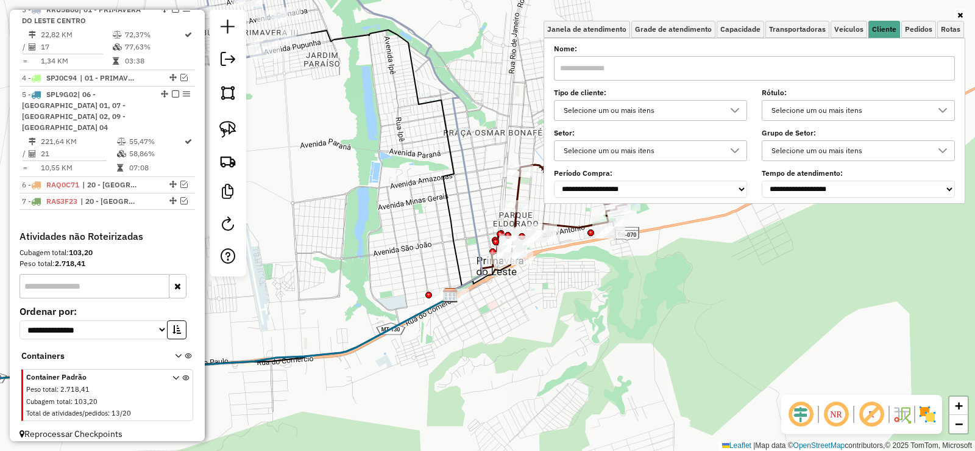
click at [641, 68] on input "text" at bounding box center [754, 68] width 401 height 24
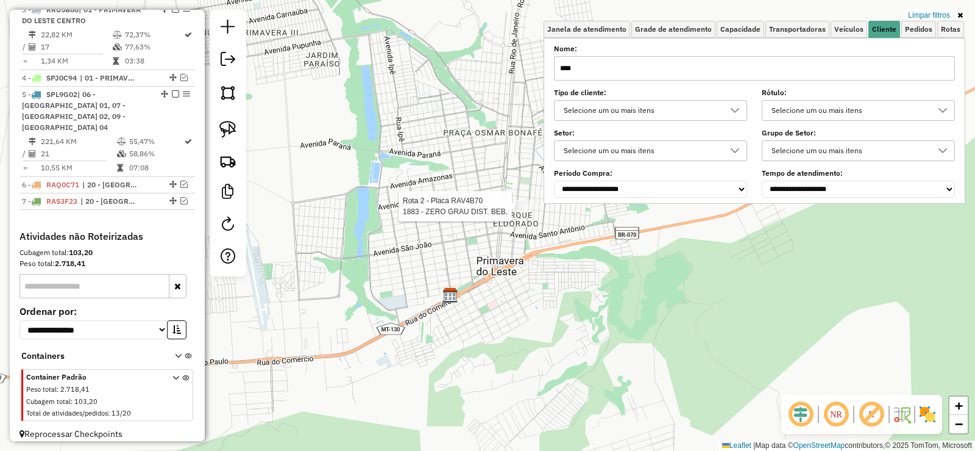
type input "****"
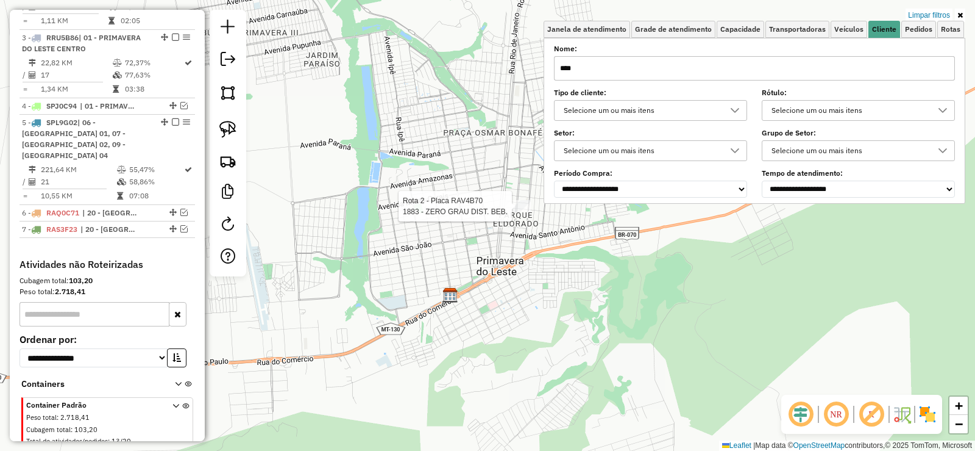
select select "**********"
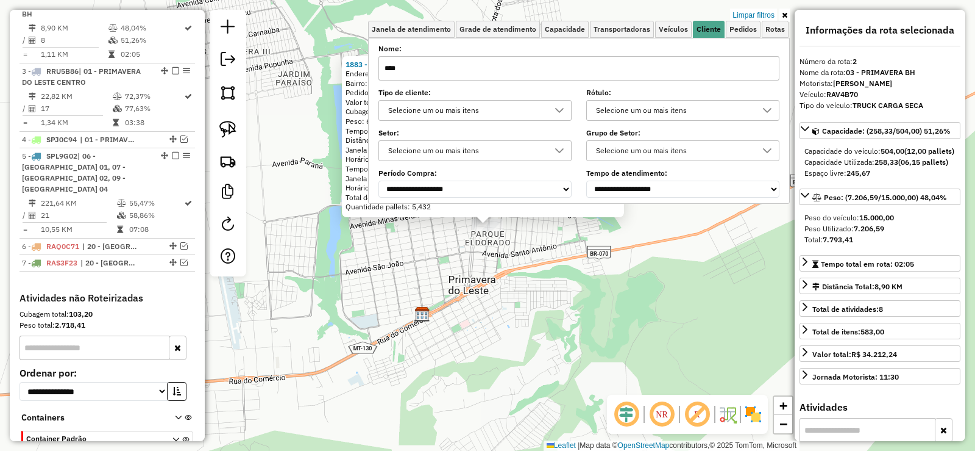
scroll to position [555, 0]
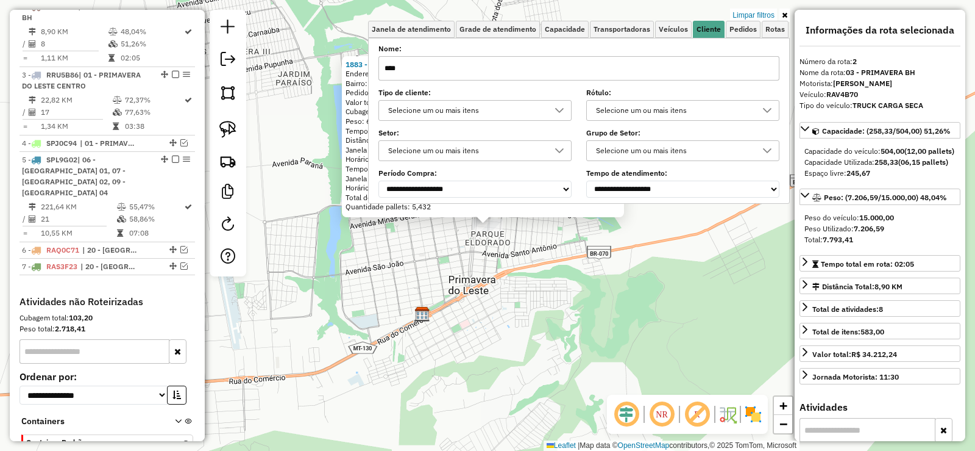
click at [786, 14] on icon at bounding box center [784, 15] width 5 height 7
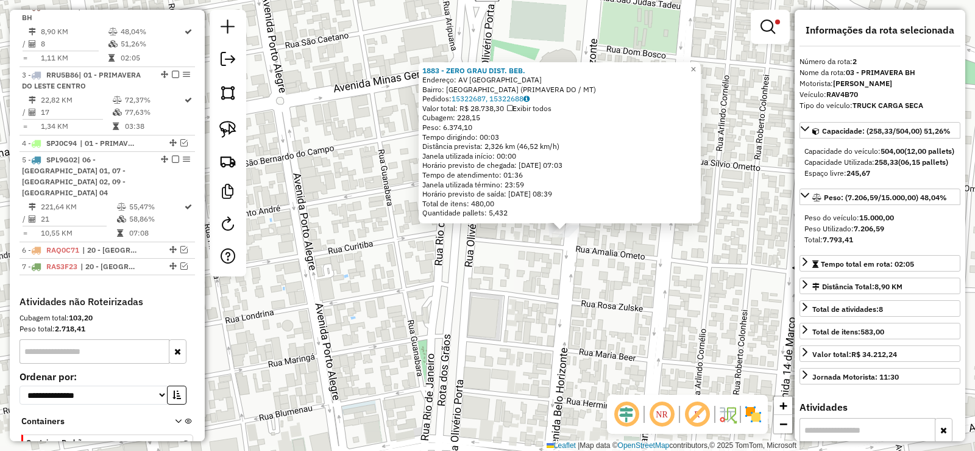
drag, startPoint x: 578, startPoint y: 158, endPoint x: 568, endPoint y: 299, distance: 141.8
click at [568, 299] on div "1883 - ZERO GRAU DIST. BEB. Endereço: AV BELO HORIZONTE Bairro: CENTRO LESTE (P…" at bounding box center [487, 225] width 975 height 451
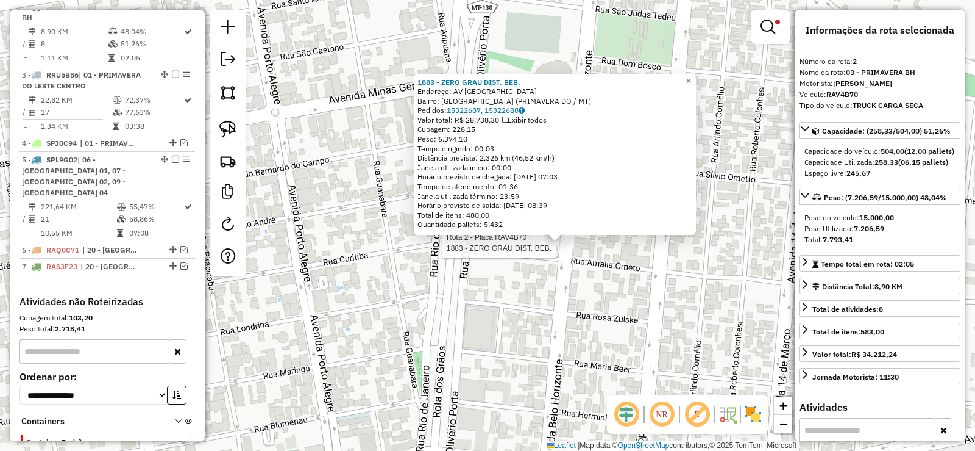
click at [563, 249] on div at bounding box center [559, 243] width 30 height 12
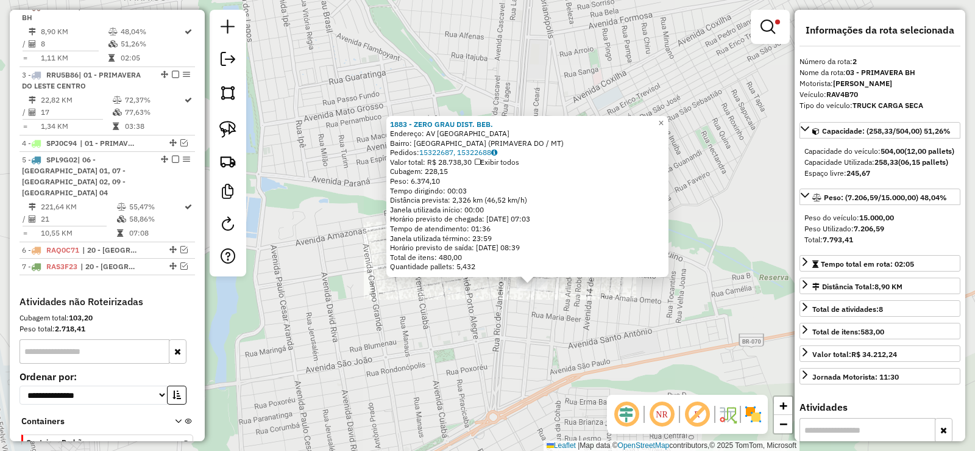
click at [547, 304] on div "1883 - ZERO GRAU DIST. BEB. Endereço: AV BELO HORIZONTE Bairro: CENTRO LESTE (P…" at bounding box center [487, 225] width 975 height 451
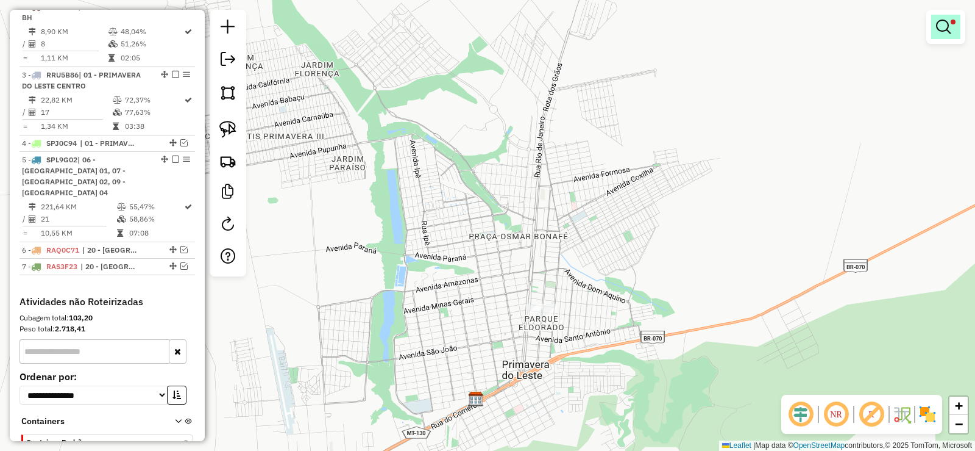
click at [942, 27] on em at bounding box center [943, 27] width 15 height 15
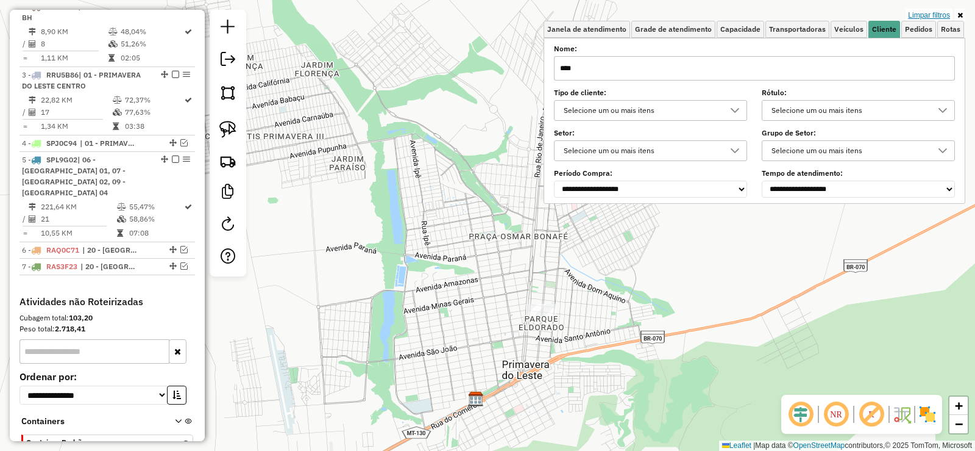
click at [916, 12] on link "Limpar filtros" at bounding box center [929, 15] width 47 height 13
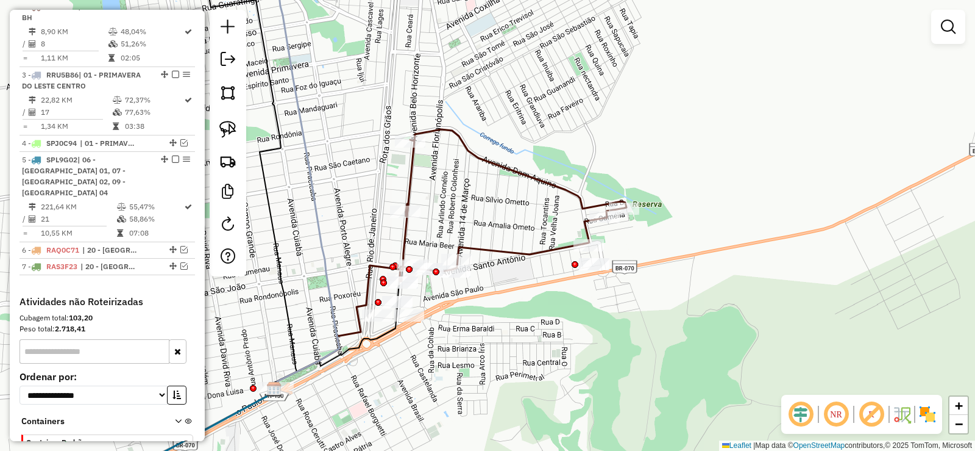
drag, startPoint x: 572, startPoint y: 311, endPoint x: 438, endPoint y: 302, distance: 133.8
click at [464, 332] on div "Janela de atendimento Grade de atendimento Capacidade Transportadoras Veículos …" at bounding box center [487, 225] width 975 height 451
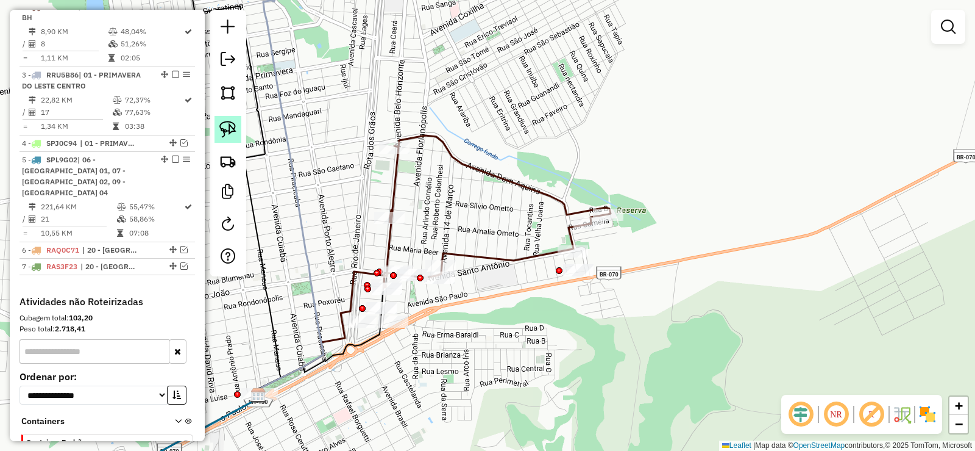
click at [223, 123] on img at bounding box center [227, 129] width 17 height 17
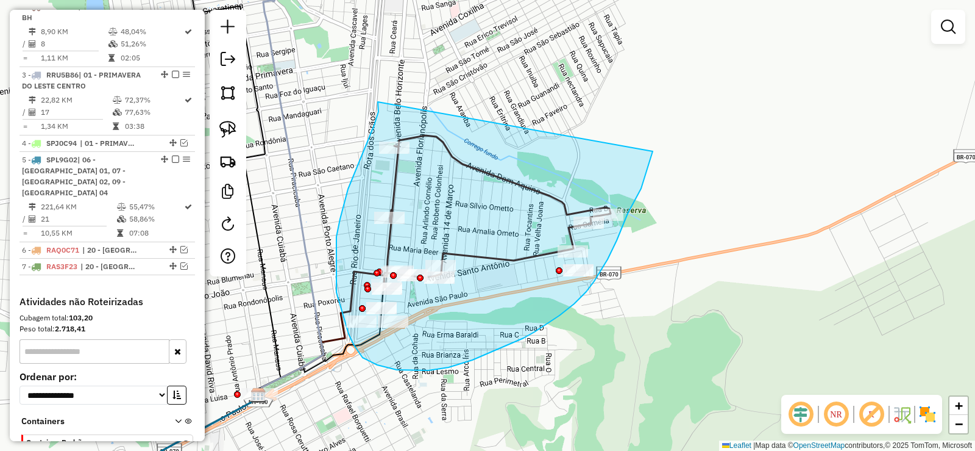
drag, startPoint x: 378, startPoint y: 102, endPoint x: 666, endPoint y: 112, distance: 287.9
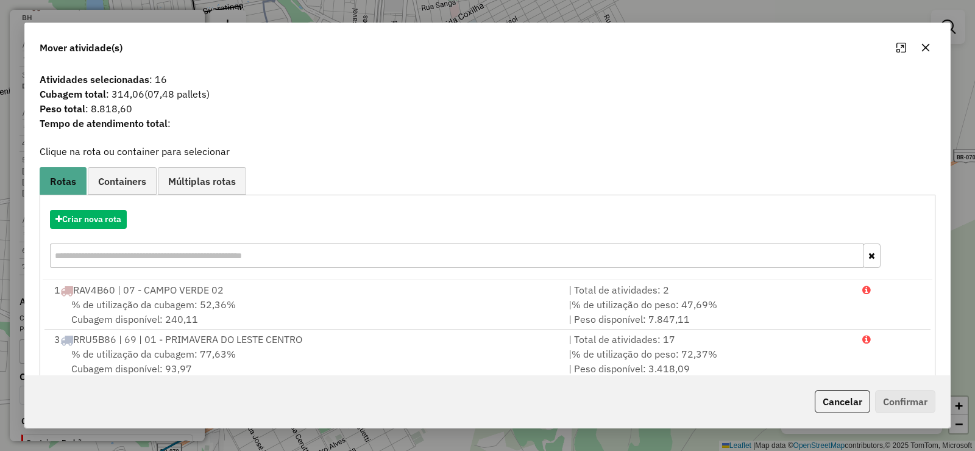
click at [618, 7] on div "Mover atividade(s) Atividades selecionadas : 16 Cubagem total : 314,06 (07,48 p…" at bounding box center [487, 225] width 975 height 451
click at [925, 46] on icon "button" at bounding box center [926, 48] width 8 height 8
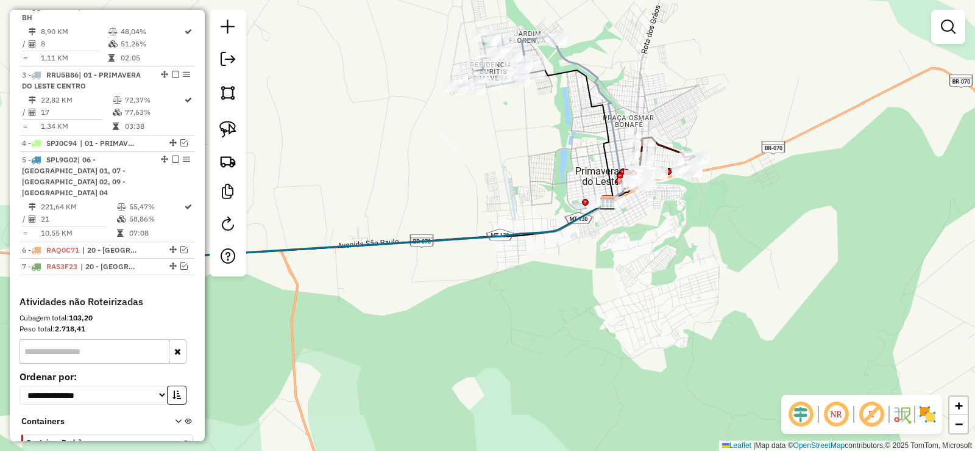
drag, startPoint x: 415, startPoint y: 202, endPoint x: 505, endPoint y: 195, distance: 89.9
click at [505, 195] on div "Janela de atendimento Grade de atendimento Capacidade Transportadoras Veículos …" at bounding box center [487, 225] width 975 height 451
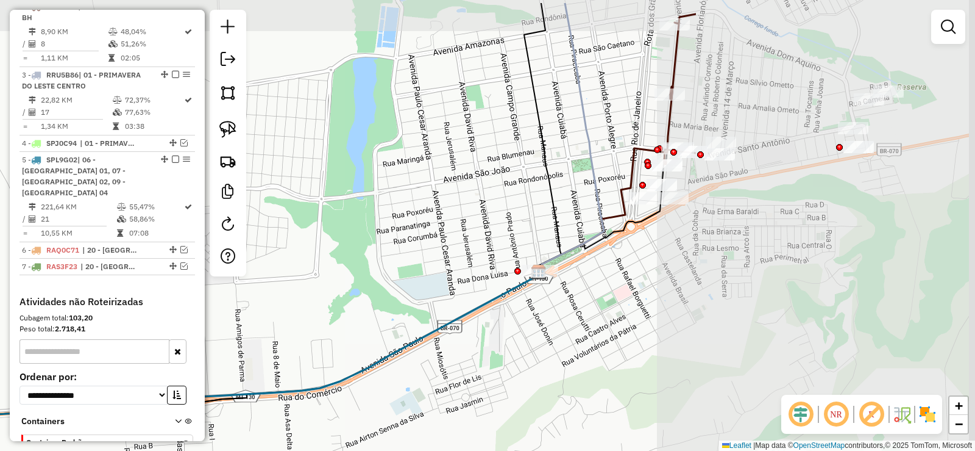
drag, startPoint x: 657, startPoint y: 158, endPoint x: 283, endPoint y: 203, distance: 377.0
click at [264, 209] on div "Janela de atendimento Grade de atendimento Capacidade Transportadoras Veículos …" at bounding box center [487, 225] width 975 height 451
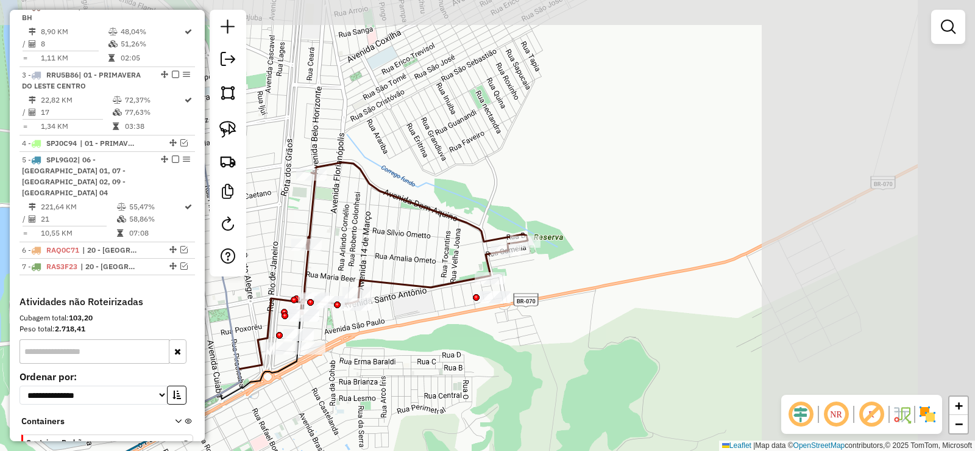
drag, startPoint x: 486, startPoint y: 148, endPoint x: 279, endPoint y: 241, distance: 226.7
click at [160, 278] on hb-router-mapa "Informações da Sessão 980311 - 16/08/2025 Criação: 15/08/2025 19:09 Depósito: C…" at bounding box center [487, 225] width 975 height 451
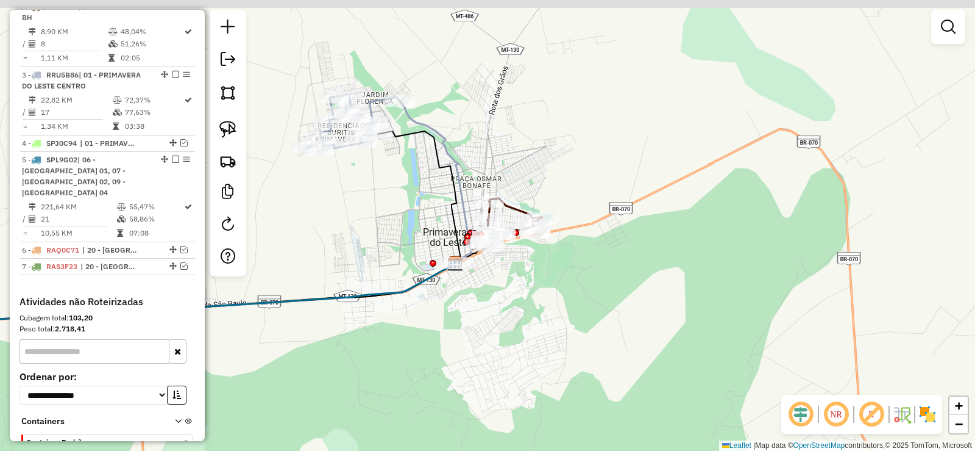
drag, startPoint x: 494, startPoint y: 145, endPoint x: 590, endPoint y: 185, distance: 103.8
click at [590, 185] on div "Janela de atendimento Grade de atendimento Capacidade Transportadoras Veículos …" at bounding box center [487, 225] width 975 height 451
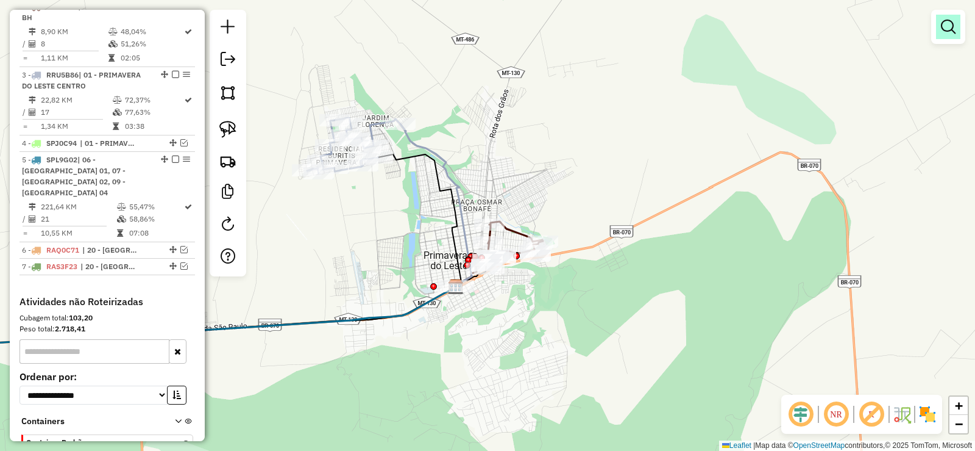
click at [945, 30] on em at bounding box center [948, 27] width 15 height 15
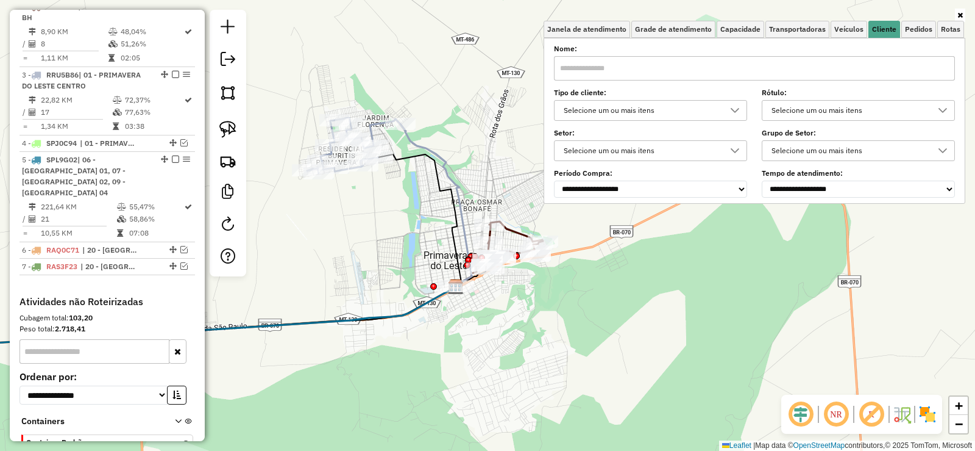
click at [784, 67] on input "text" at bounding box center [754, 68] width 401 height 24
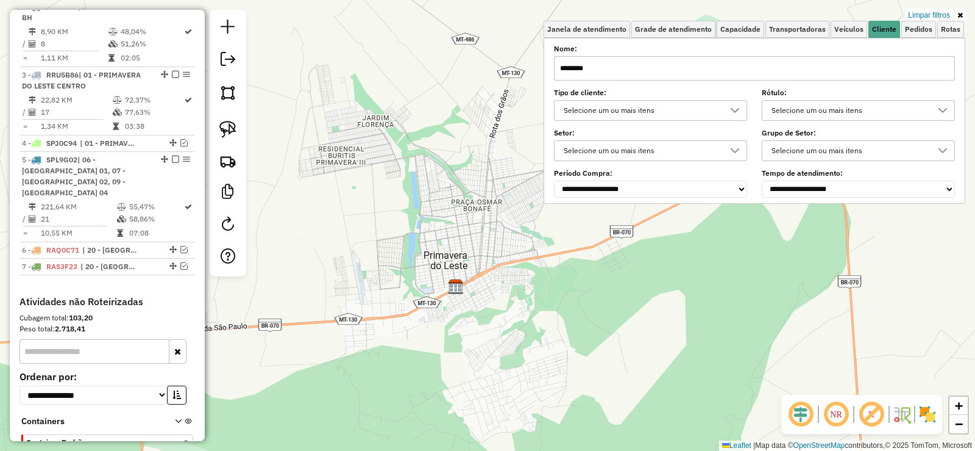
type input "********"
click at [958, 13] on icon at bounding box center [960, 15] width 5 height 7
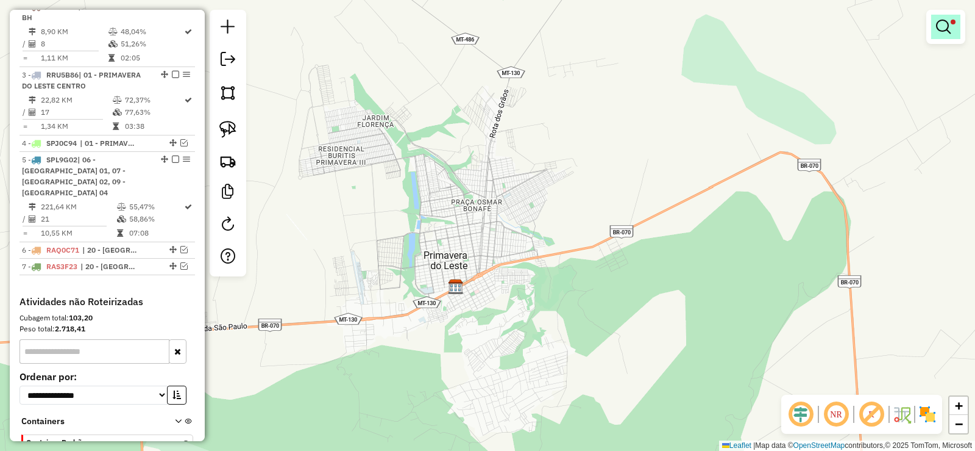
click at [960, 36] on link at bounding box center [946, 27] width 29 height 24
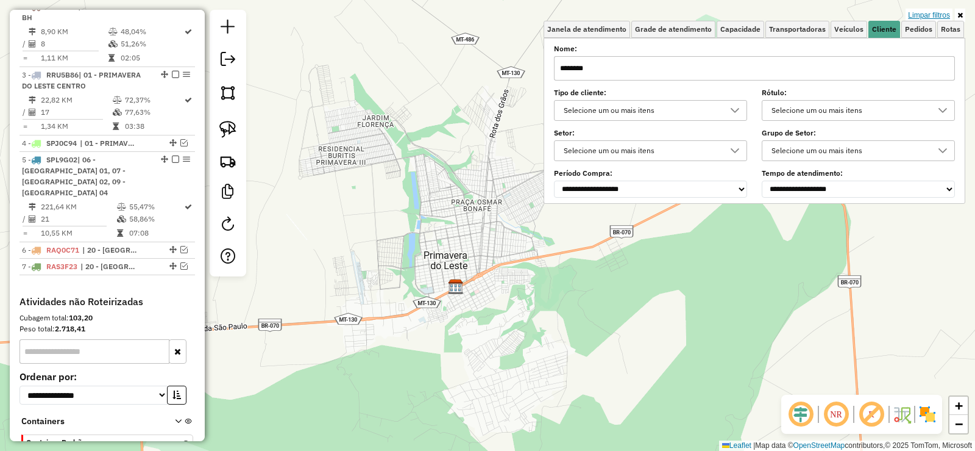
click at [922, 15] on link "Limpar filtros" at bounding box center [929, 15] width 47 height 13
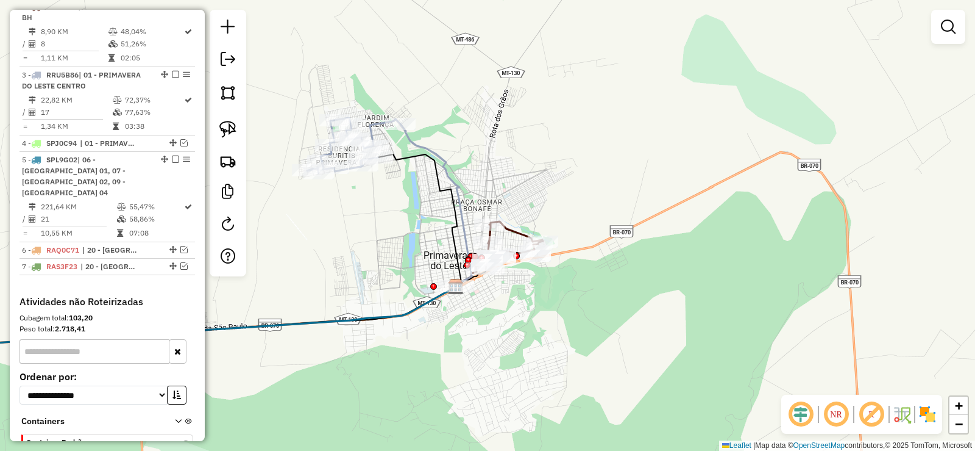
click at [521, 289] on div "Janela de atendimento Grade de atendimento Capacidade Transportadoras Veículos …" at bounding box center [487, 225] width 975 height 451
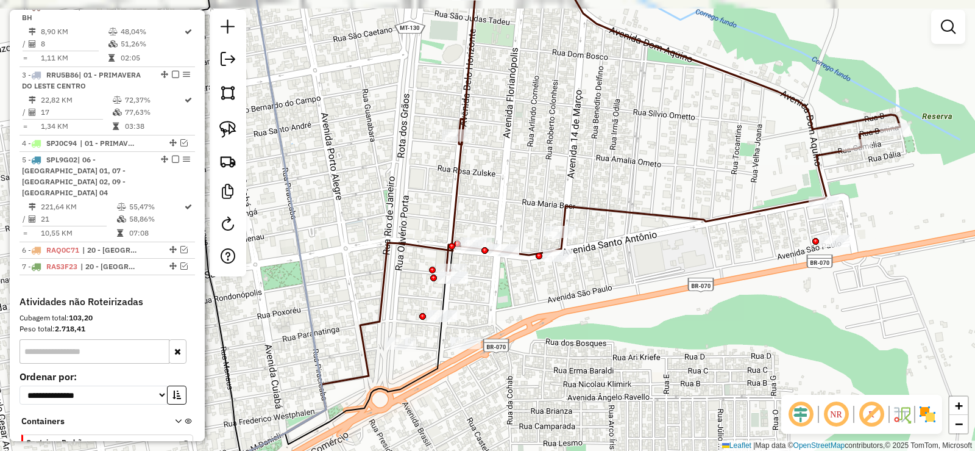
drag, startPoint x: 499, startPoint y: 163, endPoint x: 507, endPoint y: 218, distance: 55.4
click at [507, 218] on div "Janela de atendimento Grade de atendimento Capacidade Transportadoras Veículos …" at bounding box center [487, 225] width 975 height 451
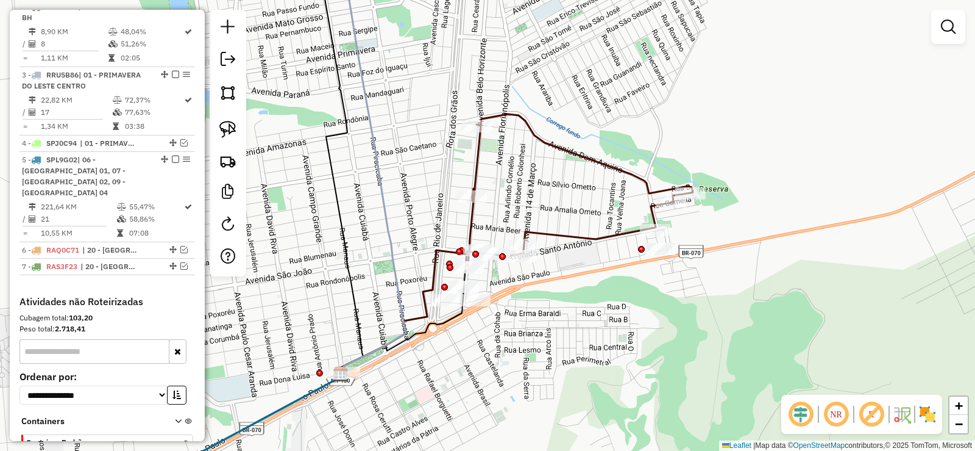
drag, startPoint x: 685, startPoint y: 121, endPoint x: 657, endPoint y: 129, distance: 28.4
click at [678, 123] on div "Janela de atendimento Grade de atendimento Capacidade Transportadoras Veículos …" at bounding box center [487, 225] width 975 height 451
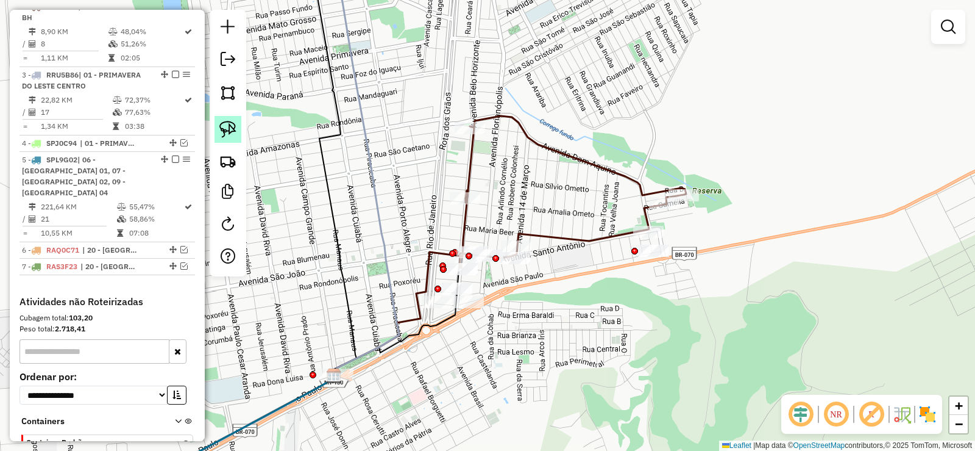
click at [217, 124] on link at bounding box center [228, 129] width 27 height 27
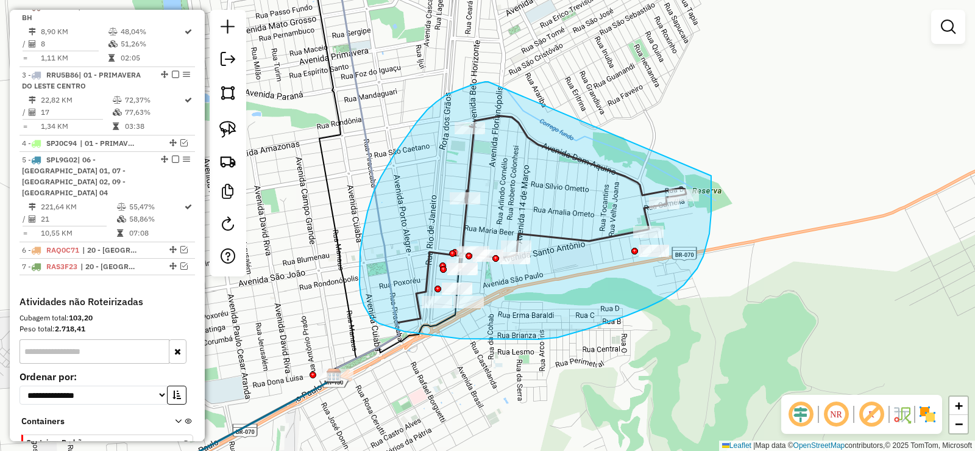
drag, startPoint x: 488, startPoint y: 82, endPoint x: 676, endPoint y: 76, distance: 187.9
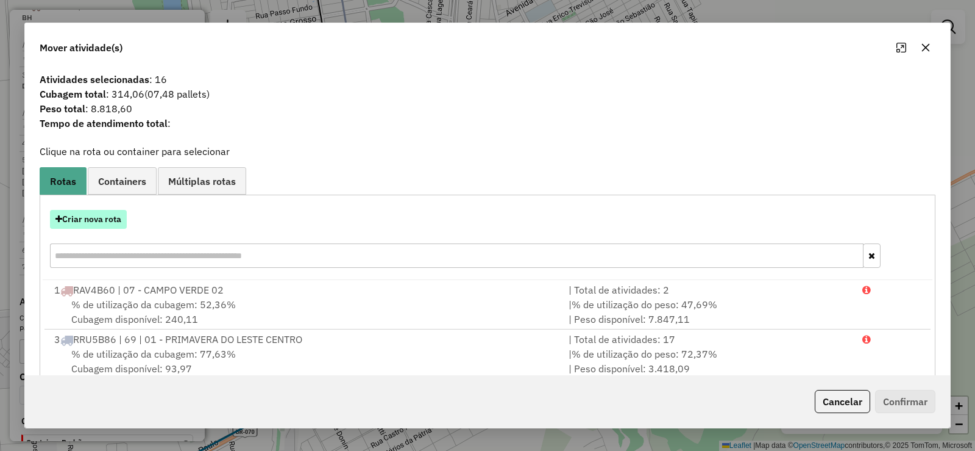
click at [68, 216] on button "Criar nova rota" at bounding box center [88, 219] width 77 height 19
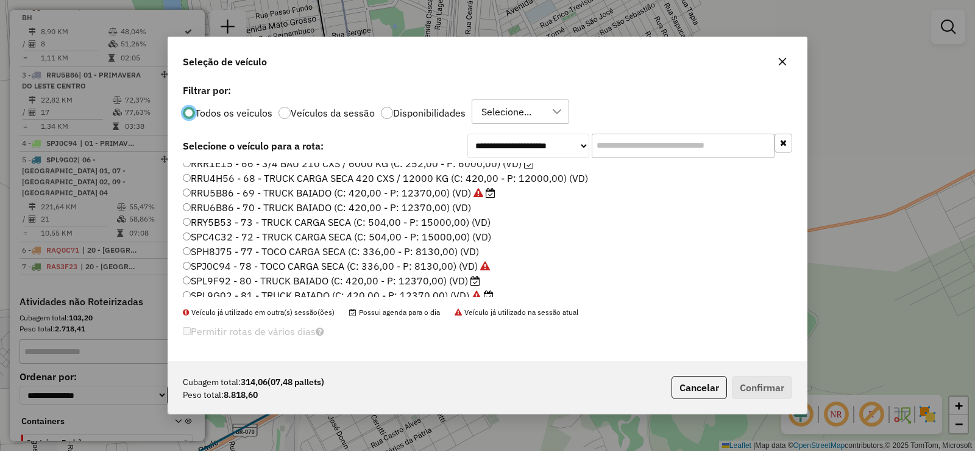
scroll to position [244, 0]
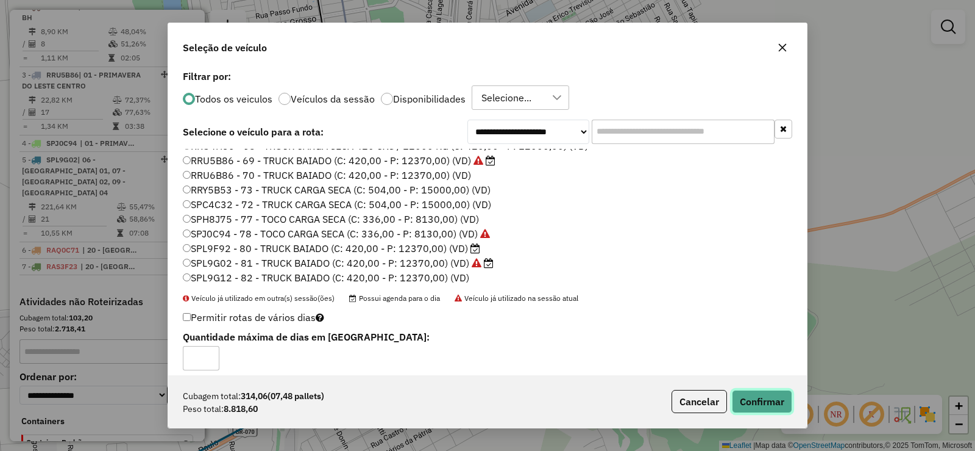
click at [756, 401] on button "Confirmar" at bounding box center [762, 401] width 60 height 23
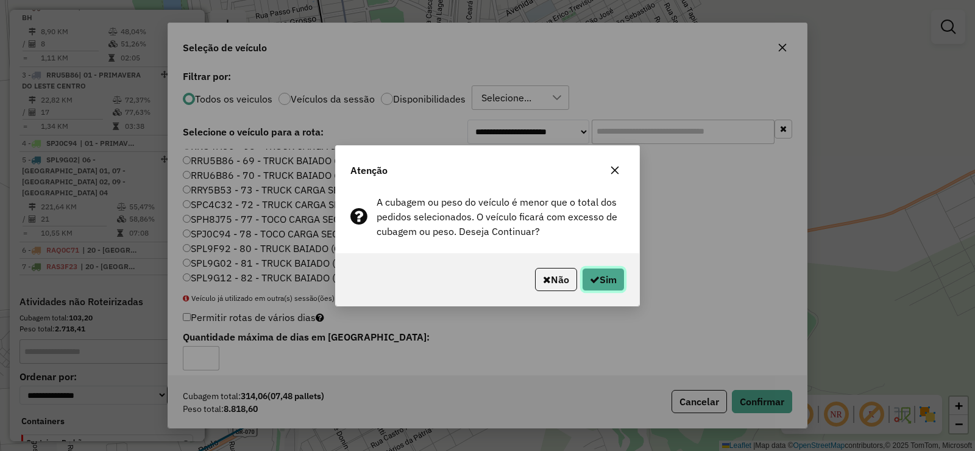
click at [610, 277] on button "Sim" at bounding box center [603, 279] width 43 height 23
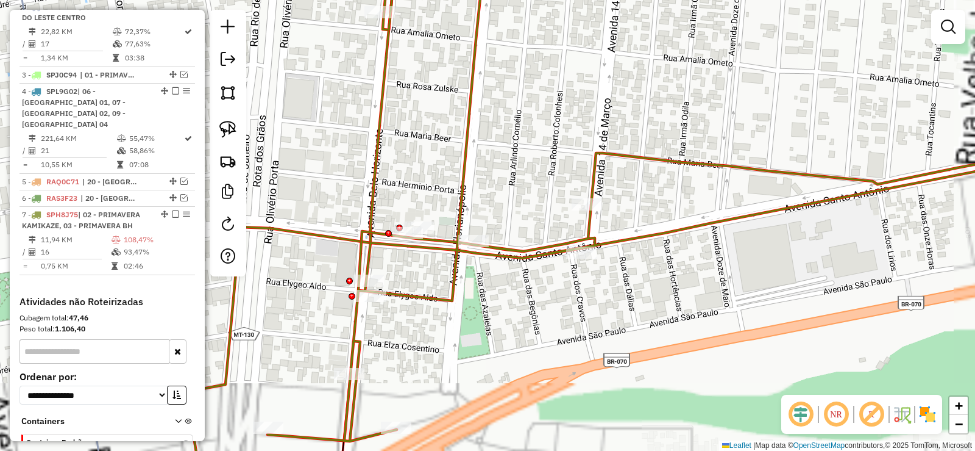
drag, startPoint x: 437, startPoint y: 113, endPoint x: 476, endPoint y: 335, distance: 225.3
click at [476, 335] on div "Janela de atendimento Grade de atendimento Capacidade Transportadoras Veículos …" at bounding box center [487, 225] width 975 height 451
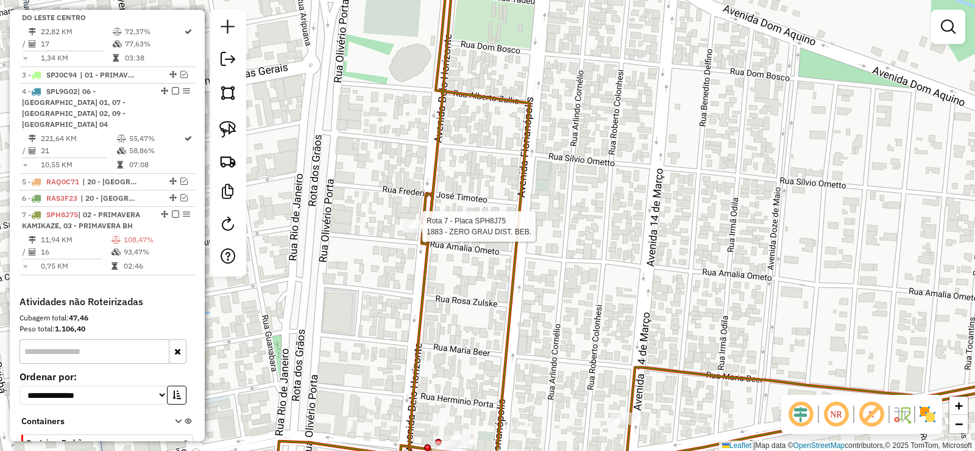
scroll to position [630, 0]
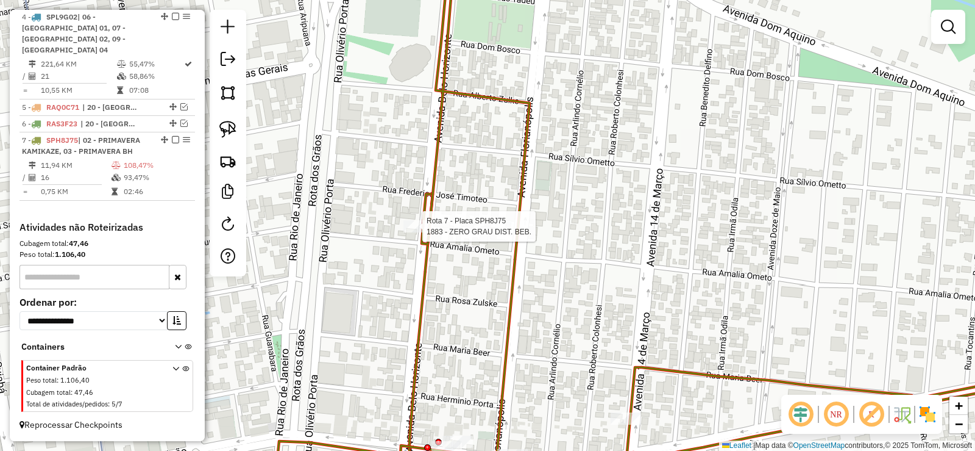
select select "**********"
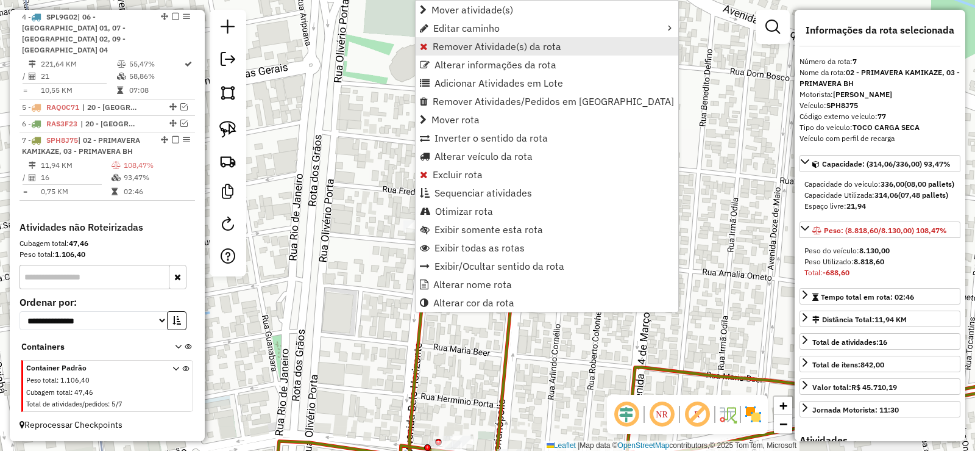
click at [445, 49] on span "Remover Atividade(s) da rota" at bounding box center [497, 46] width 129 height 10
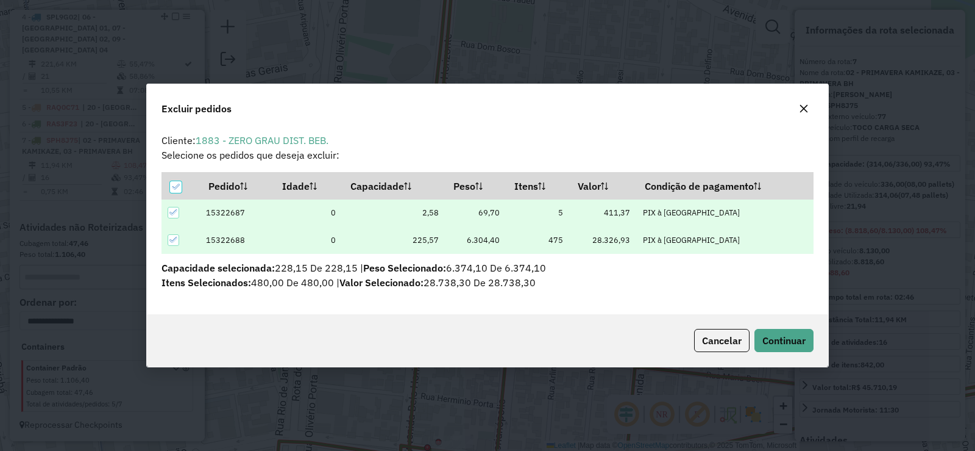
scroll to position [0, 0]
click at [803, 341] on span "Continuar" at bounding box center [784, 340] width 43 height 12
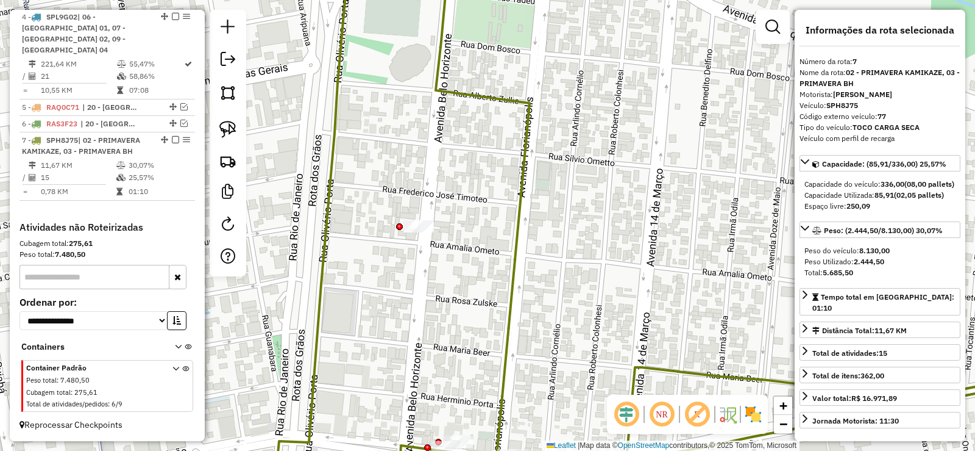
click at [514, 285] on icon at bounding box center [735, 225] width 675 height 541
click at [512, 285] on icon at bounding box center [735, 225] width 675 height 541
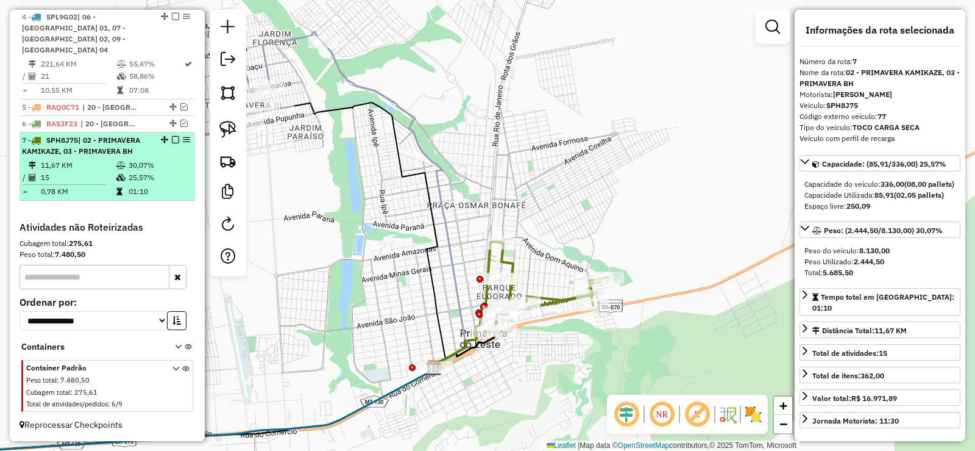
click at [175, 138] on em at bounding box center [175, 139] width 7 height 7
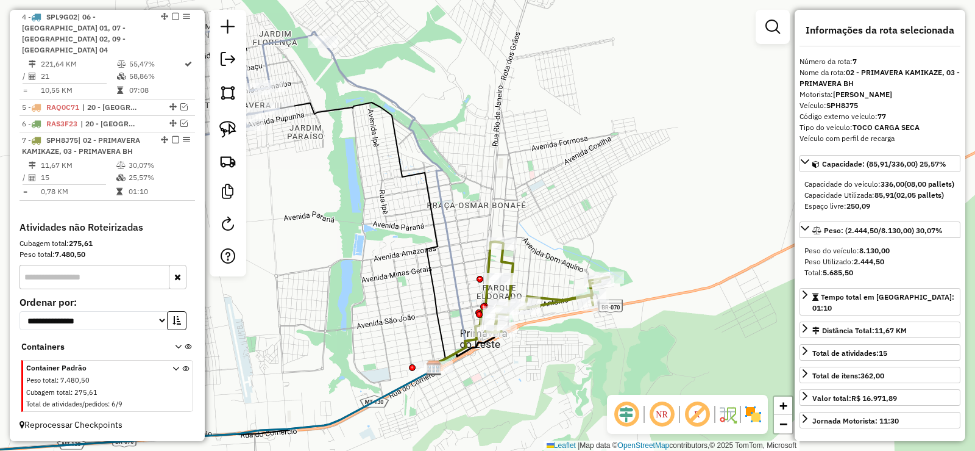
scroll to position [578, 0]
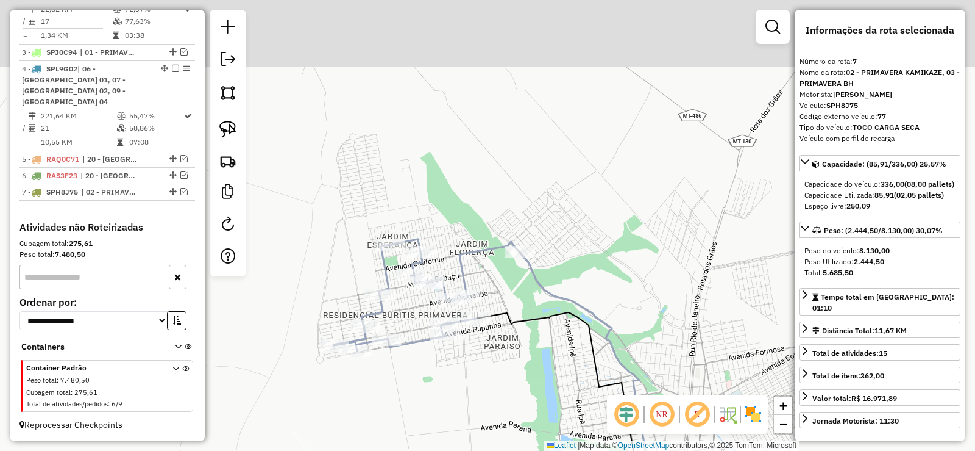
drag, startPoint x: 373, startPoint y: 161, endPoint x: 588, endPoint y: 362, distance: 293.7
click at [585, 364] on div "Janela de atendimento Grade de atendimento Capacidade Transportadoras Veículos …" at bounding box center [487, 225] width 975 height 451
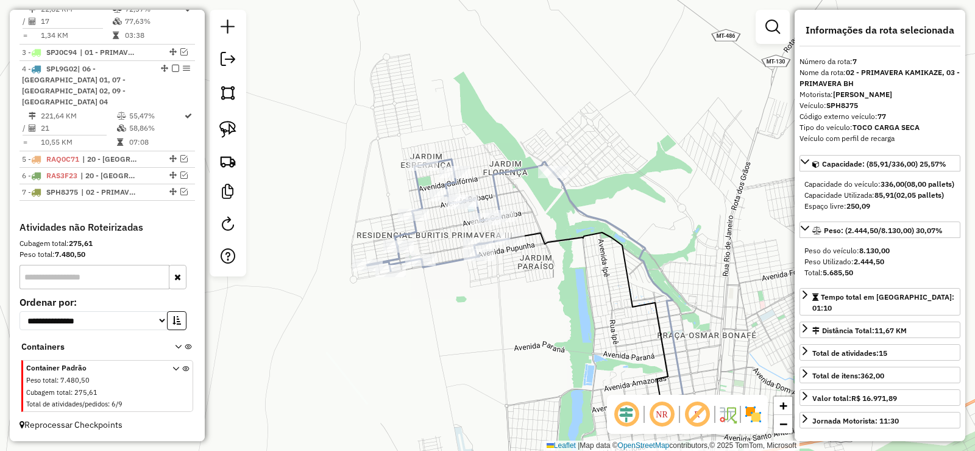
drag, startPoint x: 351, startPoint y: 257, endPoint x: 364, endPoint y: 190, distance: 69.0
click at [364, 190] on div "Janela de atendimento Grade de atendimento Capacidade Transportadoras Veículos …" at bounding box center [487, 225] width 975 height 451
click at [182, 193] on em at bounding box center [183, 191] width 7 height 7
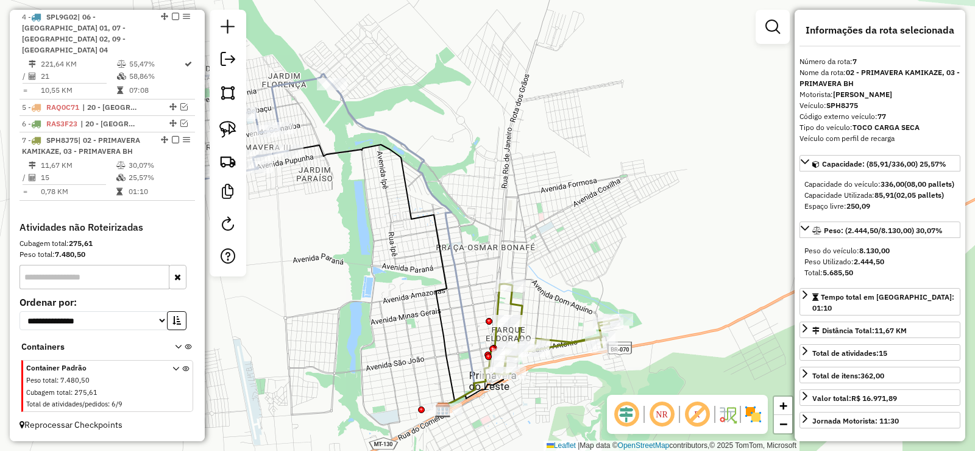
drag, startPoint x: 632, startPoint y: 228, endPoint x: 409, endPoint y: 143, distance: 238.3
click at [409, 143] on icon at bounding box center [311, 239] width 330 height 337
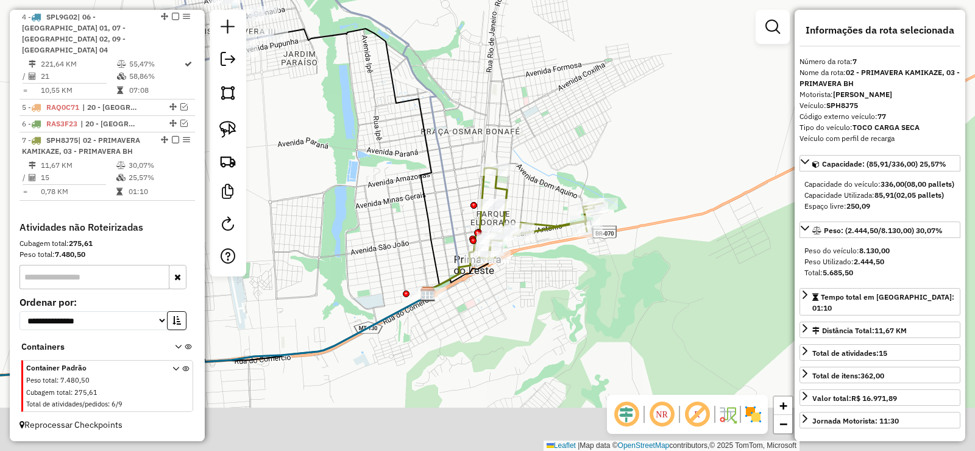
drag, startPoint x: 560, startPoint y: 207, endPoint x: 559, endPoint y: 187, distance: 20.1
click at [560, 188] on div "Janela de atendimento Grade de atendimento Capacidade Transportadoras Veículos …" at bounding box center [487, 225] width 975 height 451
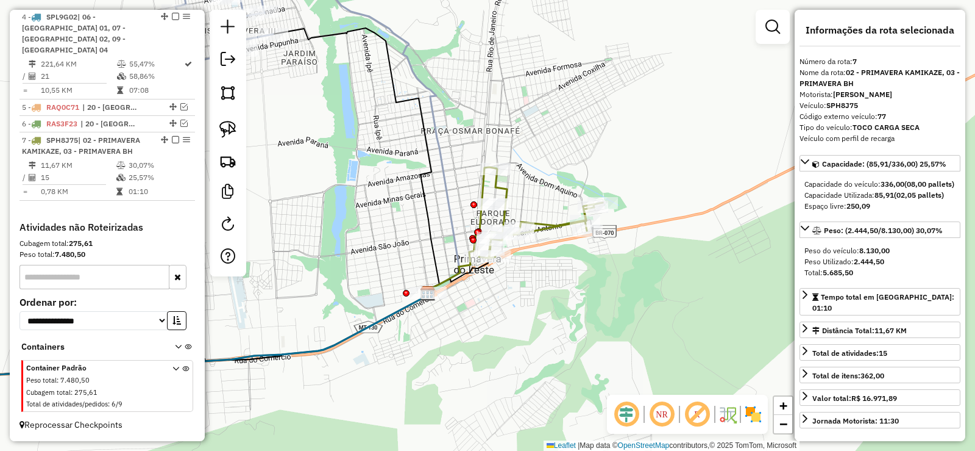
click at [543, 227] on icon at bounding box center [541, 213] width 124 height 90
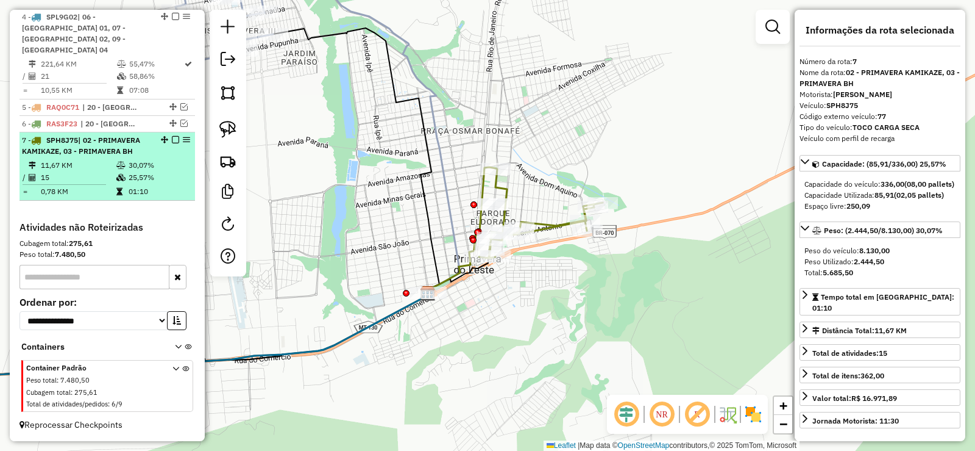
click at [174, 137] on em at bounding box center [175, 139] width 7 height 7
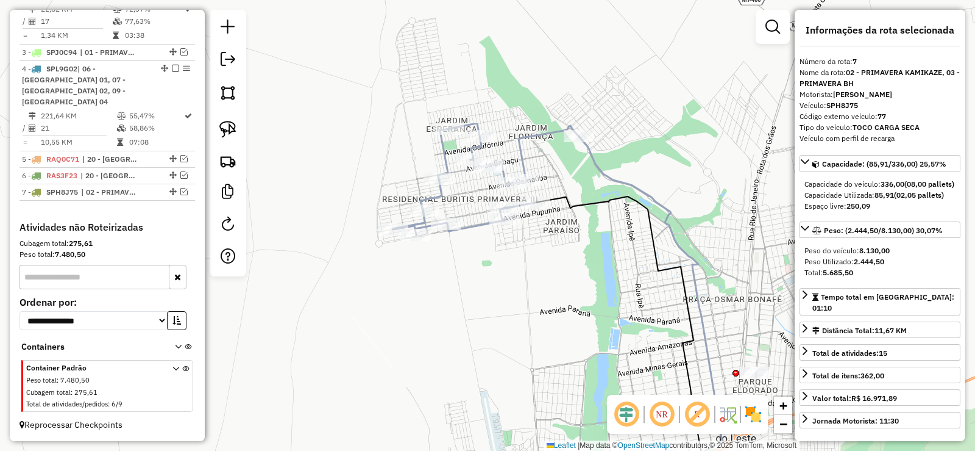
drag, startPoint x: 404, startPoint y: 180, endPoint x: 628, endPoint y: 330, distance: 269.0
click at [628, 330] on div "Janela de atendimento Grade de atendimento Capacidade Transportadoras Veículos …" at bounding box center [487, 225] width 975 height 451
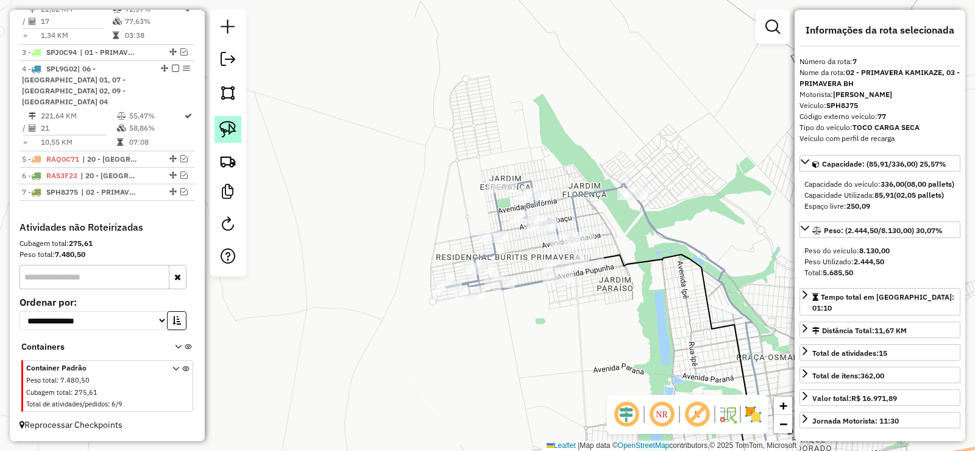
click at [226, 138] on link at bounding box center [228, 129] width 27 height 27
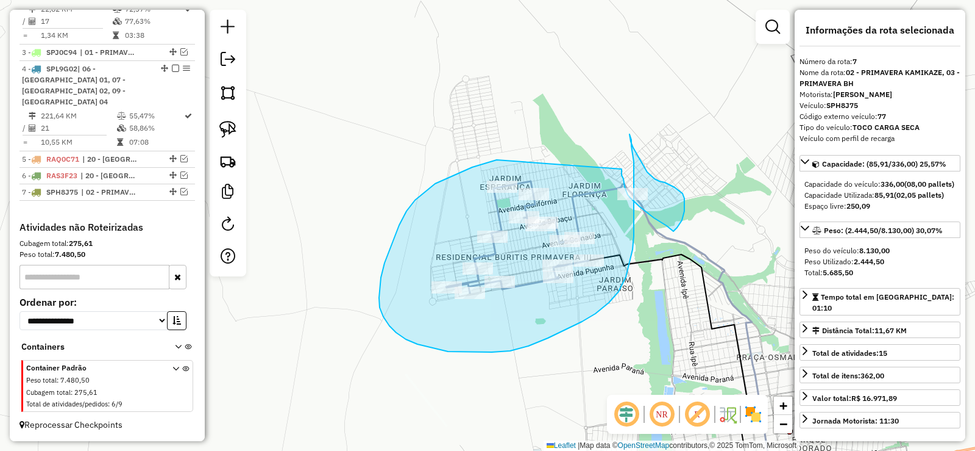
drag, startPoint x: 497, startPoint y: 160, endPoint x: 622, endPoint y: 167, distance: 125.2
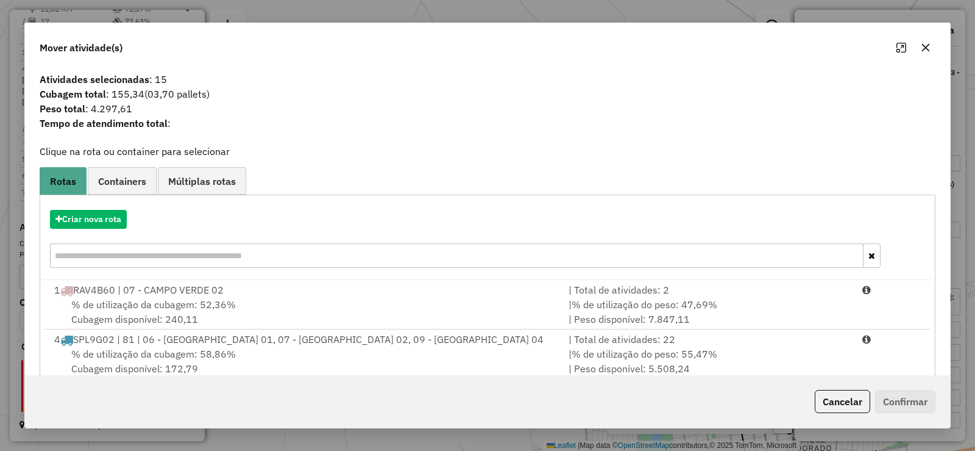
click at [931, 49] on button "button" at bounding box center [926, 48] width 20 height 20
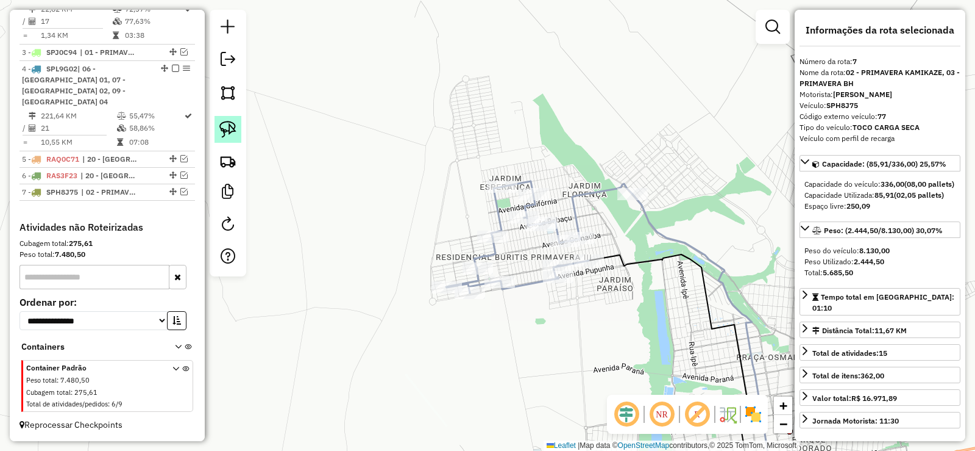
click at [231, 129] on img at bounding box center [227, 129] width 17 height 17
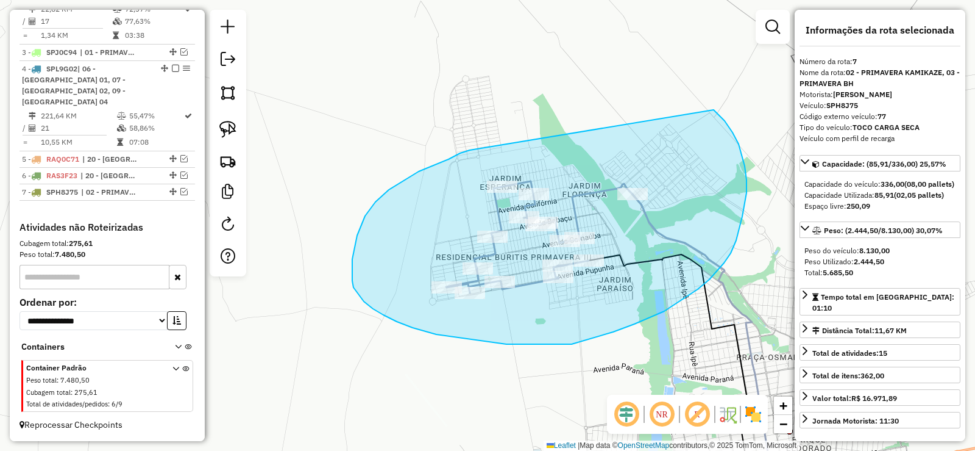
drag, startPoint x: 449, startPoint y: 159, endPoint x: 685, endPoint y: 96, distance: 244.1
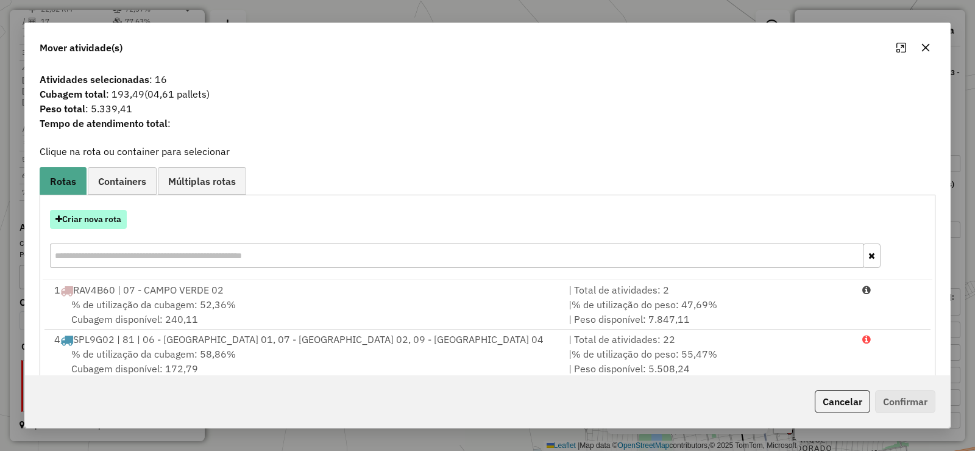
click at [77, 216] on button "Criar nova rota" at bounding box center [88, 219] width 77 height 19
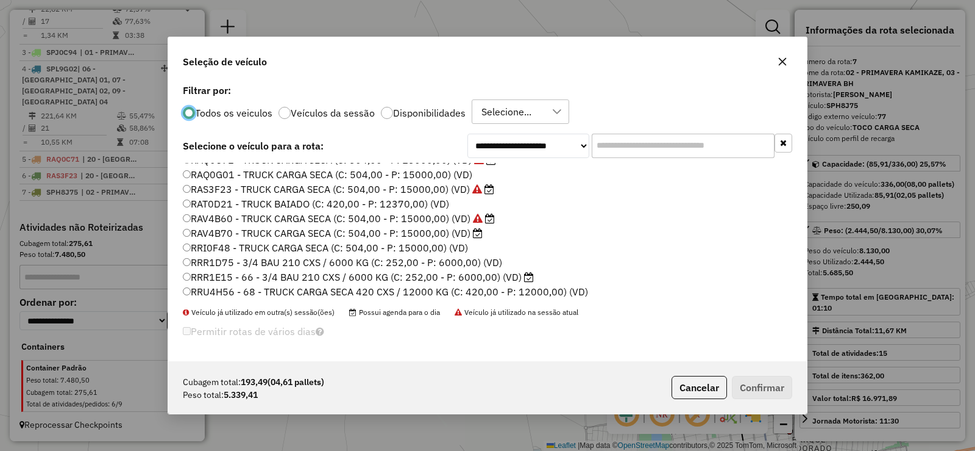
scroll to position [183, 0]
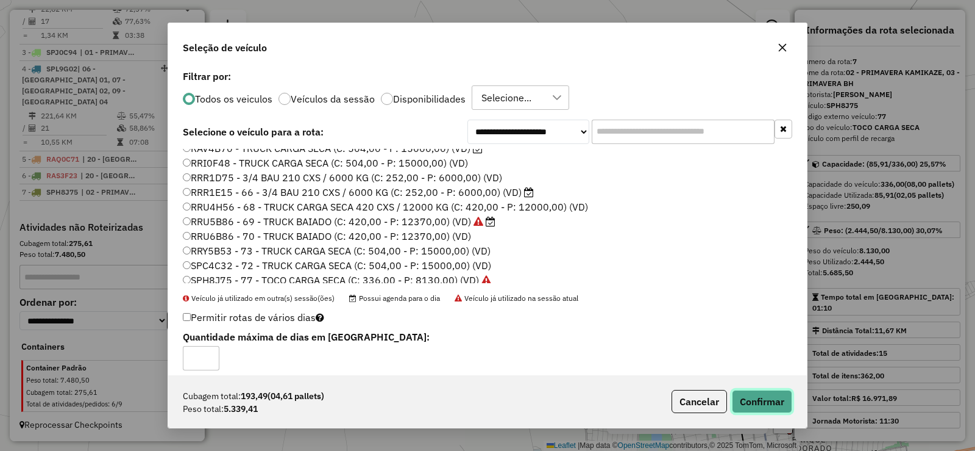
click at [780, 404] on button "Confirmar" at bounding box center [762, 401] width 60 height 23
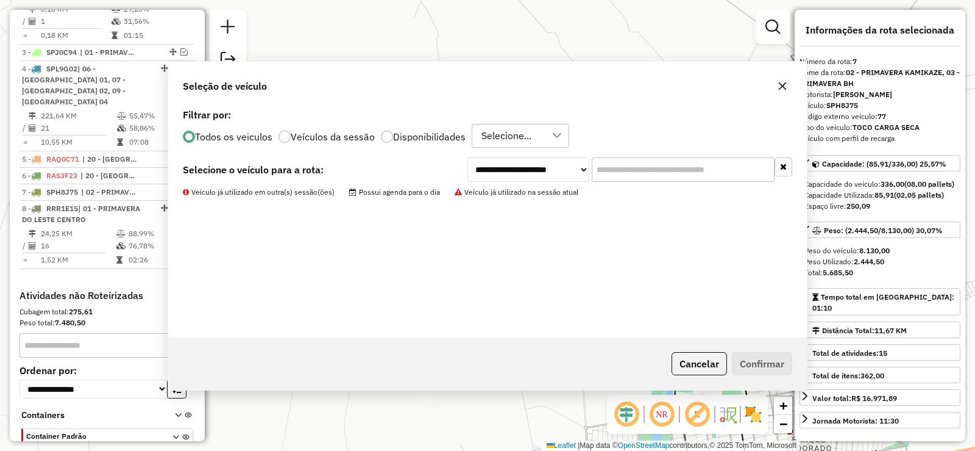
scroll to position [646, 0]
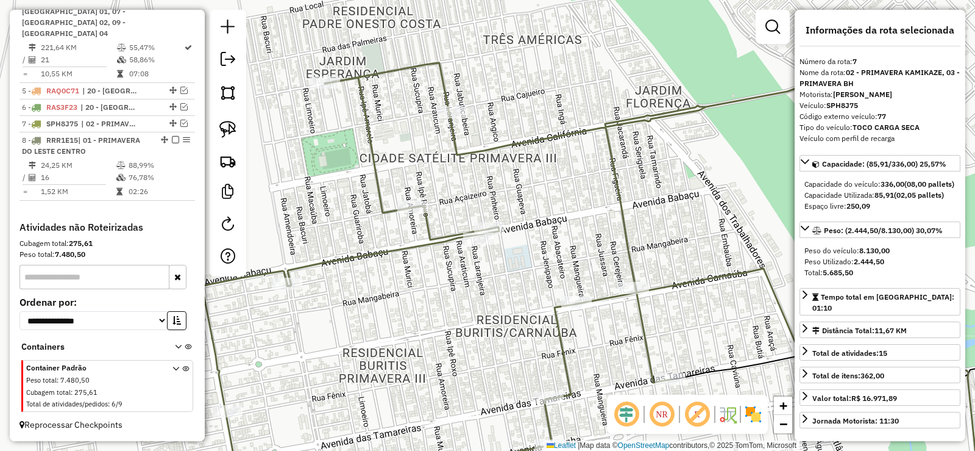
click at [616, 185] on icon at bounding box center [478, 279] width 750 height 433
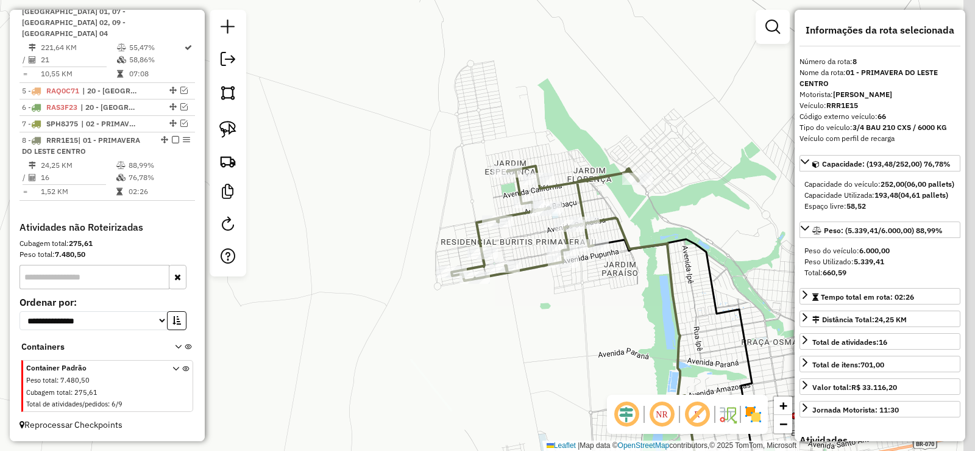
drag, startPoint x: 705, startPoint y: 231, endPoint x: 635, endPoint y: 216, distance: 72.3
click at [635, 216] on div "Janela de atendimento Grade de atendimento Capacidade Transportadoras Veículos …" at bounding box center [487, 225] width 975 height 451
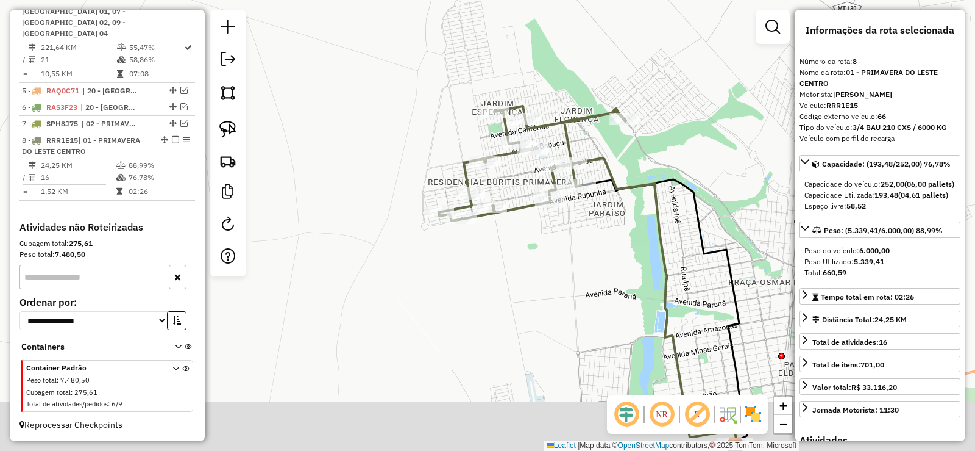
drag, startPoint x: 640, startPoint y: 224, endPoint x: 641, endPoint y: 166, distance: 57.9
click at [641, 166] on div "Janela de atendimento Grade de atendimento Capacidade Transportadoras Veículos …" at bounding box center [487, 225] width 975 height 451
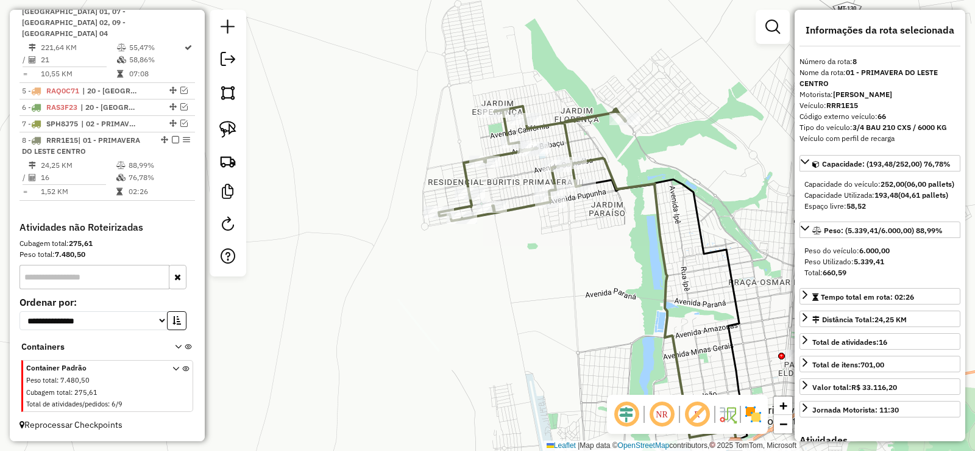
click at [565, 121] on icon at bounding box center [532, 163] width 187 height 115
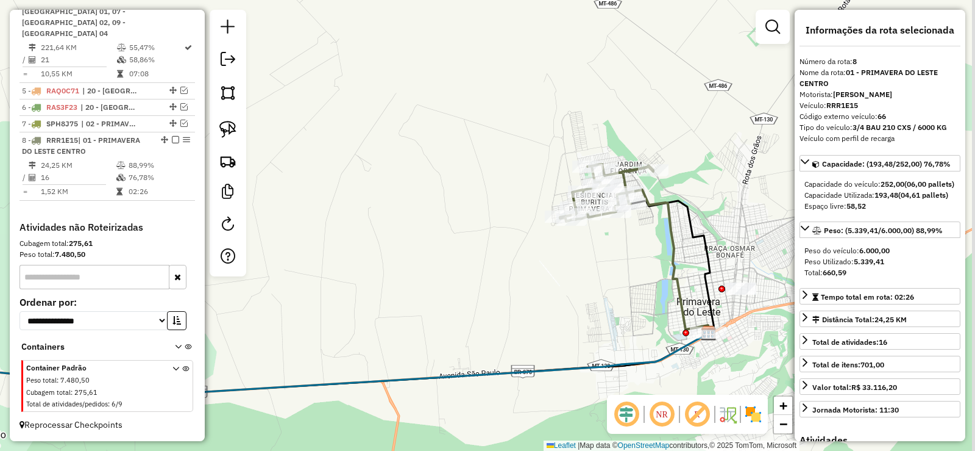
drag, startPoint x: 693, startPoint y: 311, endPoint x: 685, endPoint y: 266, distance: 45.9
click at [685, 266] on div "Janela de atendimento Grade de atendimento Capacidade Transportadoras Veículos …" at bounding box center [487, 225] width 975 height 451
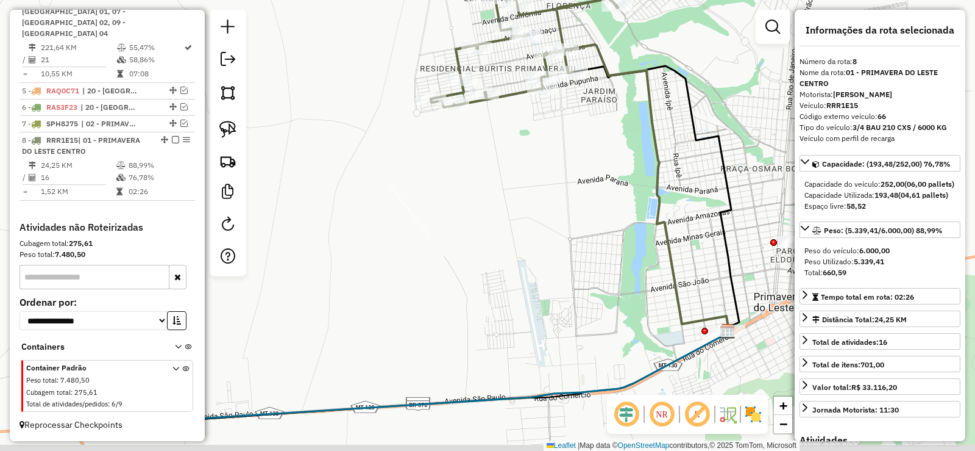
drag, startPoint x: 693, startPoint y: 293, endPoint x: 674, endPoint y: 197, distance: 97.4
click at [674, 197] on div "Janela de atendimento Grade de atendimento Capacidade Transportadoras Veículos …" at bounding box center [487, 225] width 975 height 451
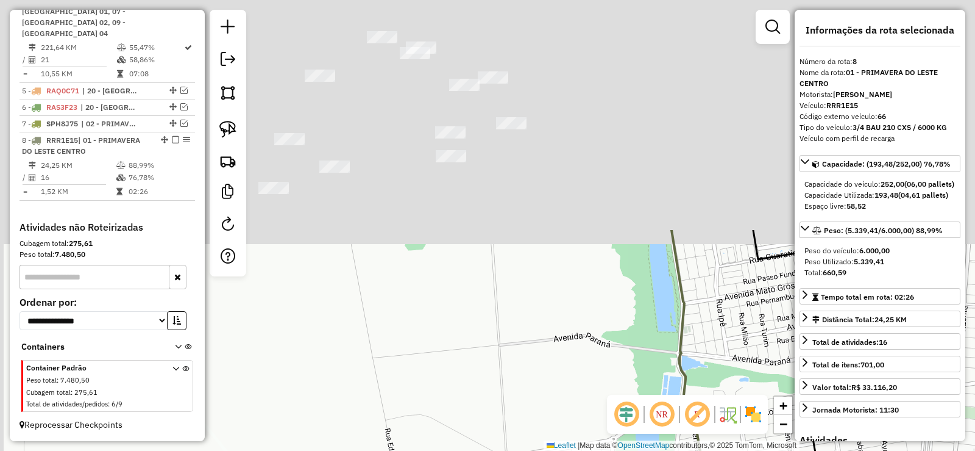
drag, startPoint x: 663, startPoint y: 116, endPoint x: 739, endPoint y: 398, distance: 292.4
click at [739, 398] on hb-router-mapa "Informações da Sessão 980311 - 16/08/2025 Criação: 15/08/2025 19:09 Depósito: C…" at bounding box center [487, 225] width 975 height 451
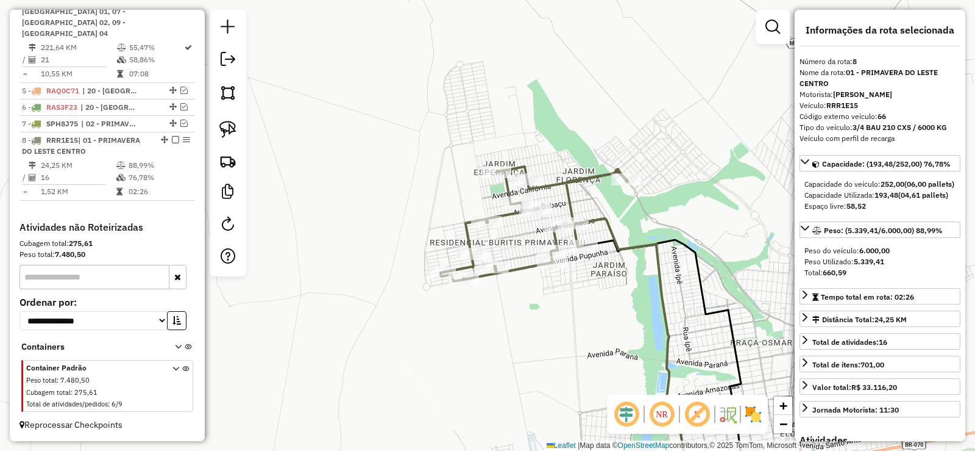
drag, startPoint x: 630, startPoint y: 163, endPoint x: 639, endPoint y: 222, distance: 59.2
click at [639, 222] on div "Janela de atendimento Grade de atendimento Capacidade Transportadoras Veículos …" at bounding box center [487, 225] width 975 height 451
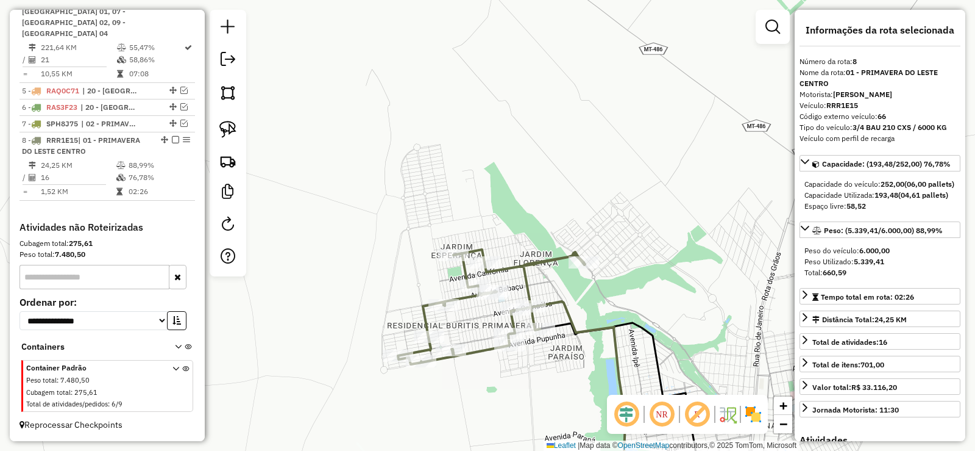
drag, startPoint x: 639, startPoint y: 223, endPoint x: 596, endPoint y: 305, distance: 93.2
click at [596, 305] on div "Janela de atendimento Grade de atendimento Capacidade Transportadoras Veículos …" at bounding box center [487, 225] width 975 height 451
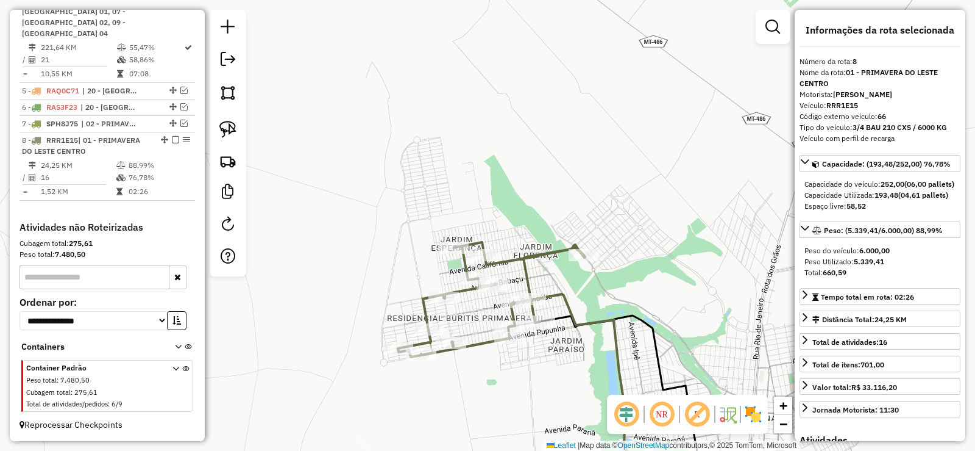
drag, startPoint x: 652, startPoint y: 303, endPoint x: 652, endPoint y: 291, distance: 12.2
click at [652, 291] on div "Janela de atendimento Grade de atendimento Capacidade Transportadoras Veículos …" at bounding box center [487, 225] width 975 height 451
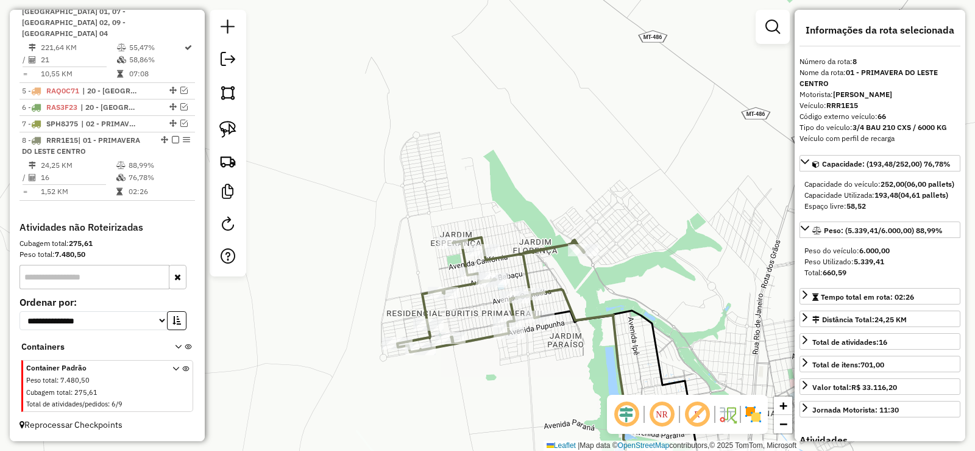
click at [652, 291] on div "Janela de atendimento Grade de atendimento Capacidade Transportadoras Veículos …" at bounding box center [487, 225] width 975 height 451
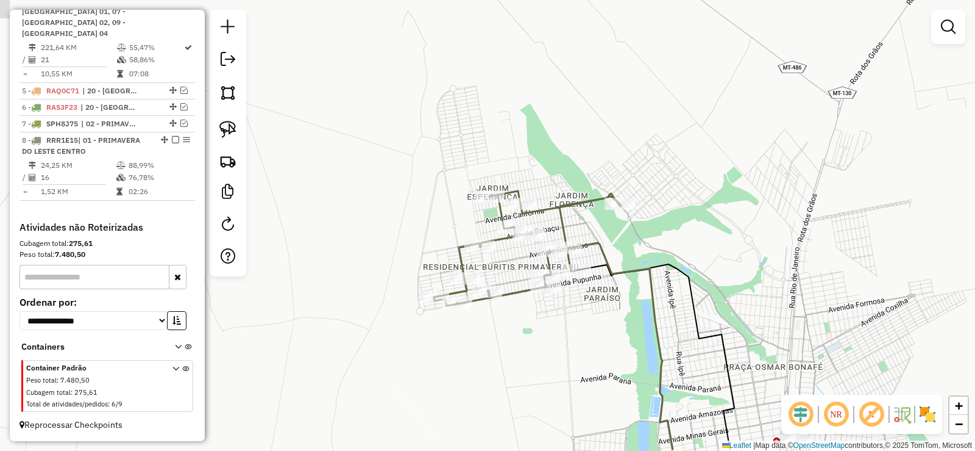
drag, startPoint x: 652, startPoint y: 291, endPoint x: 694, endPoint y: 239, distance: 67.1
click at [694, 239] on div "Janela de atendimento Grade de atendimento Capacidade Transportadoras Veículos …" at bounding box center [487, 225] width 975 height 451
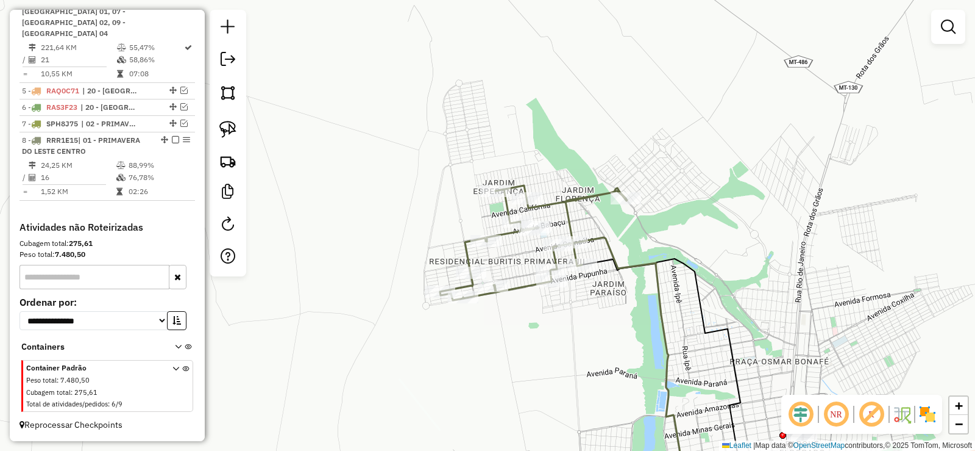
click at [566, 200] on icon at bounding box center [533, 242] width 187 height 115
select select "**********"
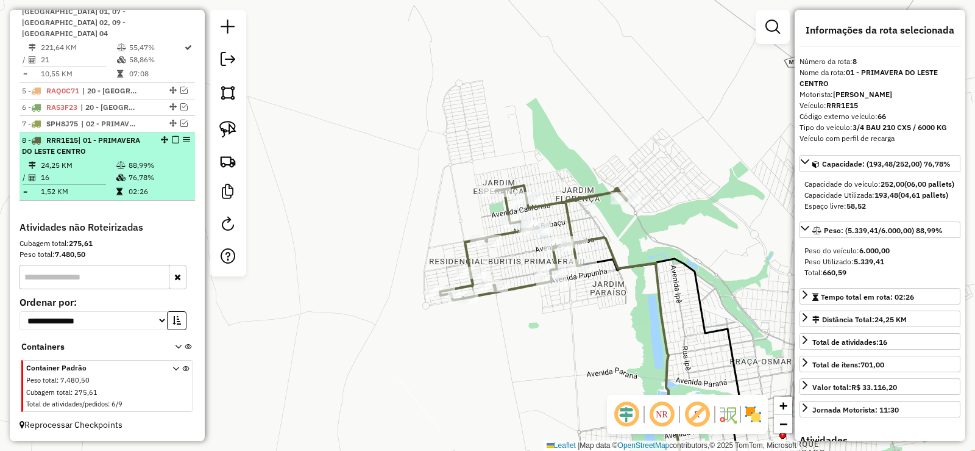
click at [174, 141] on em at bounding box center [175, 139] width 7 height 7
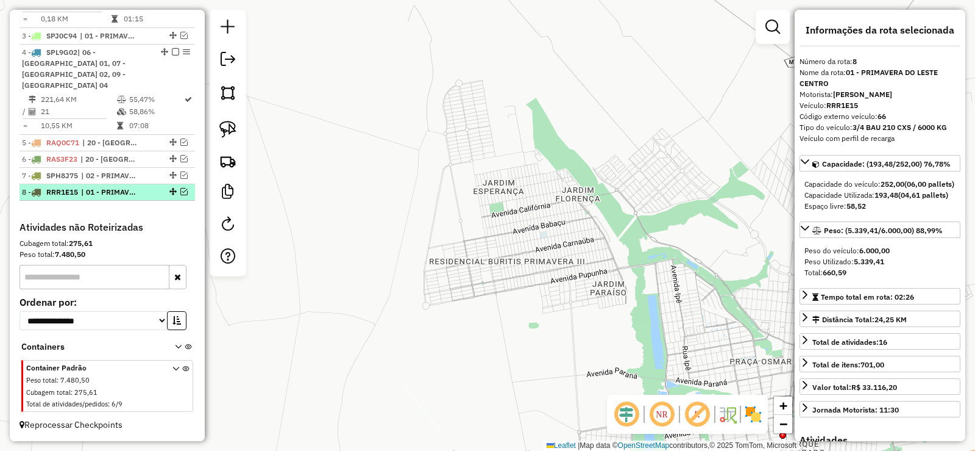
click at [182, 192] on em at bounding box center [183, 191] width 7 height 7
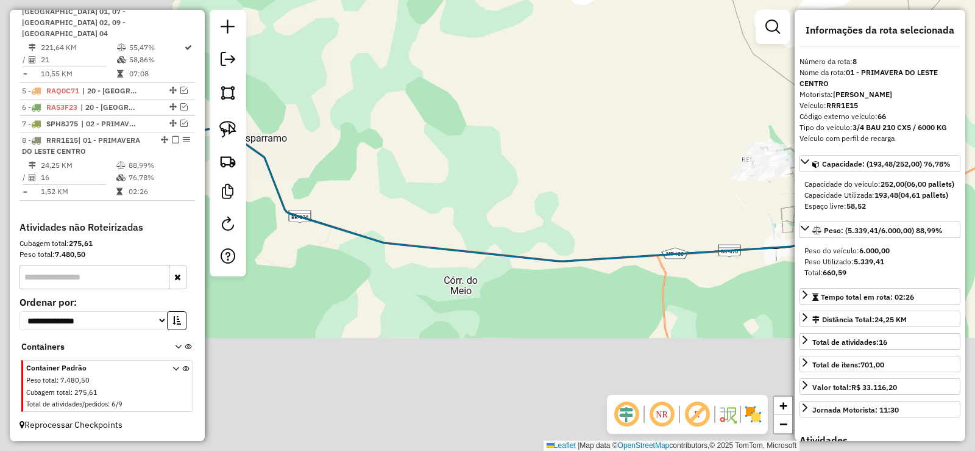
drag, startPoint x: 692, startPoint y: 201, endPoint x: 696, endPoint y: 193, distance: 9.3
click at [696, 193] on div "Janela de atendimento Grade de atendimento Capacidade Transportadoras Veículos …" at bounding box center [487, 225] width 975 height 451
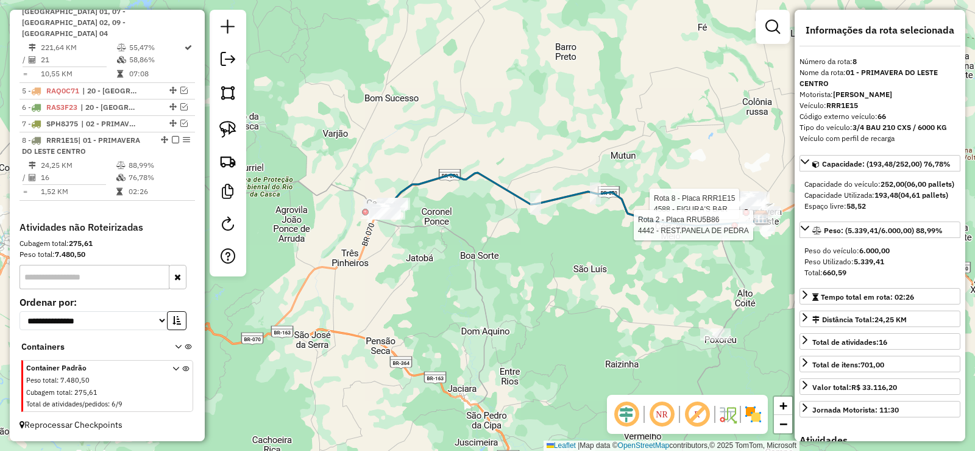
drag, startPoint x: 741, startPoint y: 215, endPoint x: 736, endPoint y: 222, distance: 8.5
click at [736, 222] on div at bounding box center [735, 225] width 7 height 7
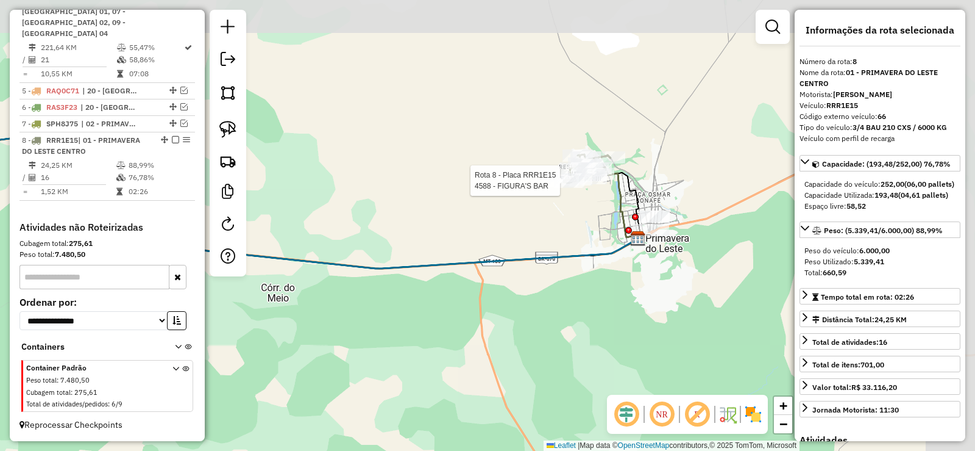
drag, startPoint x: 741, startPoint y: 215, endPoint x: 535, endPoint y: 282, distance: 217.5
click at [535, 282] on div "Rota 8 - Placa RRR1E15 4588 - FIGURA'S BAR Janela de atendimento Grade de atend…" at bounding box center [487, 225] width 975 height 451
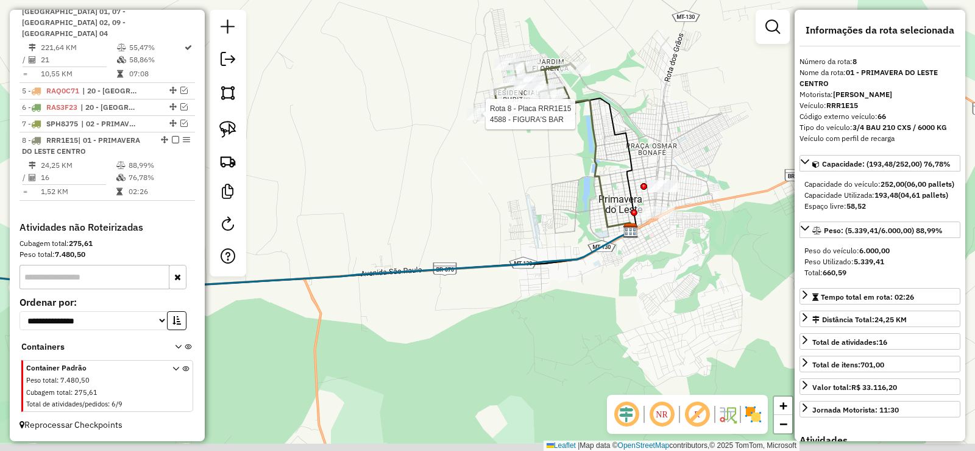
drag, startPoint x: 621, startPoint y: 279, endPoint x: 666, endPoint y: 248, distance: 55.1
click at [666, 248] on div "Rota 8 - Placa RRR1E15 4588 - FIGURA'S BAR Janela de atendimento Grade de atend…" at bounding box center [487, 225] width 975 height 451
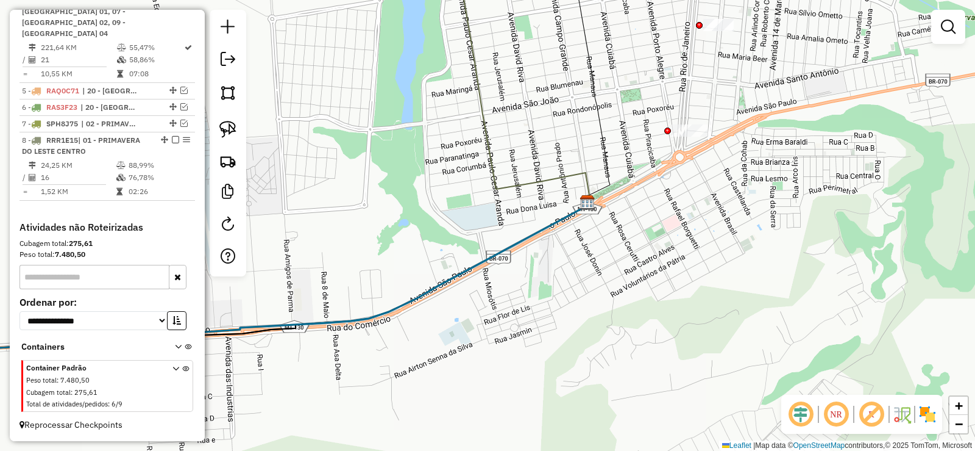
drag, startPoint x: 667, startPoint y: 201, endPoint x: 709, endPoint y: 200, distance: 42.1
click at [709, 200] on div "Janela de atendimento Grade de atendimento Capacidade Transportadoras Veículos …" at bounding box center [487, 225] width 975 height 451
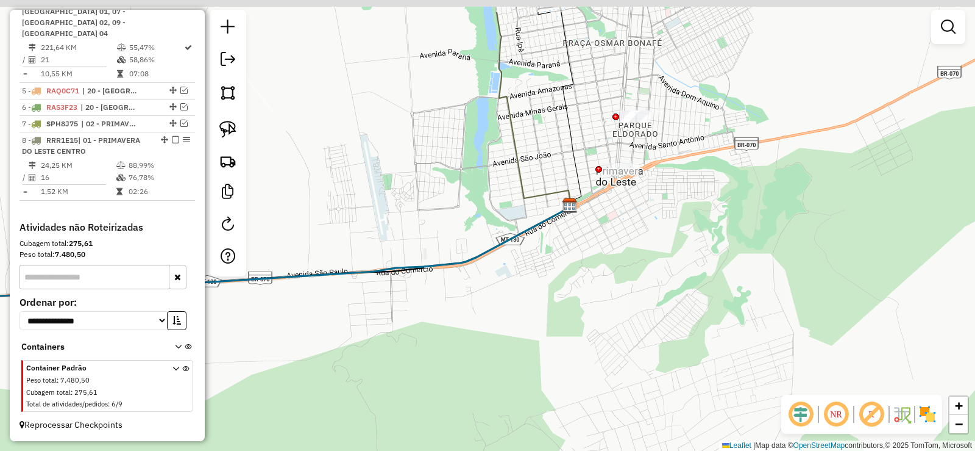
drag, startPoint x: 752, startPoint y: 148, endPoint x: 752, endPoint y: 196, distance: 48.2
click at [752, 196] on div "Janela de atendimento Grade de atendimento Capacidade Transportadoras Veículos …" at bounding box center [487, 225] width 975 height 451
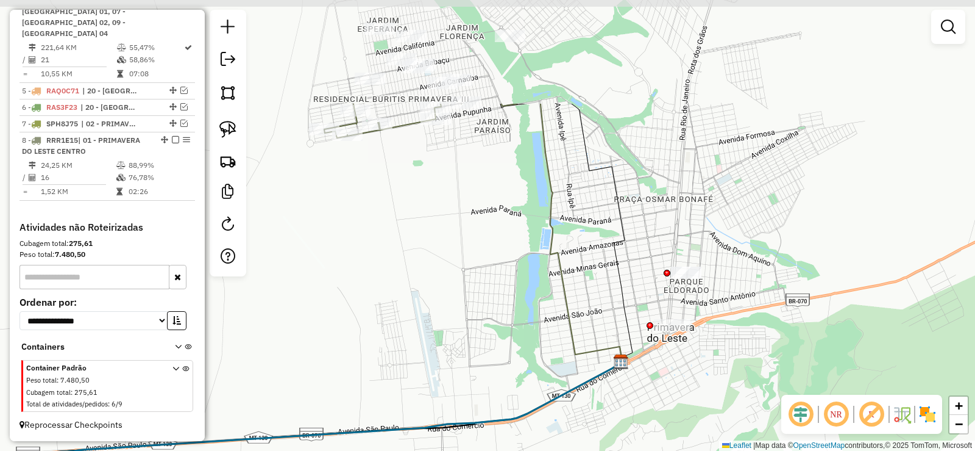
drag, startPoint x: 675, startPoint y: 136, endPoint x: 721, endPoint y: 270, distance: 141.5
click at [721, 270] on div "Janela de atendimento Grade de atendimento Capacidade Transportadoras Veículos …" at bounding box center [487, 225] width 975 height 451
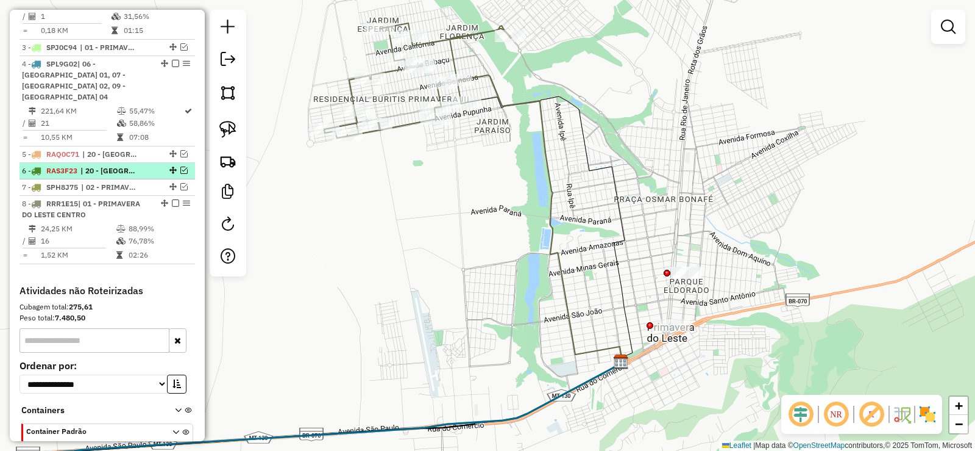
scroll to position [524, 0]
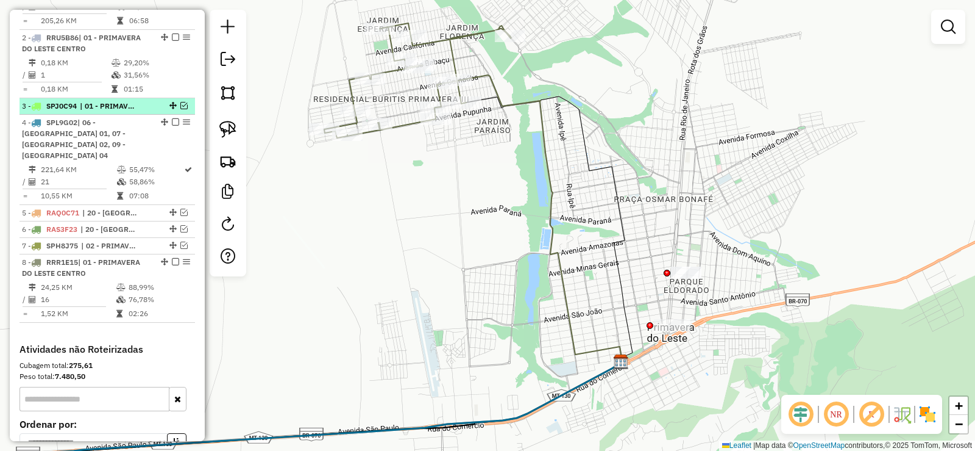
click at [180, 109] on em at bounding box center [183, 105] width 7 height 7
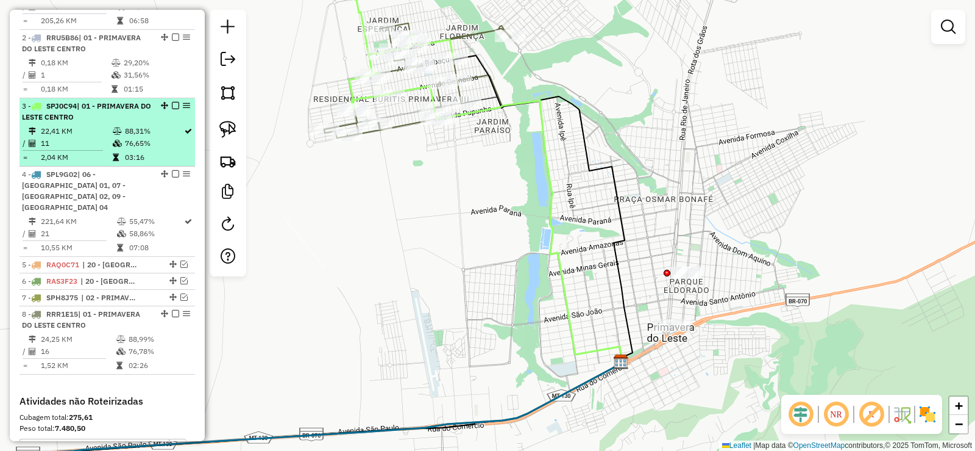
click at [172, 109] on em at bounding box center [175, 105] width 7 height 7
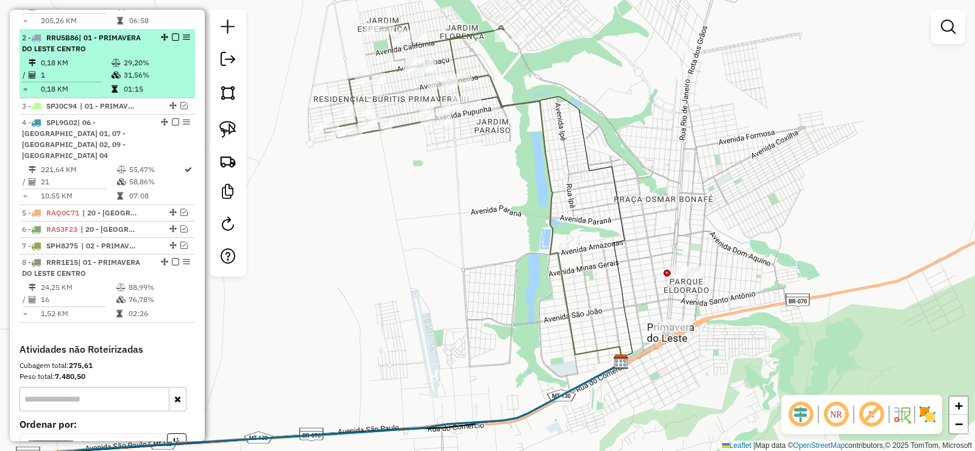
click at [172, 41] on em at bounding box center [175, 37] width 7 height 7
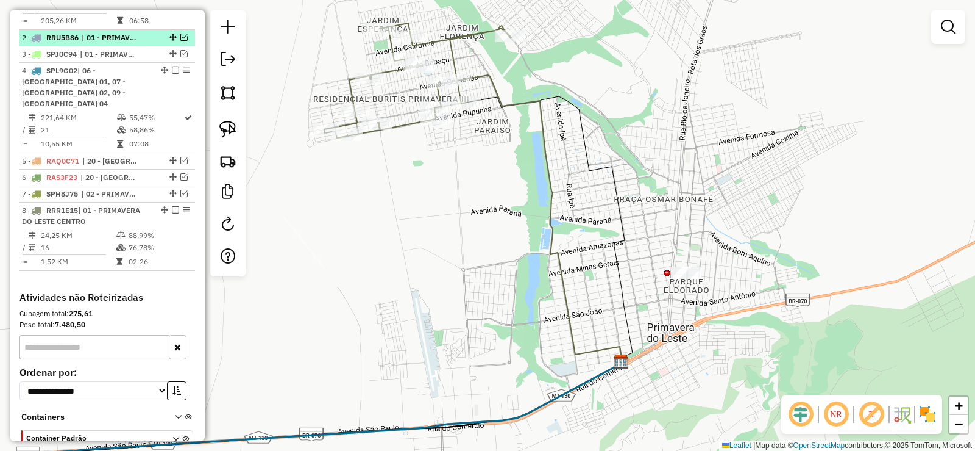
click at [180, 41] on em at bounding box center [183, 37] width 7 height 7
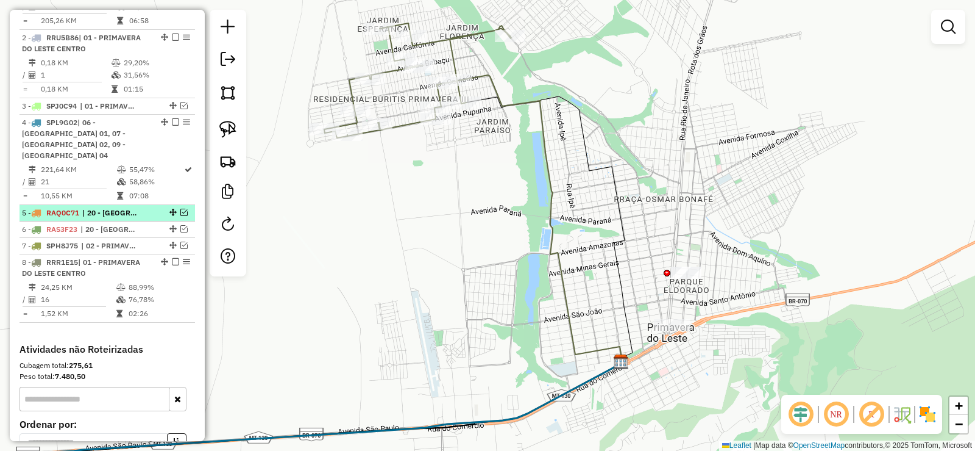
click at [180, 210] on em at bounding box center [183, 211] width 7 height 7
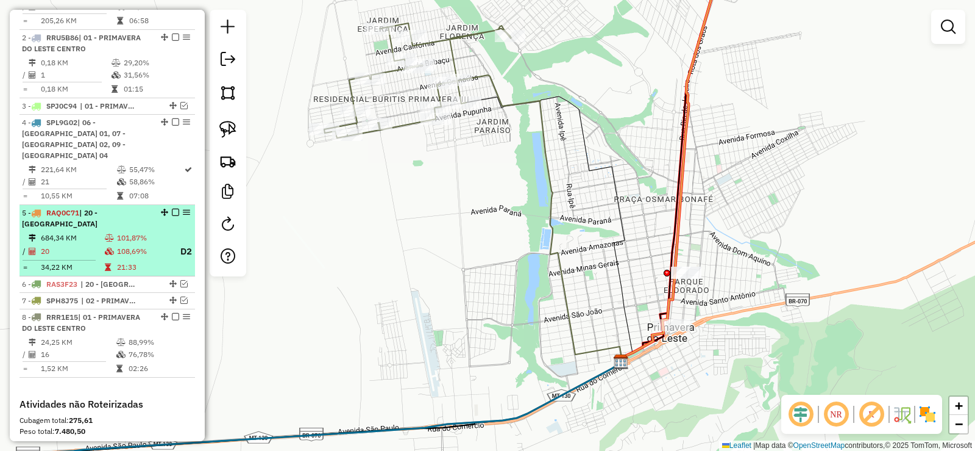
click at [172, 209] on em at bounding box center [175, 211] width 7 height 7
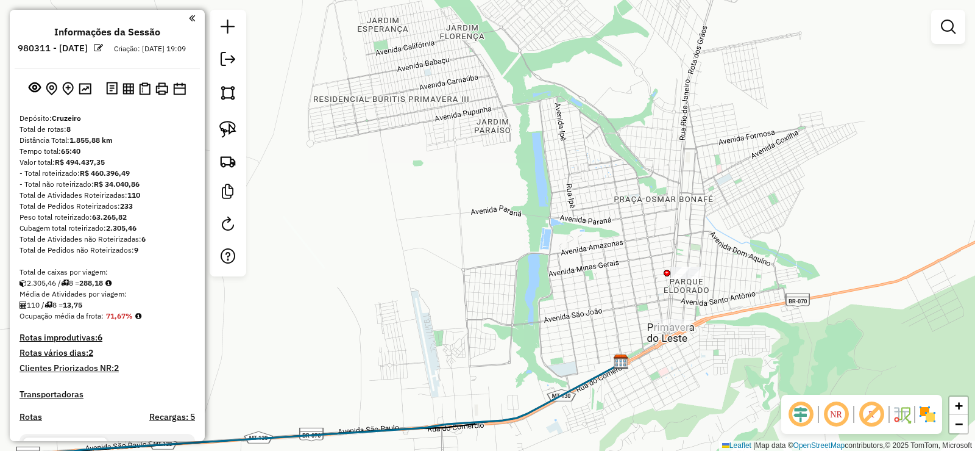
scroll to position [524, 0]
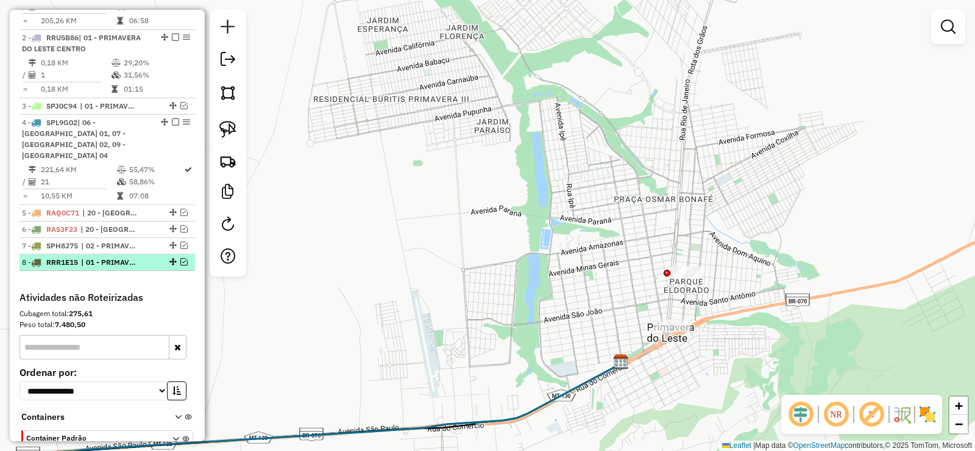
click at [180, 265] on em at bounding box center [183, 261] width 7 height 7
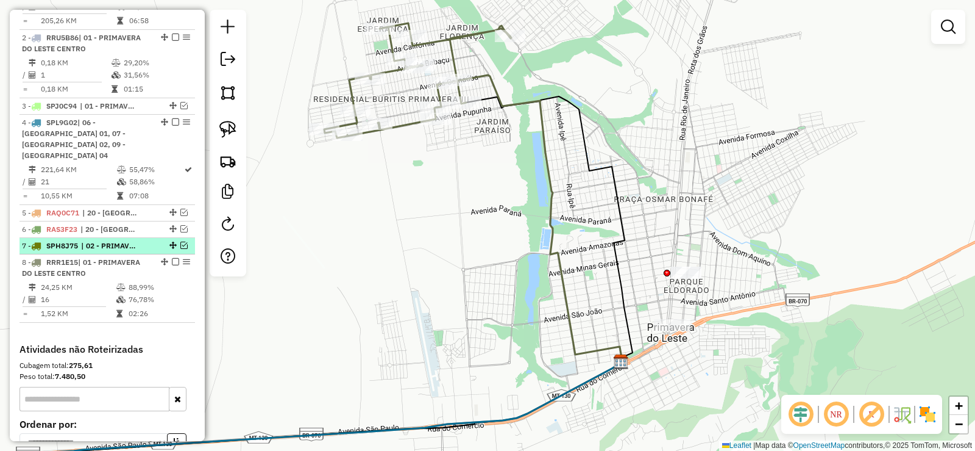
click at [185, 246] on div at bounding box center [172, 244] width 37 height 7
select select "**********"
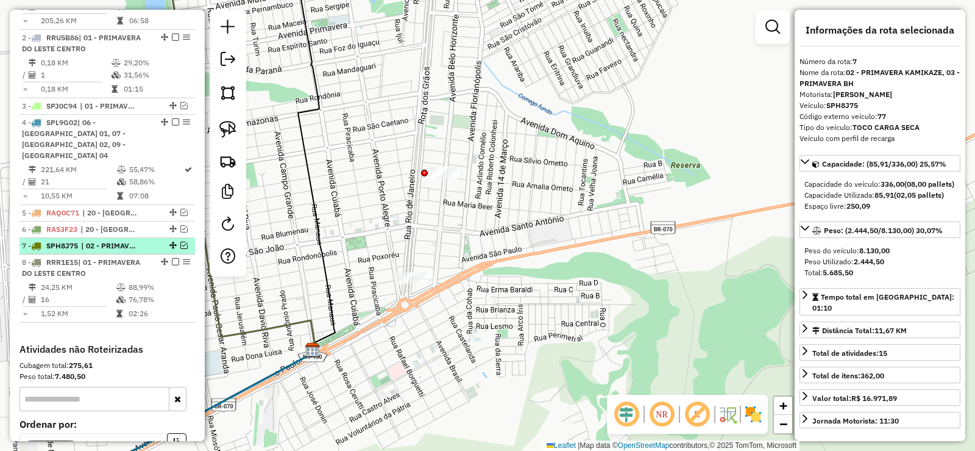
click at [180, 246] on em at bounding box center [183, 244] width 7 height 7
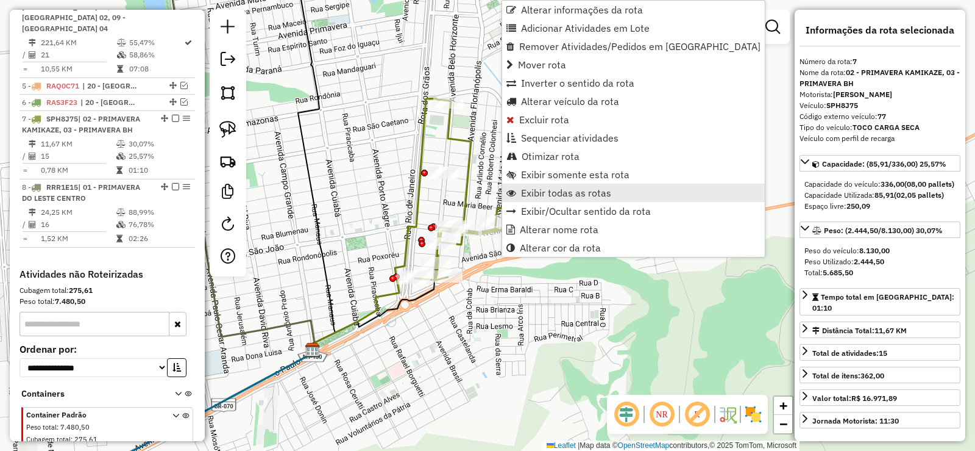
scroll to position [698, 0]
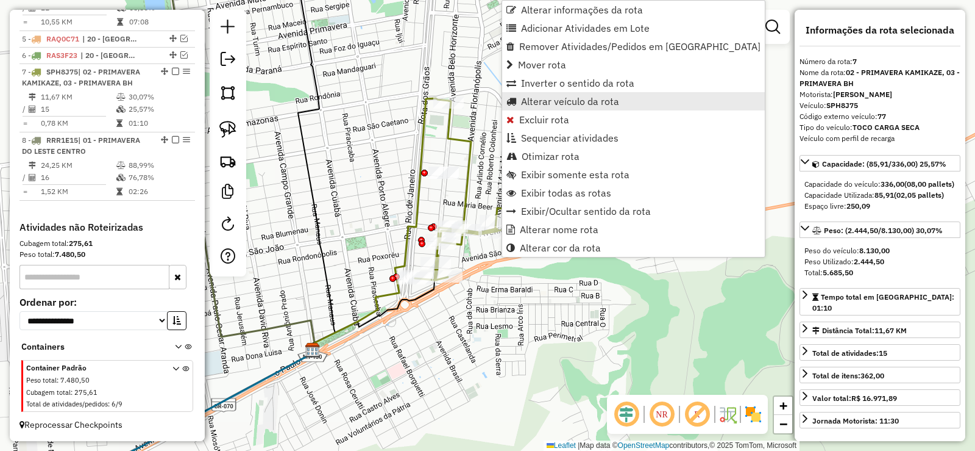
click at [529, 98] on span "Alterar veículo da rota" at bounding box center [570, 101] width 98 height 10
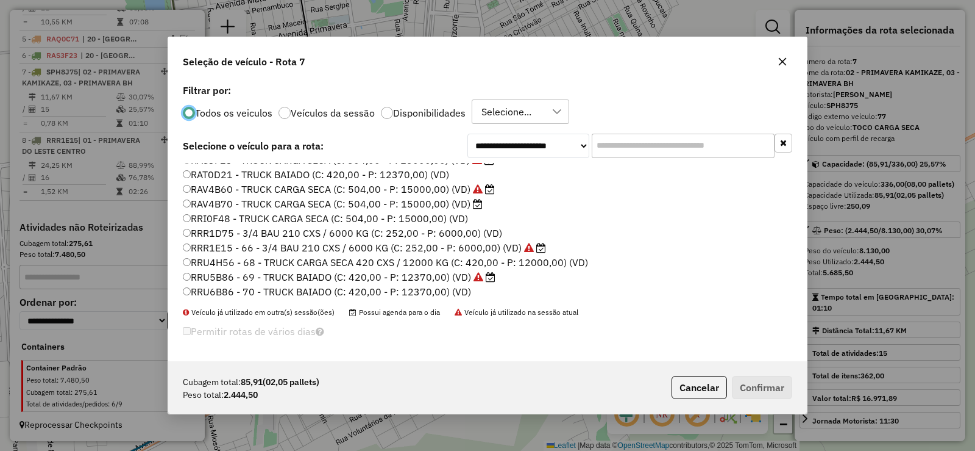
scroll to position [122, 0]
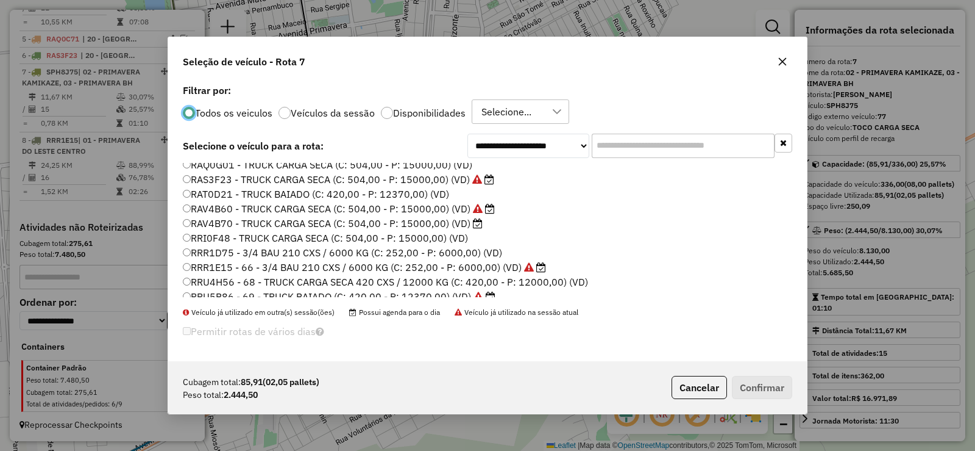
click at [188, 262] on label "RRR1E15 - 66 - 3/4 BAU 210 CXS / 6000 KG (C: 252,00 - P: 6000,00) (VD)" at bounding box center [364, 267] width 363 height 15
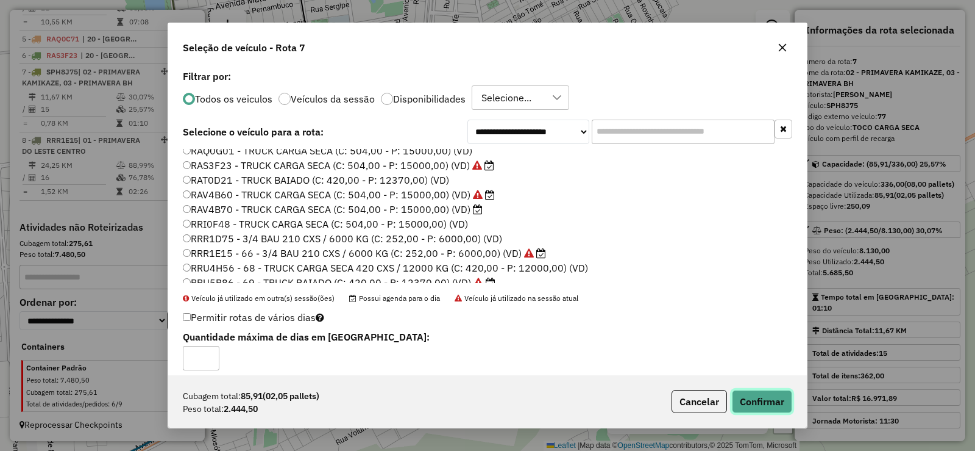
click at [784, 399] on button "Confirmar" at bounding box center [762, 401] width 60 height 23
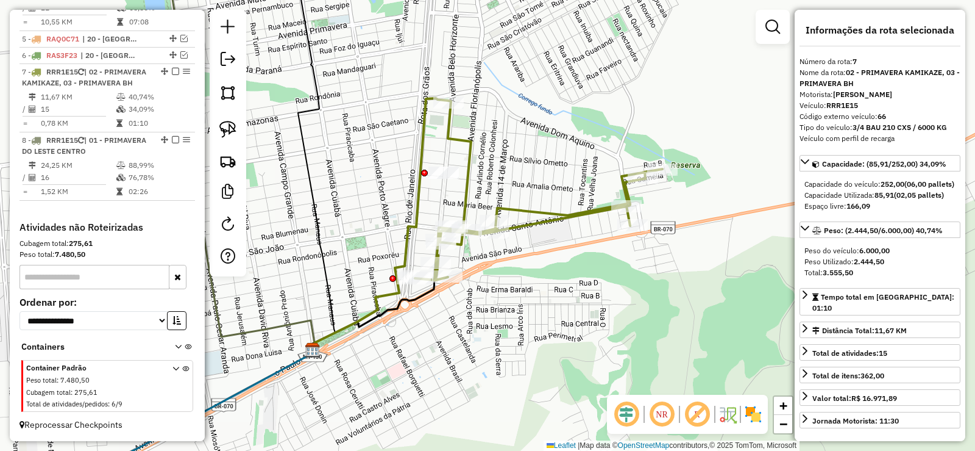
scroll to position [709, 0]
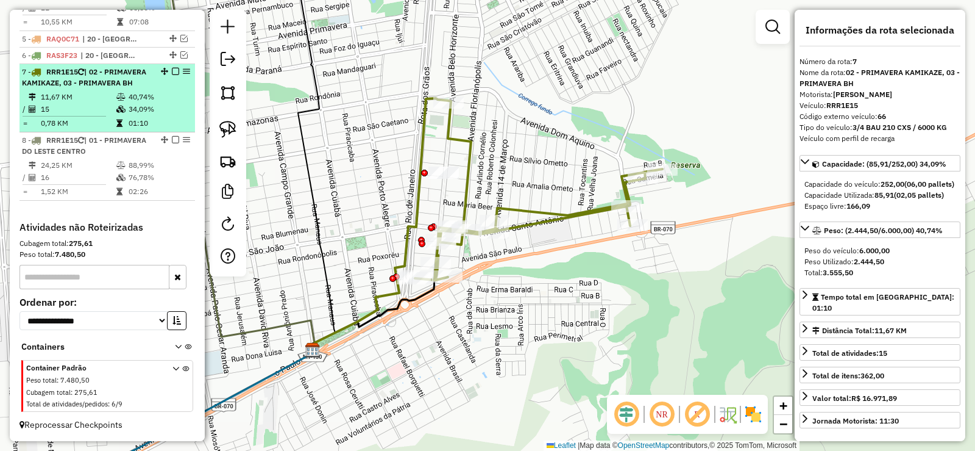
click at [174, 68] on em at bounding box center [175, 71] width 7 height 7
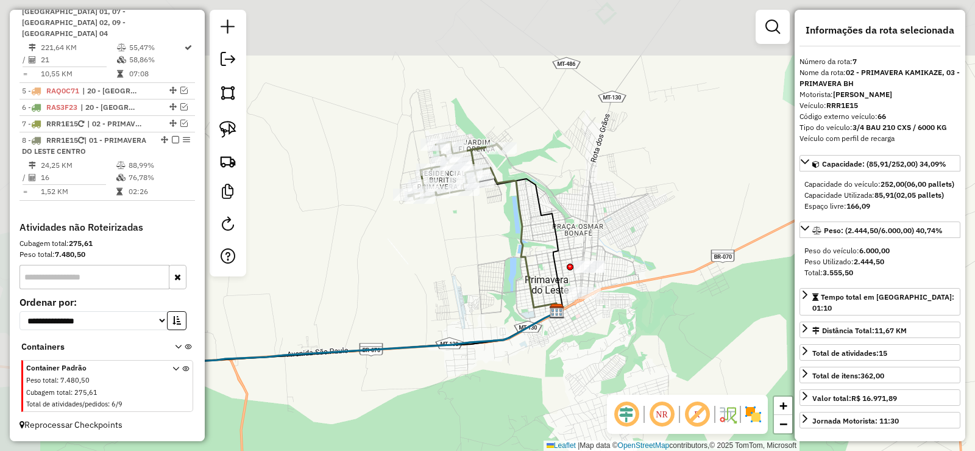
drag, startPoint x: 416, startPoint y: 152, endPoint x: 535, endPoint y: 202, distance: 129.5
click at [534, 204] on icon at bounding box center [521, 245] width 84 height 132
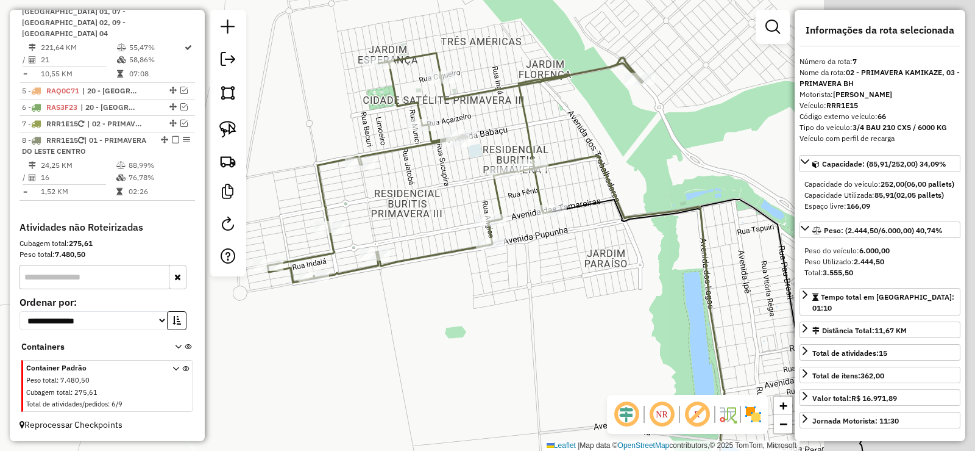
drag, startPoint x: 585, startPoint y: 205, endPoint x: 392, endPoint y: 201, distance: 193.3
click at [391, 202] on div "Janela de atendimento Grade de atendimento Capacidade Transportadoras Veículos …" at bounding box center [487, 225] width 975 height 451
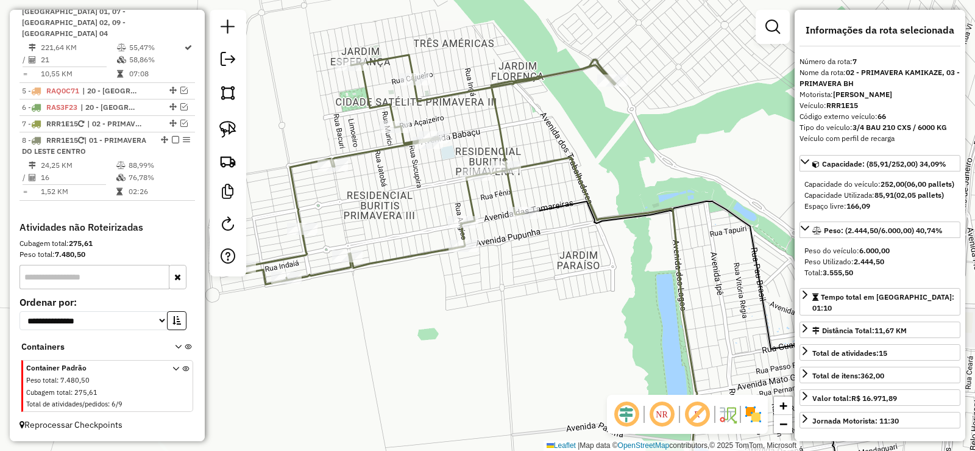
click at [499, 135] on icon at bounding box center [428, 169] width 376 height 229
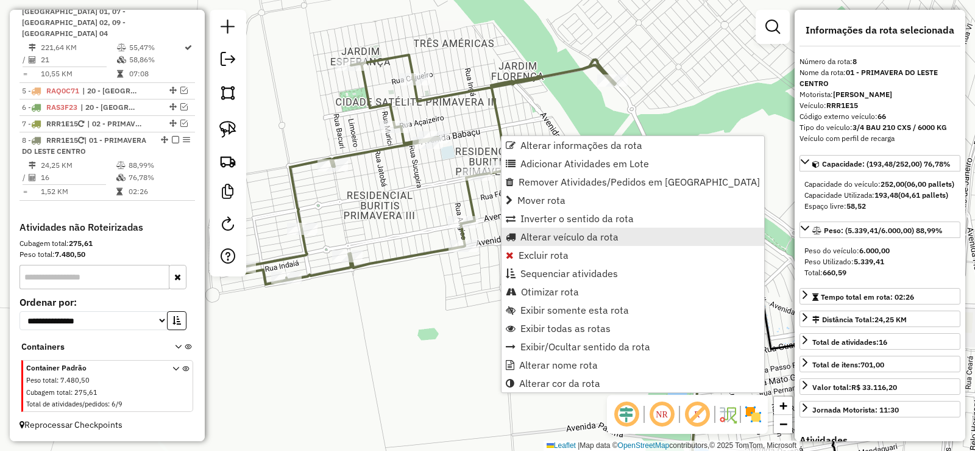
click at [530, 238] on span "Alterar veículo da rota" at bounding box center [570, 237] width 98 height 10
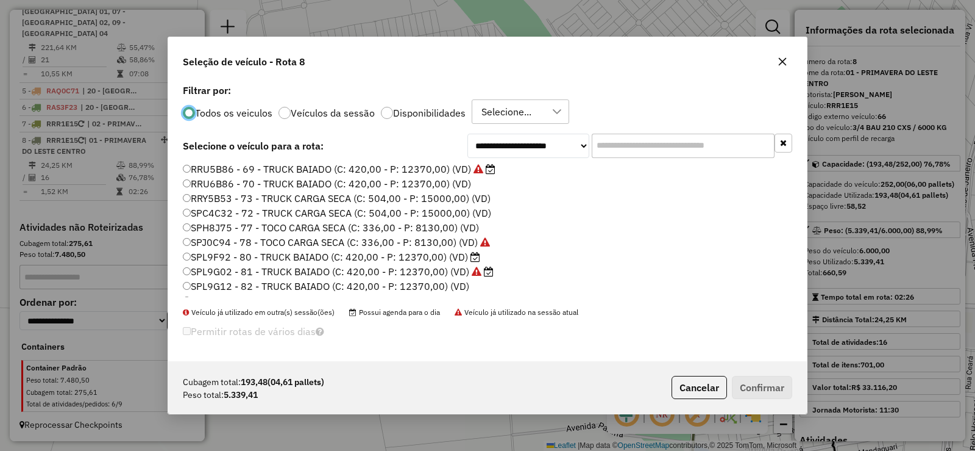
scroll to position [261, 0]
click at [192, 293] on label "XXX999 - TRUCK CARGA SECA (C: 504,00 - P: 15000,00) (VD)" at bounding box center [324, 289] width 282 height 15
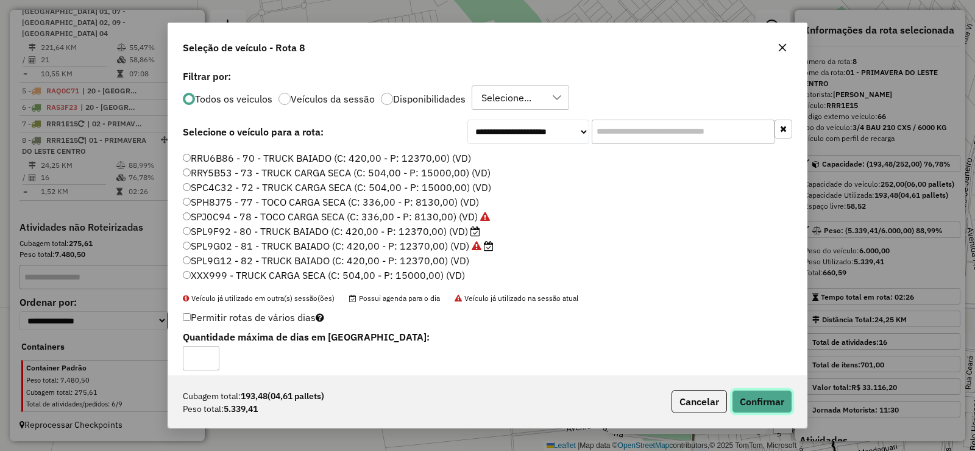
click at [763, 398] on button "Confirmar" at bounding box center [762, 401] width 60 height 23
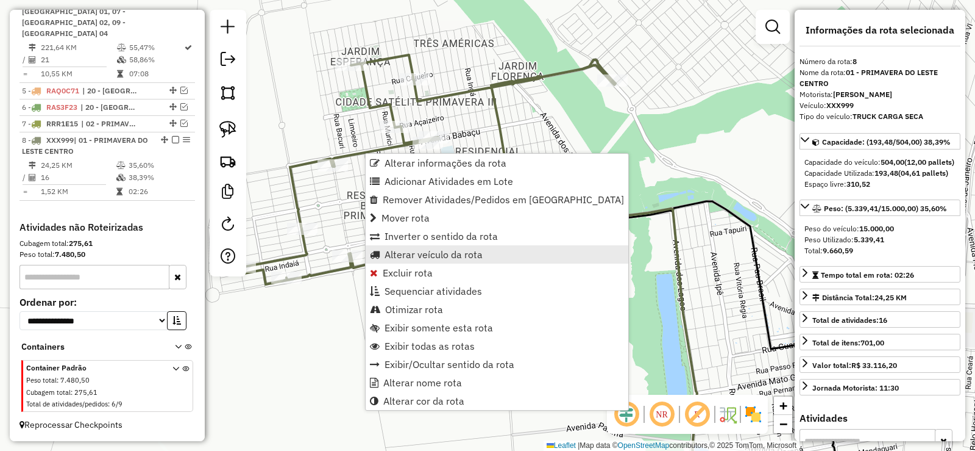
click at [413, 258] on span "Alterar veículo da rota" at bounding box center [434, 254] width 98 height 10
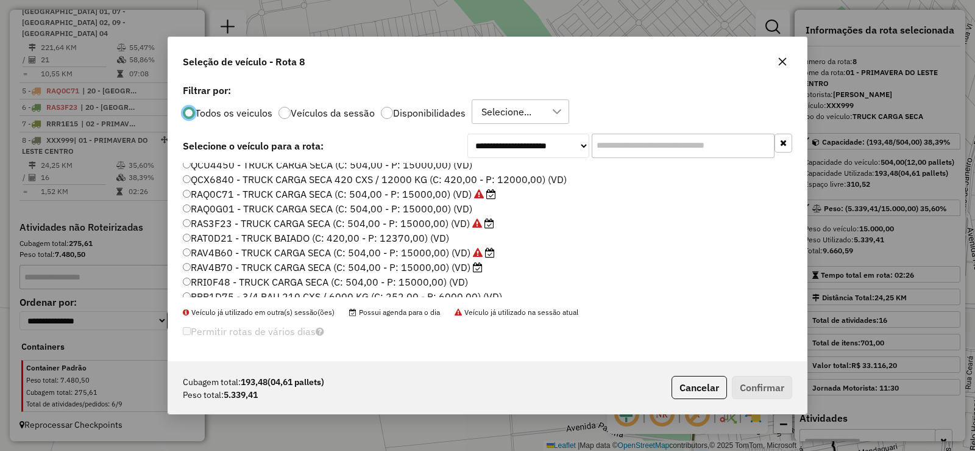
scroll to position [139, 0]
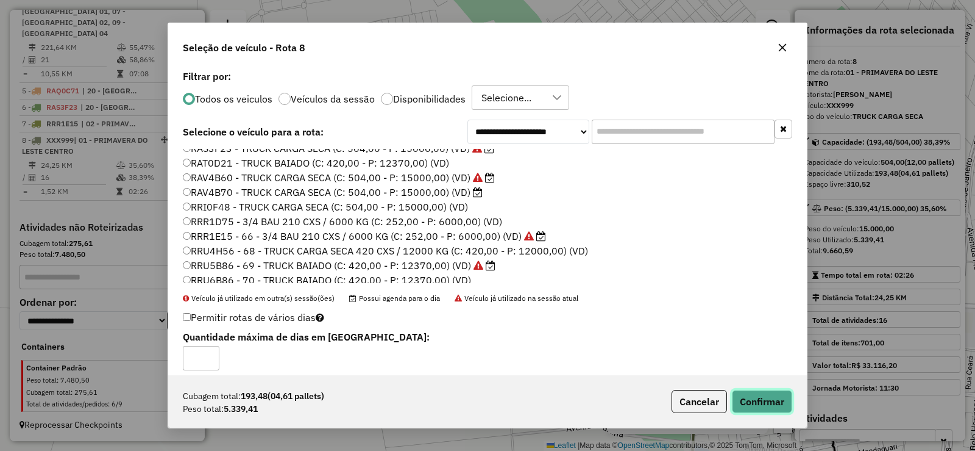
click at [773, 391] on button "Confirmar" at bounding box center [762, 401] width 60 height 23
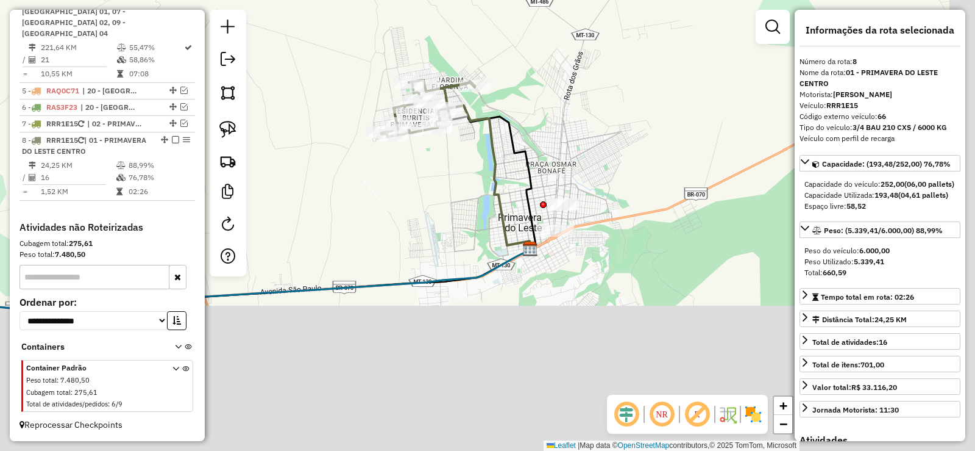
drag, startPoint x: 650, startPoint y: 224, endPoint x: 558, endPoint y: 123, distance: 136.8
click at [558, 123] on div "Janela de atendimento Grade de atendimento Capacidade Transportadoras Veículos …" at bounding box center [487, 225] width 975 height 451
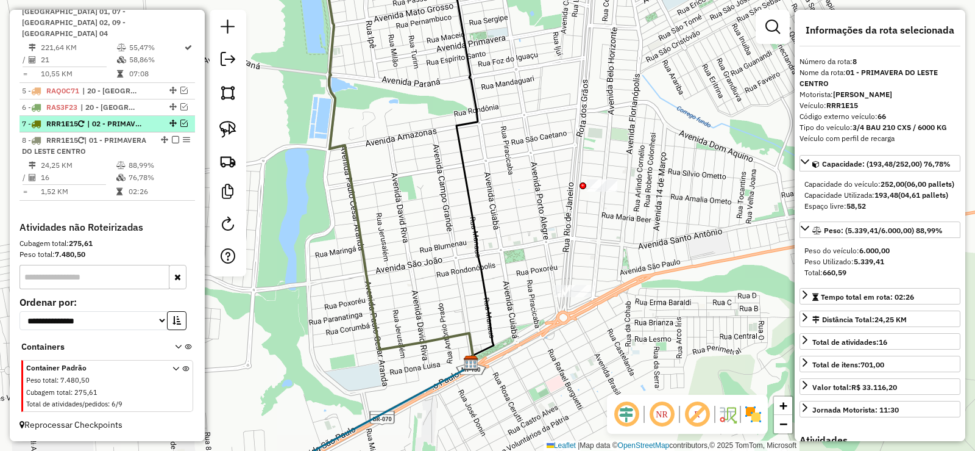
click at [181, 123] on em at bounding box center [183, 122] width 7 height 7
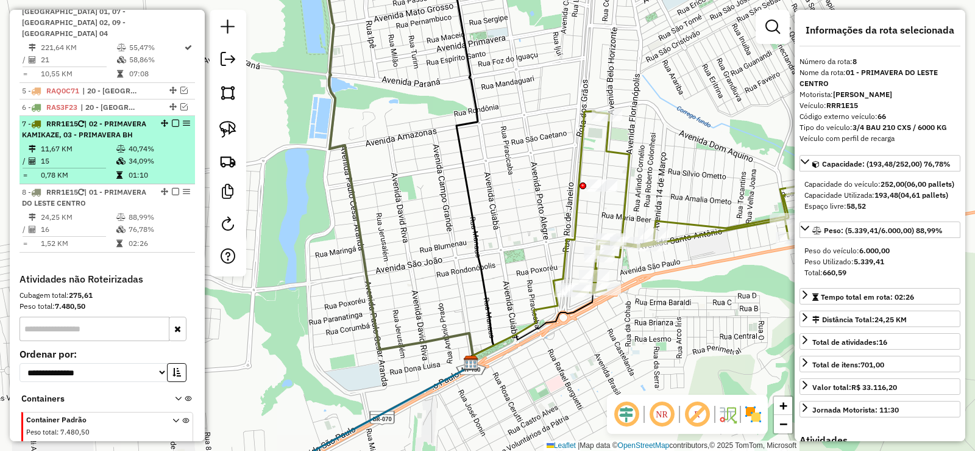
scroll to position [709, 0]
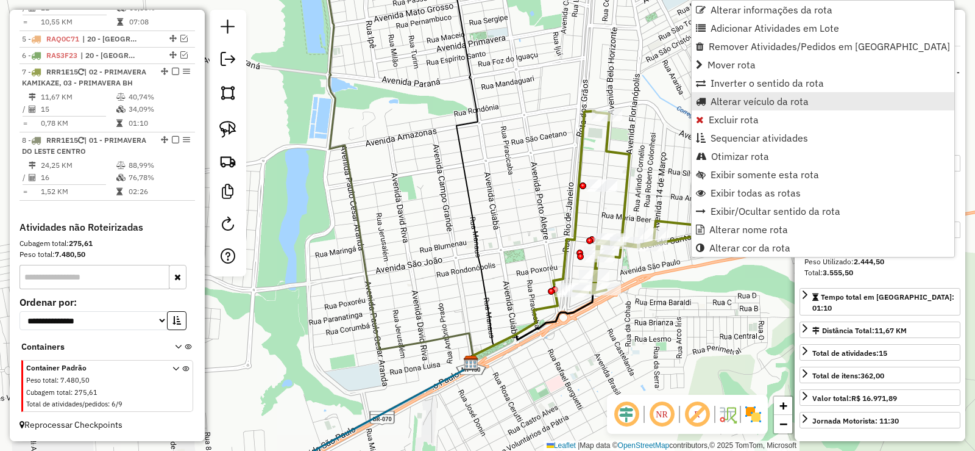
click at [717, 102] on span "Alterar veículo da rota" at bounding box center [760, 101] width 98 height 10
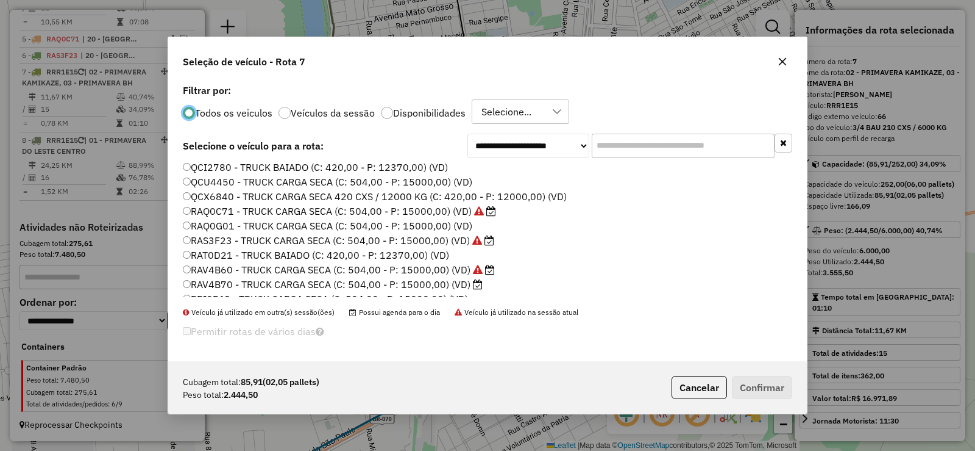
scroll to position [261, 0]
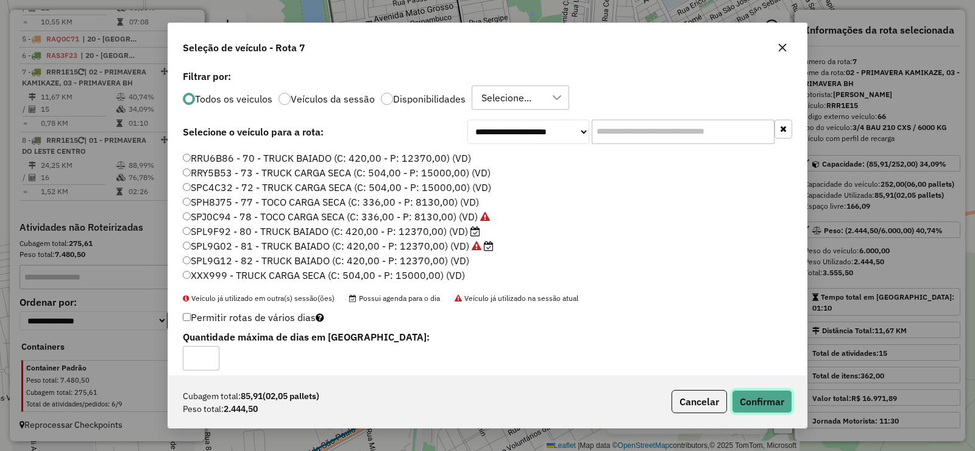
click at [783, 403] on button "Confirmar" at bounding box center [762, 401] width 60 height 23
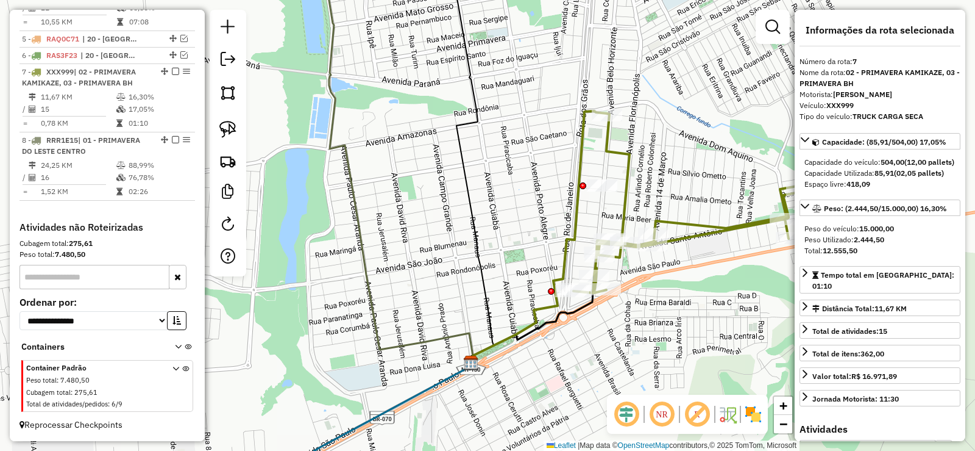
scroll to position [698, 0]
click at [624, 203] on icon at bounding box center [698, 202] width 248 height 179
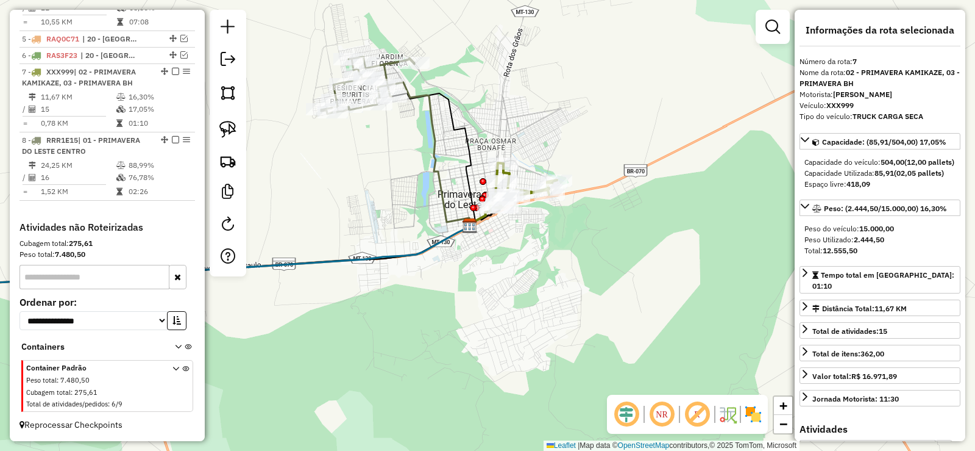
drag, startPoint x: 448, startPoint y: 163, endPoint x: 553, endPoint y: 201, distance: 111.5
click at [553, 201] on div "Janela de atendimento Grade de atendimento Capacidade Transportadoras Veículos …" at bounding box center [487, 225] width 975 height 451
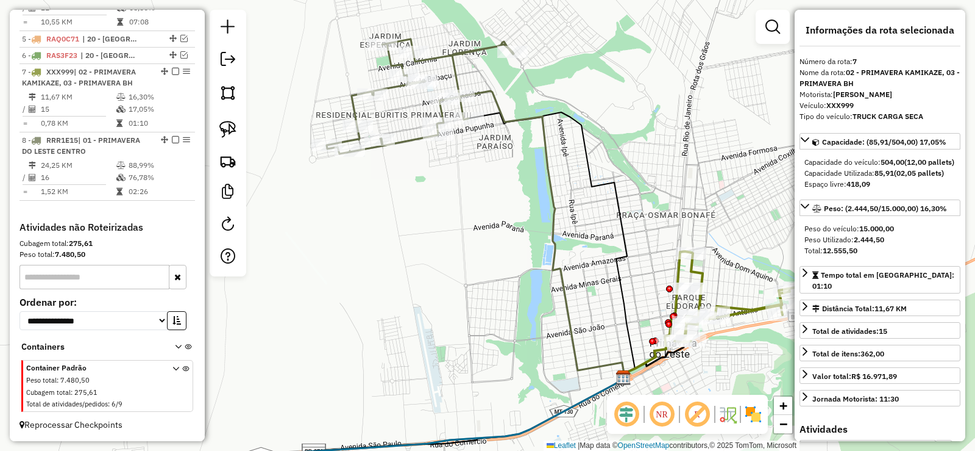
click at [541, 125] on icon at bounding box center [535, 235] width 181 height 288
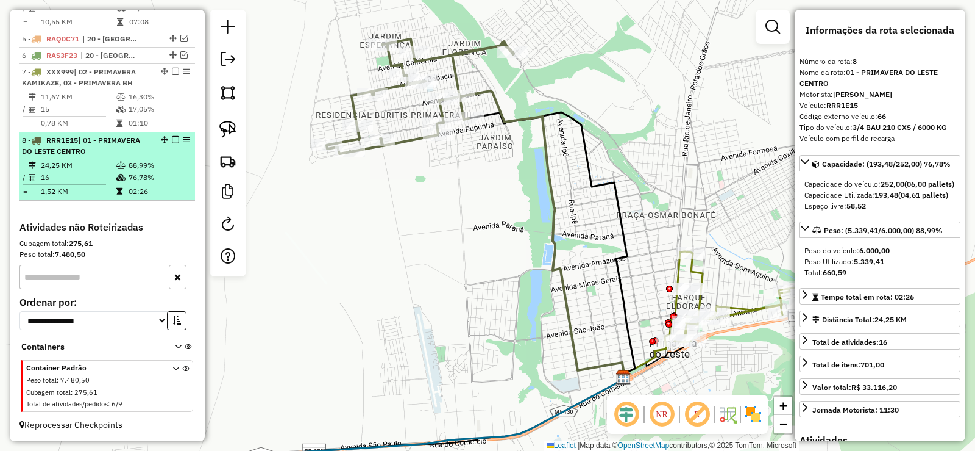
click at [174, 138] on em at bounding box center [175, 139] width 7 height 7
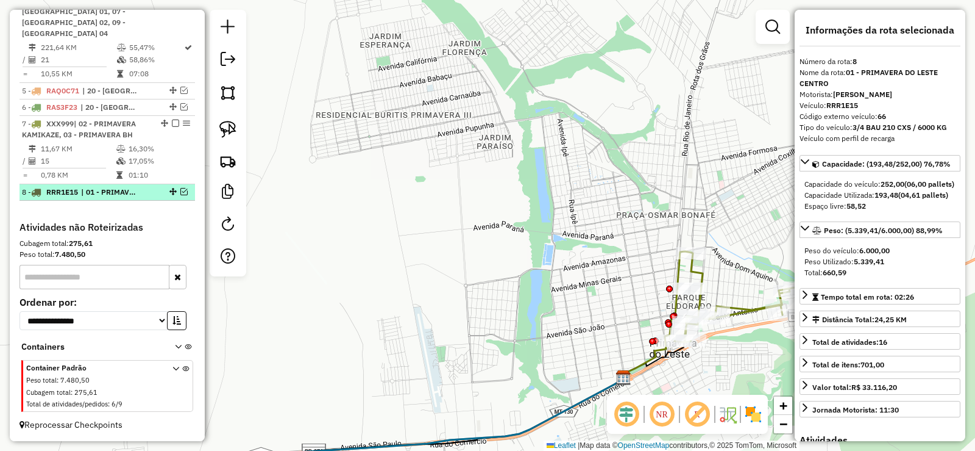
scroll to position [646, 0]
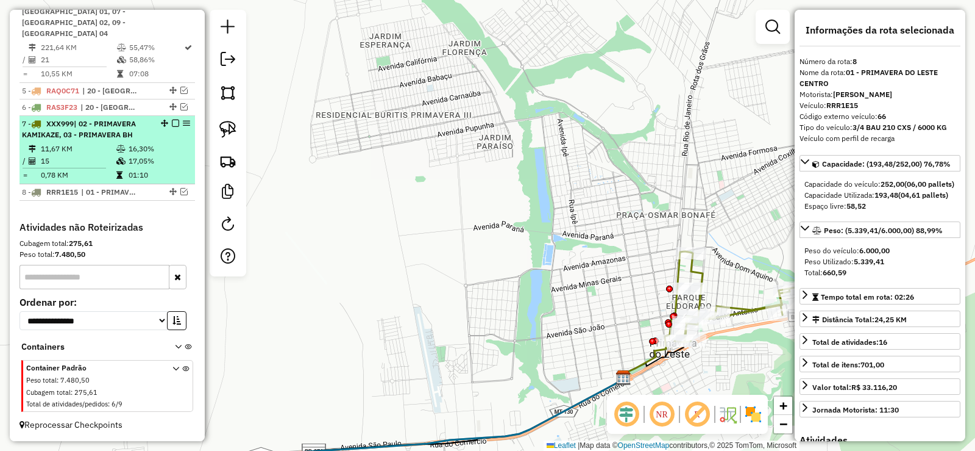
click at [172, 124] on em at bounding box center [175, 122] width 7 height 7
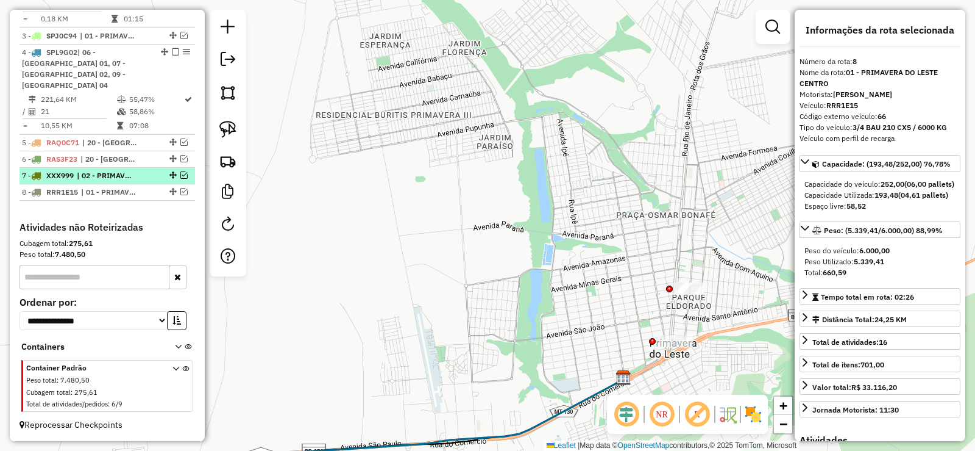
scroll to position [594, 0]
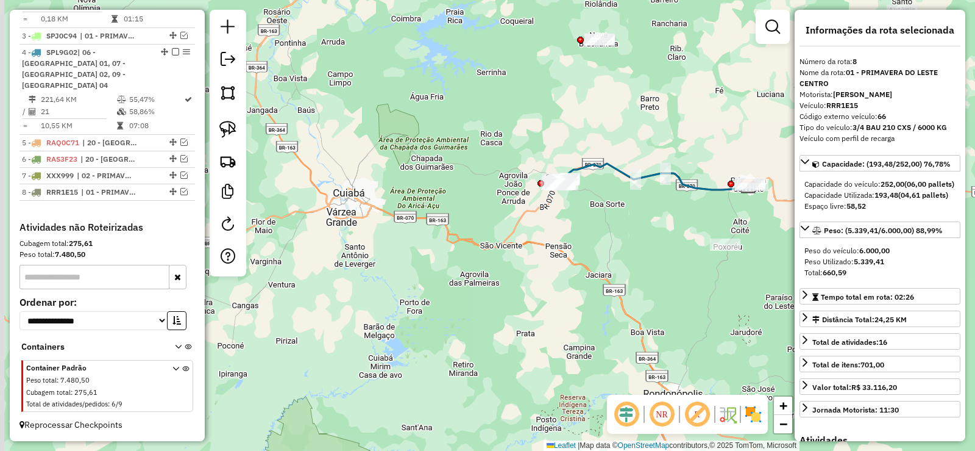
drag, startPoint x: 558, startPoint y: 202, endPoint x: 593, endPoint y: 206, distance: 34.9
click at [593, 206] on div "Janela de atendimento Grade de atendimento Capacidade Transportadoras Veículos …" at bounding box center [487, 225] width 975 height 451
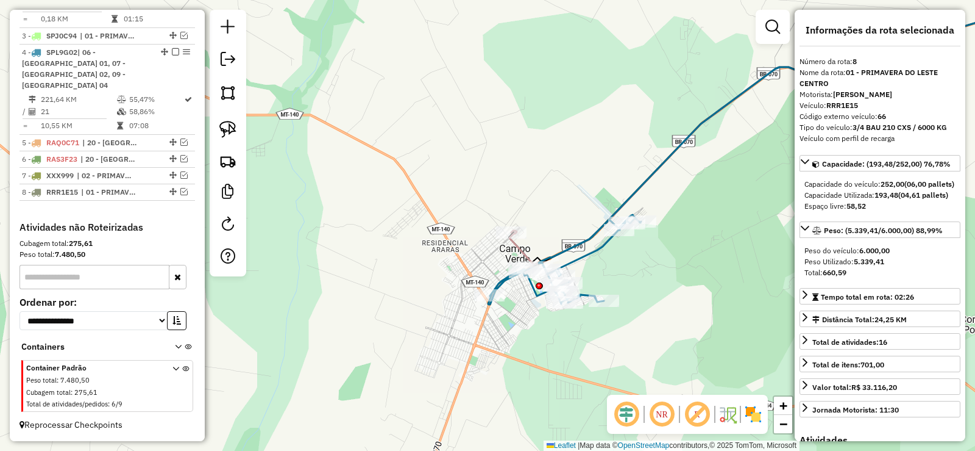
drag, startPoint x: 539, startPoint y: 153, endPoint x: 344, endPoint y: 143, distance: 194.7
click at [476, 141] on div "Janela de atendimento Grade de atendimento Capacidade Transportadoras Veículos …" at bounding box center [487, 225] width 975 height 451
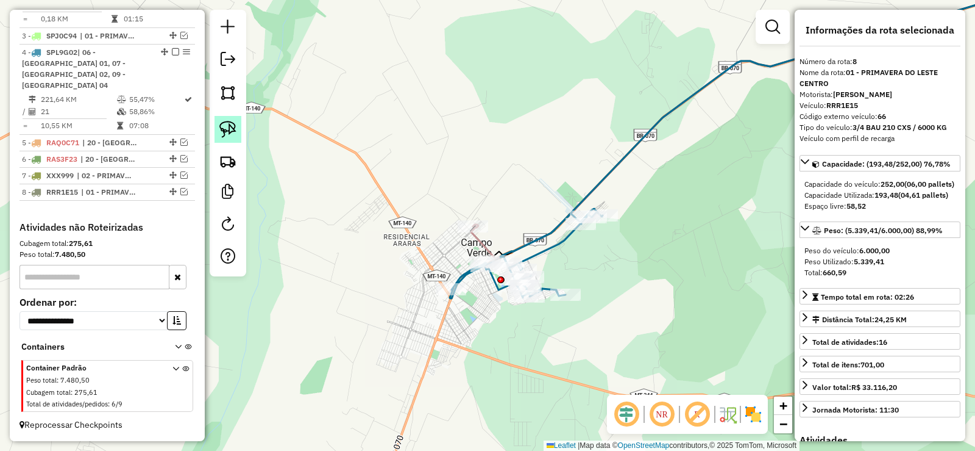
click at [227, 129] on img at bounding box center [227, 129] width 17 height 17
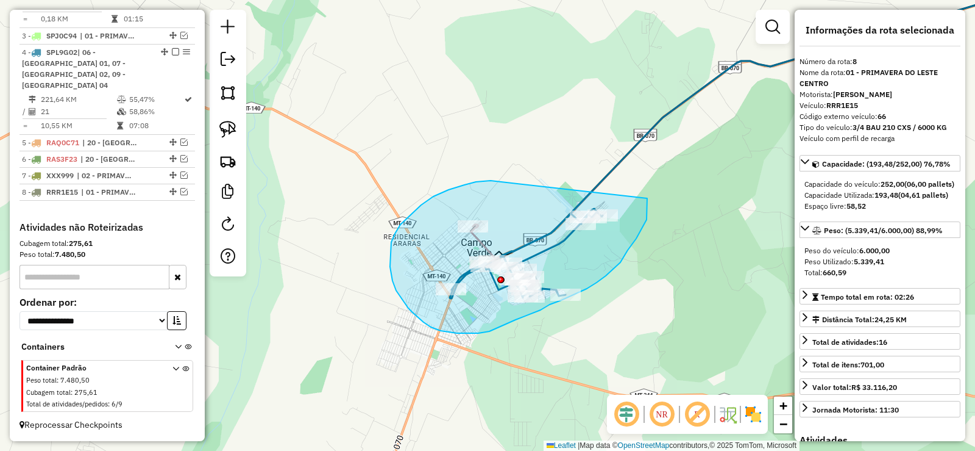
drag, startPoint x: 487, startPoint y: 180, endPoint x: 624, endPoint y: 173, distance: 137.4
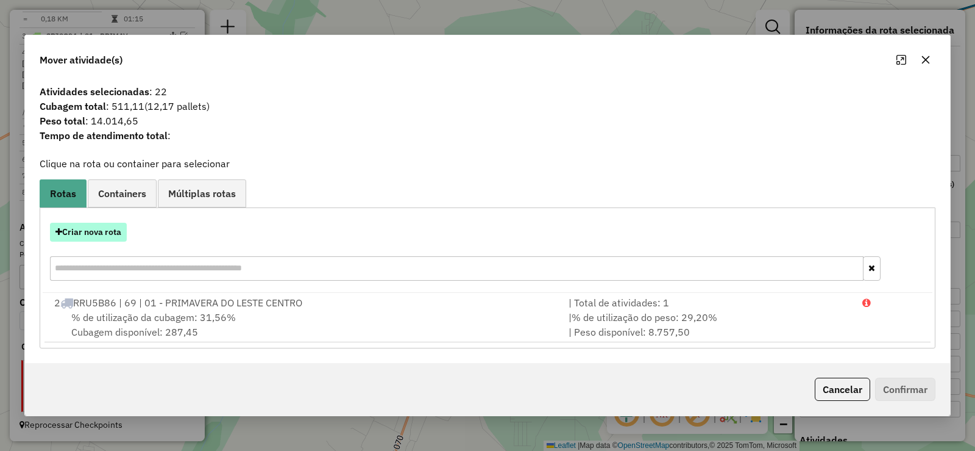
click at [95, 231] on button "Criar nova rota" at bounding box center [88, 232] width 77 height 19
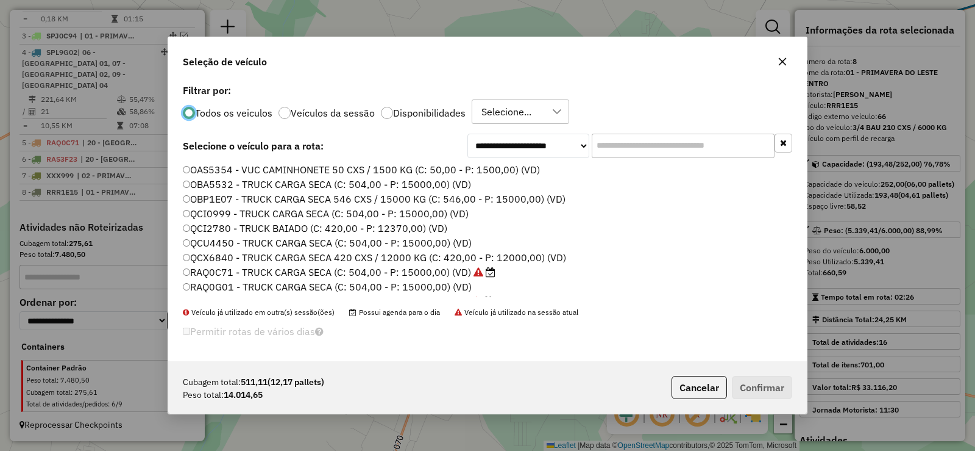
scroll to position [122, 0]
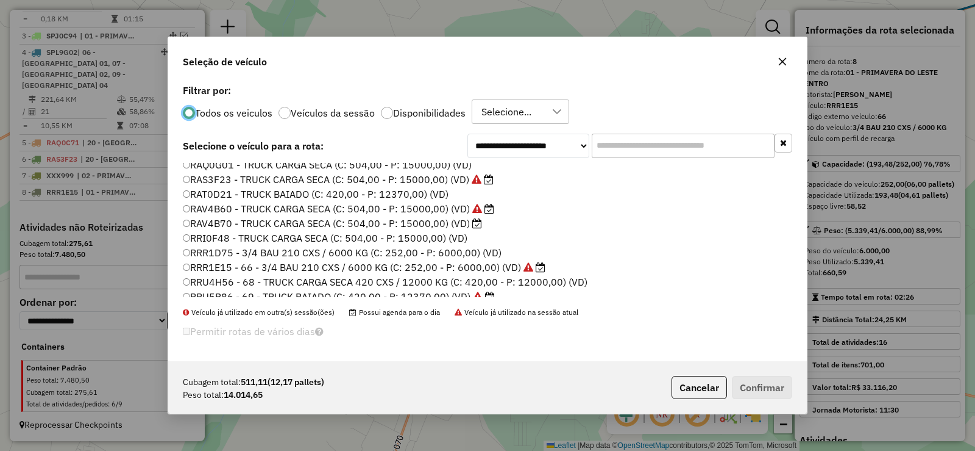
click at [182, 224] on div "OAS5354 - VUC CAMINHONETE 50 CXS / 1500 KG (C: 50,00 - P: 1500,00) (VD) OBA5532…" at bounding box center [488, 235] width 624 height 144
click at [191, 226] on label "RAV4B70 - TRUCK CARGA SECA (C: 504,00 - P: 15000,00) (VD)" at bounding box center [332, 223] width 299 height 15
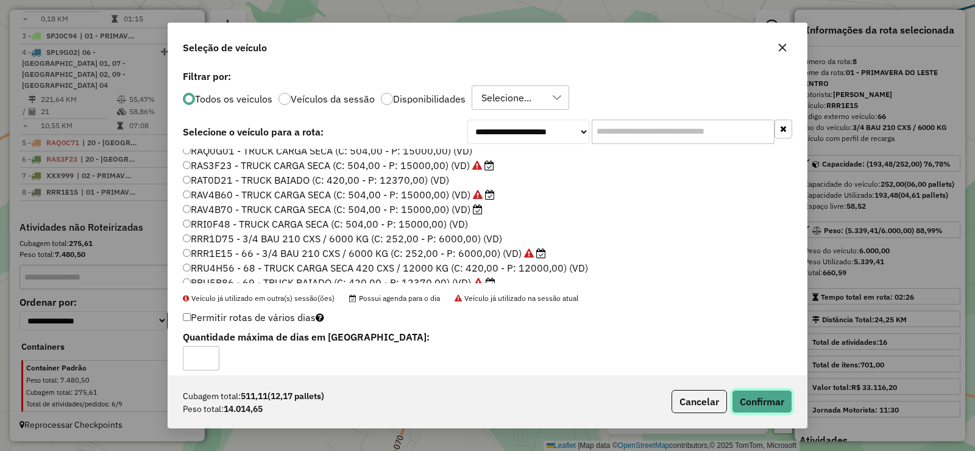
click at [773, 404] on button "Confirmar" at bounding box center [762, 401] width 60 height 23
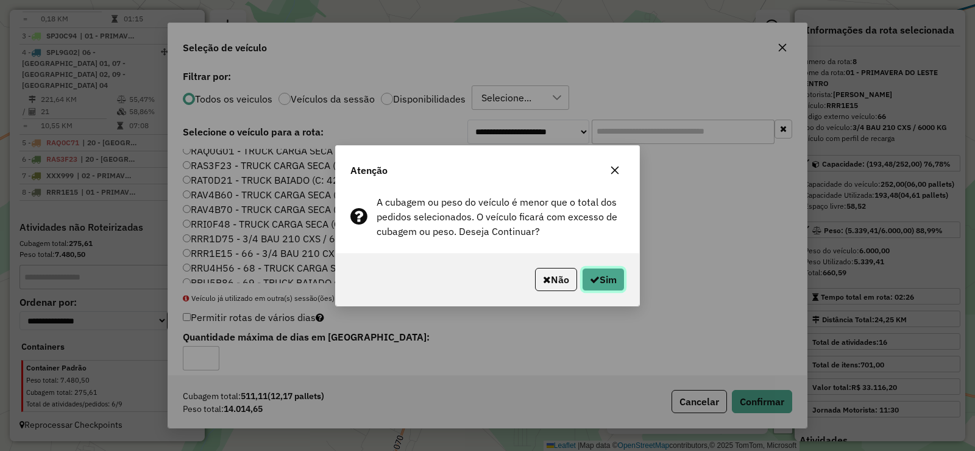
click at [601, 281] on button "Sim" at bounding box center [603, 279] width 43 height 23
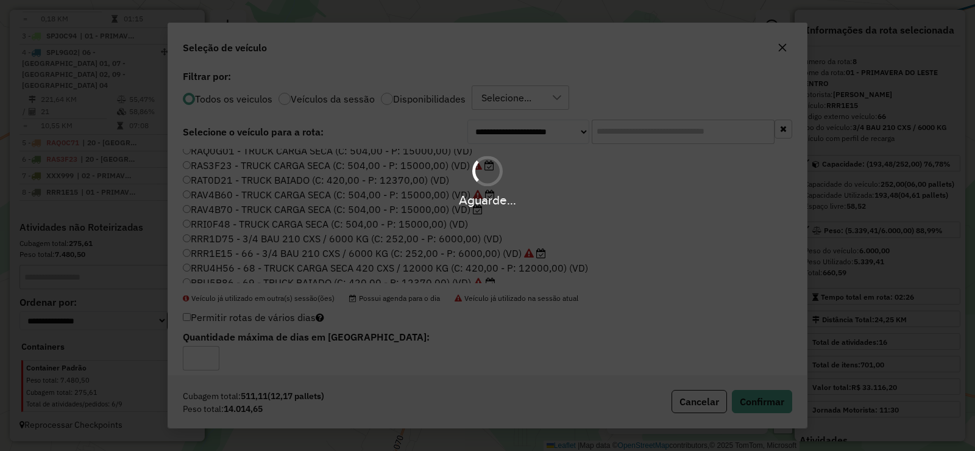
scroll to position [526, 0]
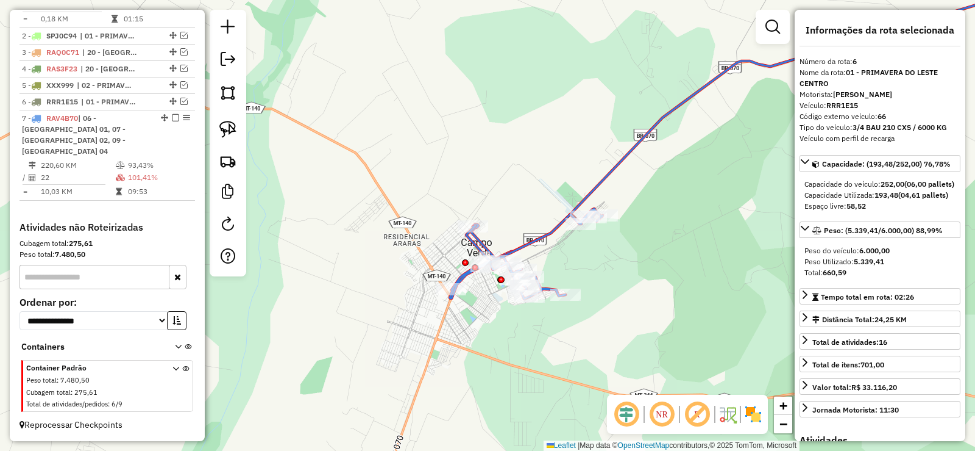
click at [586, 196] on icon at bounding box center [772, 120] width 602 height 276
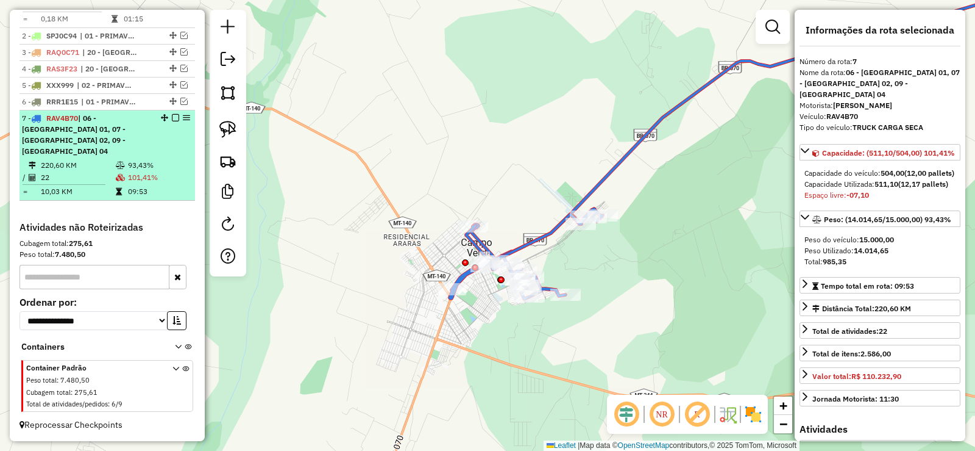
click at [172, 121] on em at bounding box center [175, 117] width 7 height 7
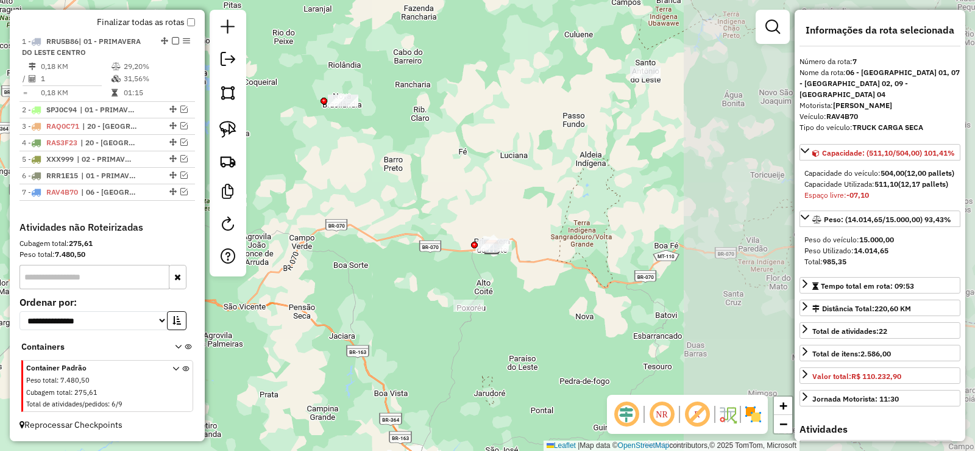
drag, startPoint x: 649, startPoint y: 222, endPoint x: 336, endPoint y: 246, distance: 314.3
click at [336, 246] on div "Janela de atendimento Grade de atendimento Capacidade Transportadoras Veículos …" at bounding box center [487, 225] width 975 height 451
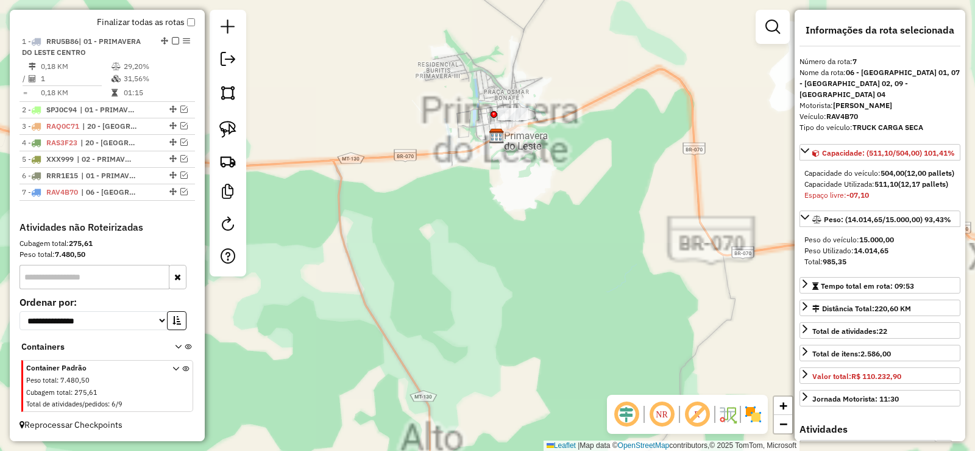
drag, startPoint x: 546, startPoint y: 180, endPoint x: 546, endPoint y: 292, distance: 111.6
click at [546, 292] on div "Janela de atendimento Grade de atendimento Capacidade Transportadoras Veículos …" at bounding box center [487, 225] width 975 height 451
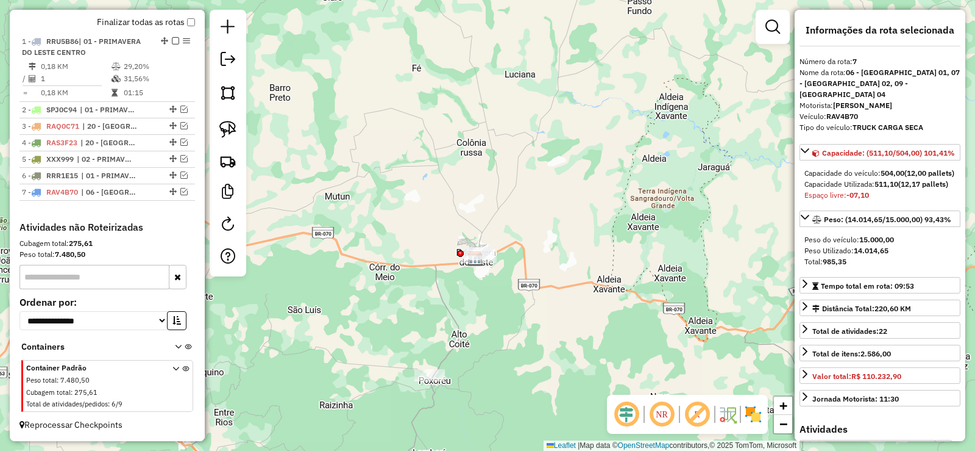
drag, startPoint x: 484, startPoint y: 180, endPoint x: 543, endPoint y: 237, distance: 81.5
click at [559, 210] on div "Janela de atendimento Grade de atendimento Capacidade Transportadoras Veículos …" at bounding box center [487, 225] width 975 height 451
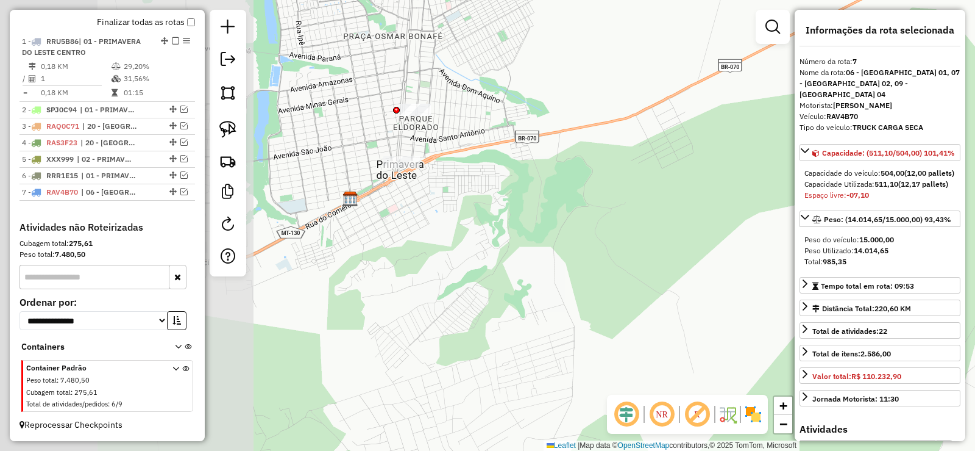
drag, startPoint x: 404, startPoint y: 230, endPoint x: 703, endPoint y: 257, distance: 300.5
click at [703, 257] on div "Janela de atendimento Grade de atendimento Capacidade Transportadoras Veículos …" at bounding box center [487, 225] width 975 height 451
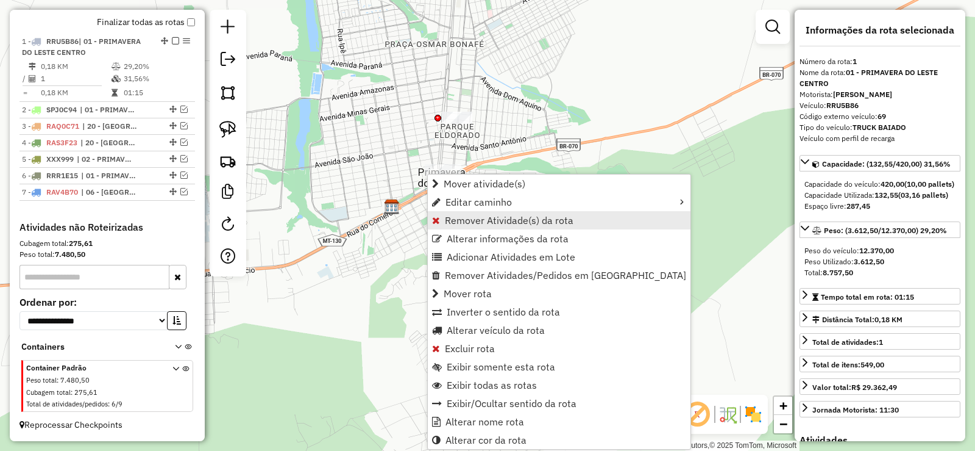
click at [471, 215] on span "Remover Atividade(s) da rota" at bounding box center [509, 220] width 129 height 10
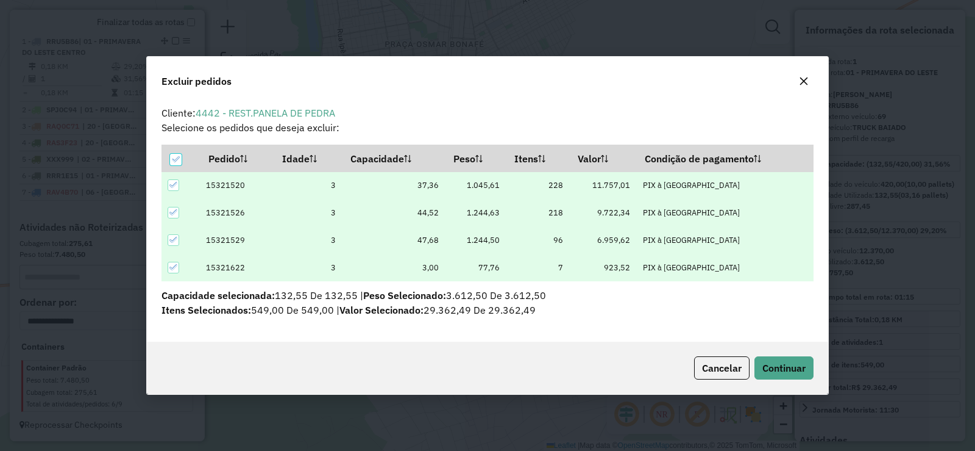
scroll to position [0, 0]
click at [783, 365] on span "Continuar" at bounding box center [784, 368] width 43 height 12
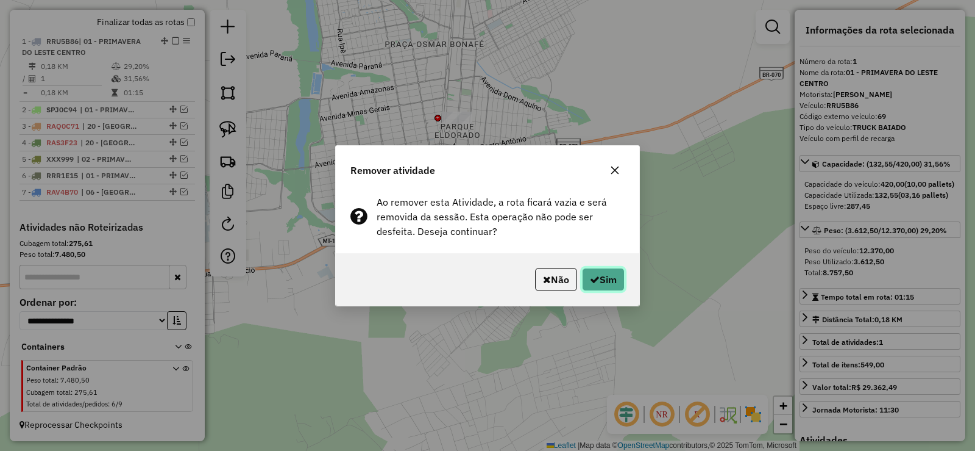
click at [602, 277] on button "Sim" at bounding box center [603, 279] width 43 height 23
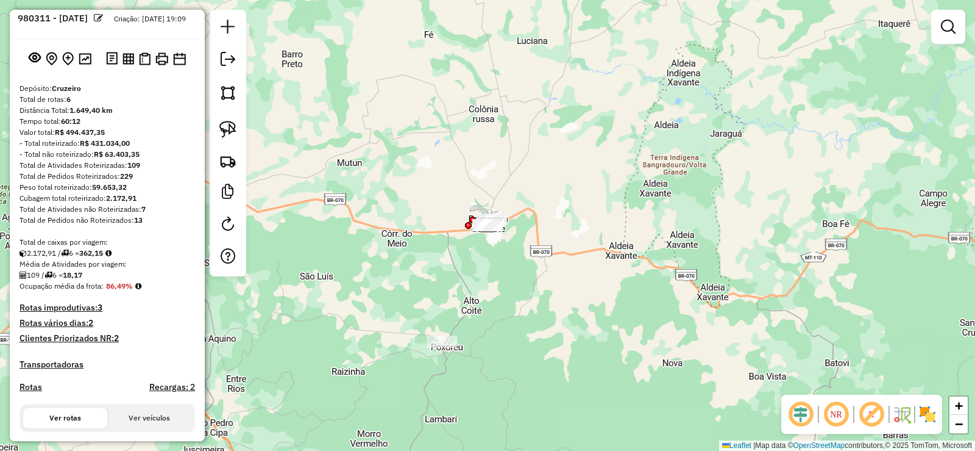
scroll to position [29, 0]
click at [84, 65] on img at bounding box center [85, 60] width 13 height 12
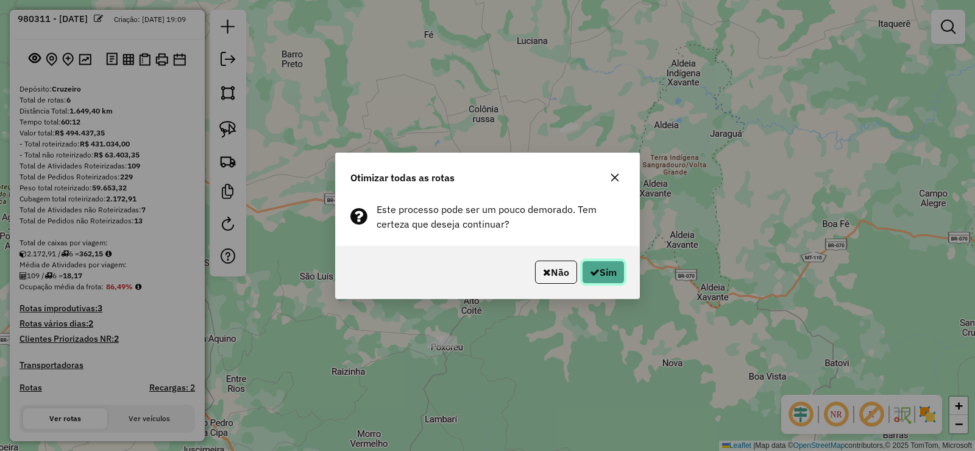
click at [597, 267] on icon "button" at bounding box center [595, 272] width 10 height 10
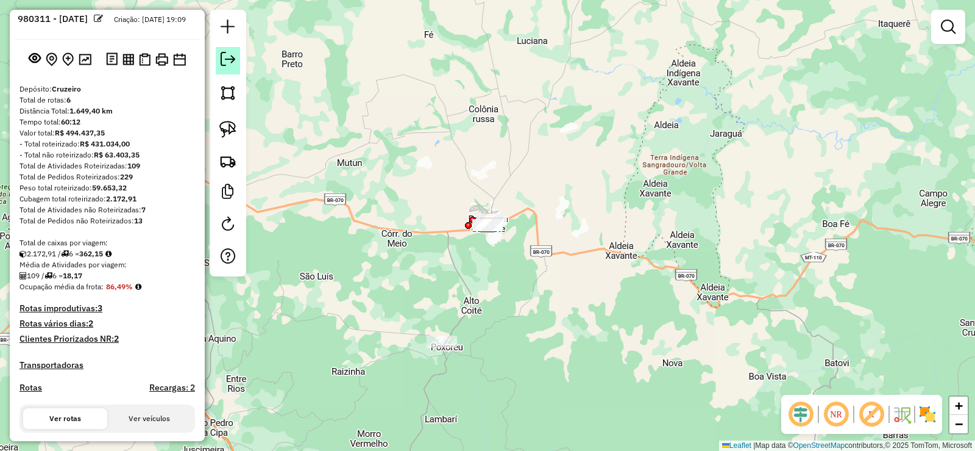
click at [230, 74] on link at bounding box center [228, 60] width 24 height 27
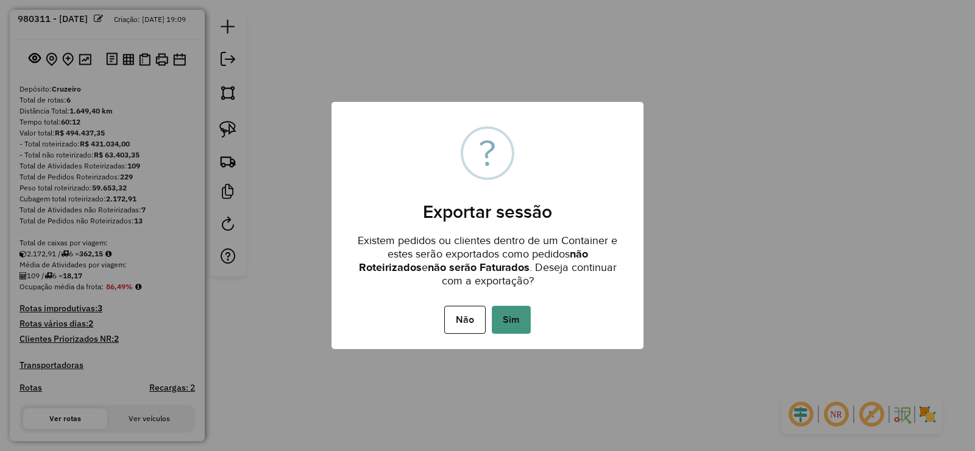
click at [516, 313] on button "Sim" at bounding box center [511, 319] width 39 height 28
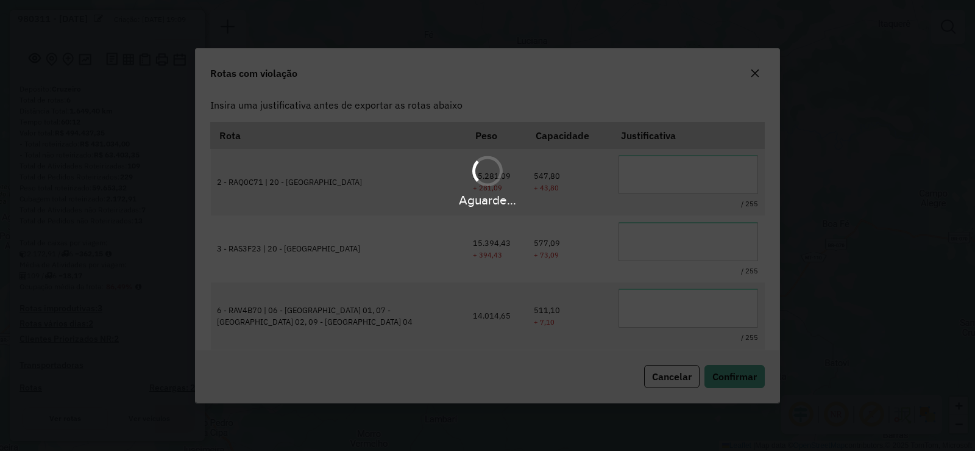
scroll to position [0, 0]
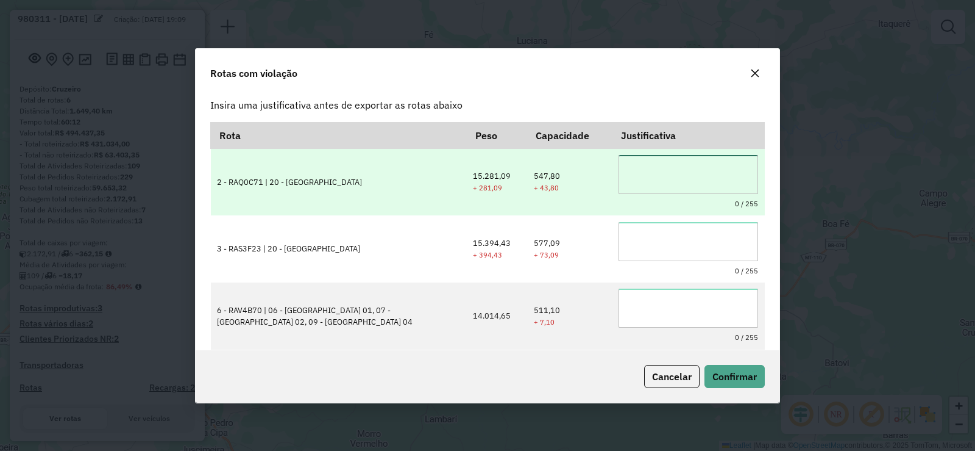
click at [697, 179] on textarea at bounding box center [689, 174] width 140 height 39
type textarea "**********"
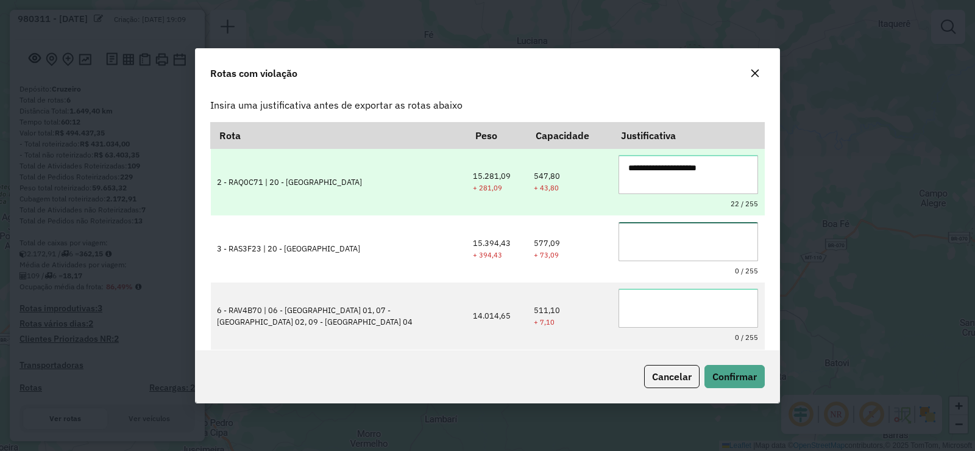
paste textarea "**********"
type textarea "**********"
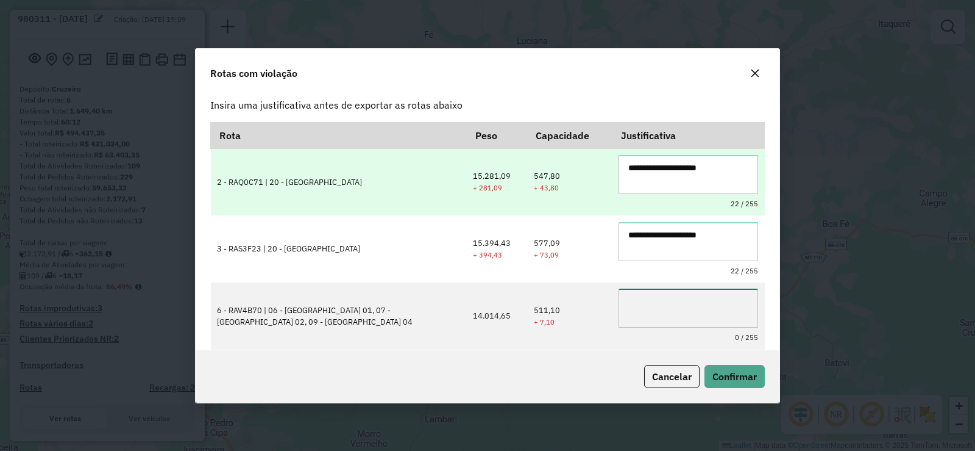
paste textarea "**********"
type textarea "**********"
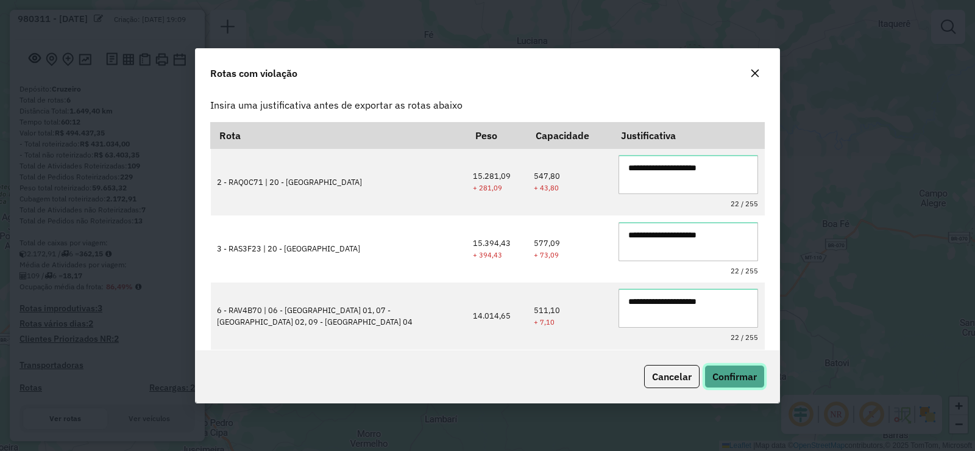
click at [744, 367] on button "Confirmar" at bounding box center [735, 376] width 60 height 23
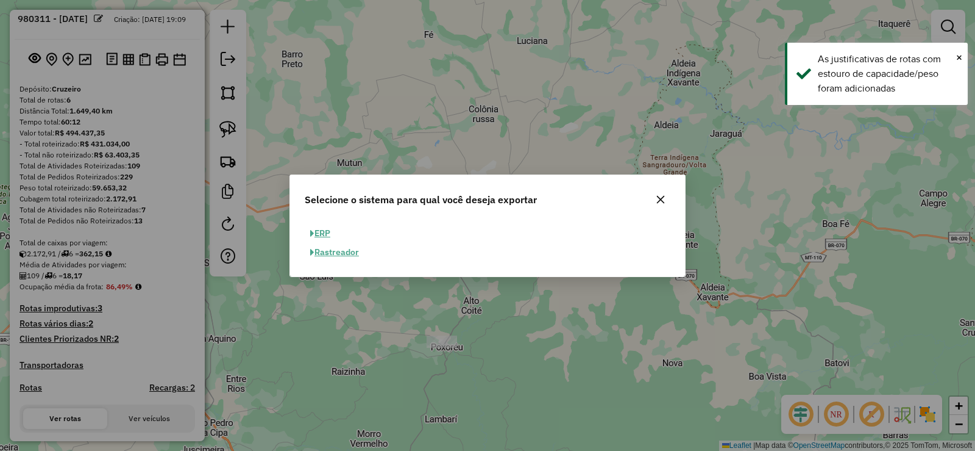
click at [329, 237] on button "ERP" at bounding box center [320, 233] width 31 height 19
select select "**"
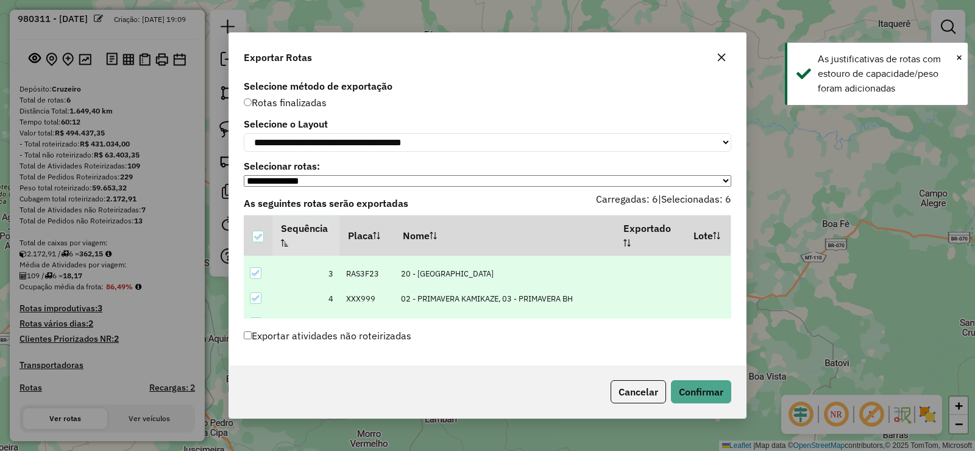
scroll to position [99, 0]
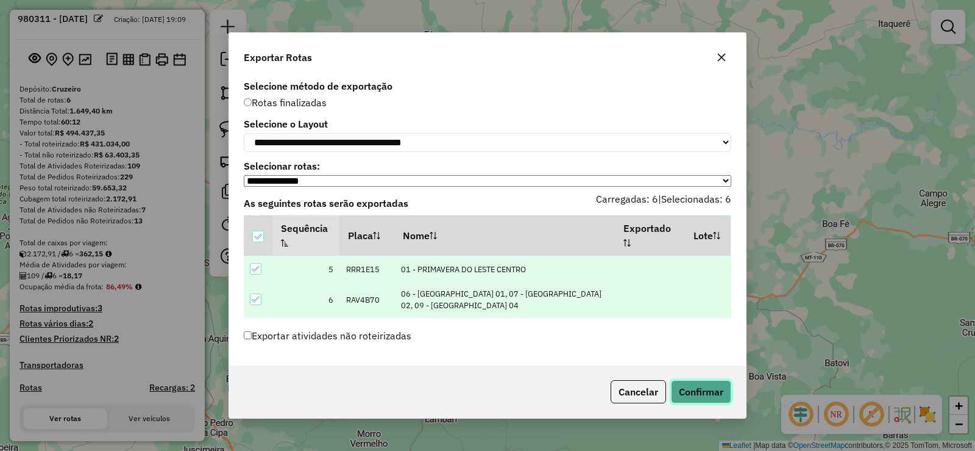
click at [704, 394] on button "Confirmar" at bounding box center [701, 391] width 60 height 23
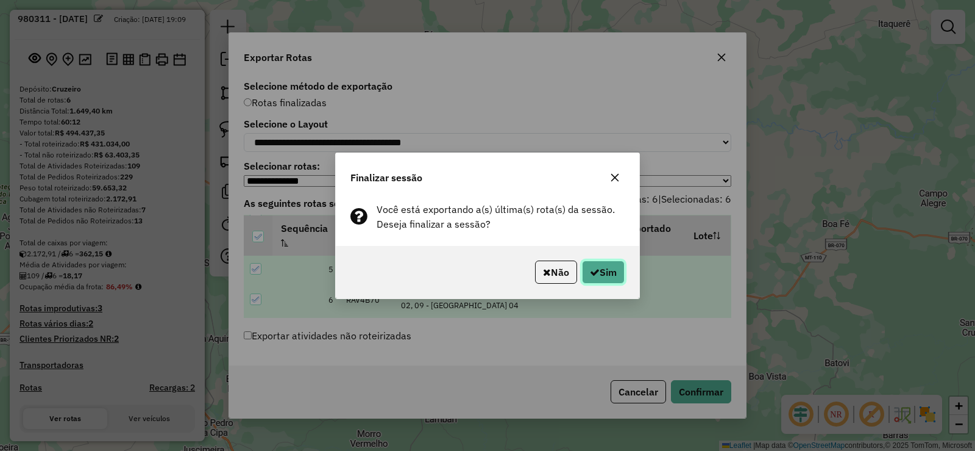
click at [610, 267] on button "Sim" at bounding box center [603, 271] width 43 height 23
